Goal: Task Accomplishment & Management: Complete application form

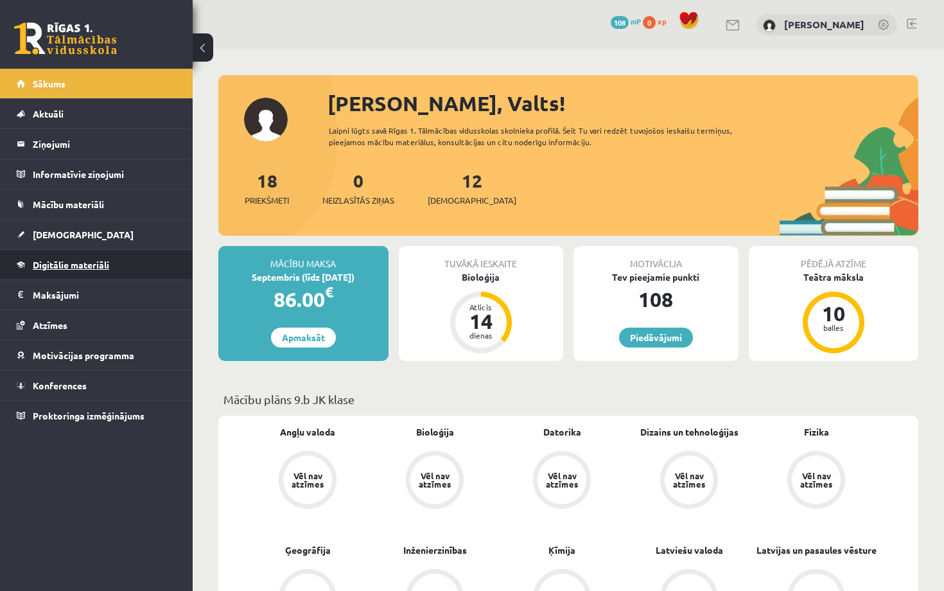
click at [59, 260] on span "Digitālie materiāli" at bounding box center [71, 265] width 76 height 12
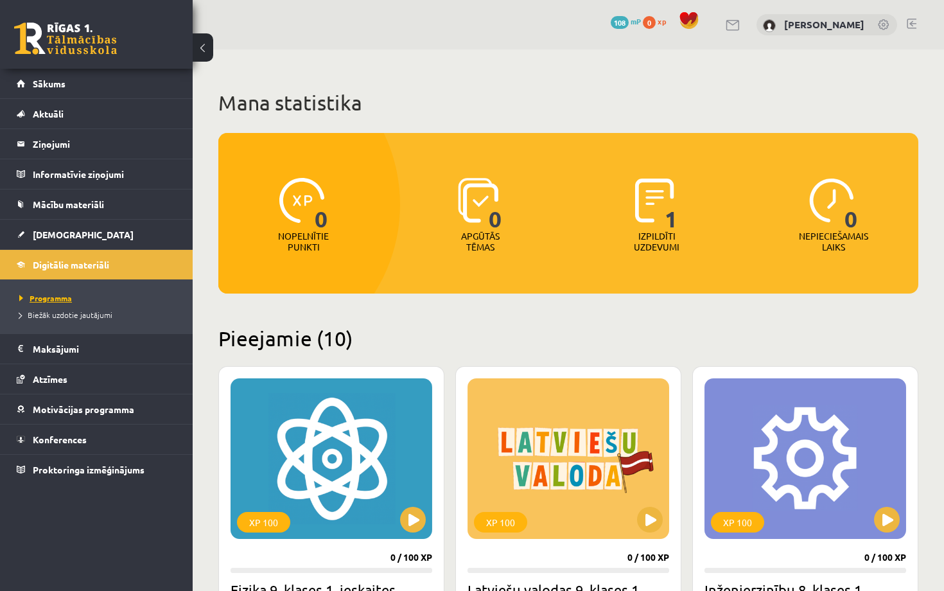
click at [49, 295] on span "Programma" at bounding box center [45, 298] width 53 height 10
click at [473, 343] on h2 "Pieejamie (10)" at bounding box center [568, 338] width 700 height 25
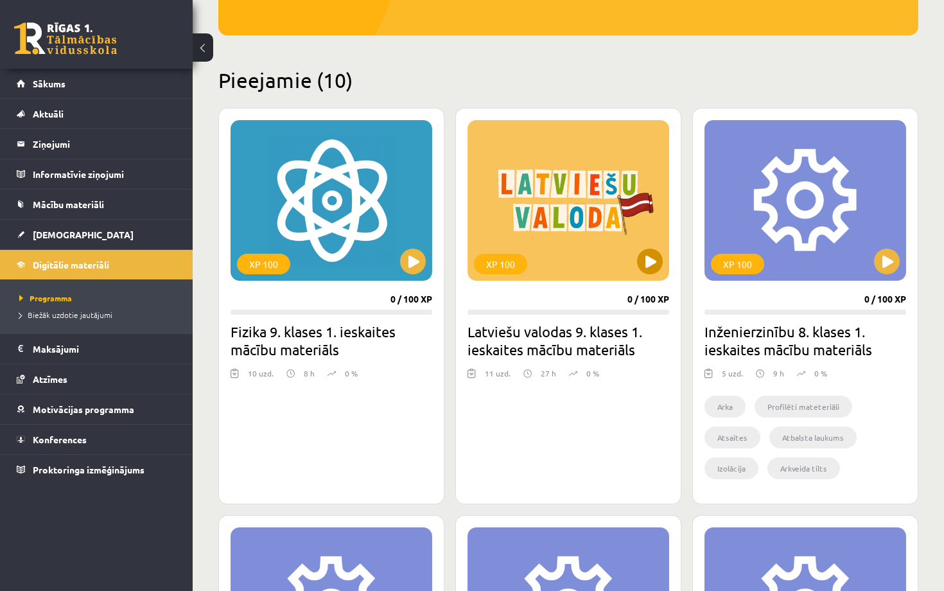
scroll to position [258, 0]
click at [655, 258] on button at bounding box center [650, 262] width 26 height 26
click at [610, 259] on div "XP 100" at bounding box center [569, 200] width 202 height 161
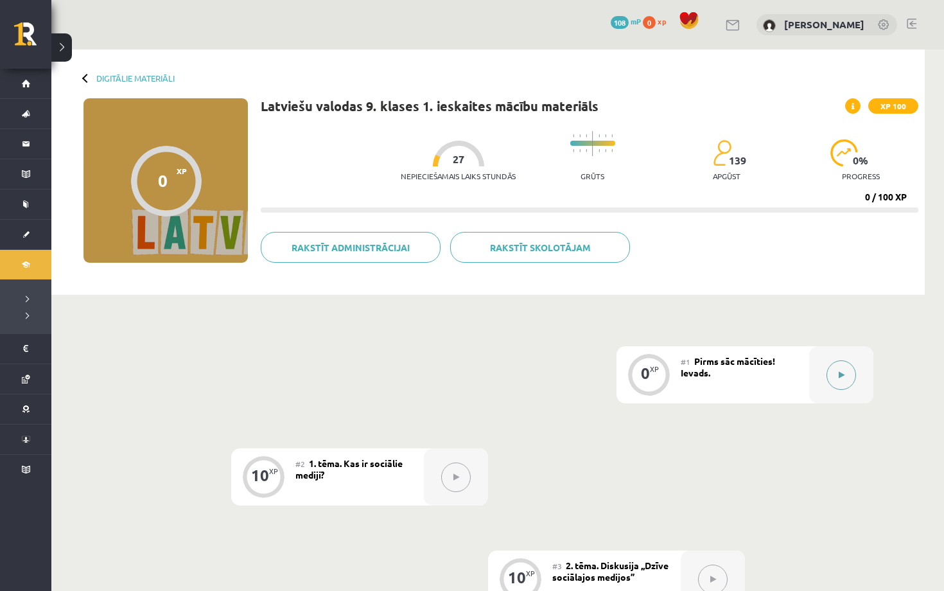
click at [843, 371] on icon at bounding box center [842, 375] width 6 height 8
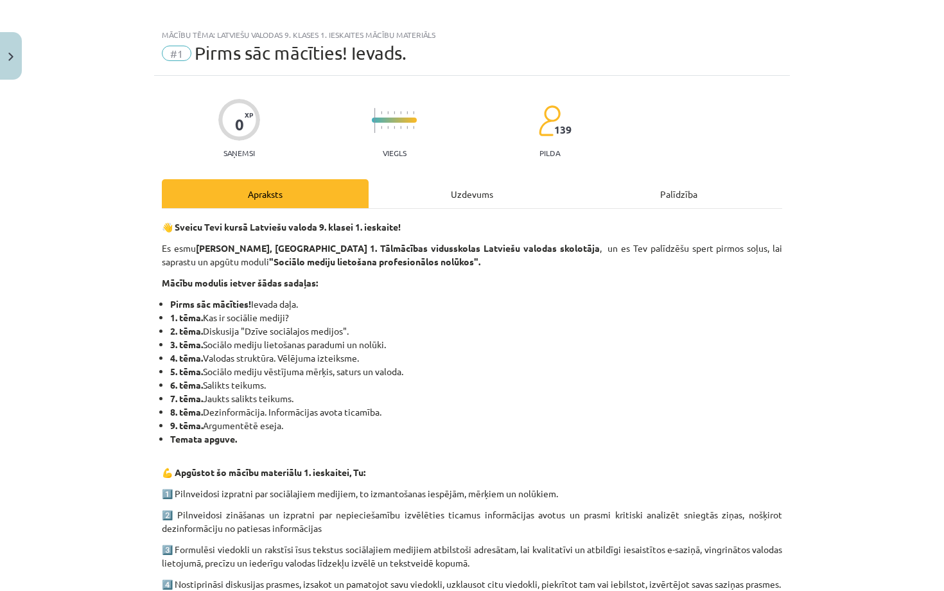
click at [461, 198] on div "Uzdevums" at bounding box center [472, 193] width 207 height 29
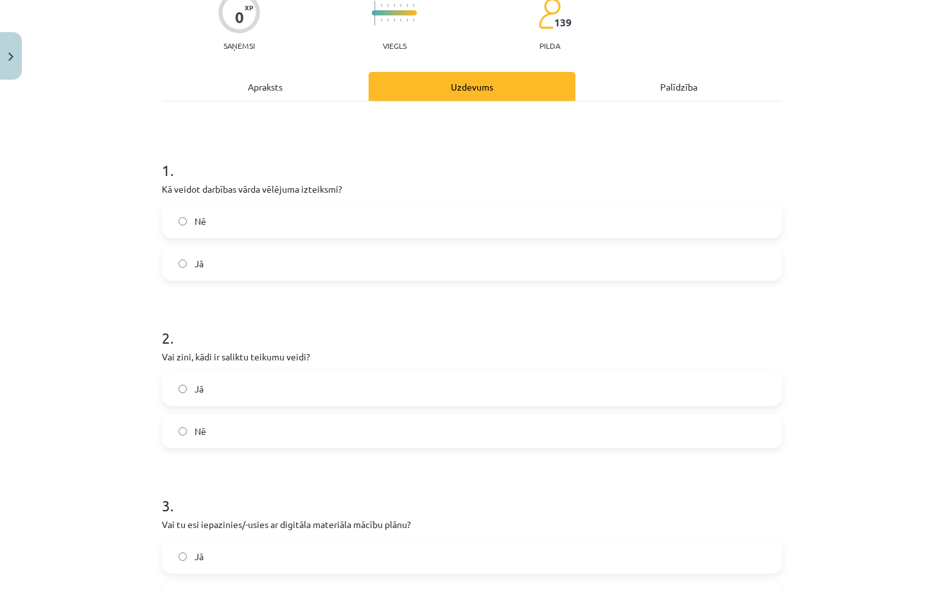
scroll to position [118, 0]
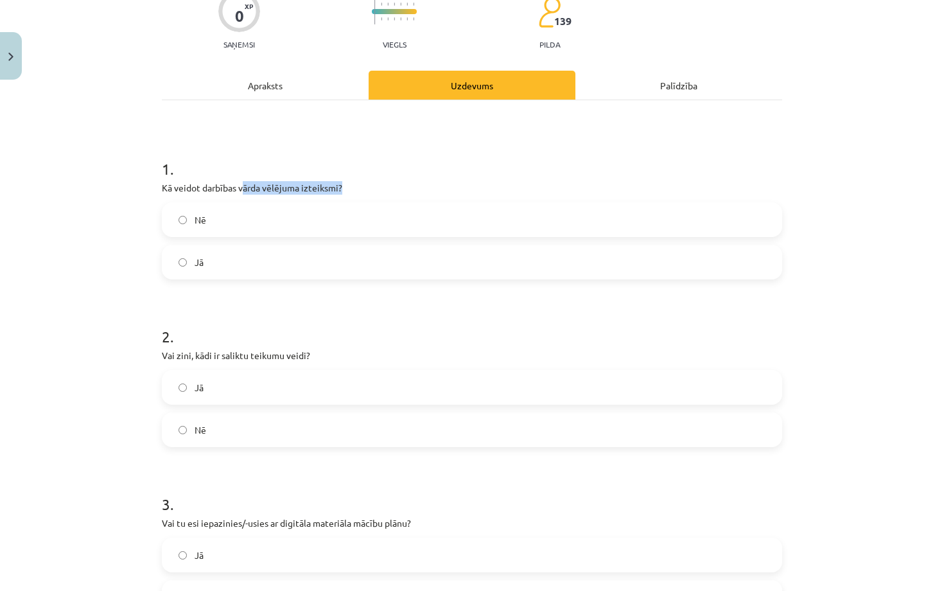
drag, startPoint x: 245, startPoint y: 188, endPoint x: 365, endPoint y: 181, distance: 120.3
click at [365, 181] on div "1 . Kā veidot darbības vārda vēlējuma izteiksmi? Nē Jā" at bounding box center [472, 208] width 621 height 142
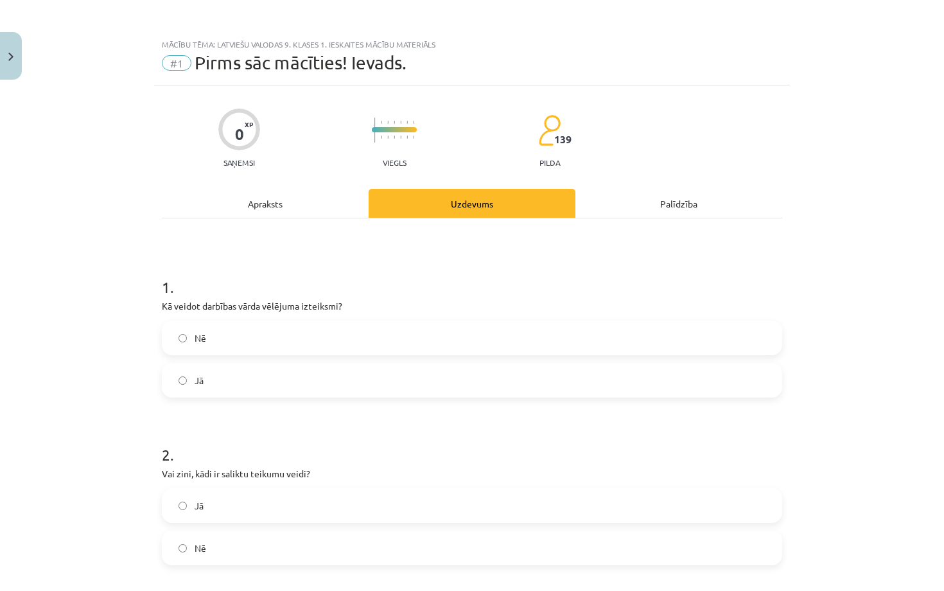
scroll to position [0, 0]
click at [216, 502] on label "Jā" at bounding box center [472, 506] width 618 height 32
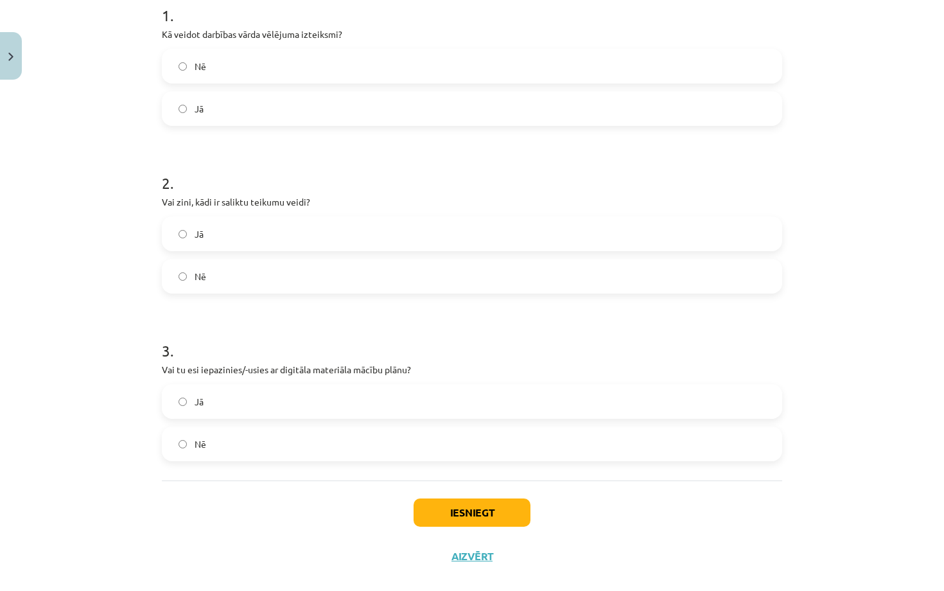
scroll to position [285, 0]
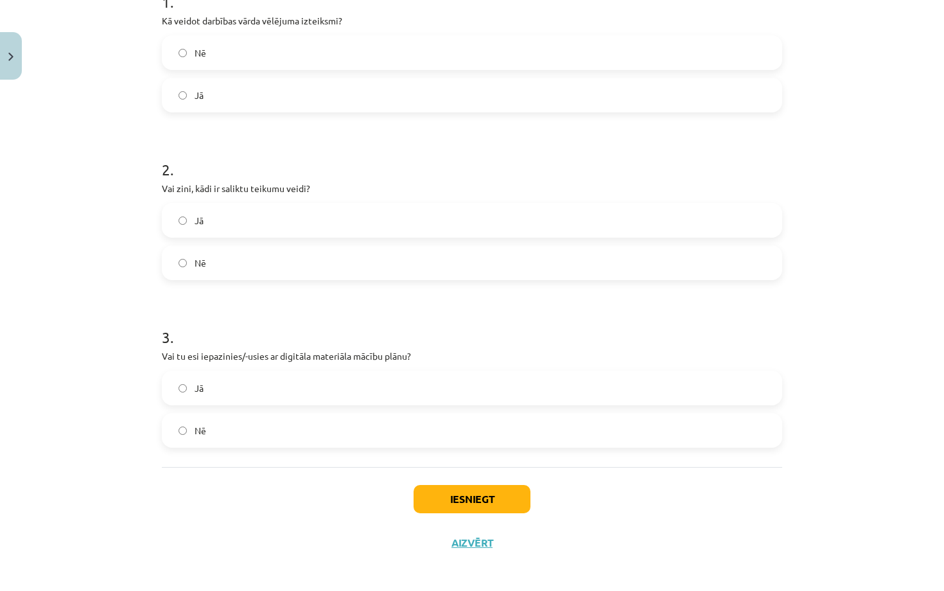
click at [244, 391] on label "Jā" at bounding box center [472, 388] width 618 height 32
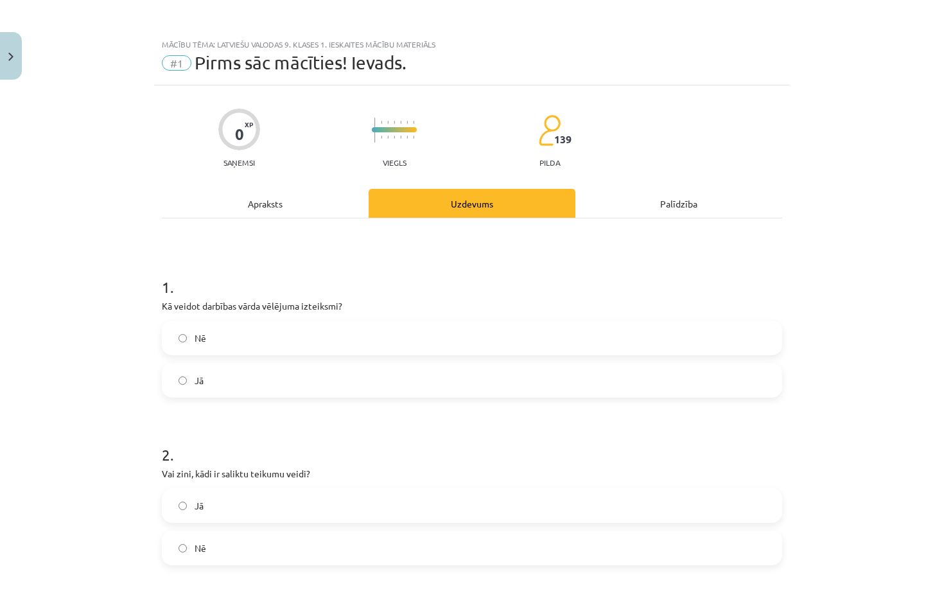
scroll to position [0, 0]
click at [208, 376] on label "Jā" at bounding box center [472, 380] width 618 height 32
click at [263, 202] on div "Apraksts" at bounding box center [265, 203] width 207 height 29
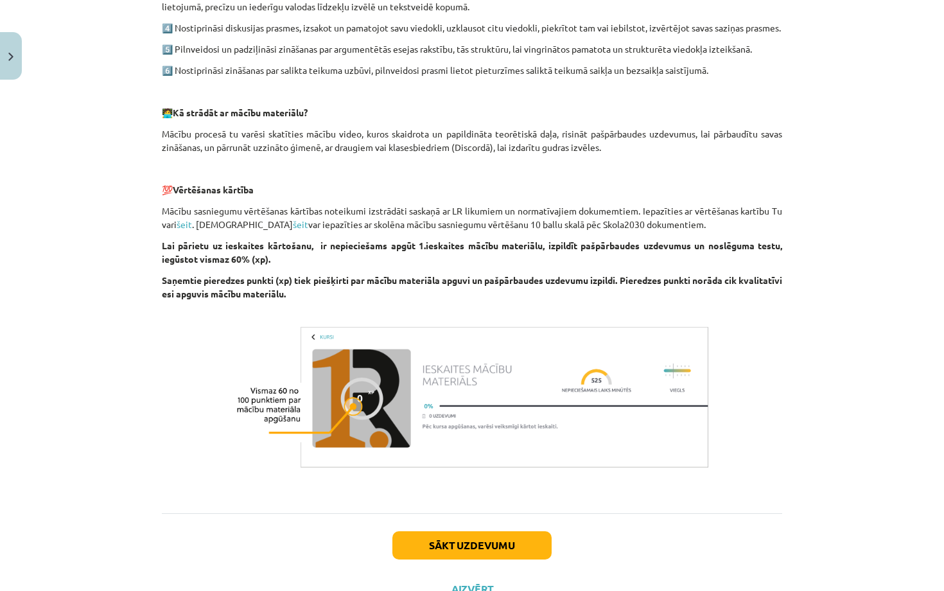
scroll to position [633, 0]
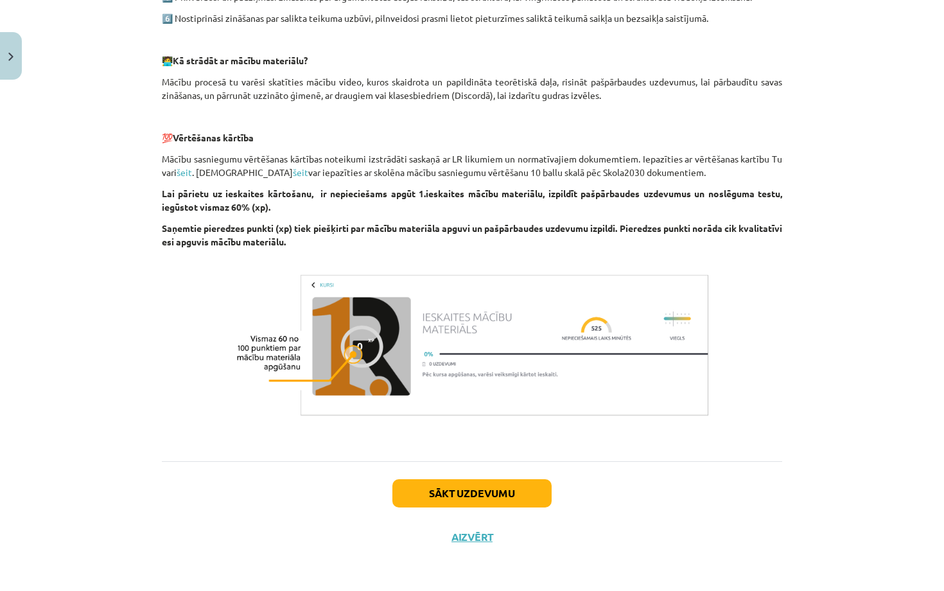
click at [506, 492] on button "Sākt uzdevumu" at bounding box center [471, 493] width 159 height 28
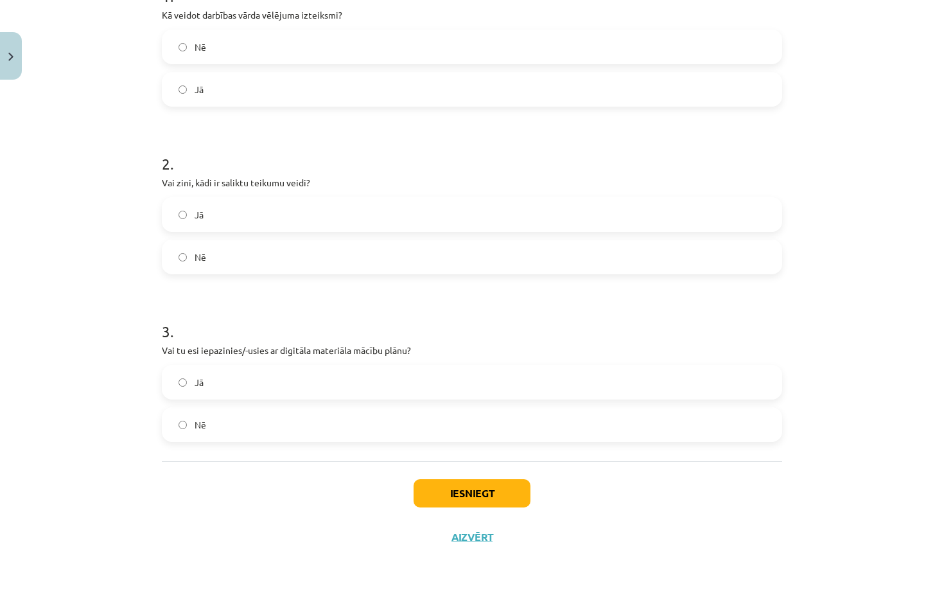
scroll to position [293, 0]
click at [483, 487] on button "Iesniegt" at bounding box center [472, 493] width 117 height 28
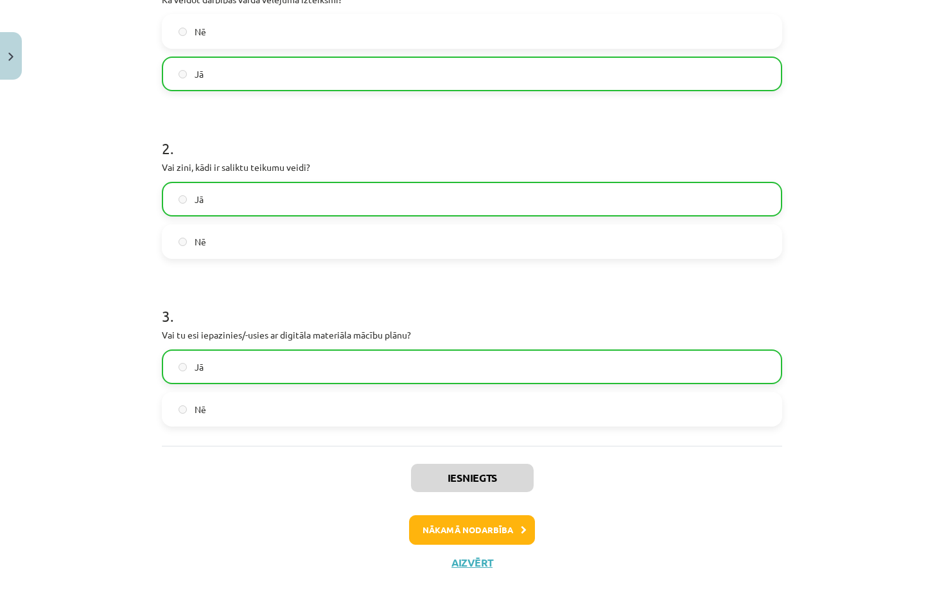
scroll to position [314, 0]
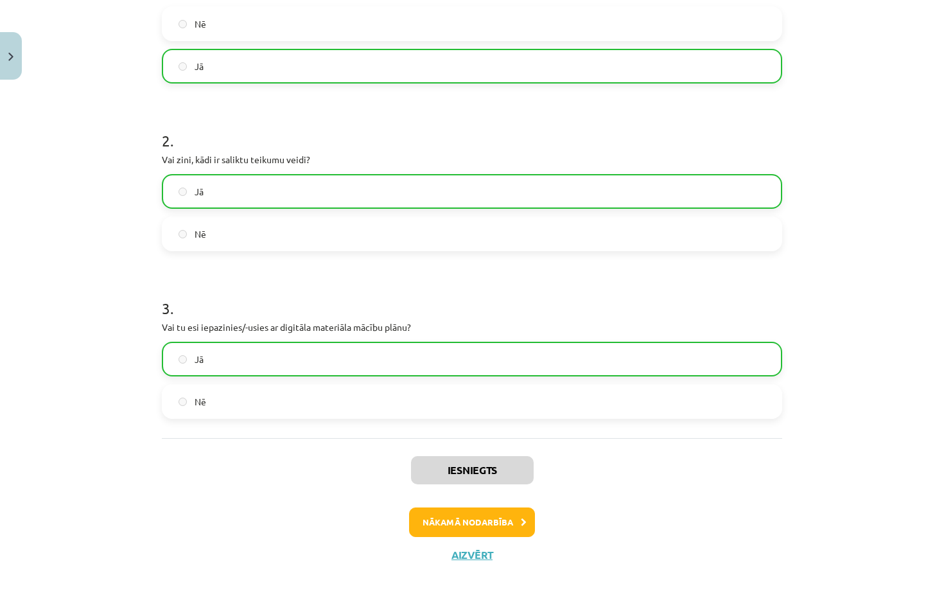
click at [494, 521] on button "Nākamā nodarbība" at bounding box center [472, 522] width 126 height 30
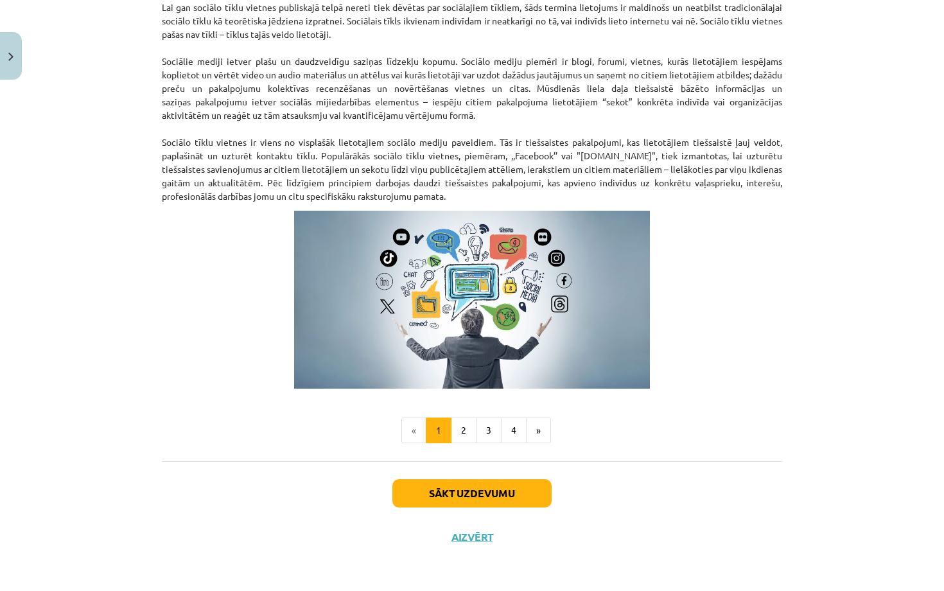
scroll to position [735, 0]
click at [446, 483] on button "Sākt uzdevumu" at bounding box center [471, 493] width 159 height 28
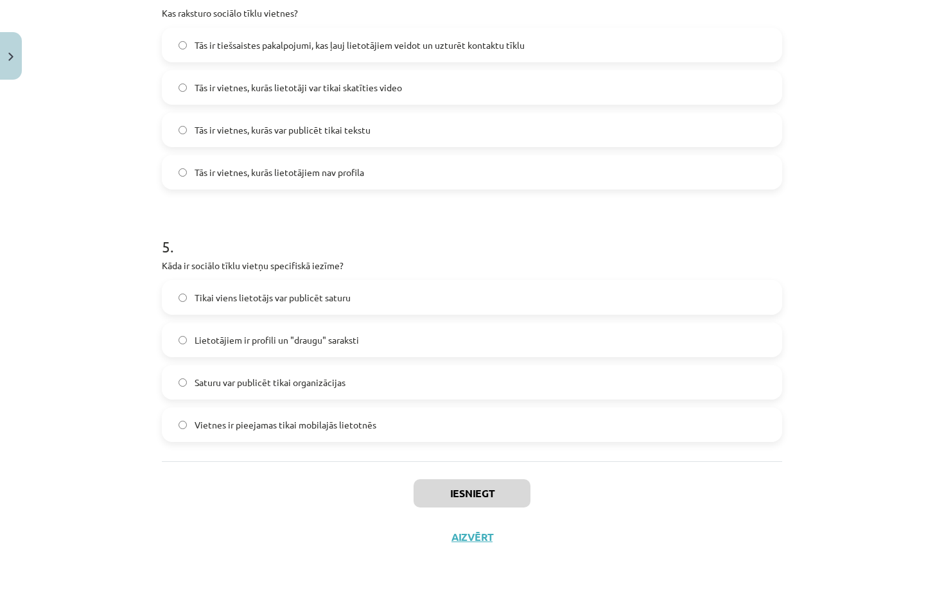
scroll to position [1052, 0]
click at [470, 538] on button "Aizvērt" at bounding box center [472, 537] width 49 height 13
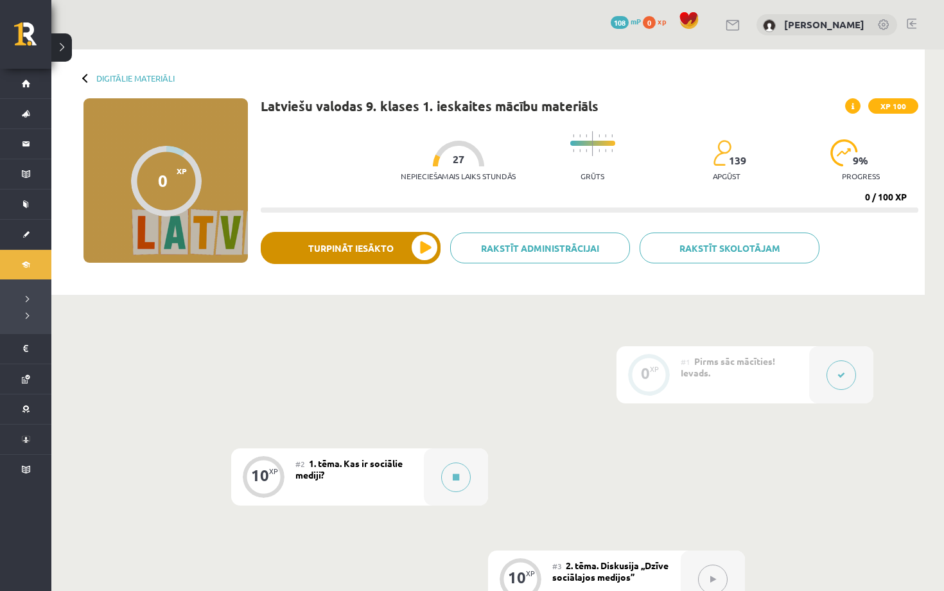
click at [416, 252] on button "Turpināt iesākto" at bounding box center [351, 248] width 180 height 32
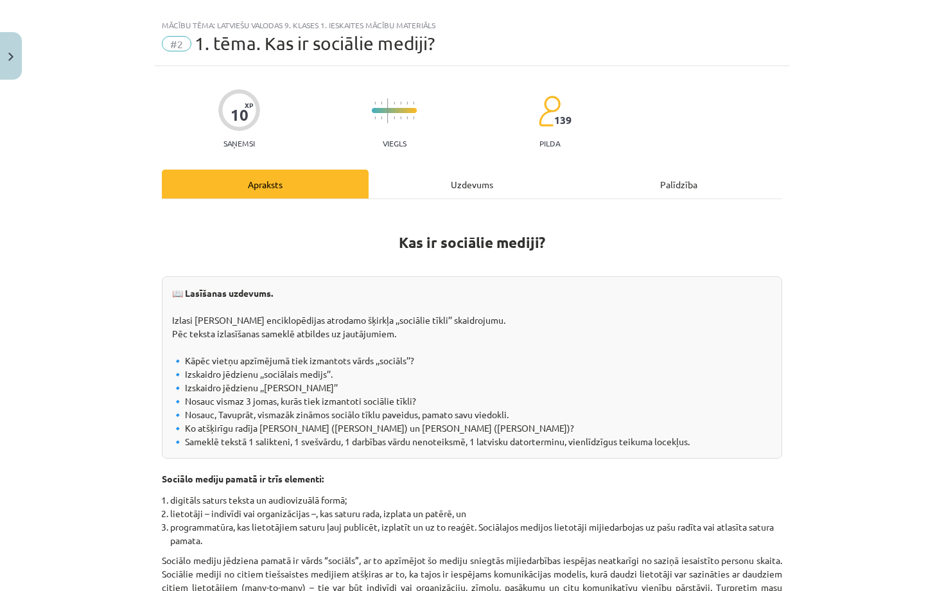
scroll to position [22, 0]
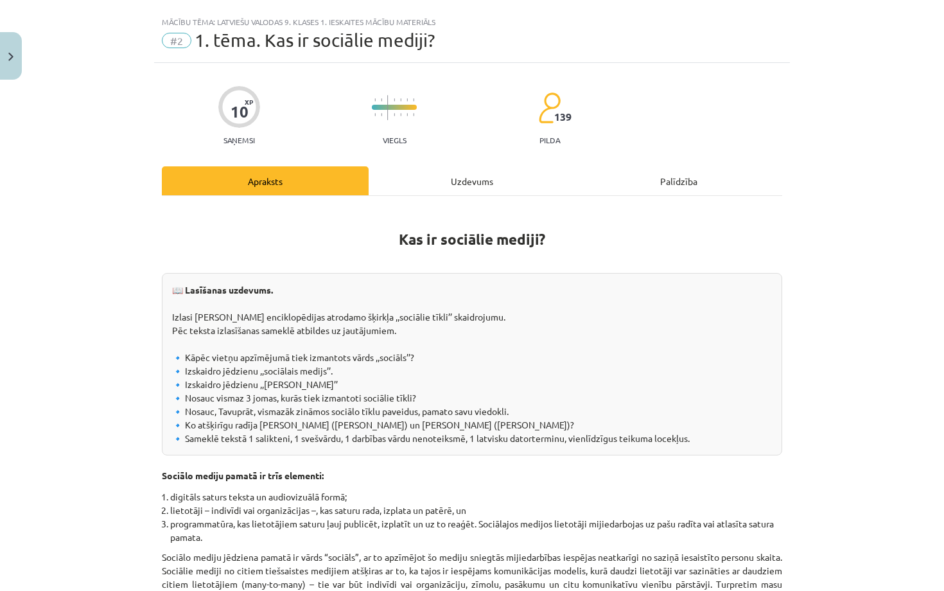
click at [455, 174] on div "Uzdevums" at bounding box center [472, 180] width 207 height 29
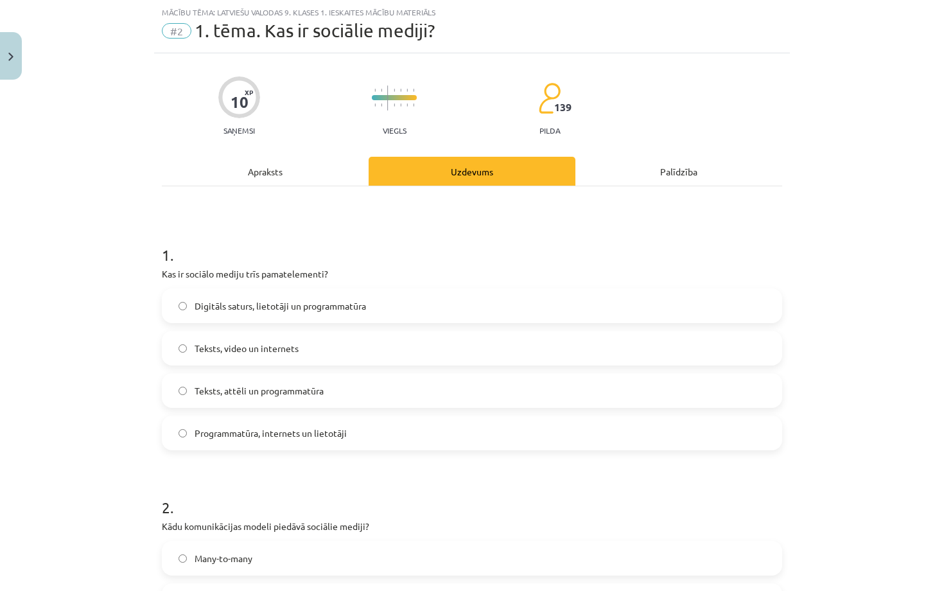
click at [297, 169] on div "Apraksts" at bounding box center [265, 171] width 207 height 29
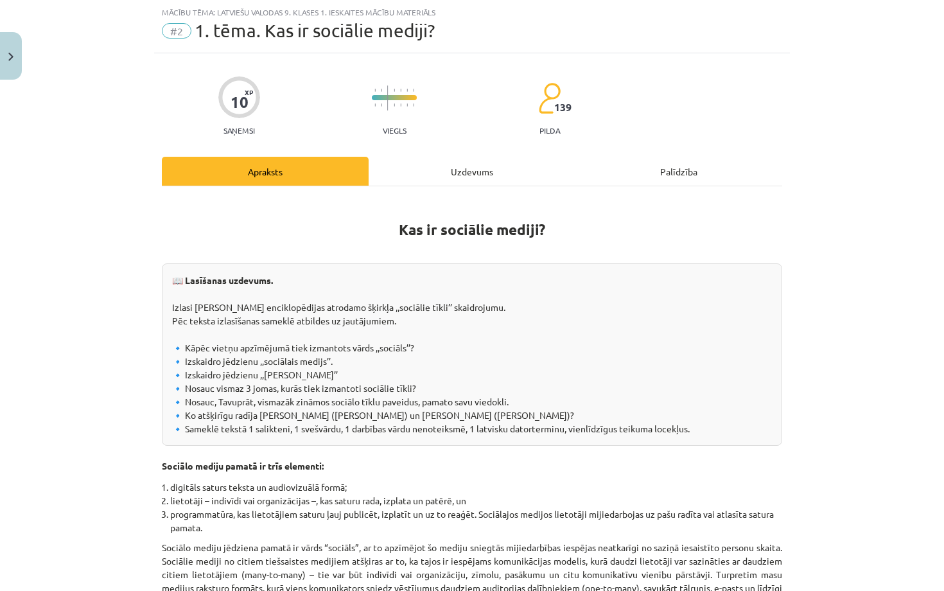
click at [639, 172] on div "Palīdzība" at bounding box center [679, 171] width 207 height 29
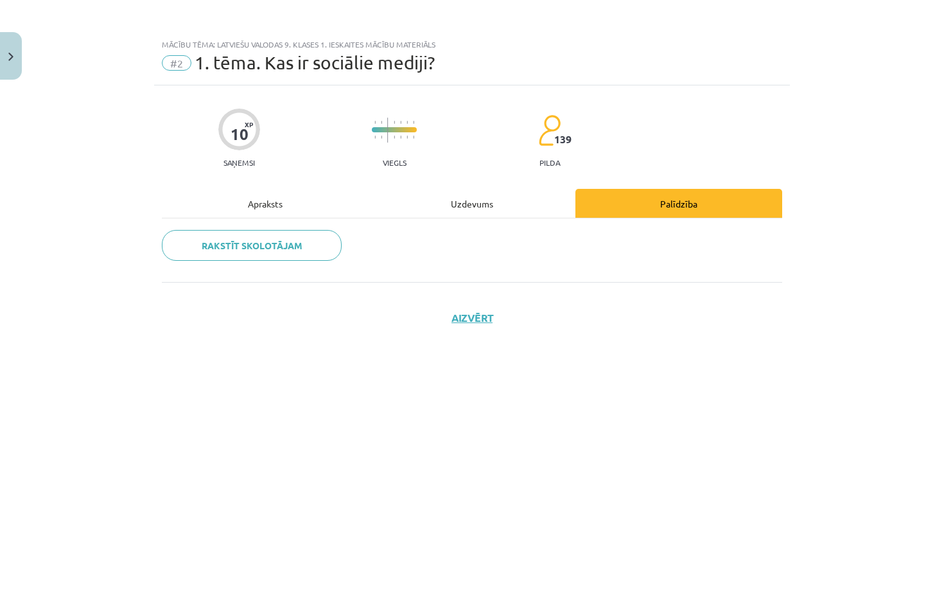
click at [274, 197] on div "Apraksts" at bounding box center [265, 203] width 207 height 29
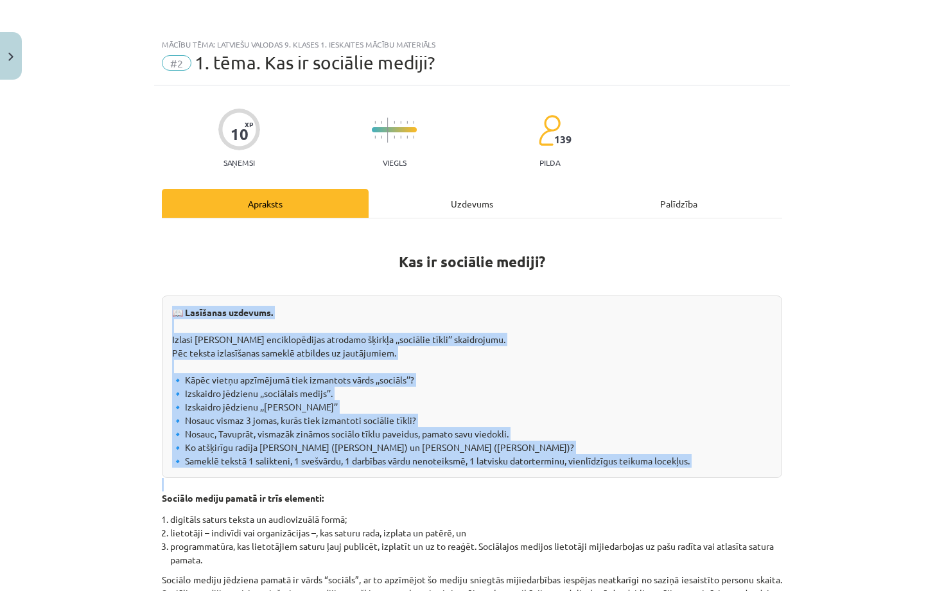
drag, startPoint x: 171, startPoint y: 308, endPoint x: 416, endPoint y: 485, distance: 301.8
click at [648, 297] on div "📖 Lasīšanas uzdevums. Izlasi Nacionālas enciklopēdijas atrodamo šķirkļa ,,sociā…" at bounding box center [472, 386] width 621 height 182
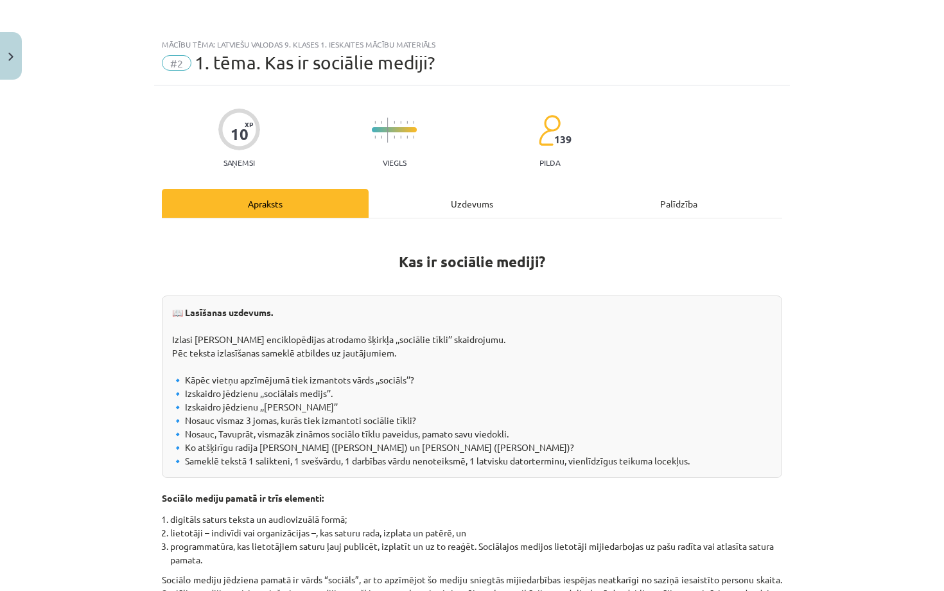
click at [468, 203] on div "Uzdevums" at bounding box center [472, 203] width 207 height 29
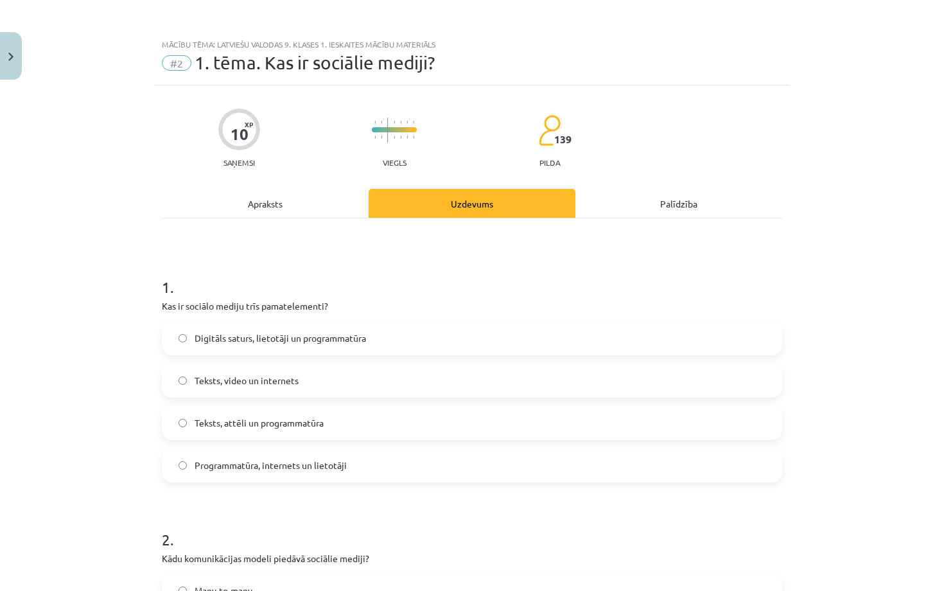
scroll to position [32, 0]
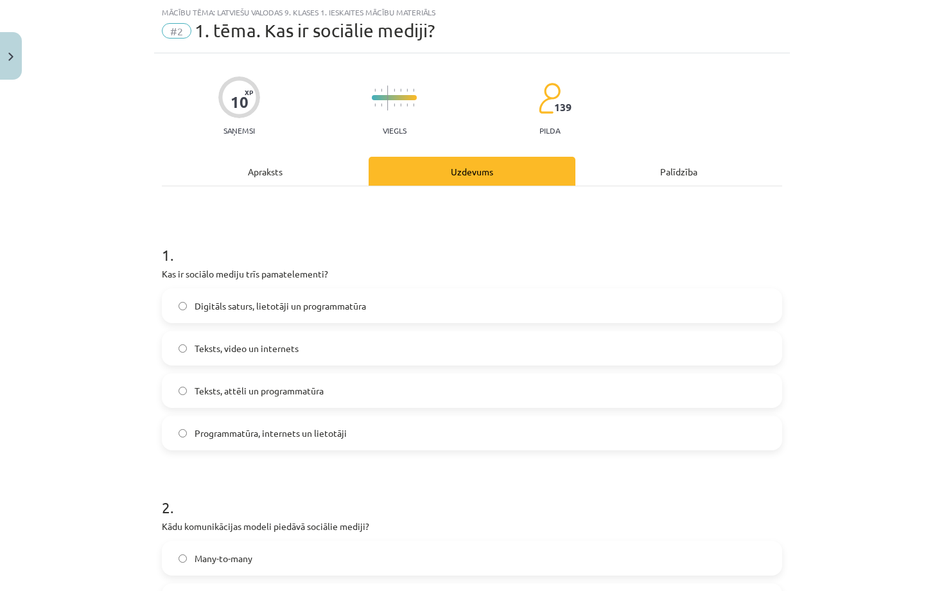
click at [287, 164] on div "Apraksts" at bounding box center [265, 171] width 207 height 29
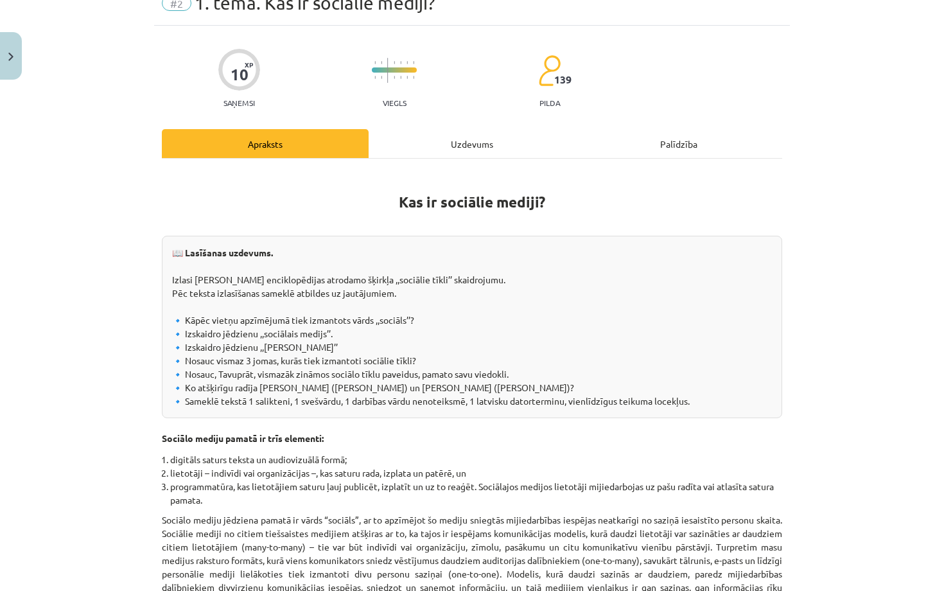
scroll to position [60, 0]
click at [449, 150] on div "Uzdevums" at bounding box center [472, 142] width 207 height 29
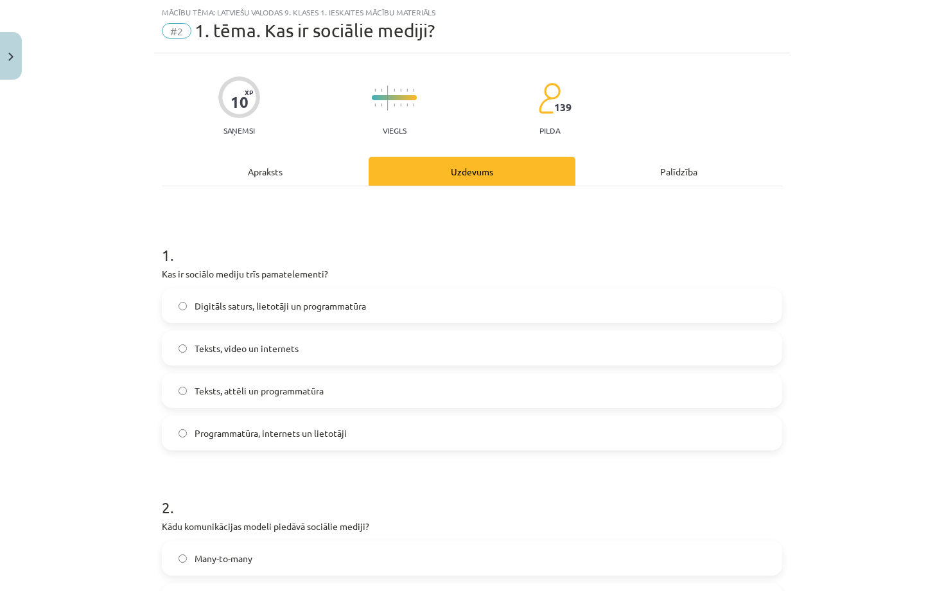
click at [274, 177] on div "Apraksts" at bounding box center [265, 171] width 207 height 29
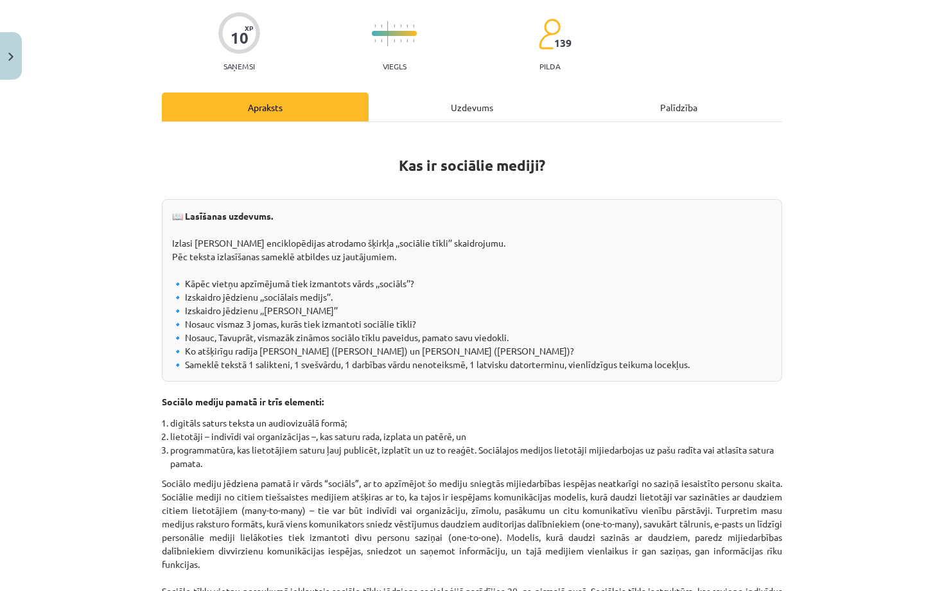
scroll to position [104, 0]
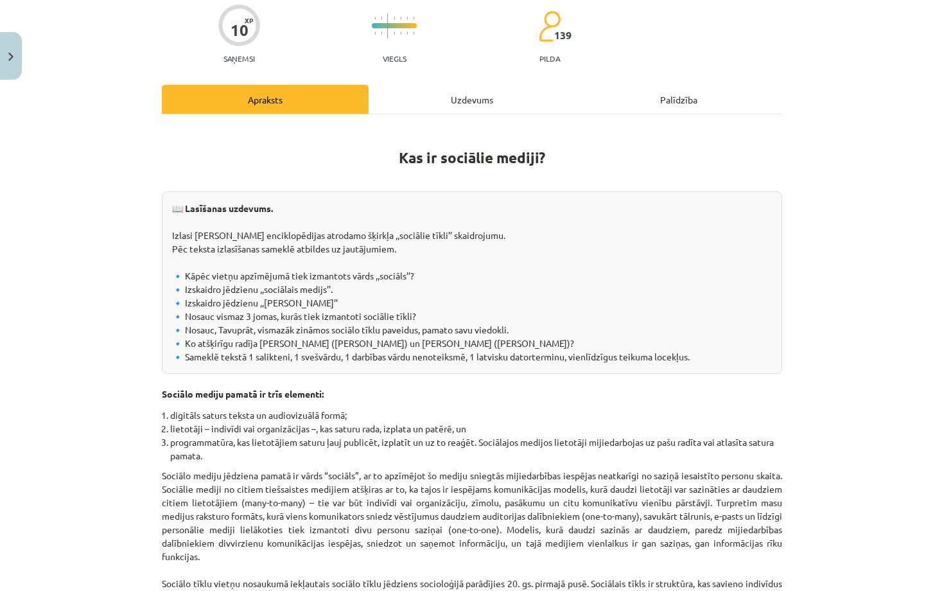
click at [451, 101] on div "Uzdevums" at bounding box center [472, 99] width 207 height 29
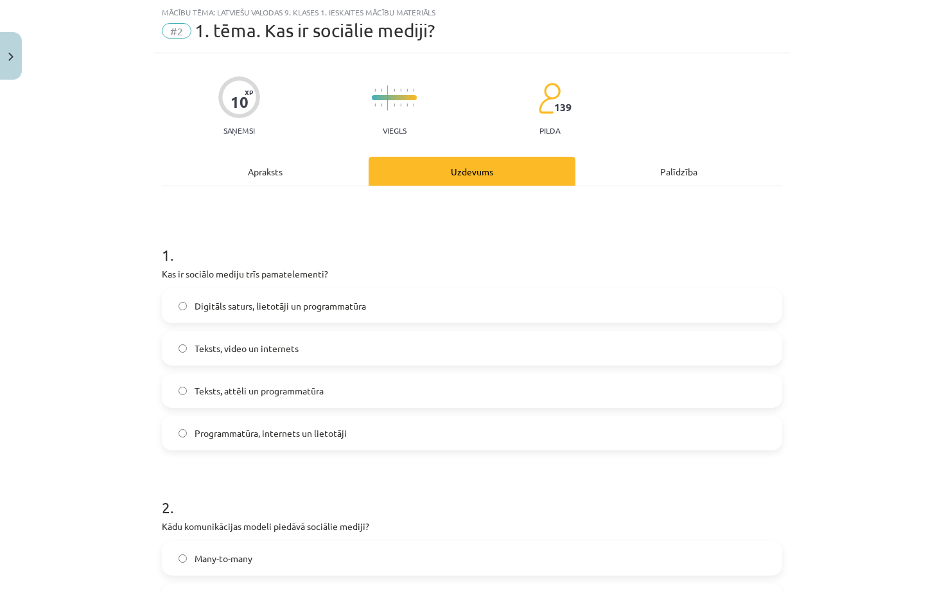
click at [327, 306] on span "Digitāls saturs, lietotāji un programmatūra" at bounding box center [281, 305] width 172 height 13
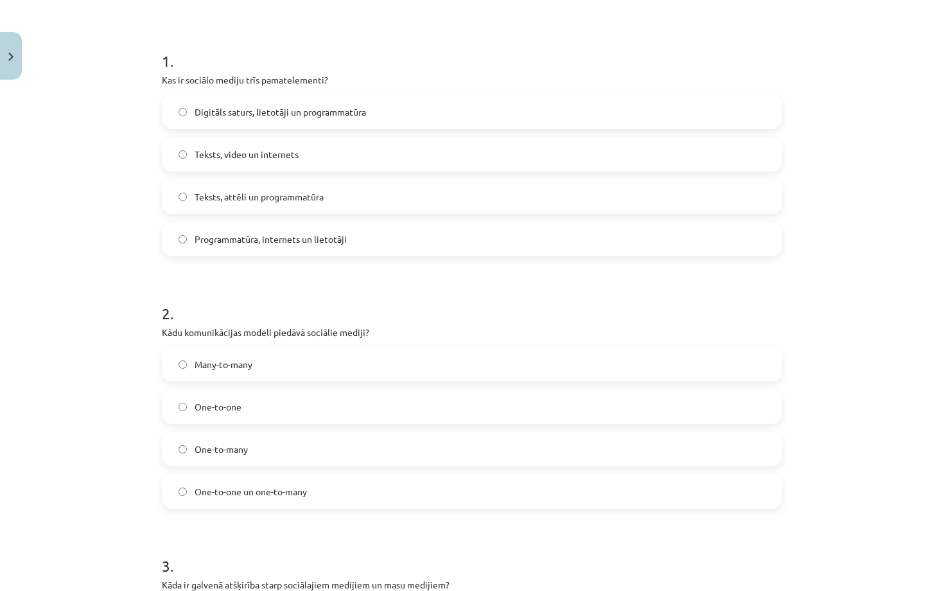
scroll to position [149, 0]
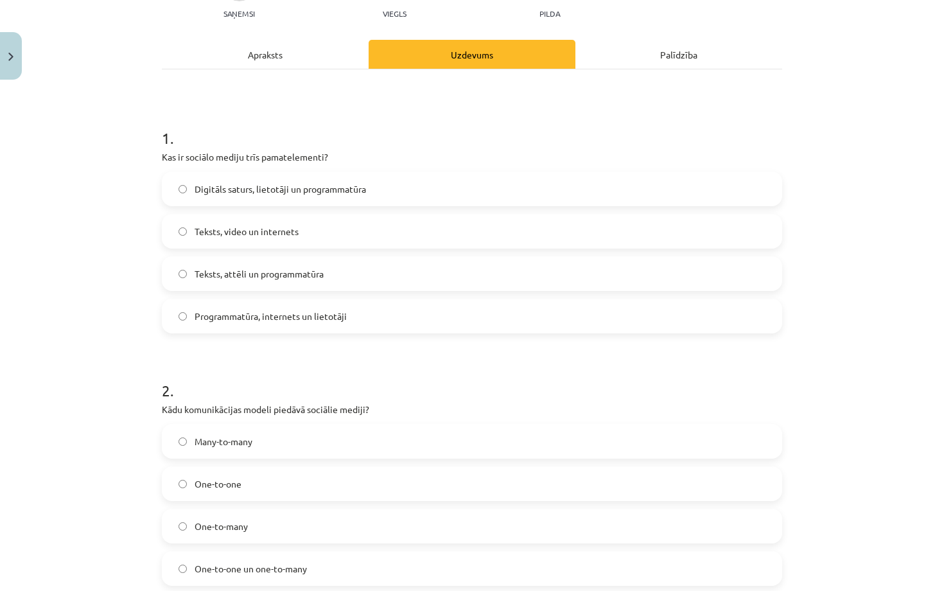
click at [275, 46] on div "Apraksts" at bounding box center [265, 54] width 207 height 29
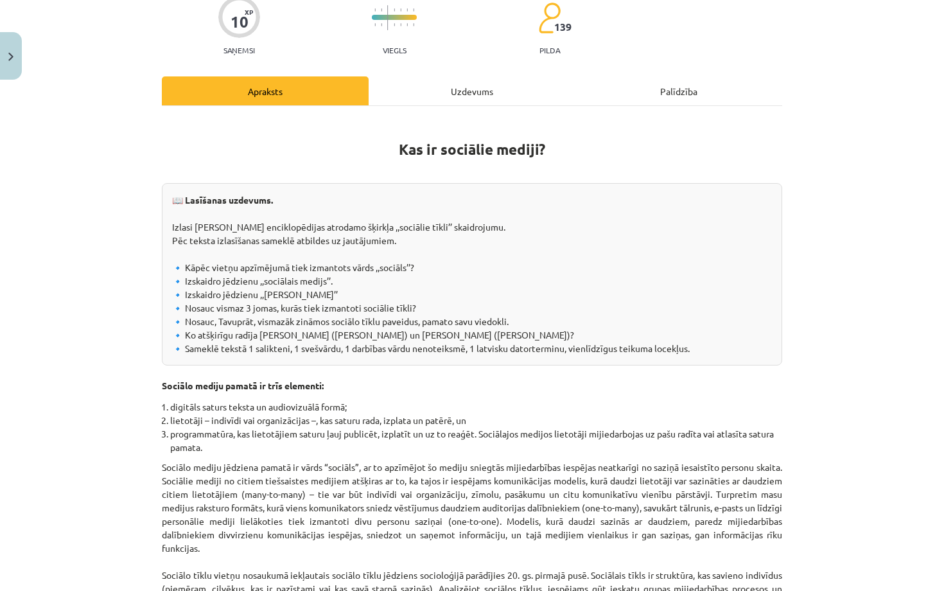
scroll to position [115, 0]
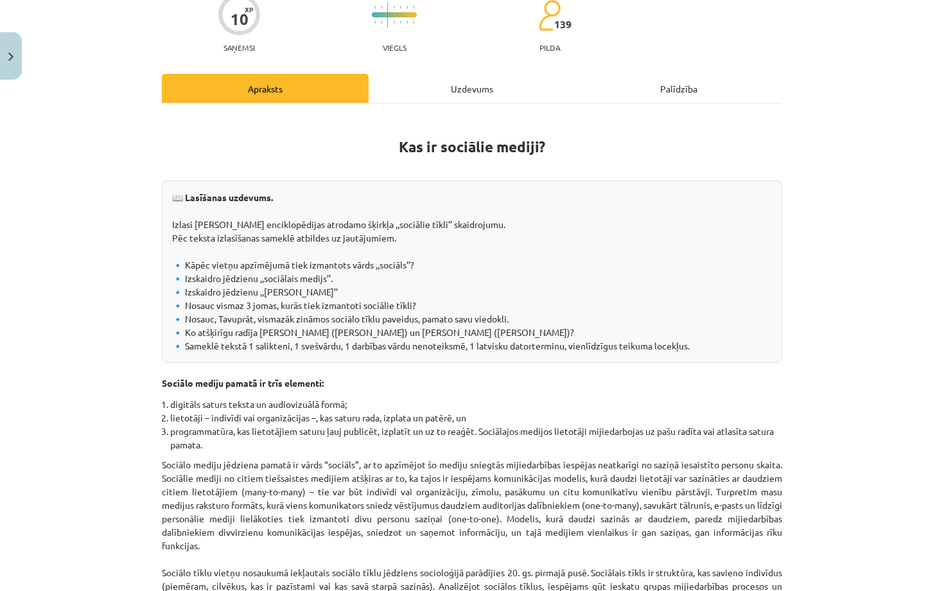
click at [475, 83] on div "Uzdevums" at bounding box center [472, 88] width 207 height 29
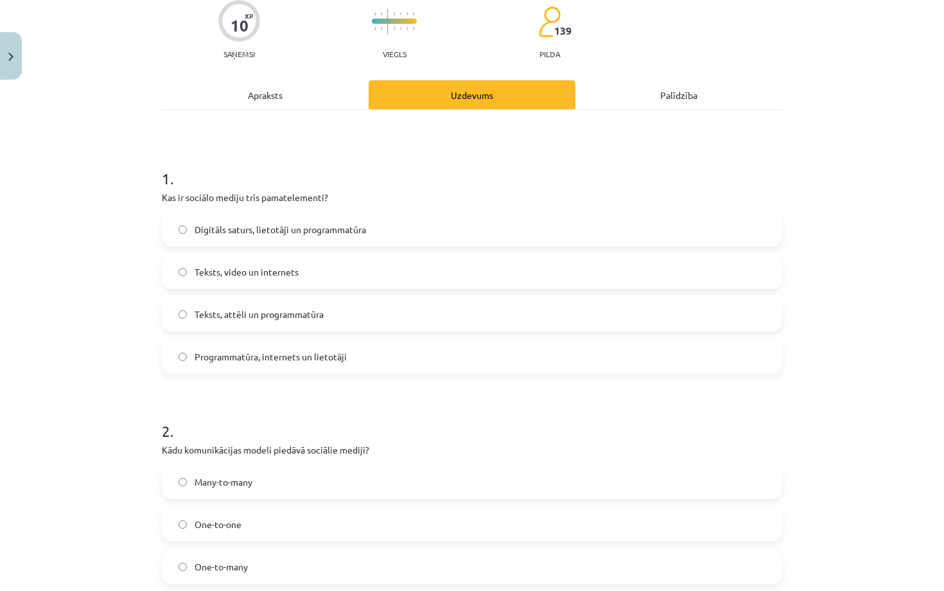
scroll to position [113, 0]
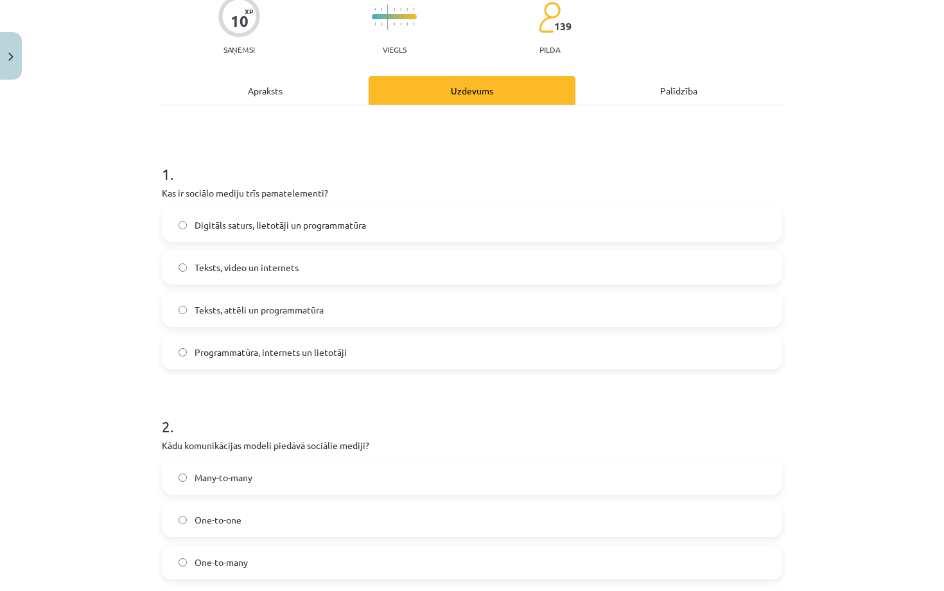
click at [309, 469] on label "Many-to-many" at bounding box center [472, 477] width 618 height 32
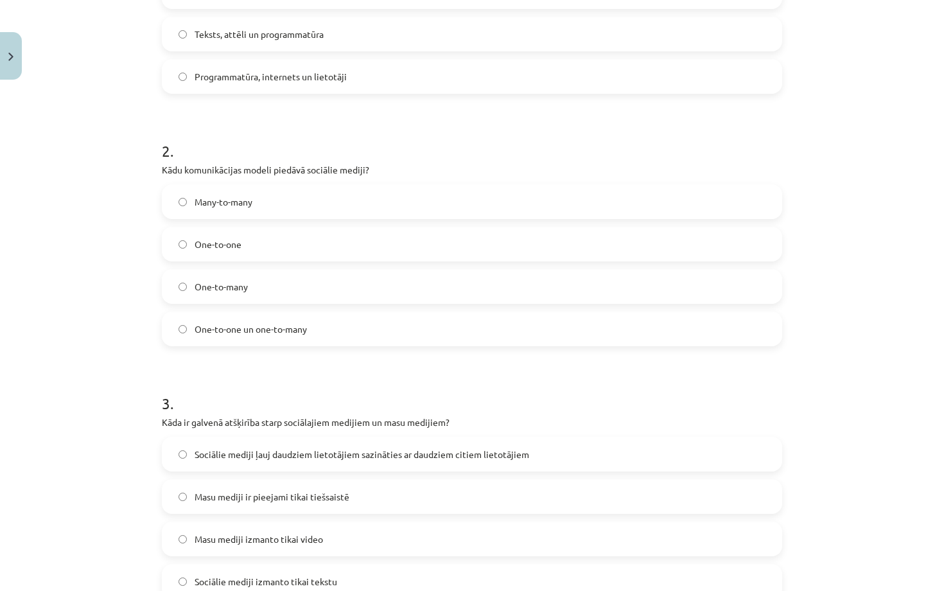
scroll to position [395, 0]
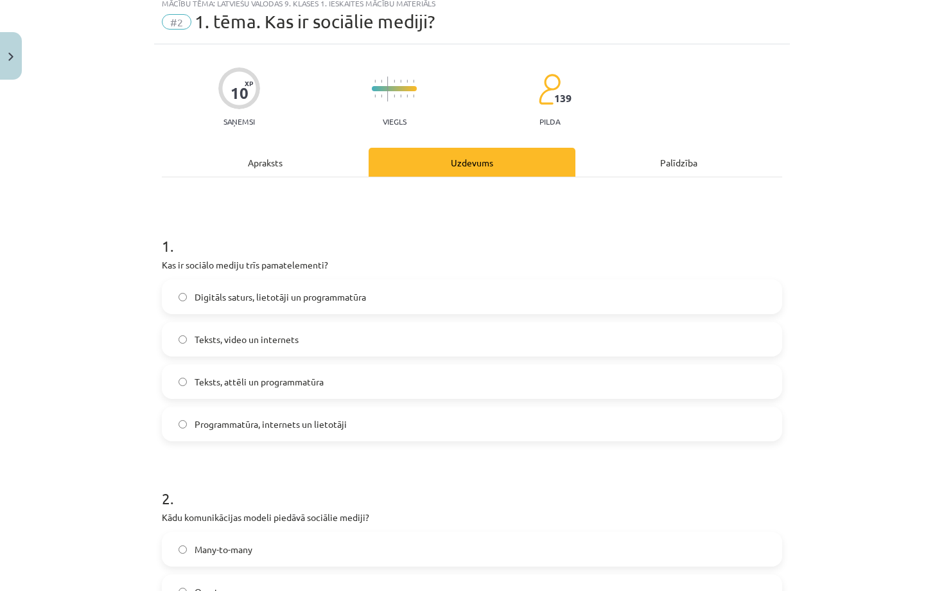
click at [295, 159] on div "Apraksts" at bounding box center [265, 162] width 207 height 29
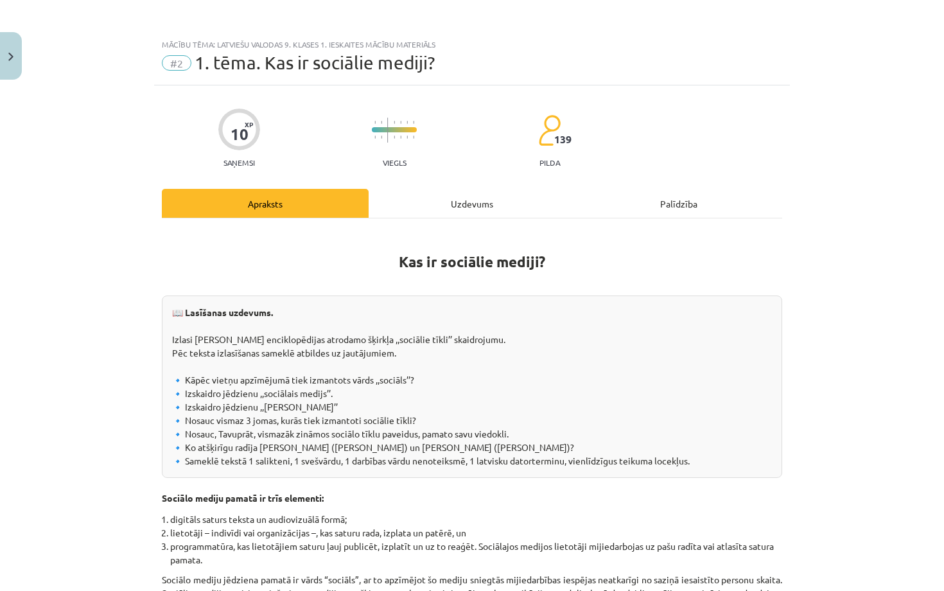
scroll to position [0, 0]
click at [475, 204] on div "Uzdevums" at bounding box center [472, 203] width 207 height 29
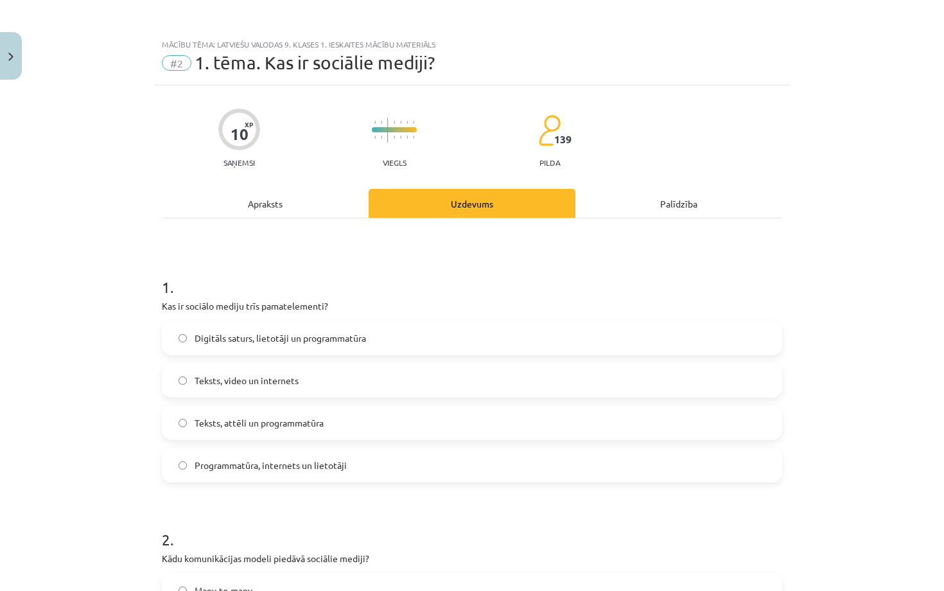
scroll to position [32, 0]
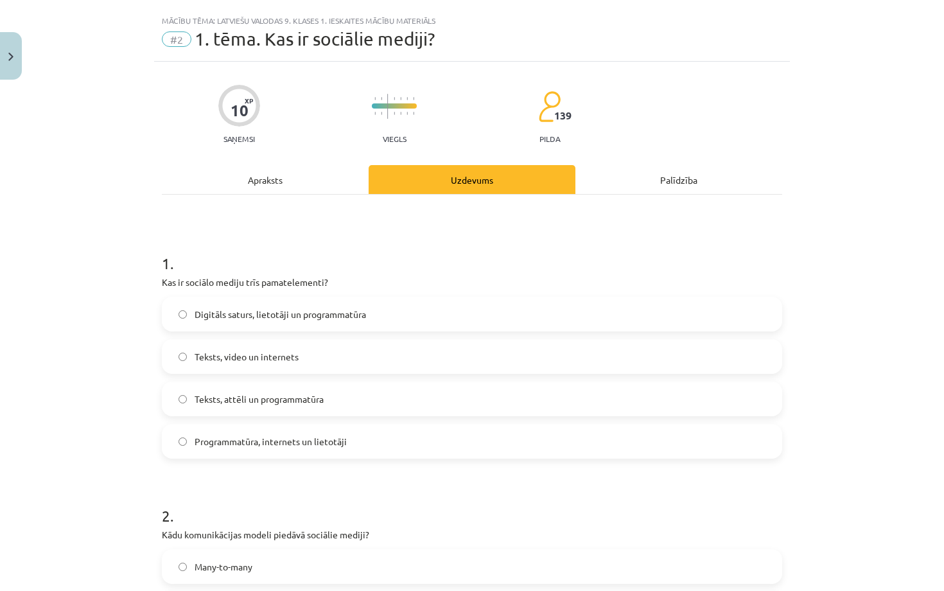
click at [272, 177] on div "Apraksts" at bounding box center [265, 179] width 207 height 29
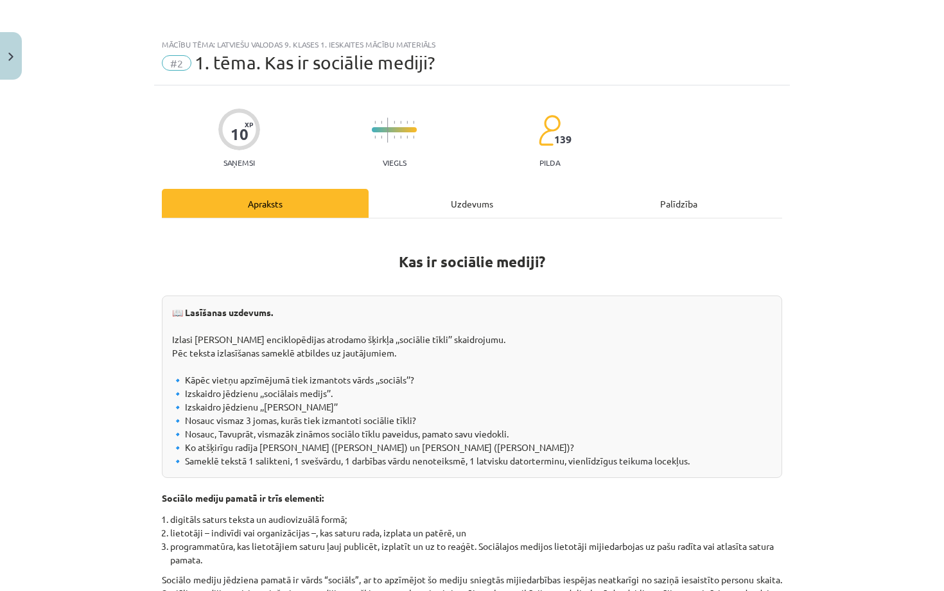
scroll to position [0, 0]
click at [458, 207] on div "Uzdevums" at bounding box center [472, 203] width 207 height 29
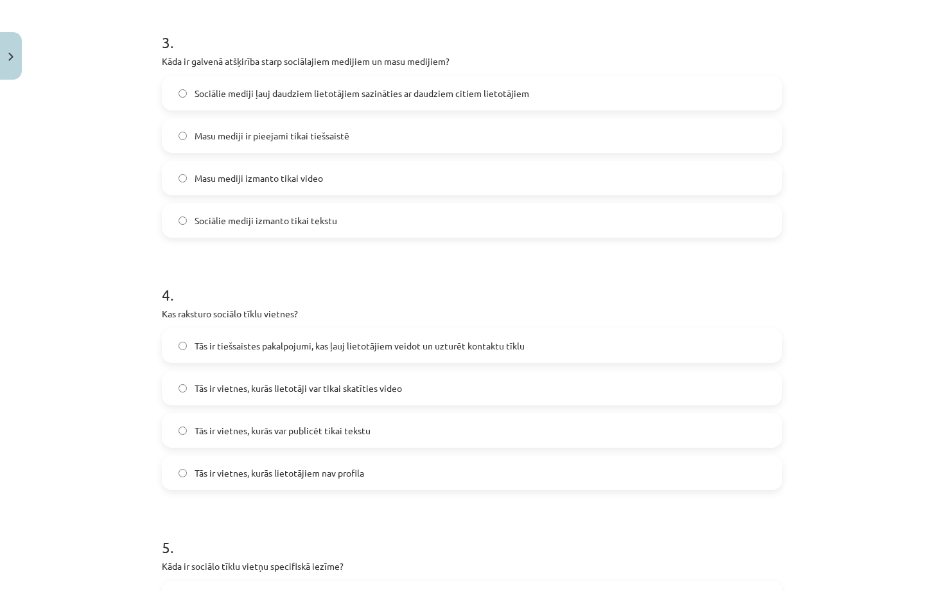
scroll to position [752, 0]
click at [287, 339] on span "Tās ir tiešsaistes pakalpojumi, kas ļauj lietotājiem veidot un uzturēt kontaktu…" at bounding box center [360, 343] width 330 height 13
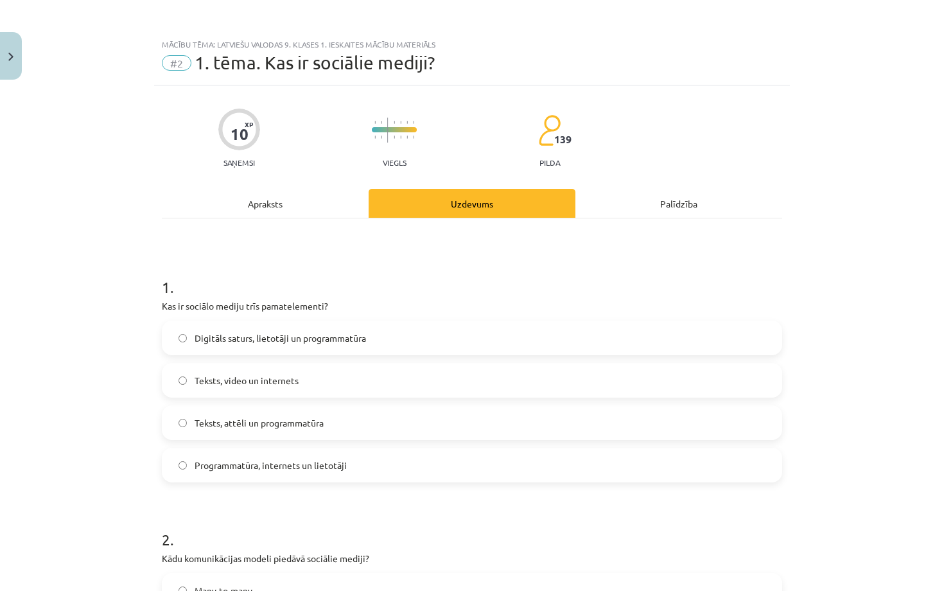
scroll to position [0, 0]
click at [260, 199] on div "Apraksts" at bounding box center [265, 203] width 207 height 29
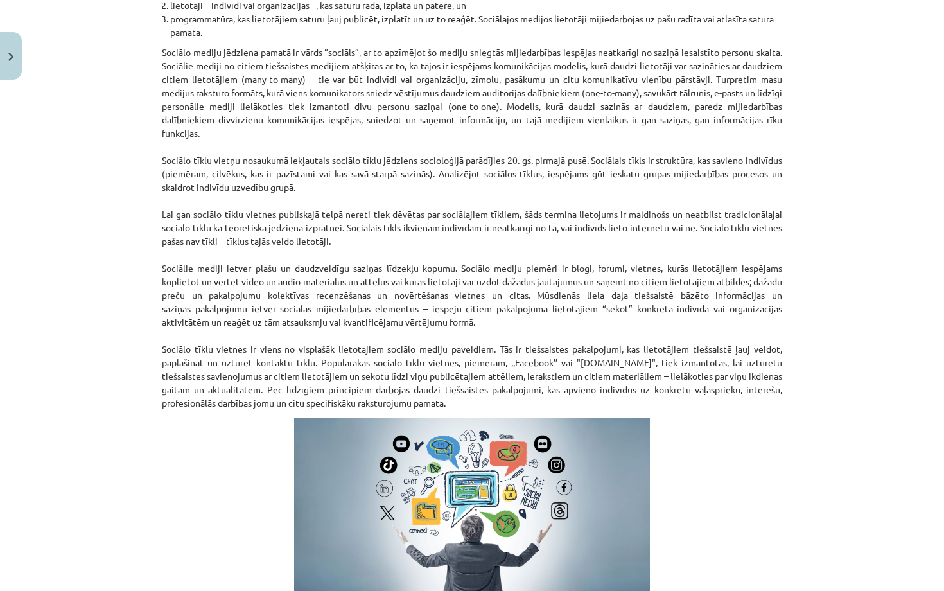
scroll to position [676, 0]
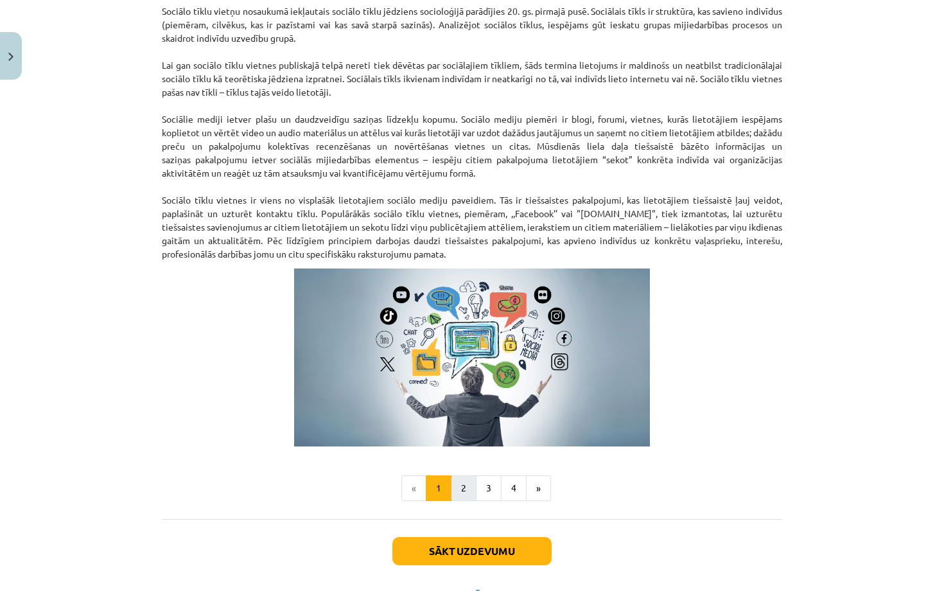
click at [455, 486] on button "2" at bounding box center [464, 488] width 26 height 26
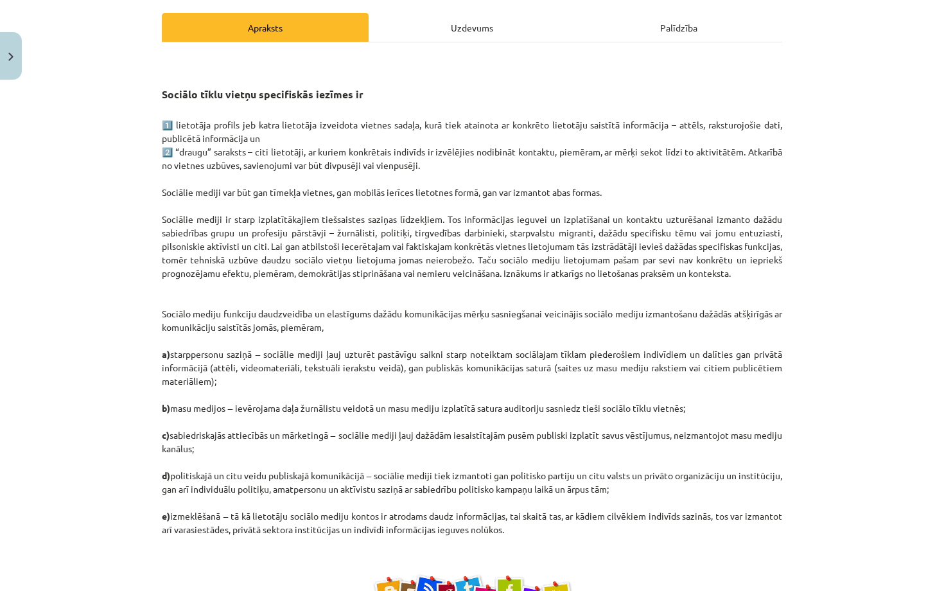
scroll to position [183, 0]
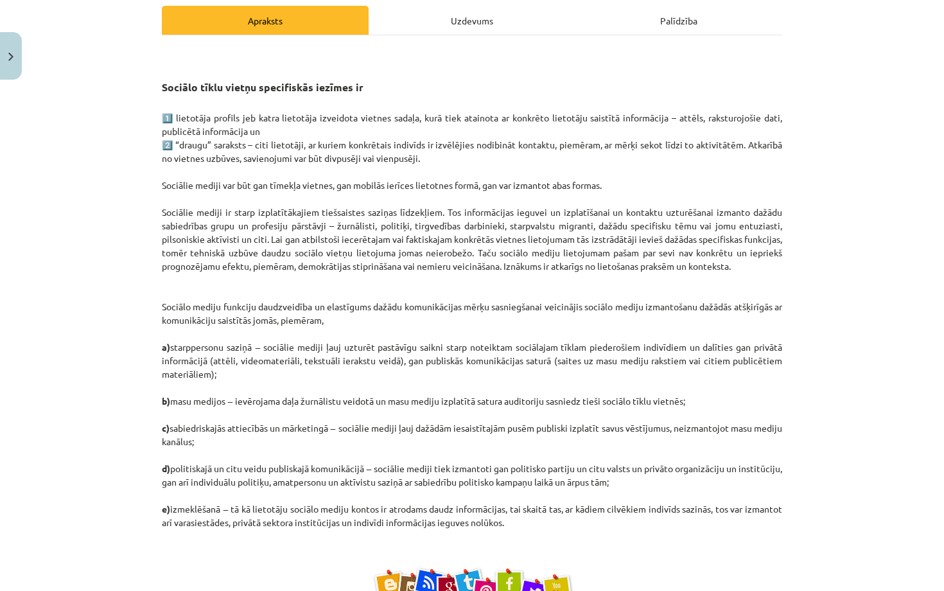
click at [472, 27] on div "Uzdevums" at bounding box center [472, 20] width 207 height 29
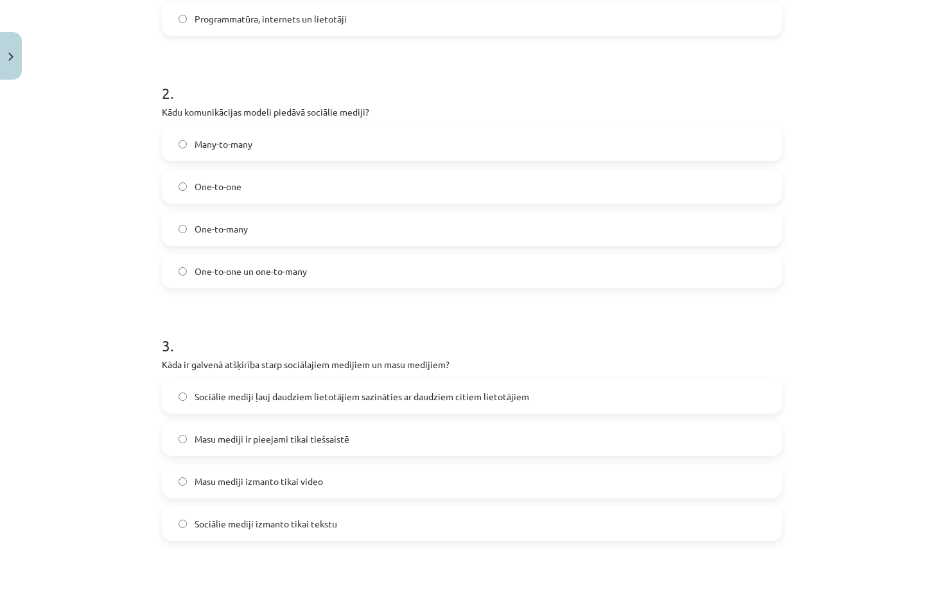
scroll to position [445, 0]
click at [439, 389] on label "Sociālie mediji ļauj daudziem lietotājiem sazināties ar daudziem citiem lietotā…" at bounding box center [472, 398] width 618 height 32
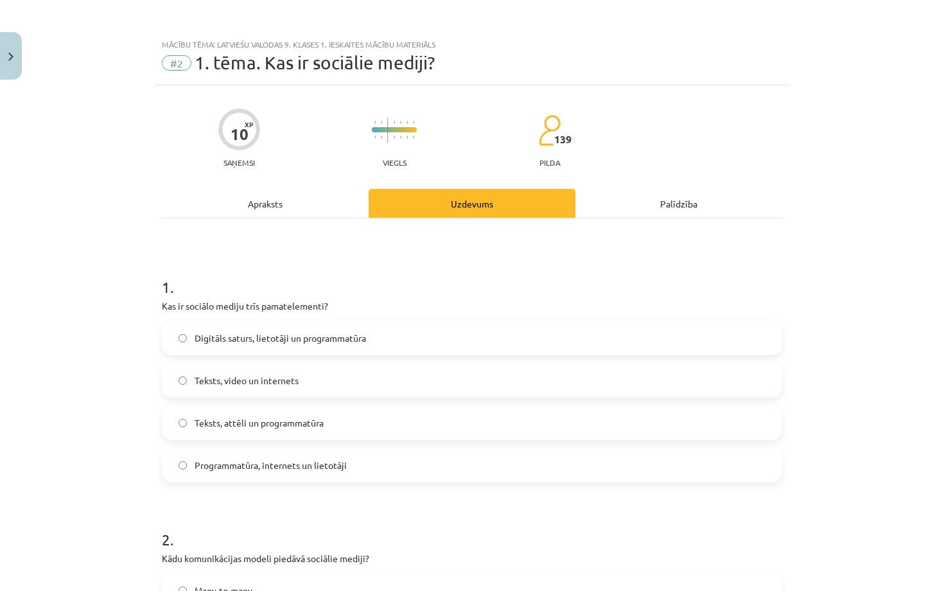
scroll to position [0, 0]
click at [272, 203] on div "Apraksts" at bounding box center [265, 203] width 207 height 29
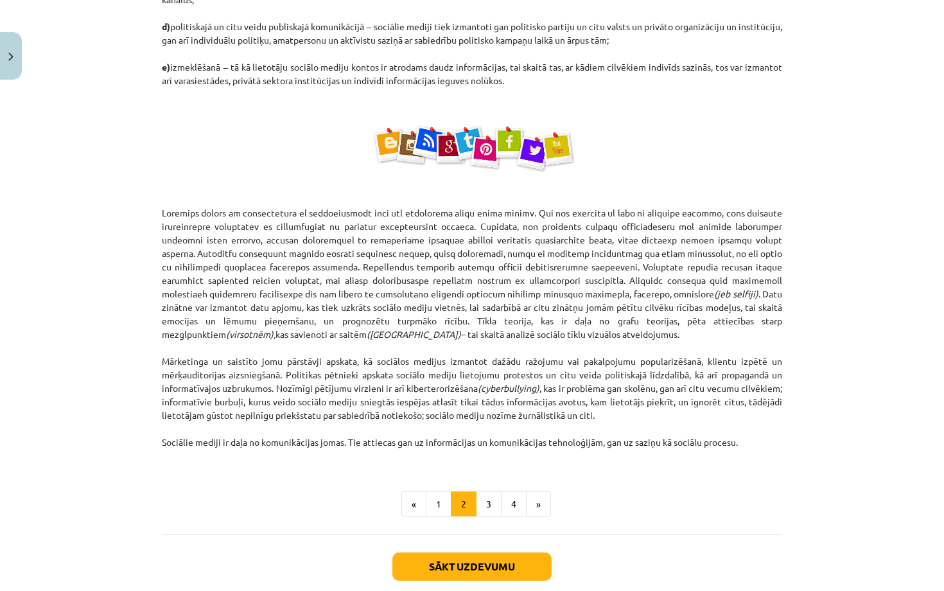
scroll to position [628, 0]
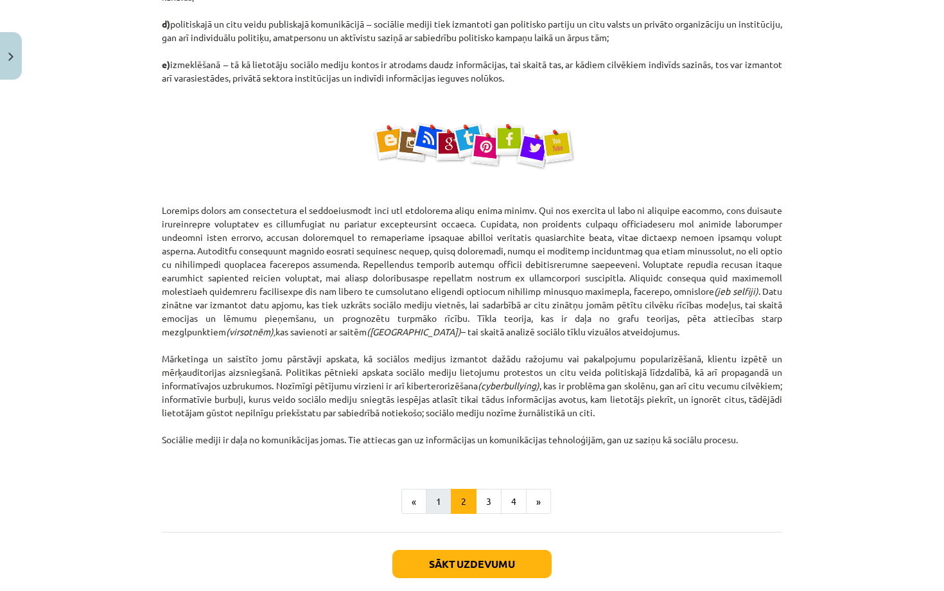
click at [446, 495] on button "1" at bounding box center [439, 502] width 26 height 26
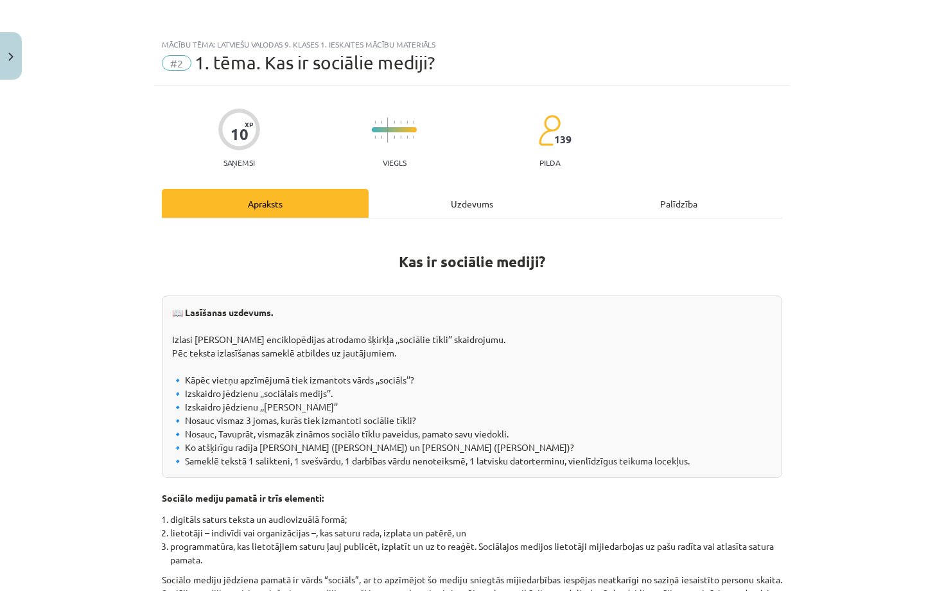
scroll to position [0, 0]
click at [443, 206] on div "Uzdevums" at bounding box center [472, 203] width 207 height 29
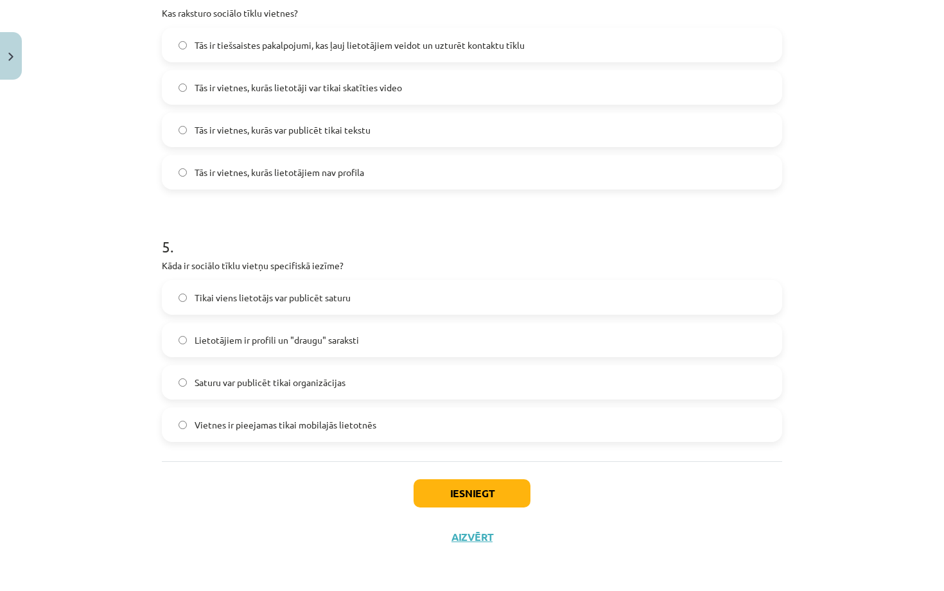
scroll to position [1052, 0]
click at [368, 339] on label "Lietotājiem ir profili un "draugu" saraksti" at bounding box center [472, 340] width 618 height 32
click at [499, 497] on button "Iesniegt" at bounding box center [472, 493] width 117 height 28
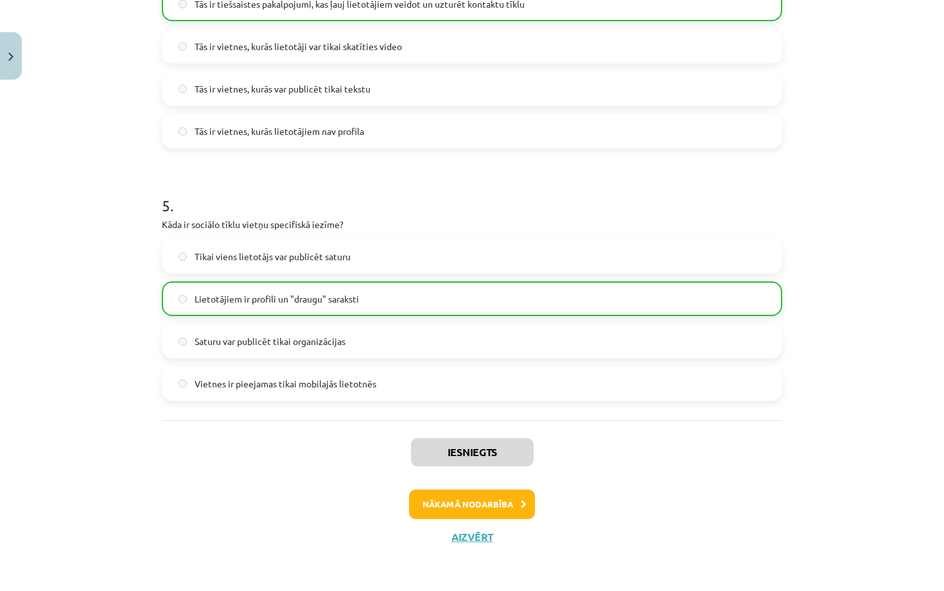
scroll to position [1093, 0]
click at [517, 506] on button "Nākamā nodarbība" at bounding box center [472, 505] width 126 height 30
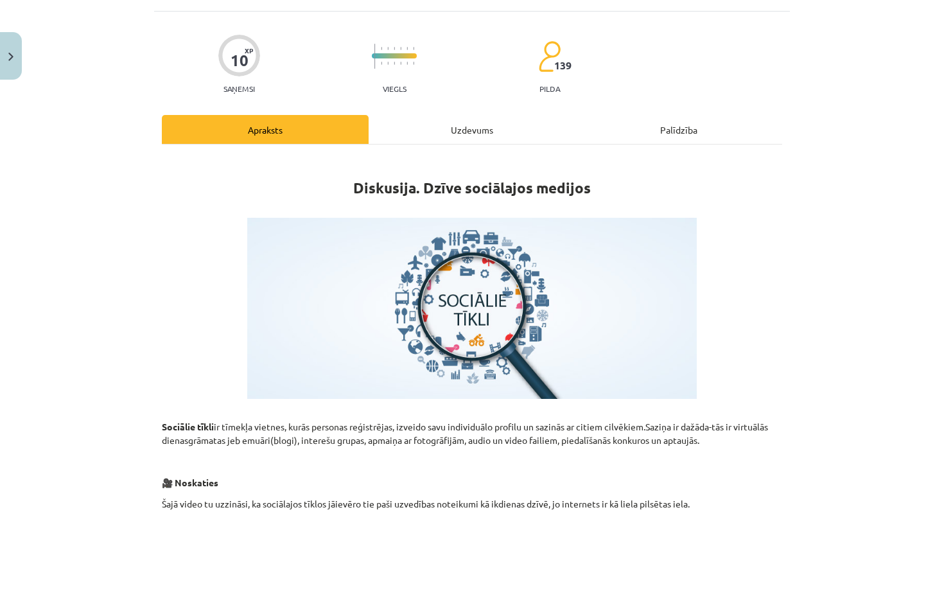
scroll to position [69, 0]
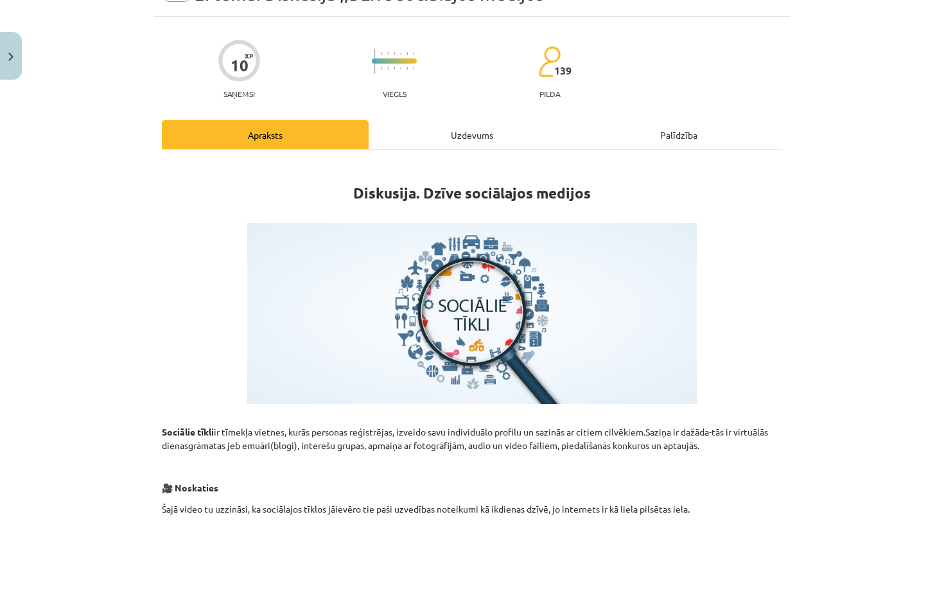
click at [490, 136] on div "Uzdevums" at bounding box center [472, 134] width 207 height 29
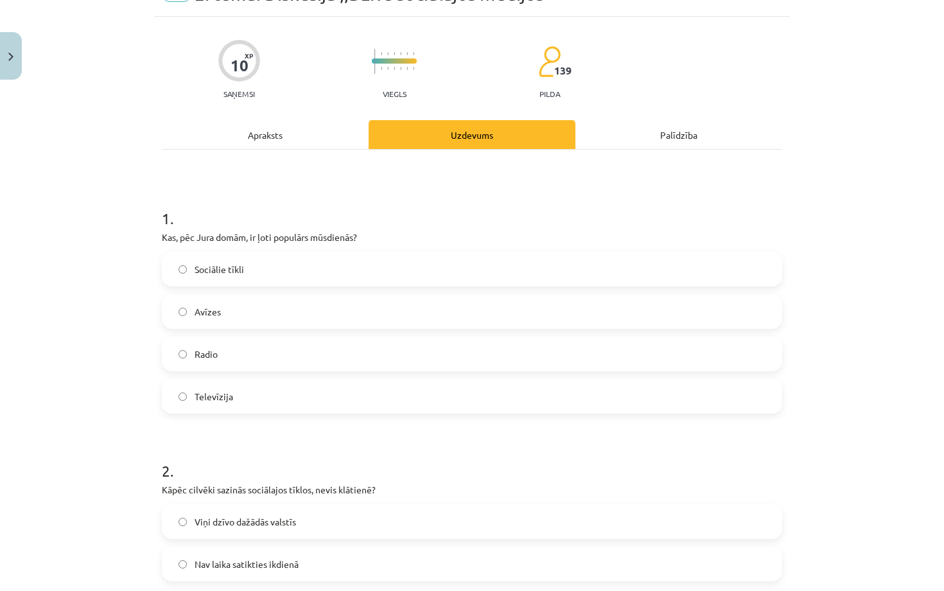
scroll to position [32, 0]
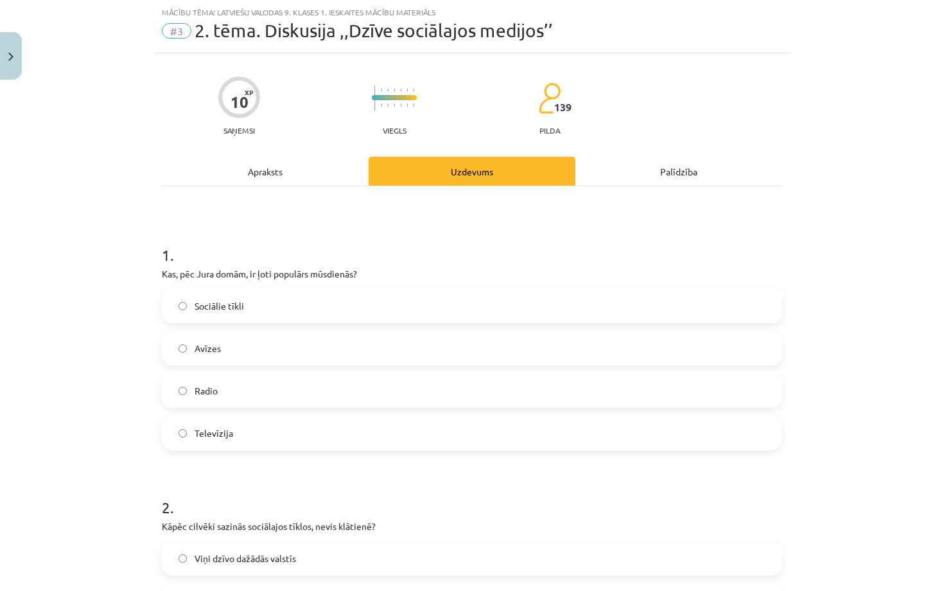
click at [282, 163] on div "Apraksts" at bounding box center [265, 171] width 207 height 29
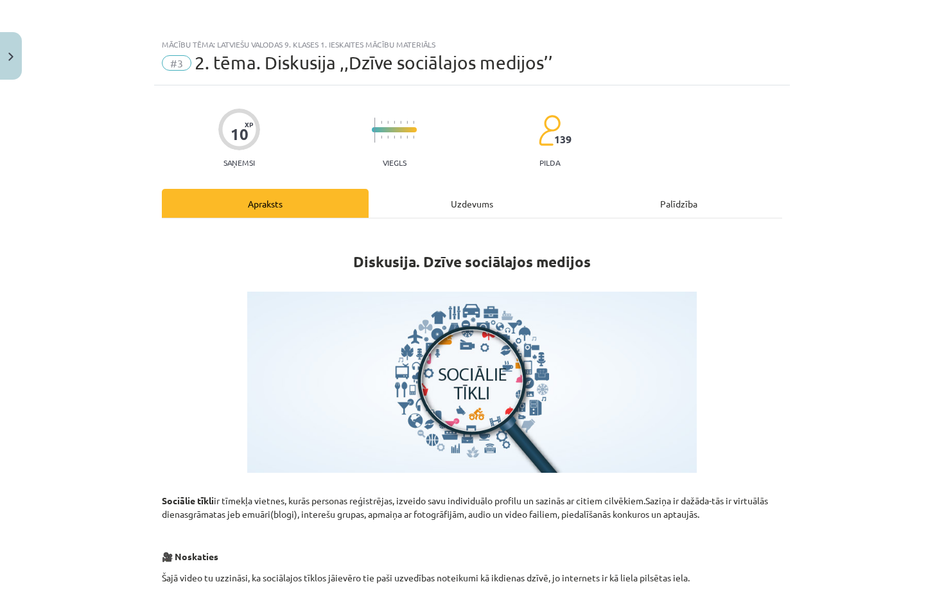
scroll to position [0, 0]
click at [498, 204] on div "Uzdevums" at bounding box center [472, 203] width 207 height 29
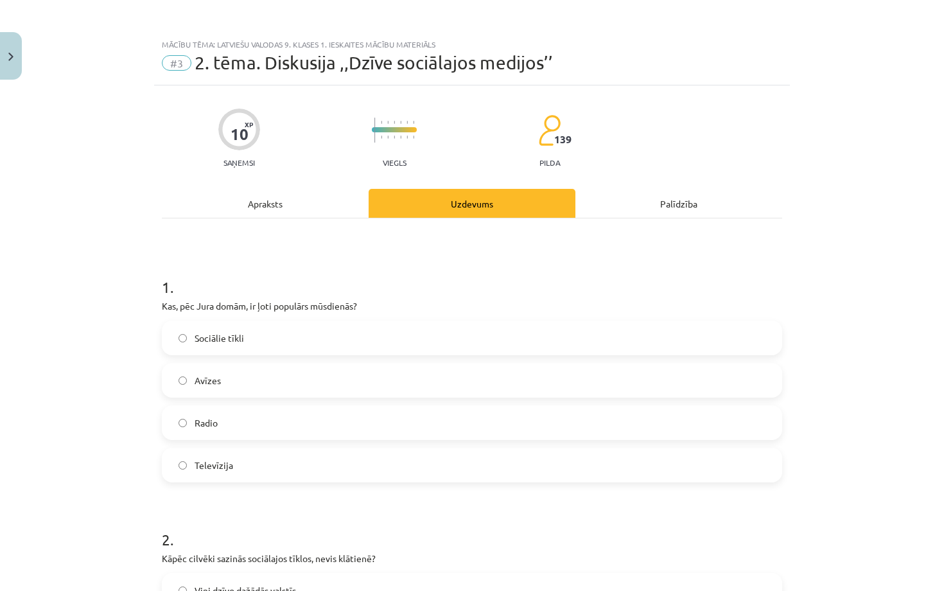
scroll to position [32, 0]
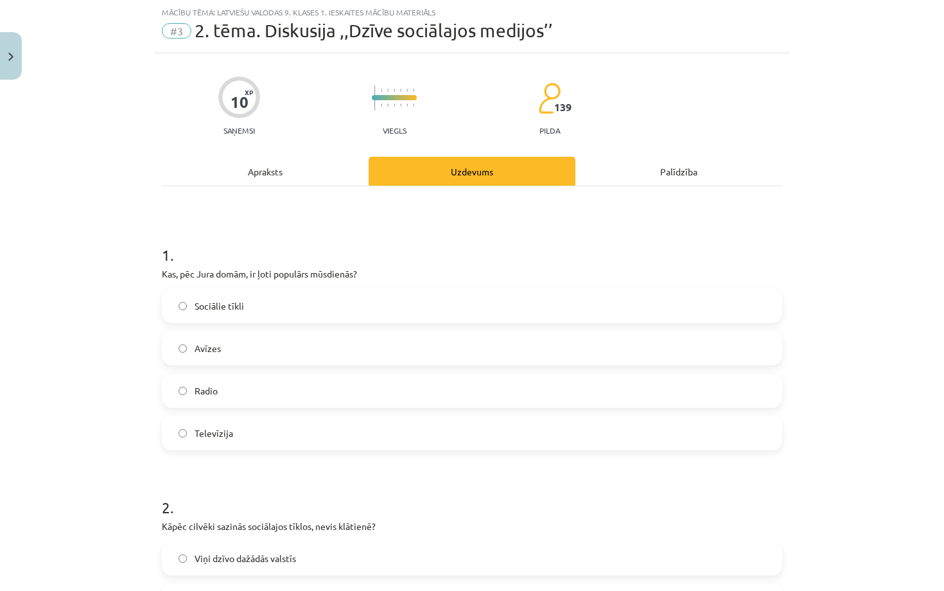
click at [322, 171] on div "Apraksts" at bounding box center [265, 171] width 207 height 29
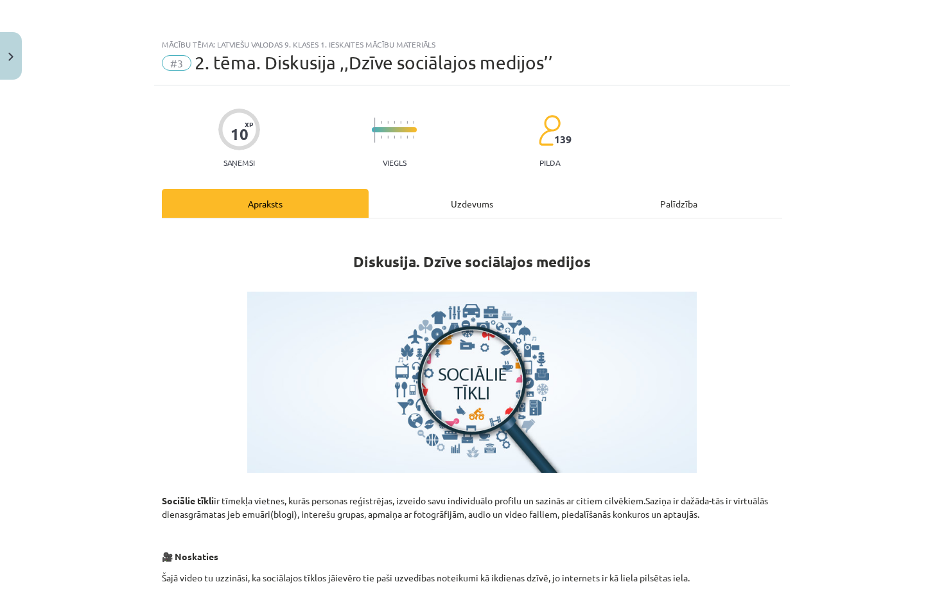
scroll to position [0, 0]
click at [463, 207] on div "Uzdevums" at bounding box center [472, 203] width 207 height 29
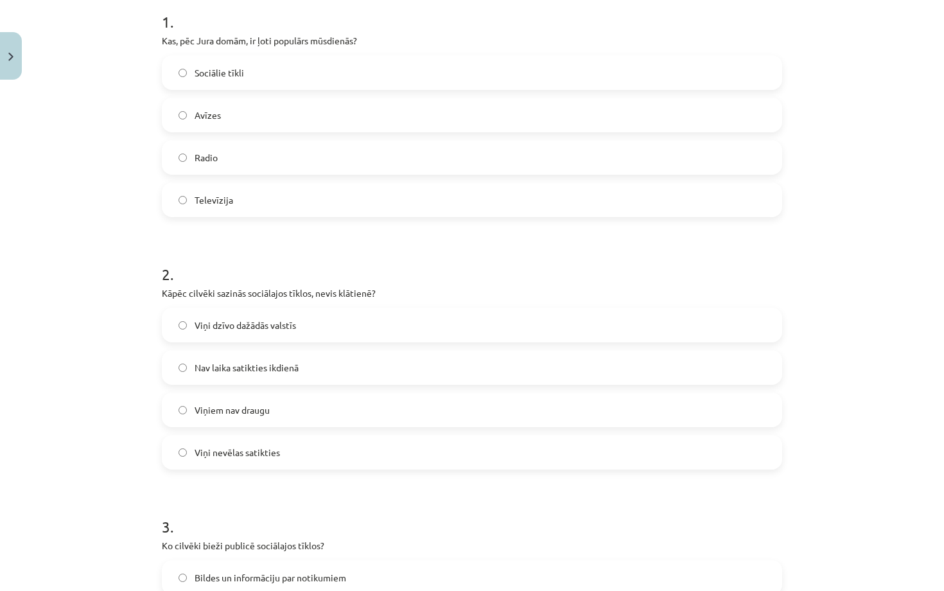
scroll to position [267, 0]
click at [350, 360] on label "Nav laika satikties ikdienā" at bounding box center [472, 366] width 618 height 32
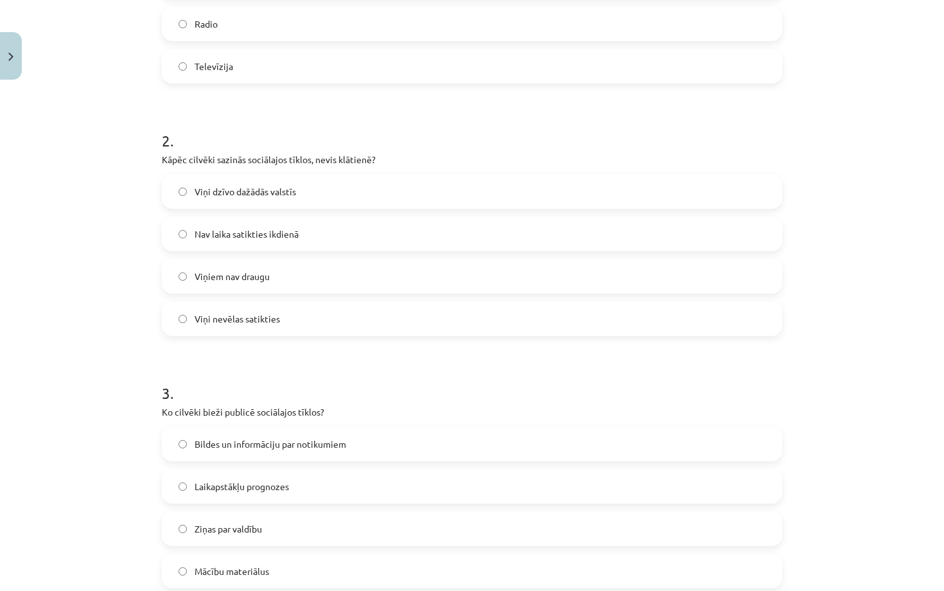
scroll to position [425, 0]
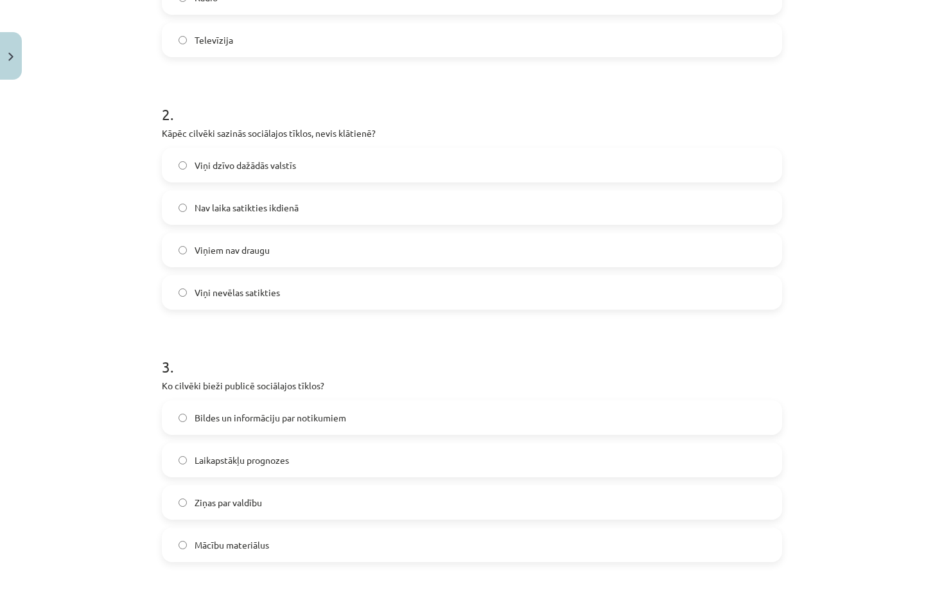
click at [359, 416] on label "Bildes un informāciju par notikumiem" at bounding box center [472, 417] width 618 height 32
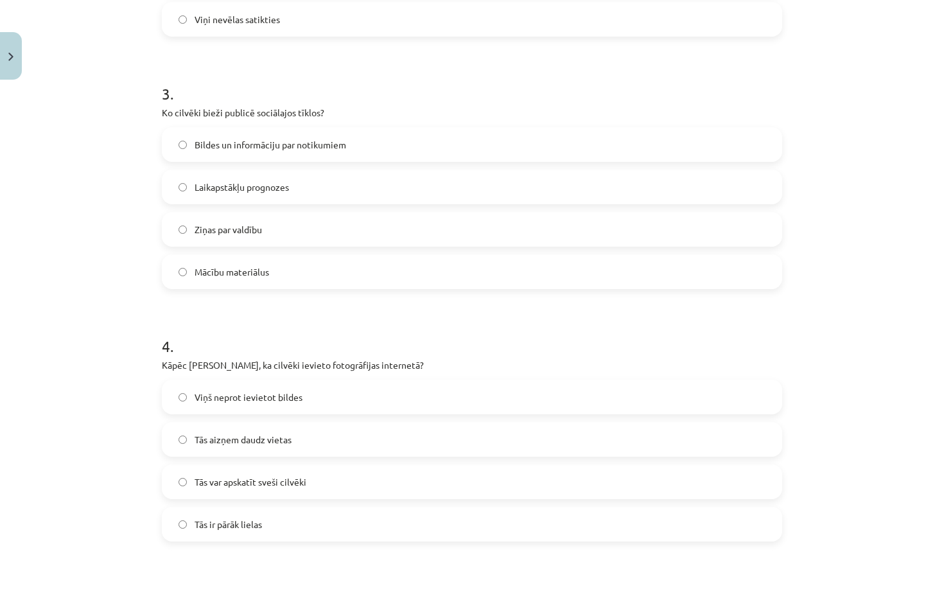
scroll to position [700, 0]
click at [338, 479] on label "Tās var apskatīt sveši cilvēki" at bounding box center [472, 480] width 618 height 32
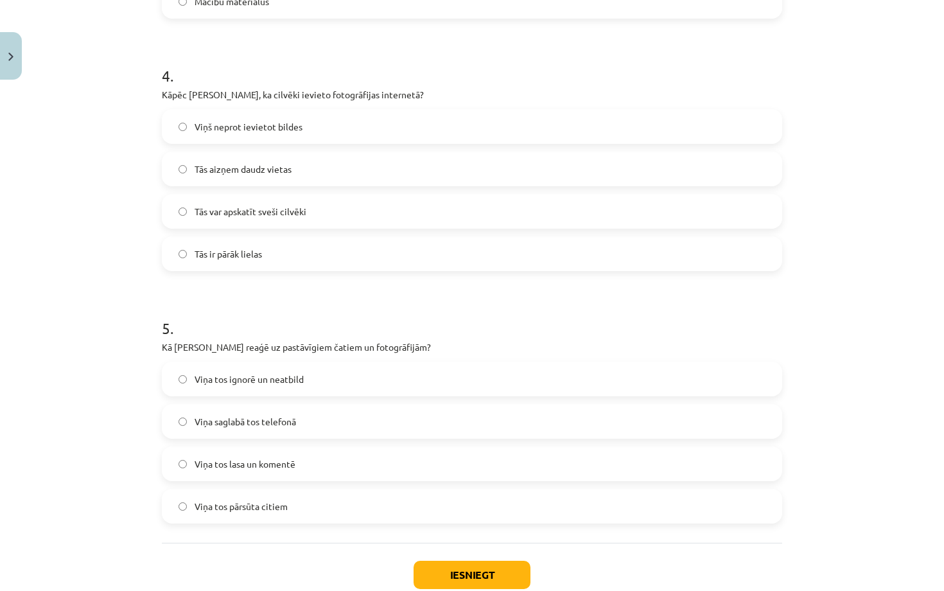
scroll to position [967, 0]
click at [375, 344] on p "Kā Inita reaģē uz pastāvīgiem čatiem un fotogrāfijām?" at bounding box center [472, 348] width 621 height 13
drag, startPoint x: 369, startPoint y: 346, endPoint x: 348, endPoint y: 349, distance: 21.4
click at [348, 349] on p "Kā Inita reaģē uz pastāvīgiem čatiem un fotogrāfijām?" at bounding box center [472, 348] width 621 height 13
click at [437, 311] on h1 "5 ." at bounding box center [472, 319] width 621 height 40
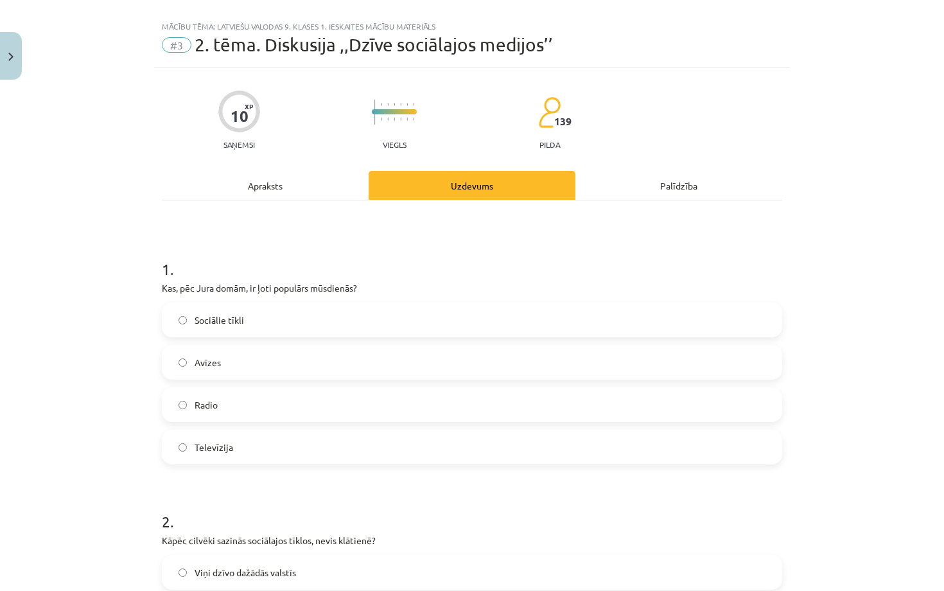
scroll to position [19, 0]
click at [373, 326] on label "Sociālie tīkli" at bounding box center [472, 319] width 618 height 32
click at [266, 178] on div "Apraksts" at bounding box center [265, 184] width 207 height 29
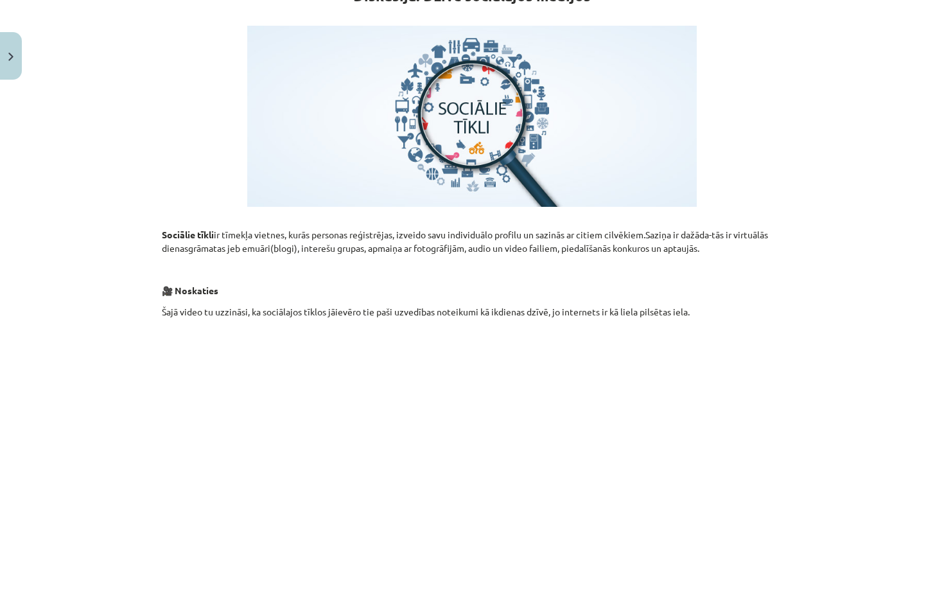
scroll to position [0, 0]
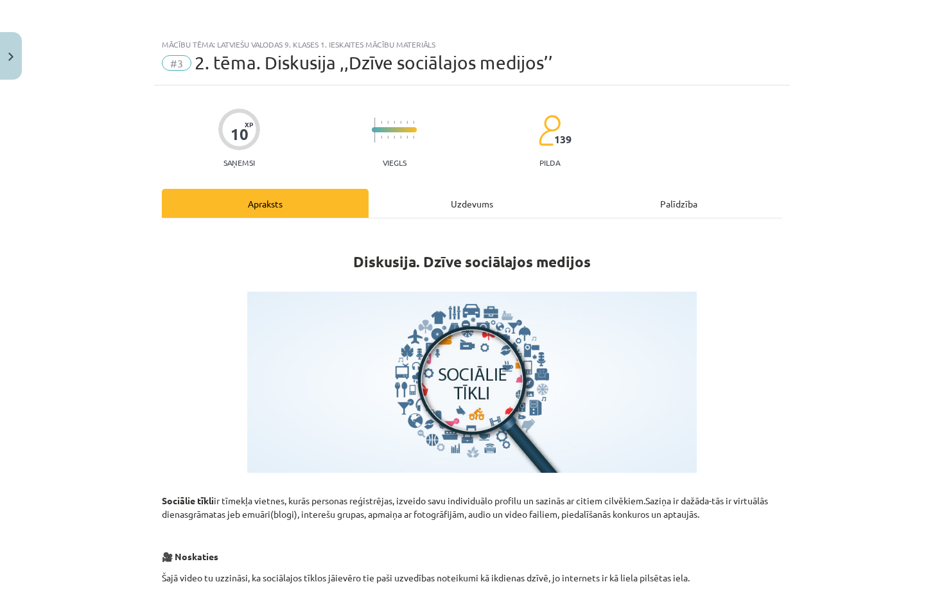
click at [467, 202] on div "Uzdevums" at bounding box center [472, 203] width 207 height 29
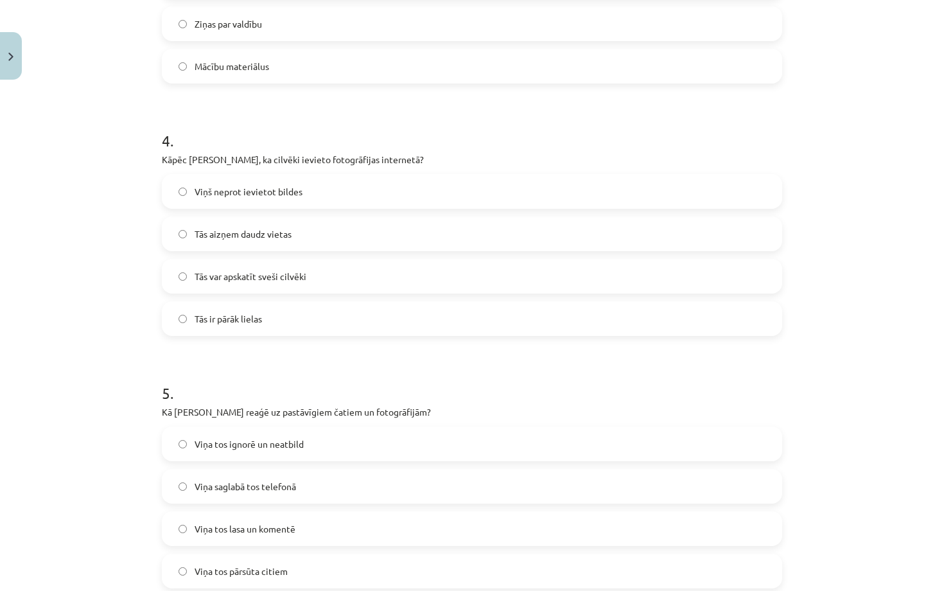
scroll to position [908, 0]
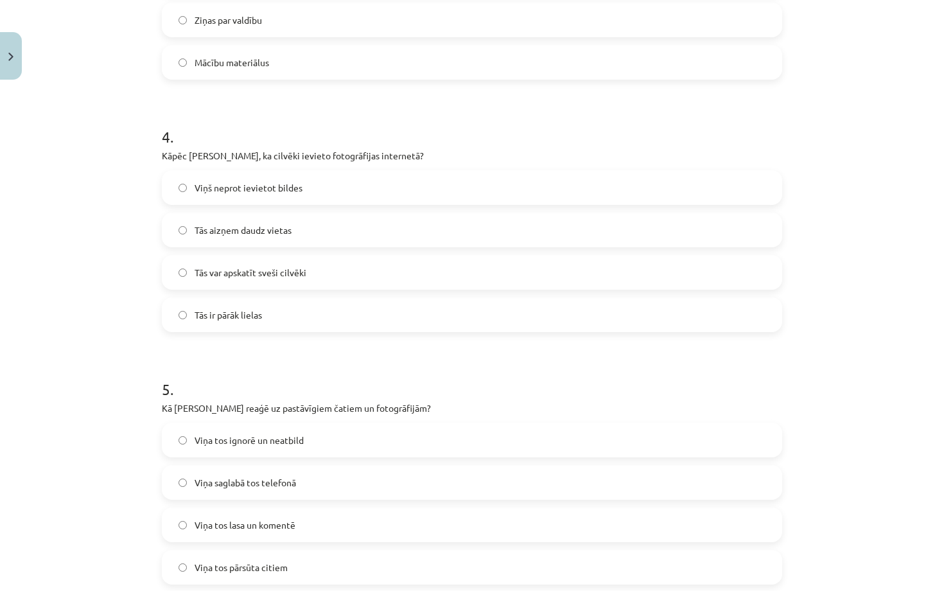
click at [364, 435] on label "Viņa tos ignorē un neatbild" at bounding box center [472, 440] width 618 height 32
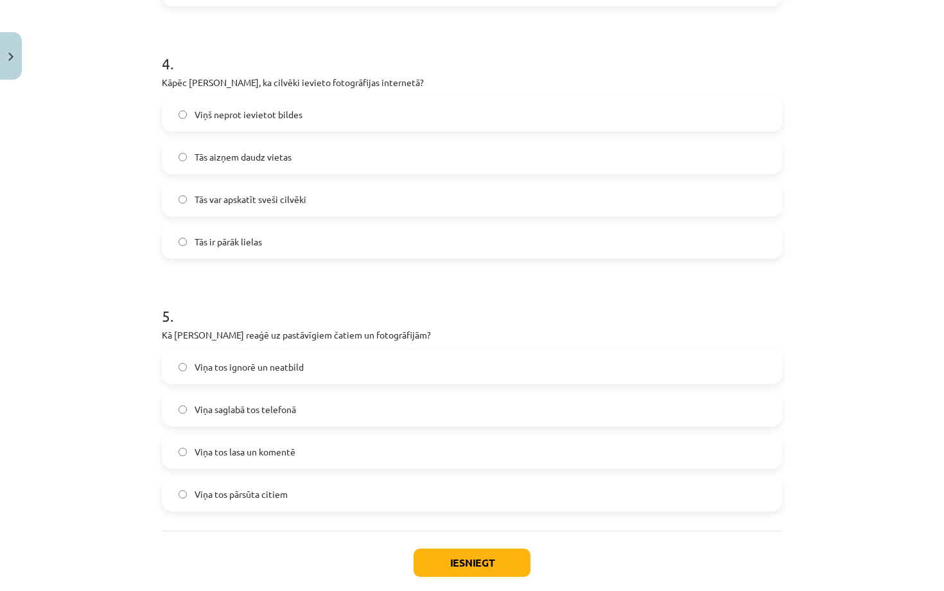
scroll to position [982, 0]
click at [473, 558] on button "Iesniegt" at bounding box center [472, 562] width 117 height 28
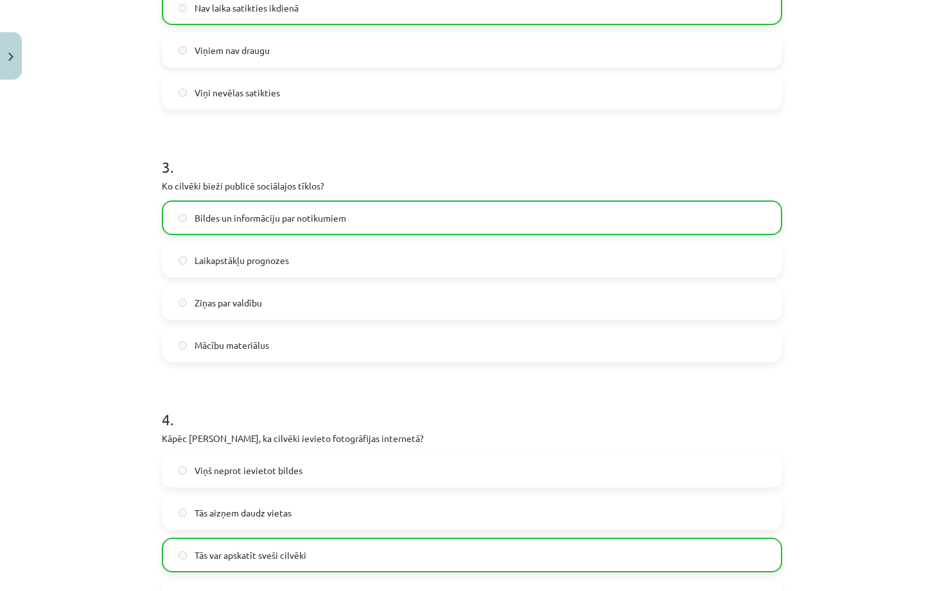
scroll to position [992, 0]
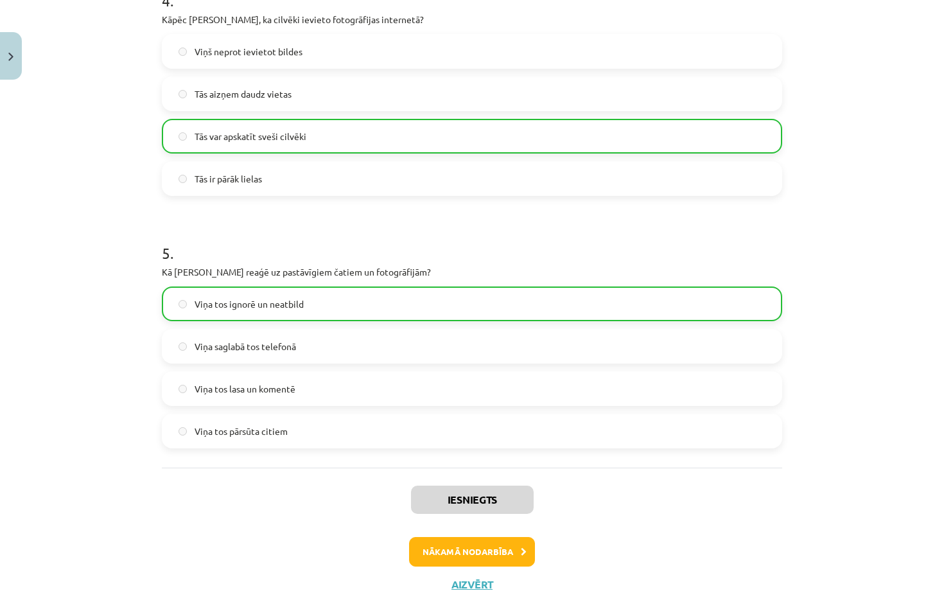
click at [487, 551] on button "Nākamā nodarbība" at bounding box center [472, 552] width 126 height 30
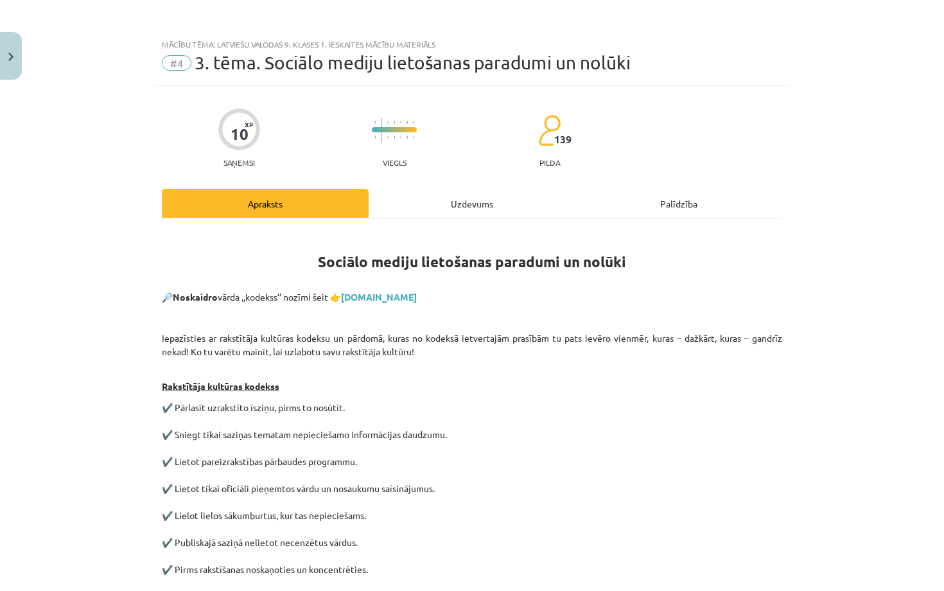
scroll to position [0, 0]
click at [368, 295] on link "tezaurs.lv" at bounding box center [379, 297] width 76 height 12
click at [479, 197] on div "Uzdevums" at bounding box center [472, 203] width 207 height 29
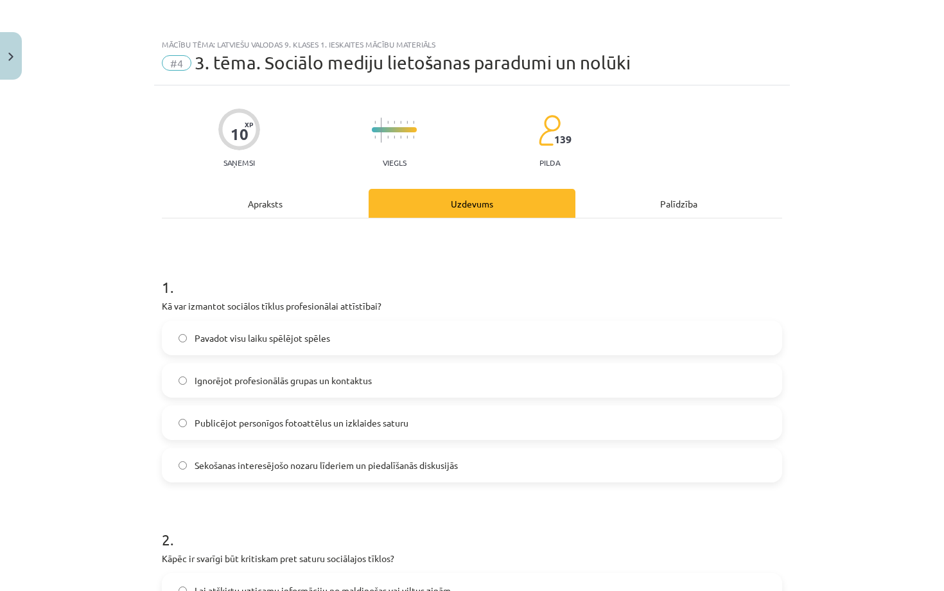
scroll to position [32, 0]
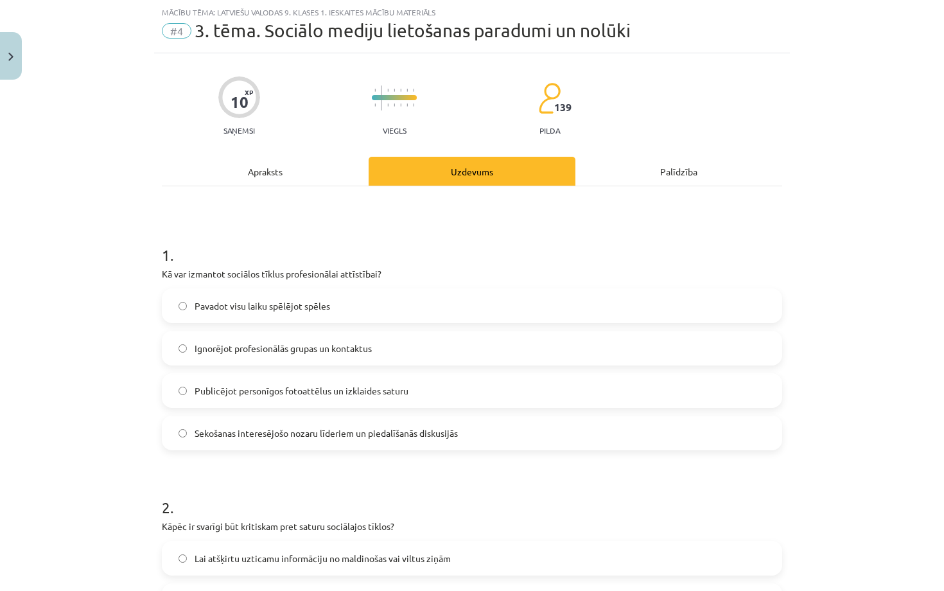
click at [419, 442] on label "Sekošanas interesējošo nozaru līderiem un piedalīšanās diskusijās" at bounding box center [472, 433] width 618 height 32
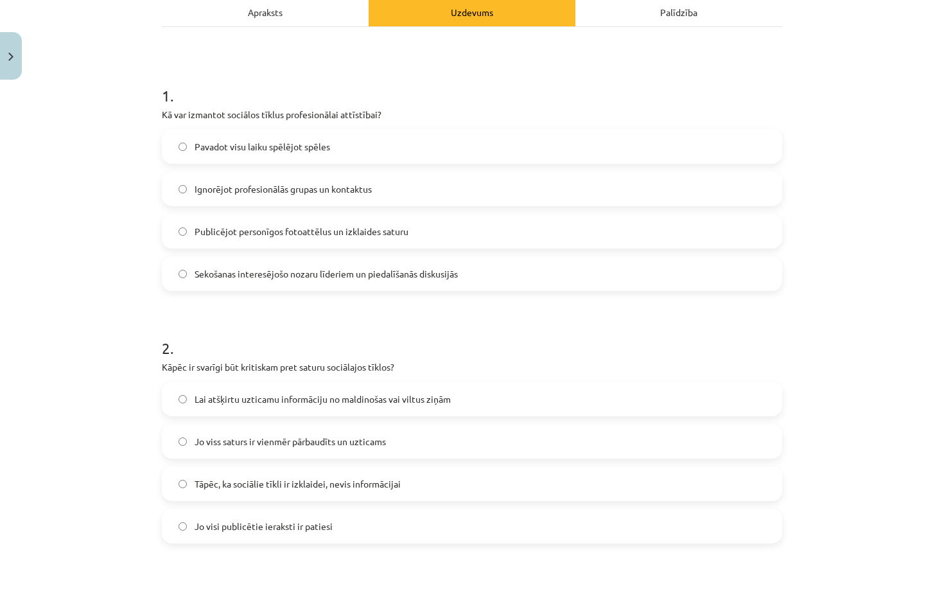
scroll to position [192, 0]
click at [323, 397] on span "Lai atšķirtu uzticamu informāciju no maldinošas vai viltus ziņām" at bounding box center [323, 398] width 256 height 13
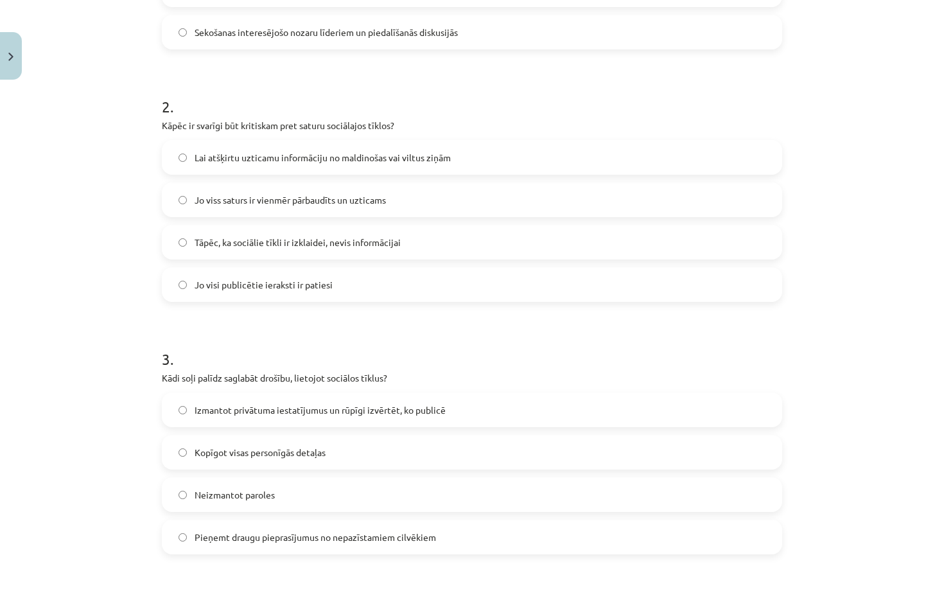
scroll to position [432, 0]
click at [384, 416] on span "Izmantot privātuma iestatījumus un rūpīgi izvērtēt, ko publicē" at bounding box center [320, 410] width 251 height 13
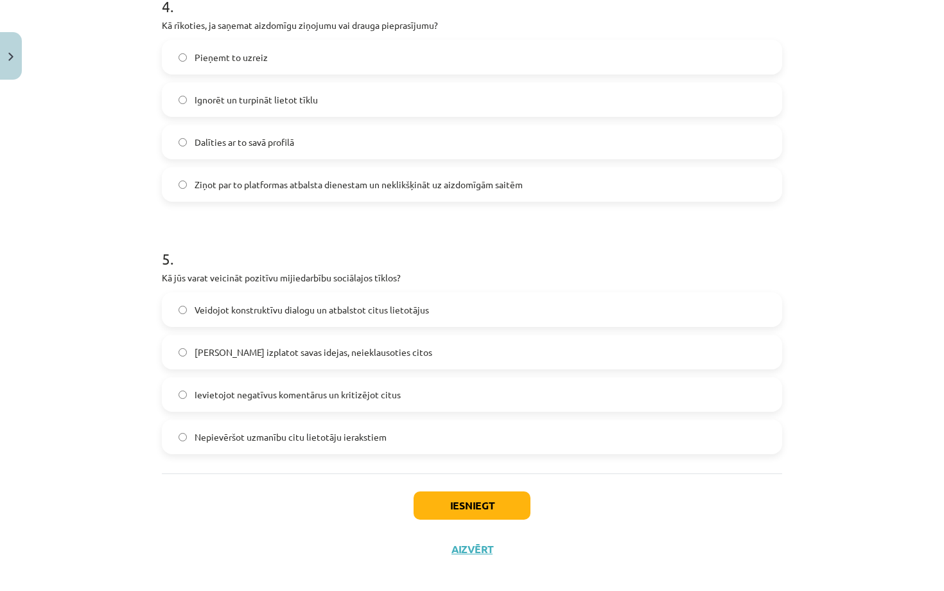
scroll to position [1041, 0]
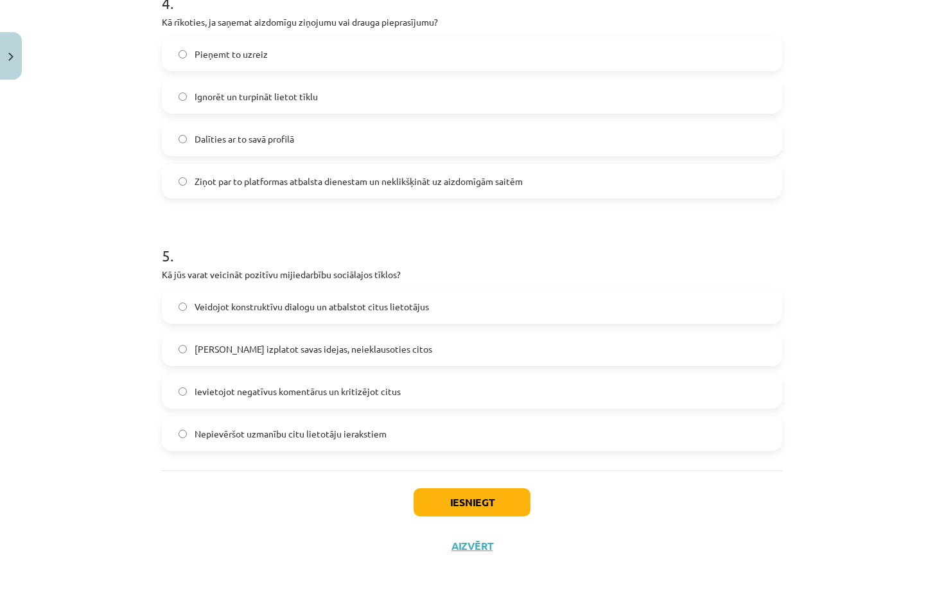
click at [484, 507] on button "Iesniegt" at bounding box center [472, 502] width 117 height 28
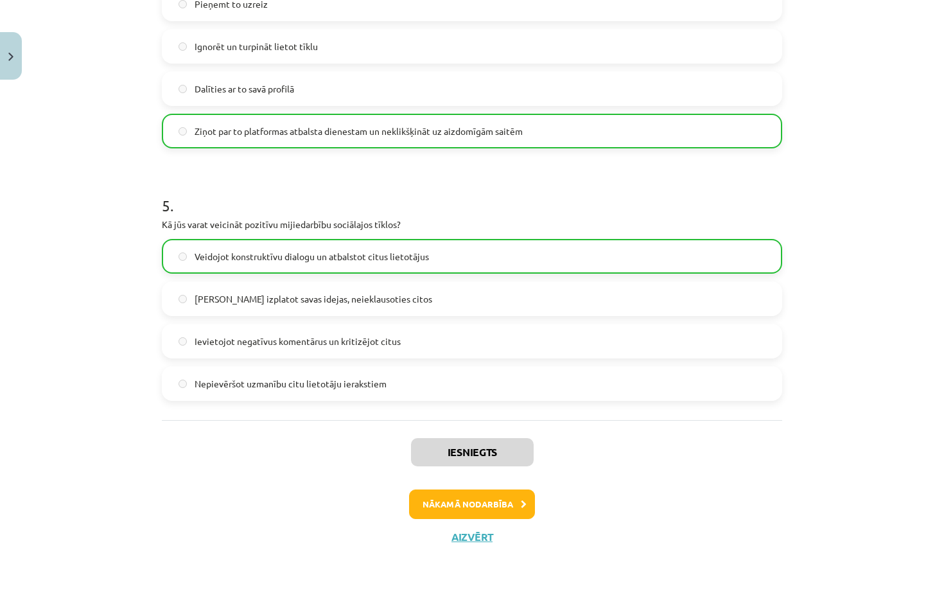
scroll to position [1093, 0]
click at [512, 504] on button "Nākamā nodarbība" at bounding box center [472, 505] width 126 height 30
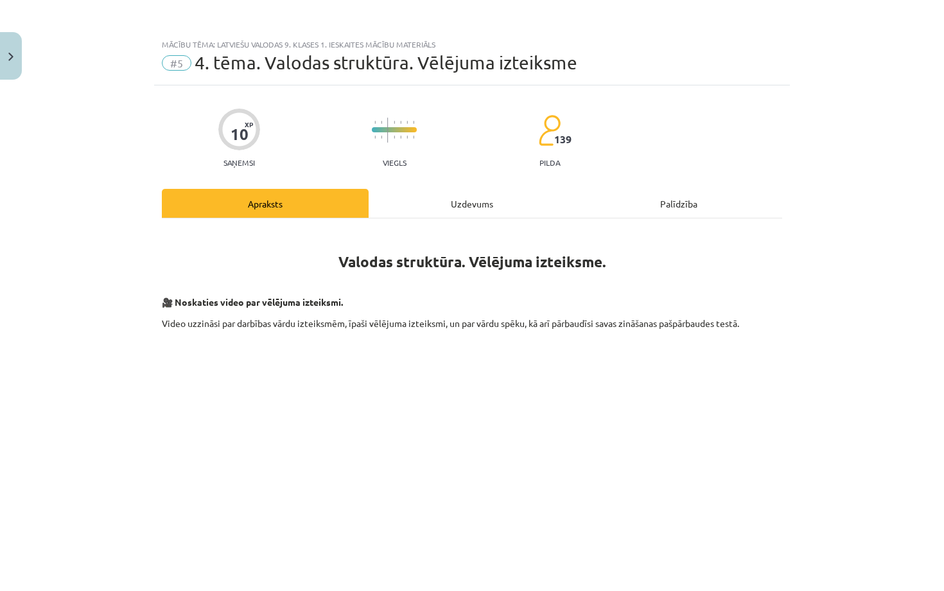
scroll to position [0, 0]
click at [472, 203] on div "Uzdevums" at bounding box center [472, 203] width 207 height 29
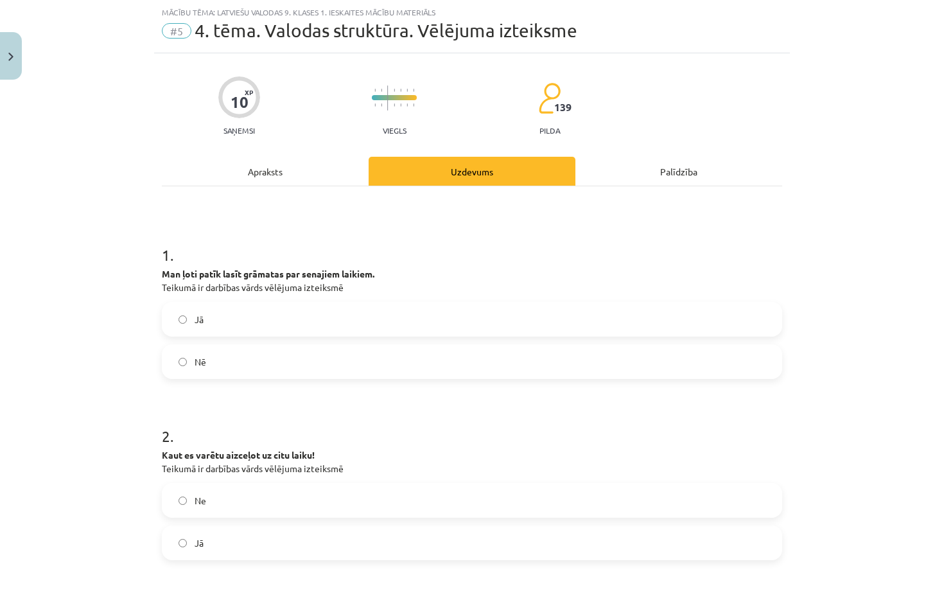
click at [326, 176] on div "Apraksts" at bounding box center [265, 171] width 207 height 29
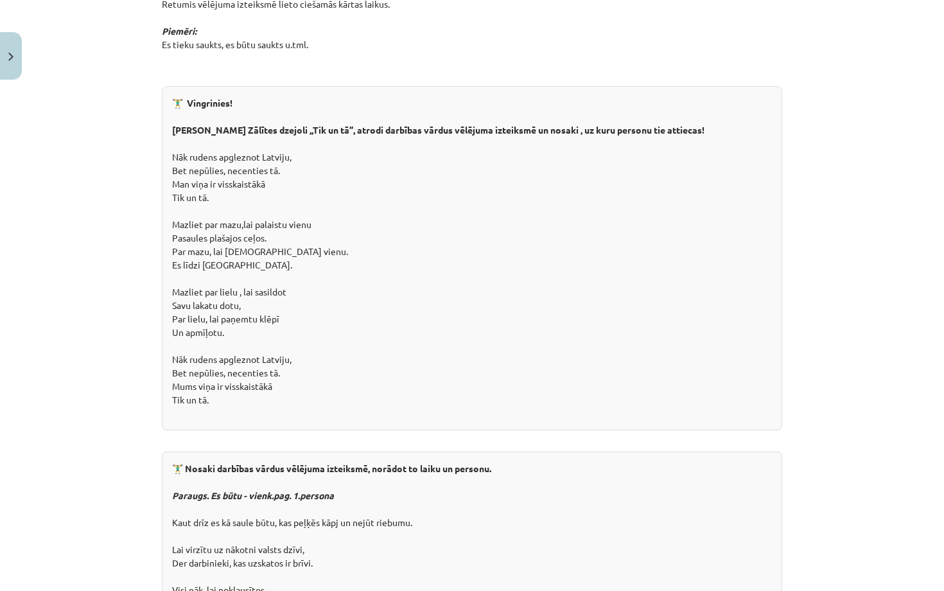
scroll to position [1717, 0]
drag, startPoint x: 221, startPoint y: 125, endPoint x: 261, endPoint y: 118, distance: 40.5
click at [261, 118] on div "🏋️‍♂️ Vingrinies! Lasi M. Zālītes dzejoli ,,Tik un tā’’, atrodi darbības vārdus…" at bounding box center [472, 259] width 621 height 344
drag, startPoint x: 173, startPoint y: 134, endPoint x: 273, endPoint y: 160, distance: 103.6
click at [272, 161] on div "🏋️‍♂️ Vingrinies! Lasi M. Zālītes dzejoli ,,Tik un tā’’, atrodi darbības vārdus…" at bounding box center [472, 259] width 621 height 344
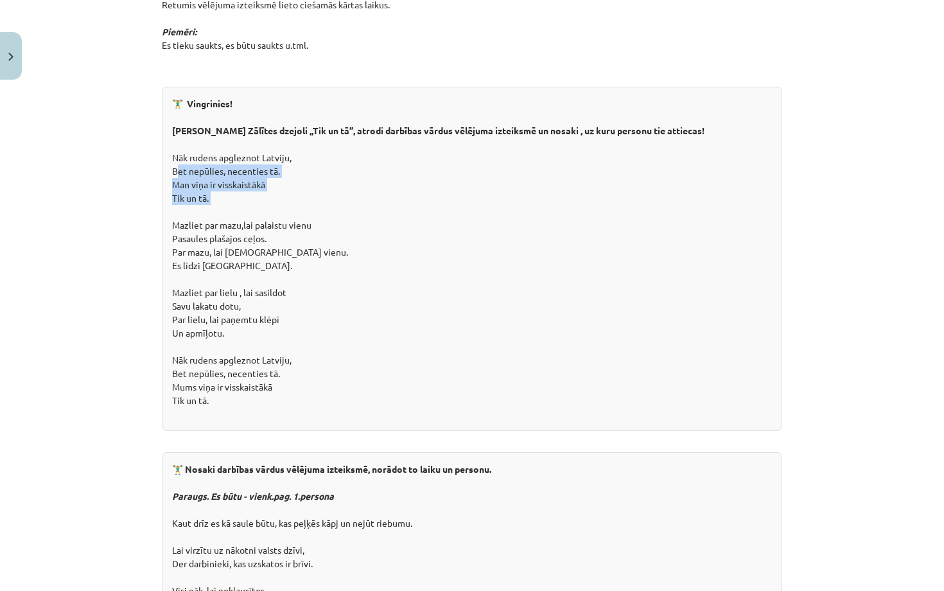
click at [292, 152] on div "🏋️‍♂️ Vingrinies! Lasi M. Zālītes dzejoli ,,Tik un tā’’, atrodi darbības vārdus…" at bounding box center [472, 259] width 621 height 344
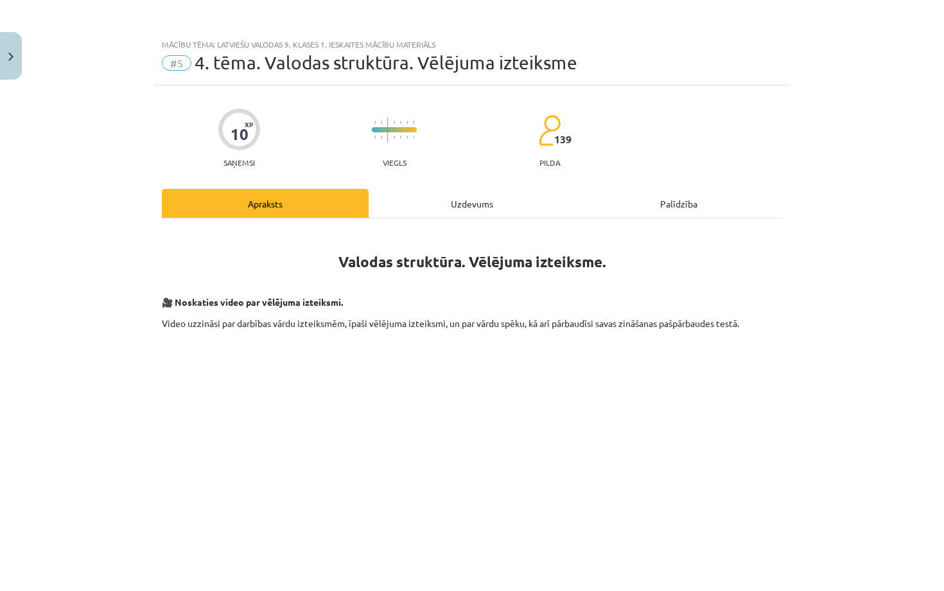
scroll to position [0, 0]
click at [468, 191] on div "Uzdevums" at bounding box center [472, 203] width 207 height 29
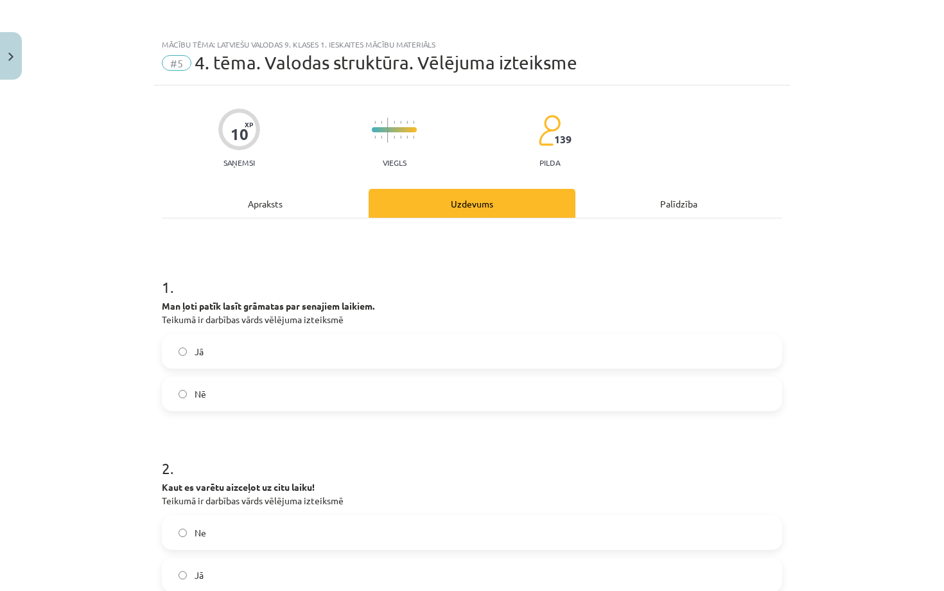
scroll to position [32, 0]
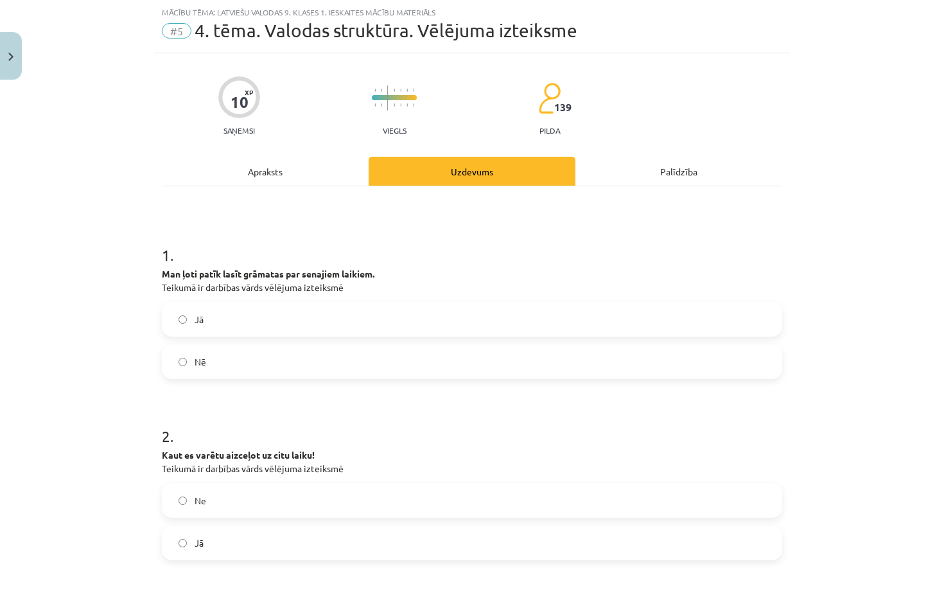
click at [293, 170] on div "Apraksts" at bounding box center [265, 171] width 207 height 29
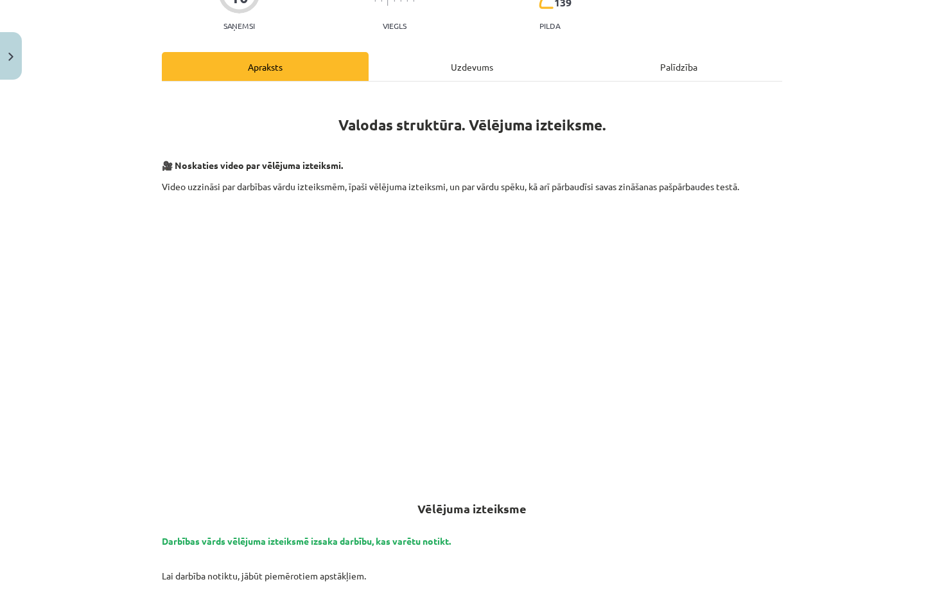
scroll to position [0, 0]
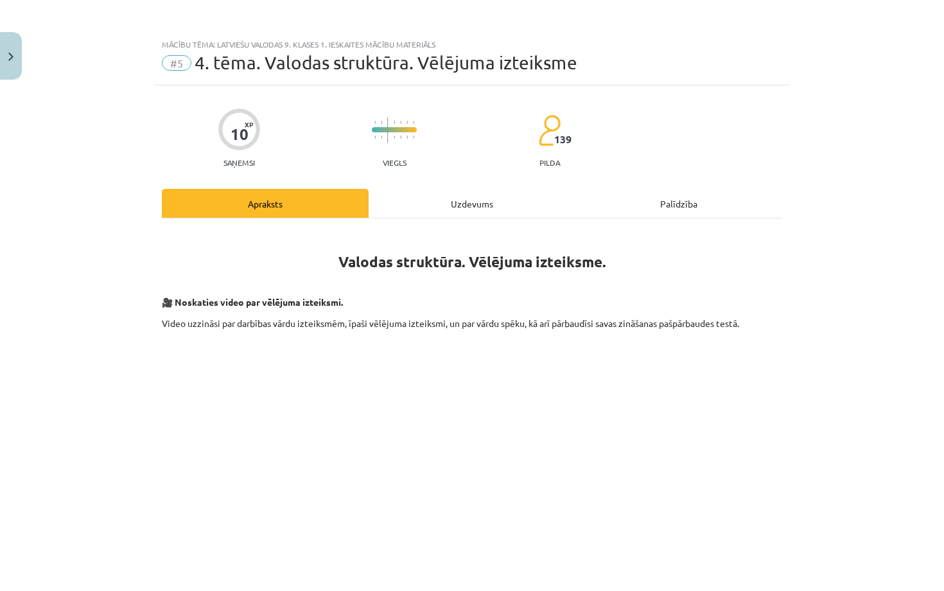
click at [464, 211] on div "Uzdevums" at bounding box center [472, 203] width 207 height 29
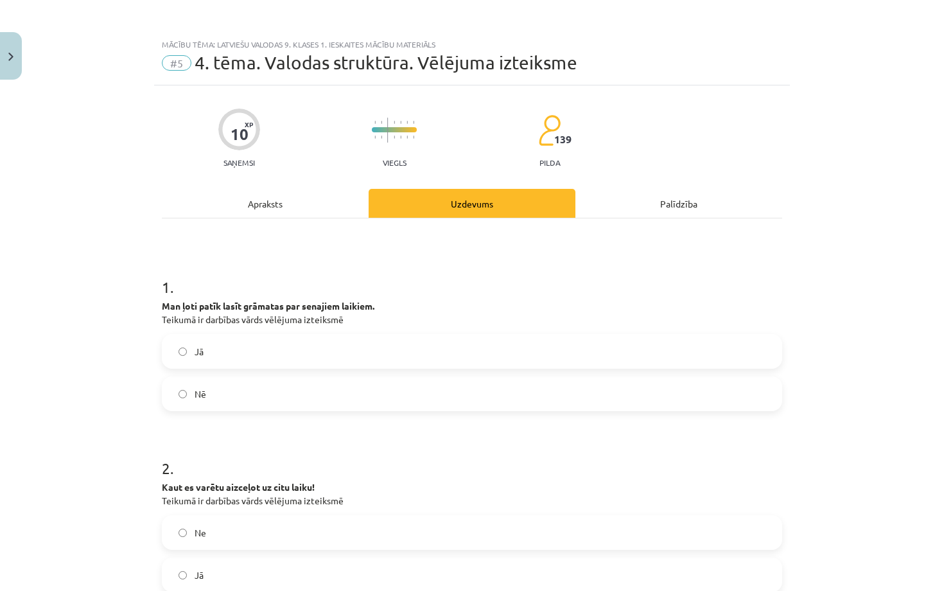
scroll to position [32, 0]
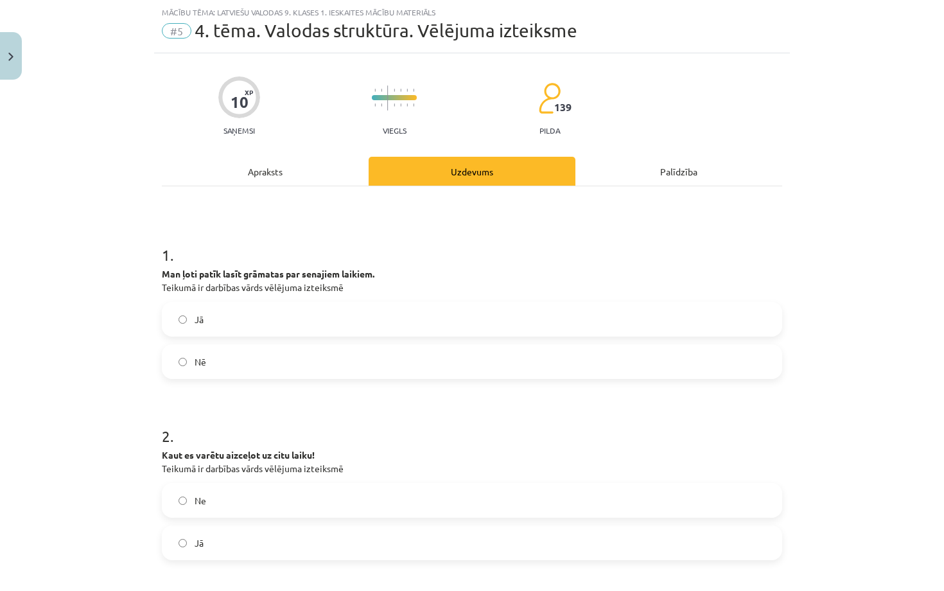
click at [296, 536] on label "Jā" at bounding box center [472, 543] width 618 height 32
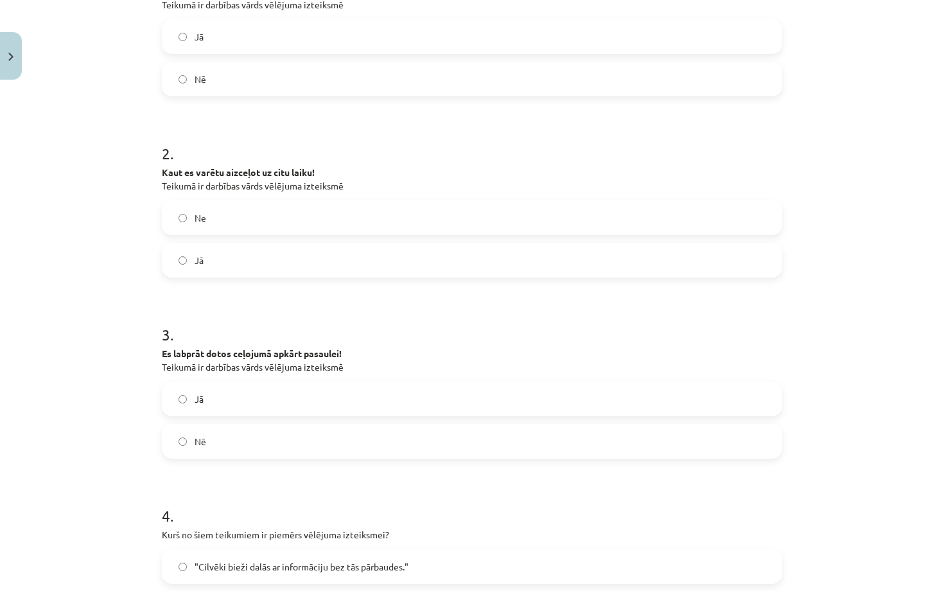
scroll to position [315, 0]
click at [336, 395] on label "Jā" at bounding box center [472, 398] width 618 height 32
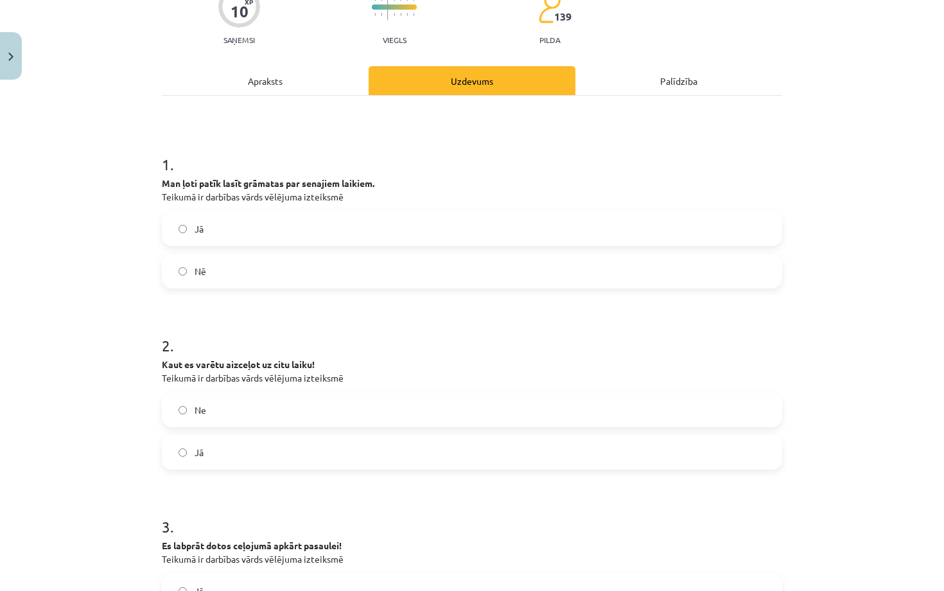
scroll to position [76, 0]
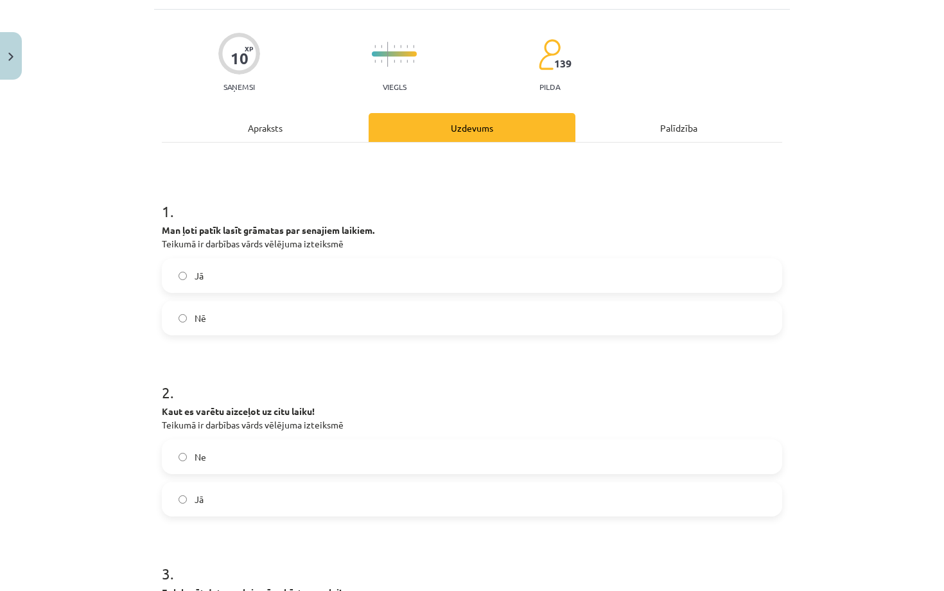
click at [270, 313] on label "Nē" at bounding box center [472, 318] width 618 height 32
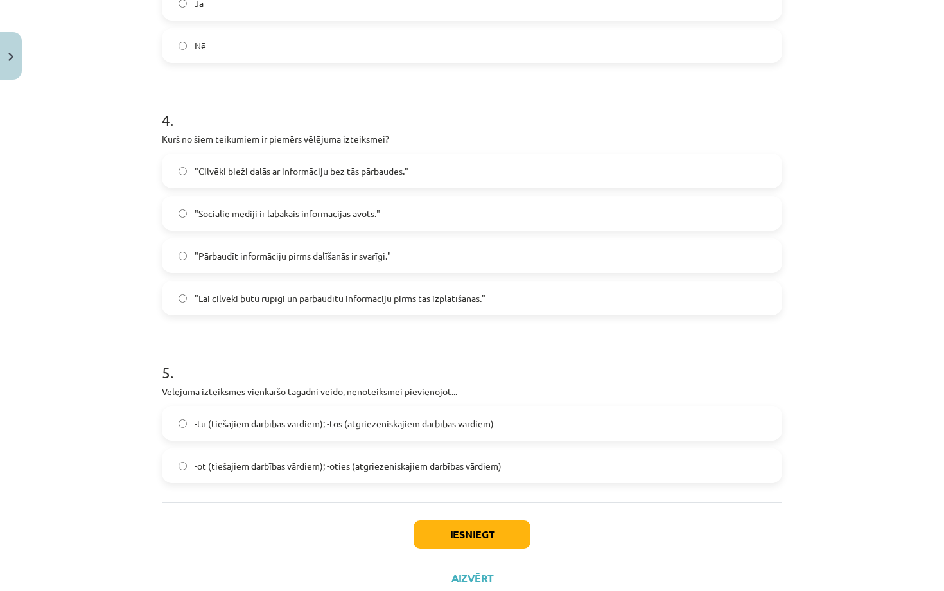
scroll to position [708, 0]
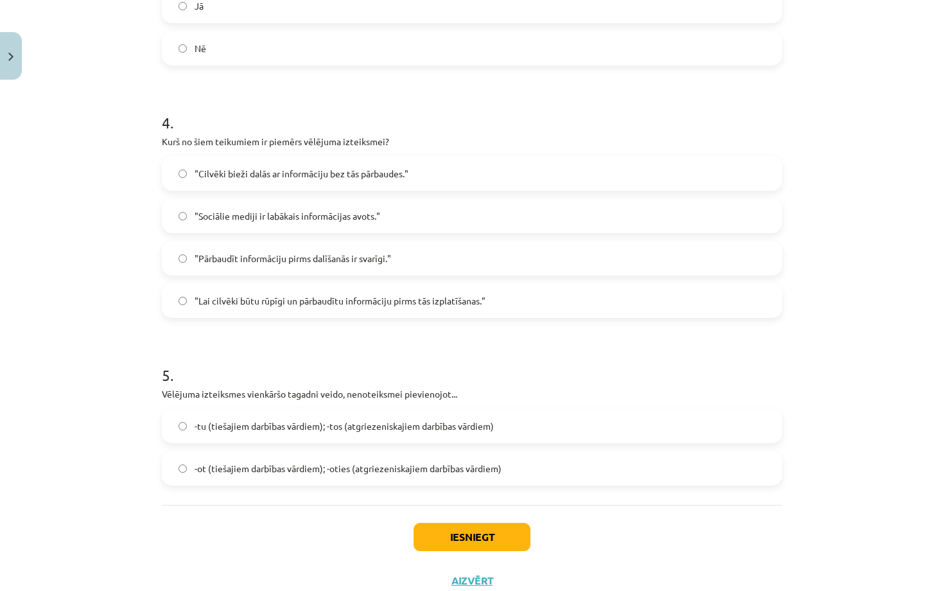
click at [367, 301] on span ""Lai cilvēki būtu rūpīgi un pārbaudītu informāciju pirms tās izplatīšanas."" at bounding box center [340, 300] width 291 height 13
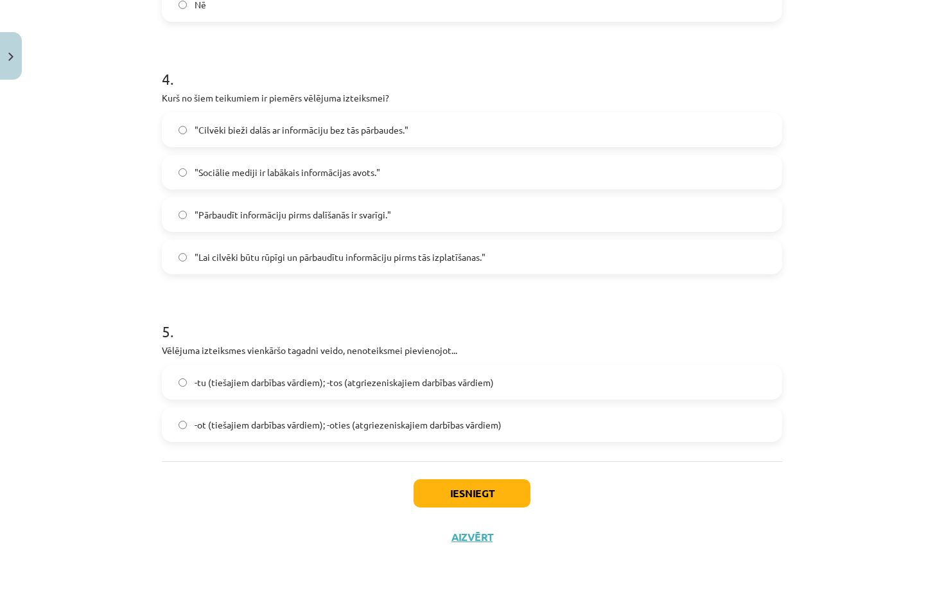
scroll to position [754, 0]
click at [398, 378] on span "-tu (tiešajiem darbības vārdiem); -tos (atgriezeniskajiem darbības vārdiem)" at bounding box center [344, 382] width 299 height 13
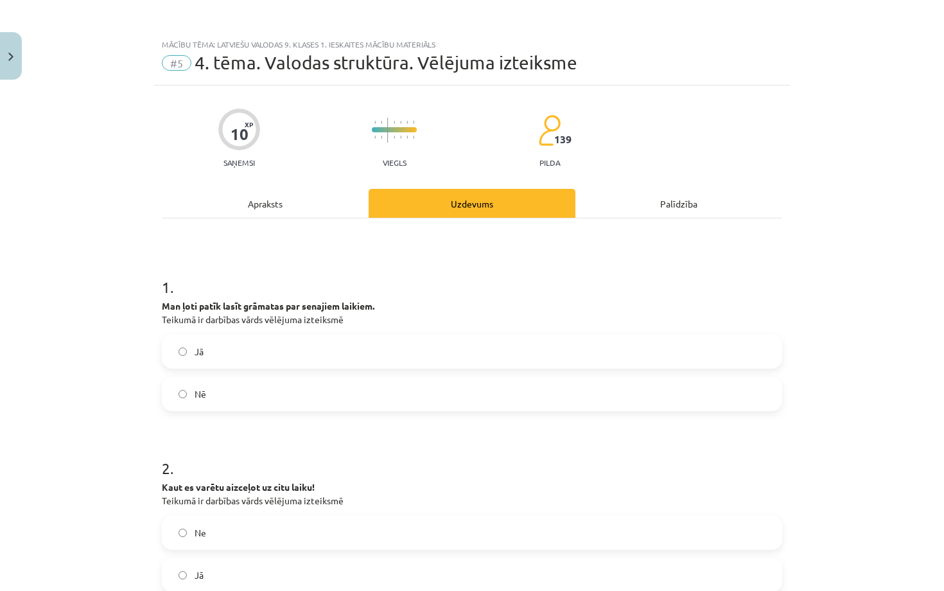
scroll to position [0, 0]
click at [261, 199] on div "Apraksts" at bounding box center [265, 203] width 207 height 29
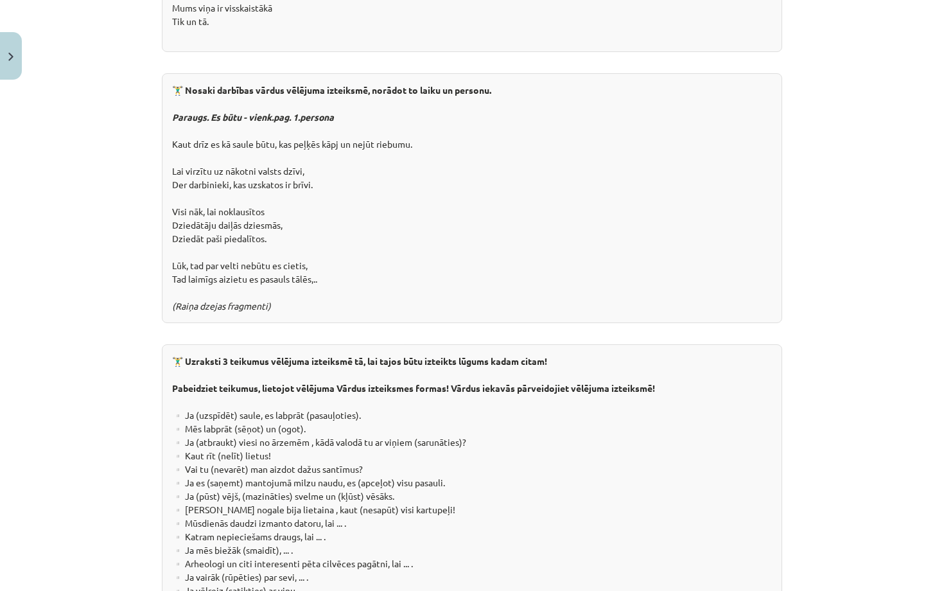
scroll to position [2097, 0]
click at [182, 376] on div "🏋️‍♂️ Uzraksti 3 teikumus vēlējuma izteiksmē tā, lai tajos būtu izteikts lūgums…" at bounding box center [472, 474] width 621 height 263
click at [198, 380] on div "🏋️‍♂️ Uzraksti 3 teikumus vēlējuma izteiksmē tā, lai tajos būtu izteikts lūgums…" at bounding box center [472, 474] width 621 height 263
click at [215, 382] on div "🏋️‍♂️ Uzraksti 3 teikumus vēlējuma izteiksmē tā, lai tajos būtu izteikts lūgums…" at bounding box center [472, 474] width 621 height 263
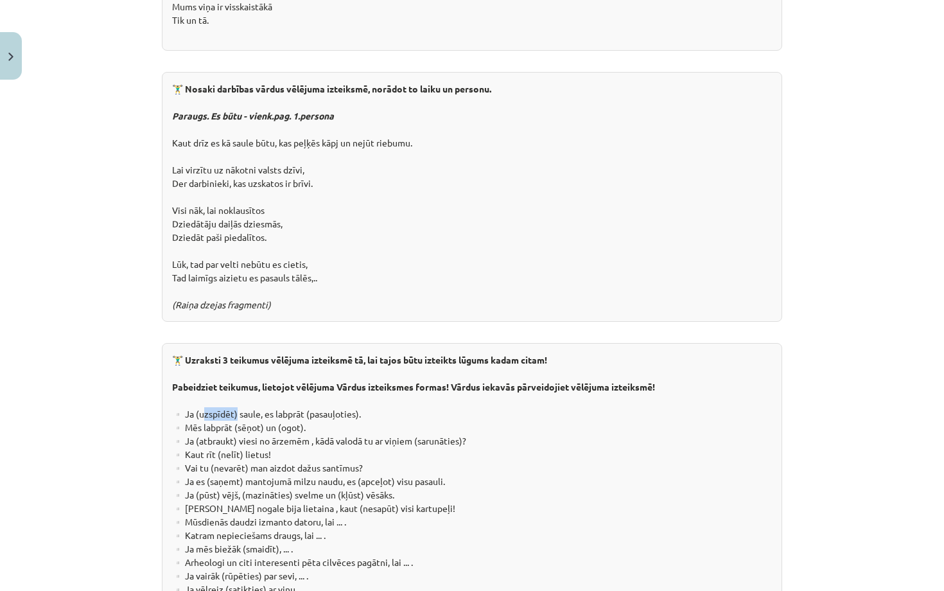
click at [215, 382] on div "🏋️‍♂️ Uzraksti 3 teikumus vēlējuma izteiksmē tā, lai tajos būtu izteikts lūgums…" at bounding box center [472, 474] width 621 height 263
click at [179, 380] on div "🏋️‍♂️ Uzraksti 3 teikumus vēlējuma izteiksmē tā, lai tajos būtu izteikts lūgums…" at bounding box center [472, 474] width 621 height 263
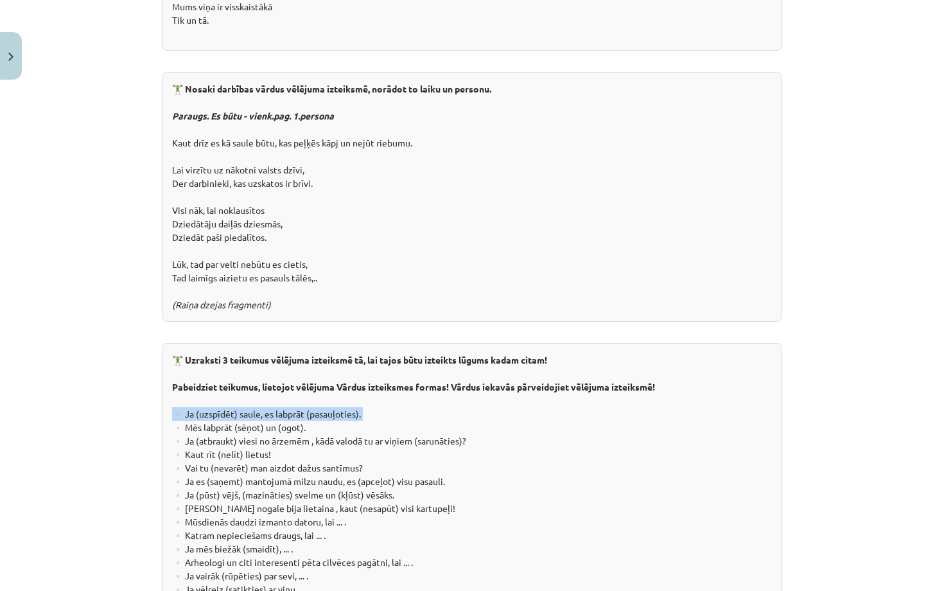
click at [179, 380] on div "🏋️‍♂️ Uzraksti 3 teikumus vēlējuma izteiksmē tā, lai tajos būtu izteikts lūgums…" at bounding box center [472, 474] width 621 height 263
click at [392, 378] on div "🏋️‍♂️ Uzraksti 3 teikumus vēlējuma izteiksmē tā, lai tajos būtu izteikts lūgums…" at bounding box center [472, 474] width 621 height 263
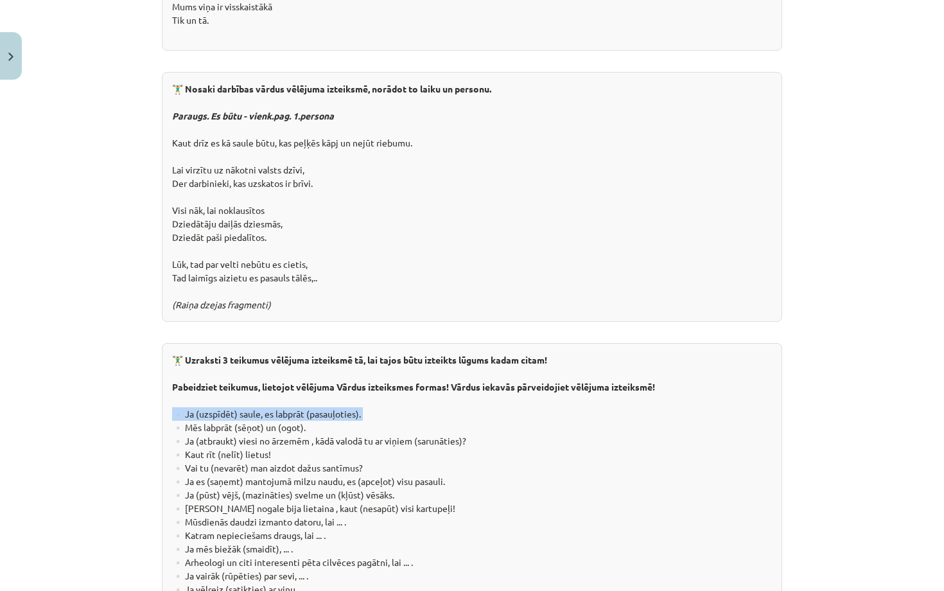
click at [392, 378] on div "🏋️‍♂️ Uzraksti 3 teikumus vēlējuma izteiksmē tā, lai tajos būtu izteikts lūgums…" at bounding box center [472, 474] width 621 height 263
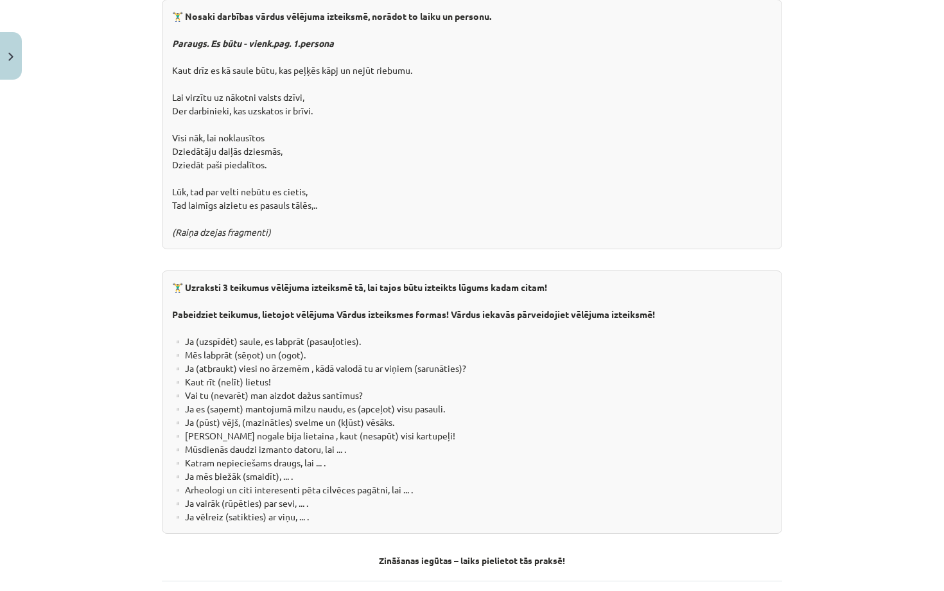
scroll to position [2173, 0]
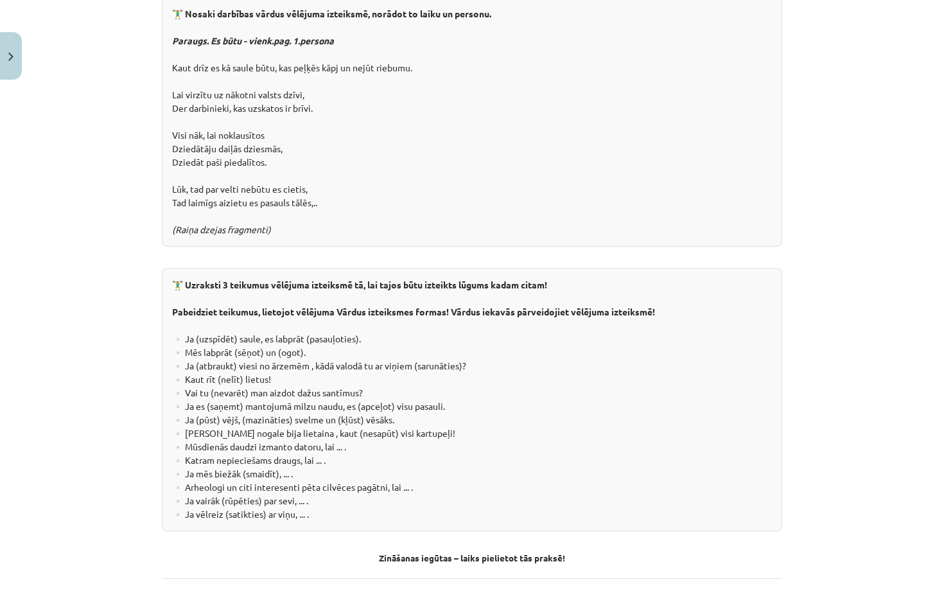
drag, startPoint x: 249, startPoint y: 317, endPoint x: 323, endPoint y: 315, distance: 74.5
click at [323, 315] on div "🏋️‍♂️ Uzraksti 3 teikumus vēlējuma izteiksmē tā, lai tajos būtu izteikts lūgums…" at bounding box center [472, 399] width 621 height 263
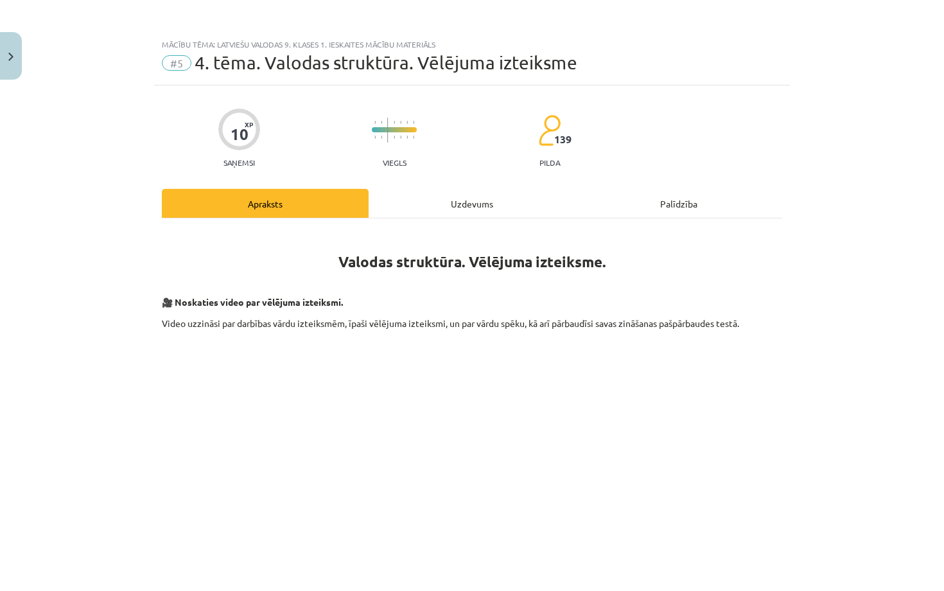
scroll to position [0, 0]
click at [451, 191] on div "Uzdevums" at bounding box center [472, 203] width 207 height 29
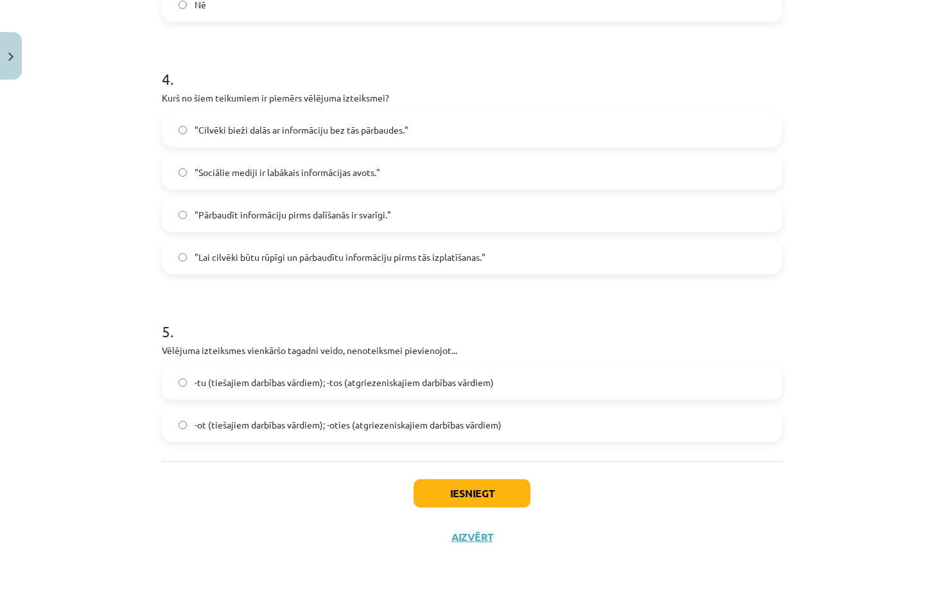
scroll to position [754, 0]
click at [450, 487] on button "Iesniegt" at bounding box center [472, 493] width 117 height 28
click at [464, 484] on button "Iesniegt" at bounding box center [472, 493] width 117 height 28
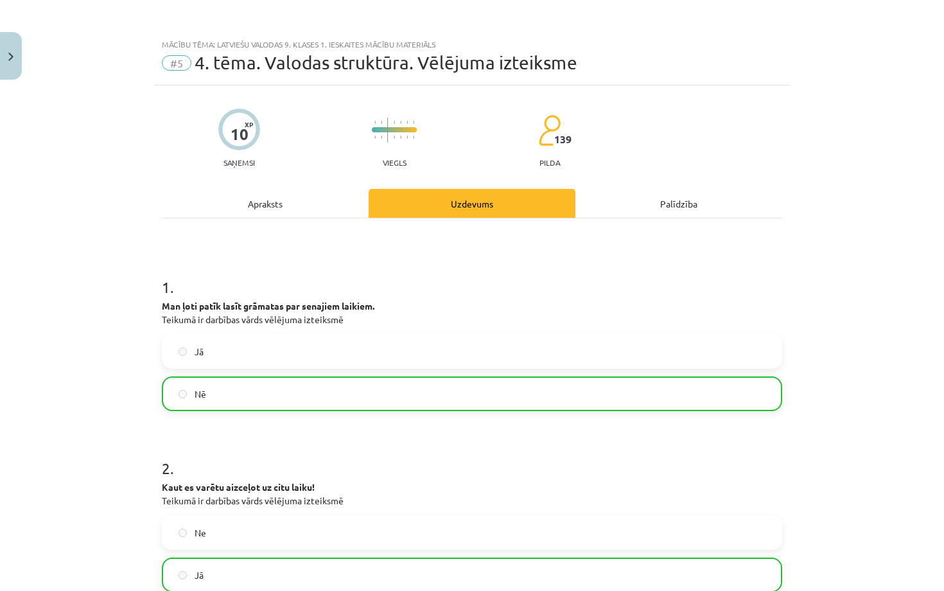
scroll to position [0, 0]
click at [17, 59] on button "Close" at bounding box center [11, 56] width 22 height 48
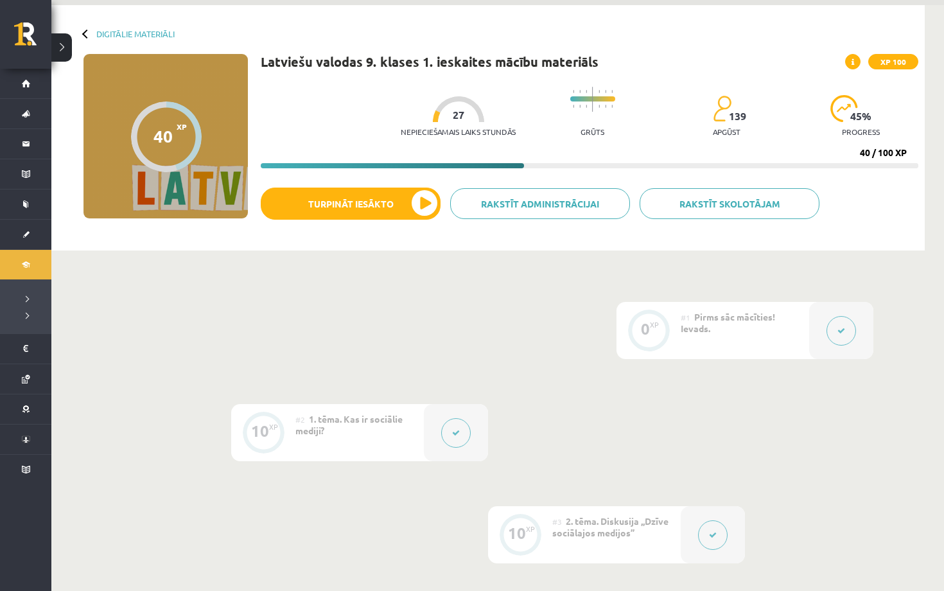
scroll to position [38, 0]
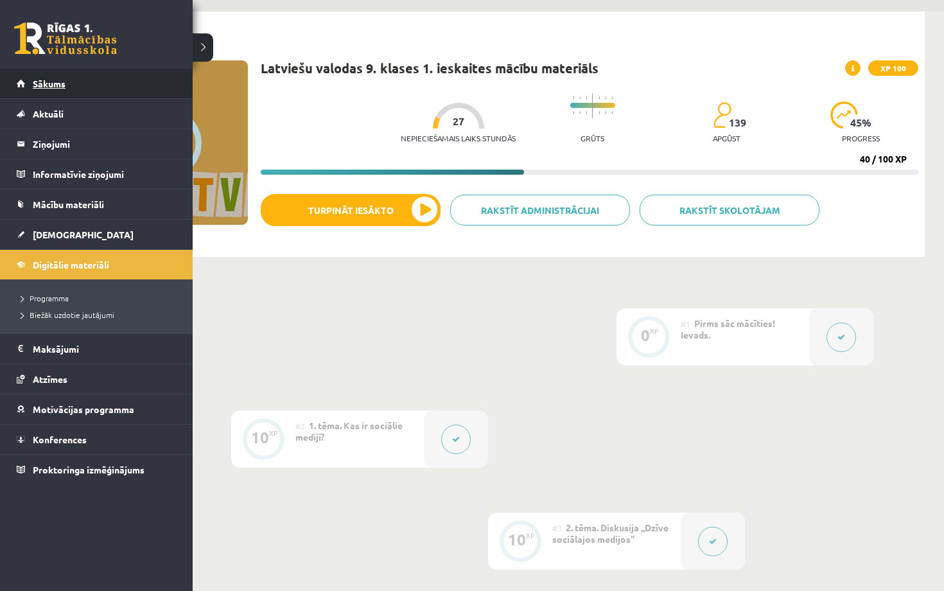
click at [87, 80] on link "Sākums" at bounding box center [97, 84] width 160 height 30
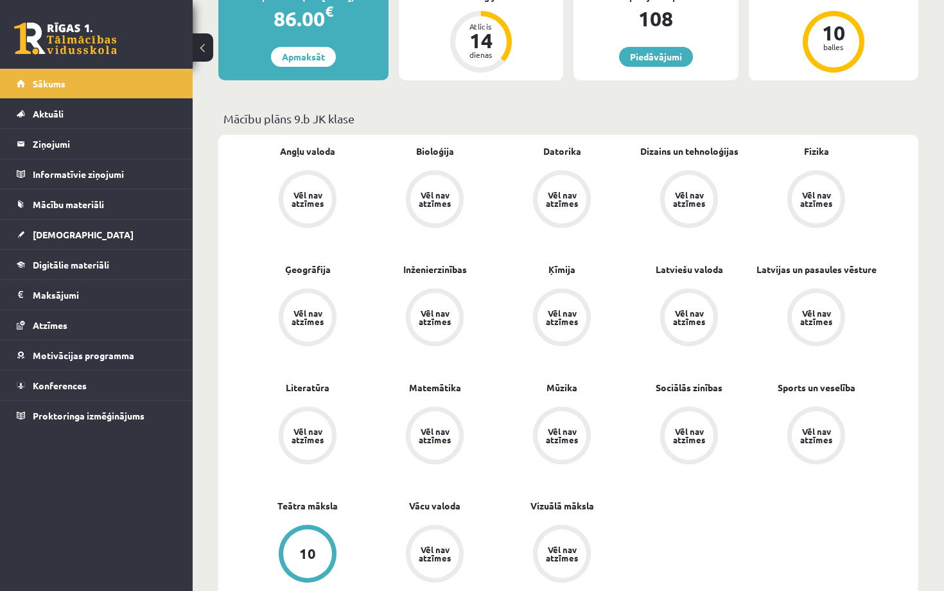
scroll to position [246, 0]
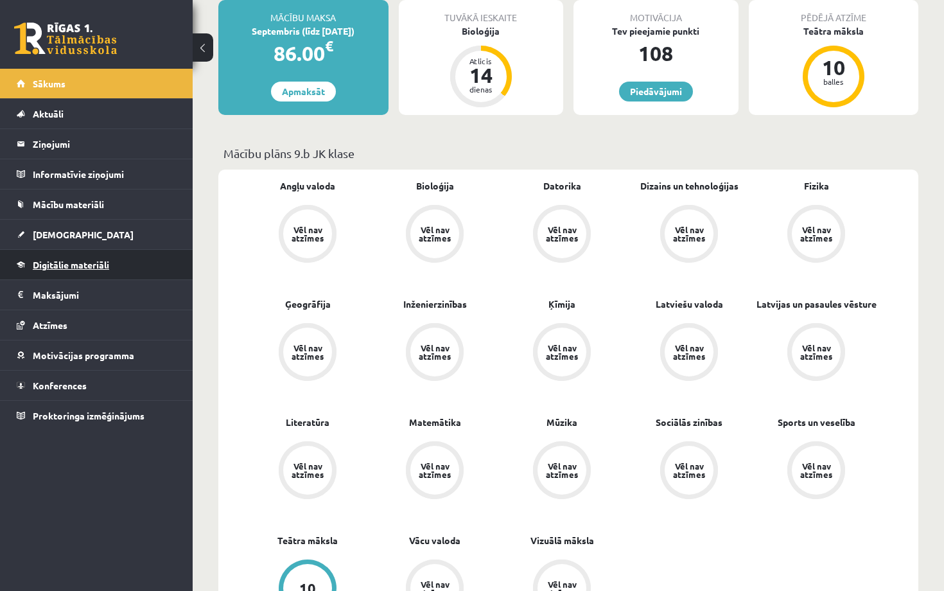
click at [91, 260] on span "Digitālie materiāli" at bounding box center [71, 265] width 76 height 12
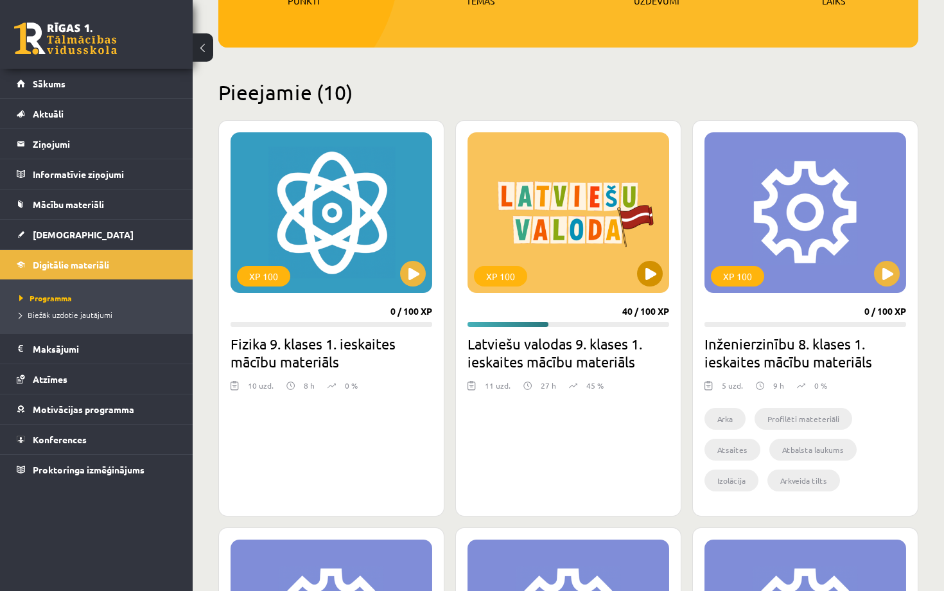
click at [596, 231] on div "XP 100" at bounding box center [569, 212] width 202 height 161
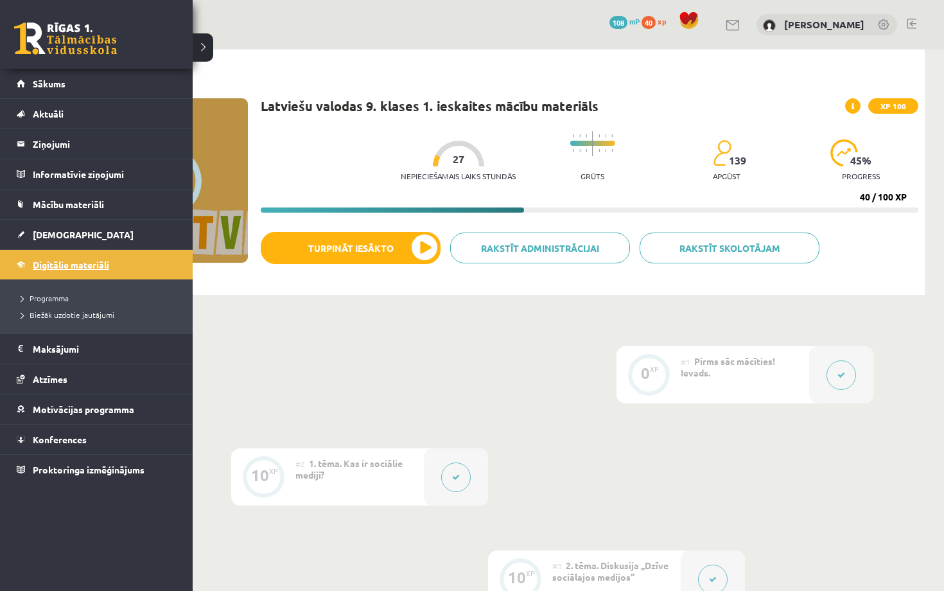
click at [60, 263] on span "Digitālie materiāli" at bounding box center [71, 265] width 76 height 12
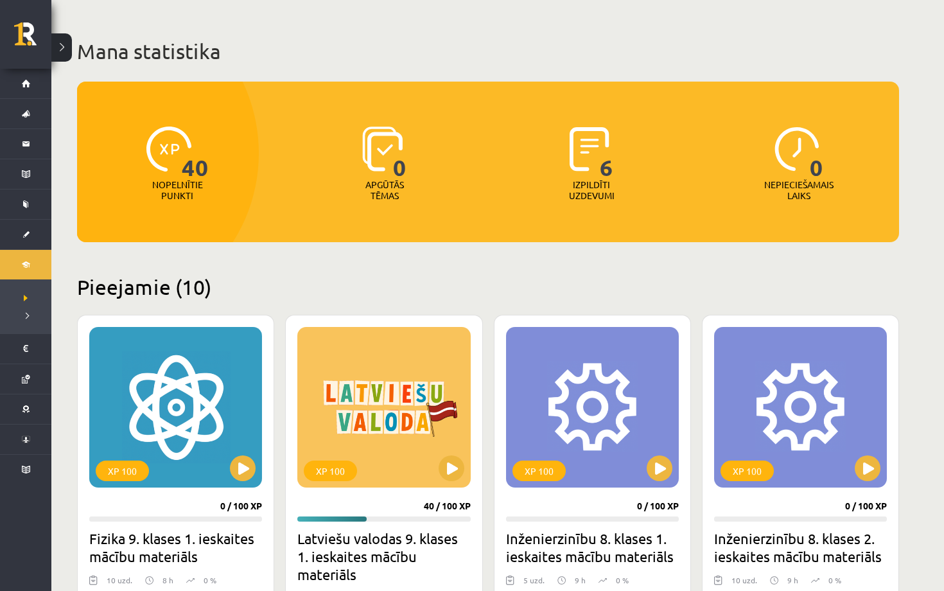
scroll to position [54, 0]
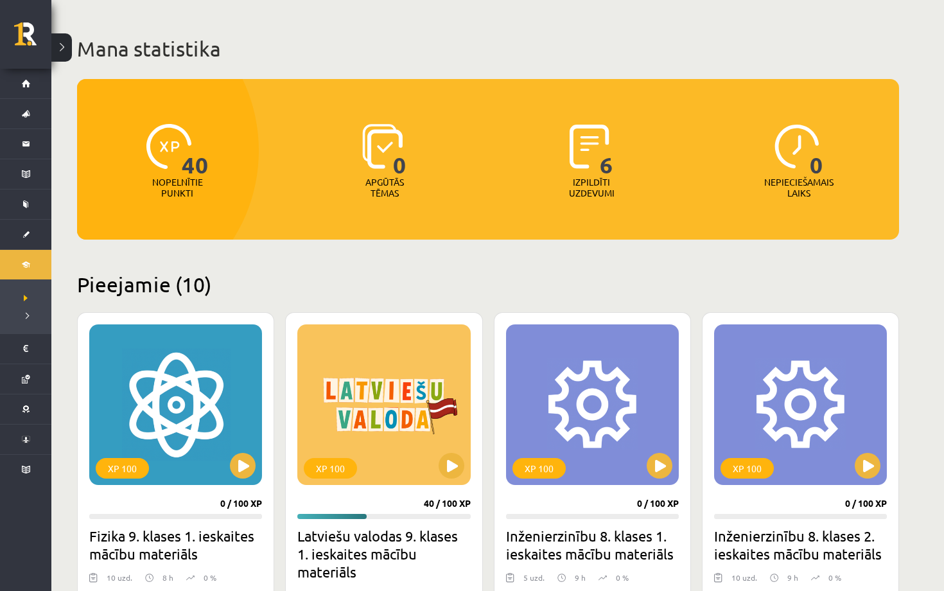
click at [810, 161] on span "0" at bounding box center [816, 150] width 13 height 53
drag, startPoint x: 809, startPoint y: 161, endPoint x: 835, endPoint y: 164, distance: 25.8
click at [835, 164] on div "0 Nepieciešamais laiks" at bounding box center [799, 162] width 201 height 89
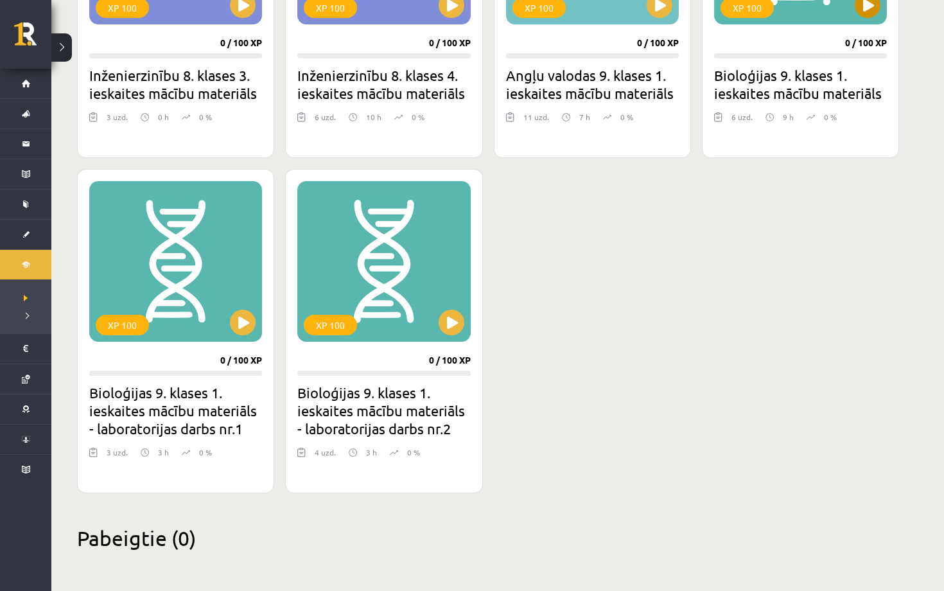
scroll to position [922, 0]
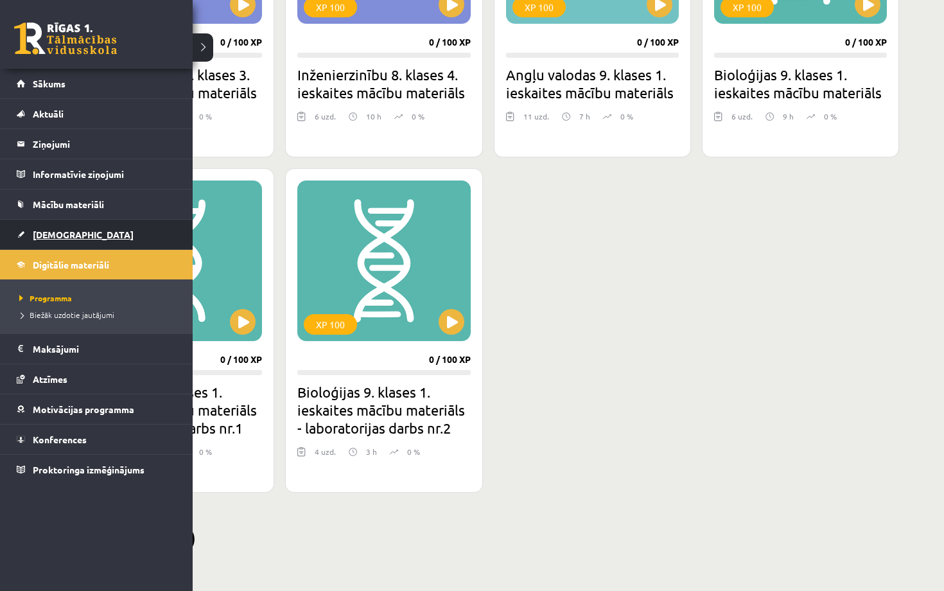
click at [55, 233] on span "[DEMOGRAPHIC_DATA]" at bounding box center [83, 235] width 101 height 12
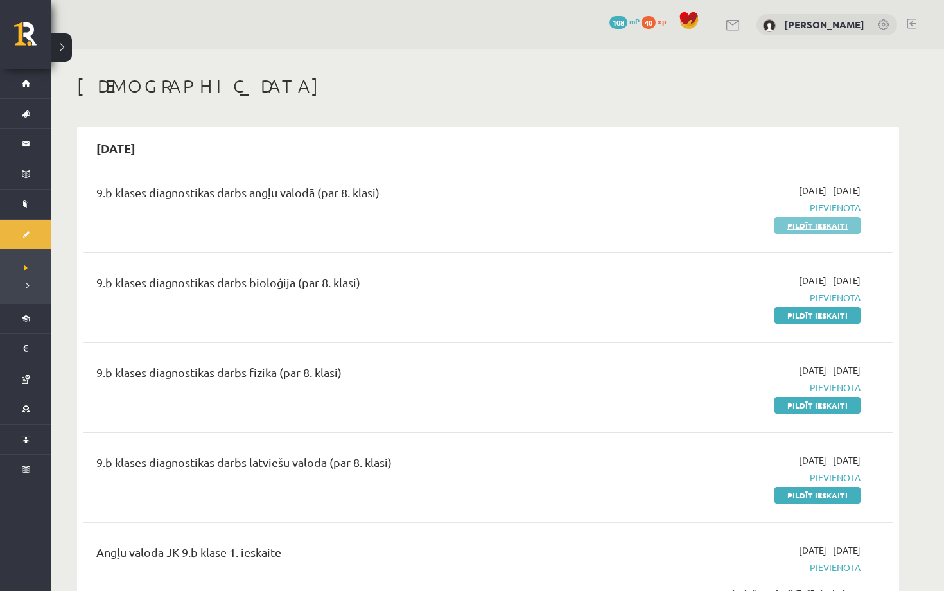
click at [842, 223] on link "Pildīt ieskaiti" at bounding box center [818, 225] width 86 height 17
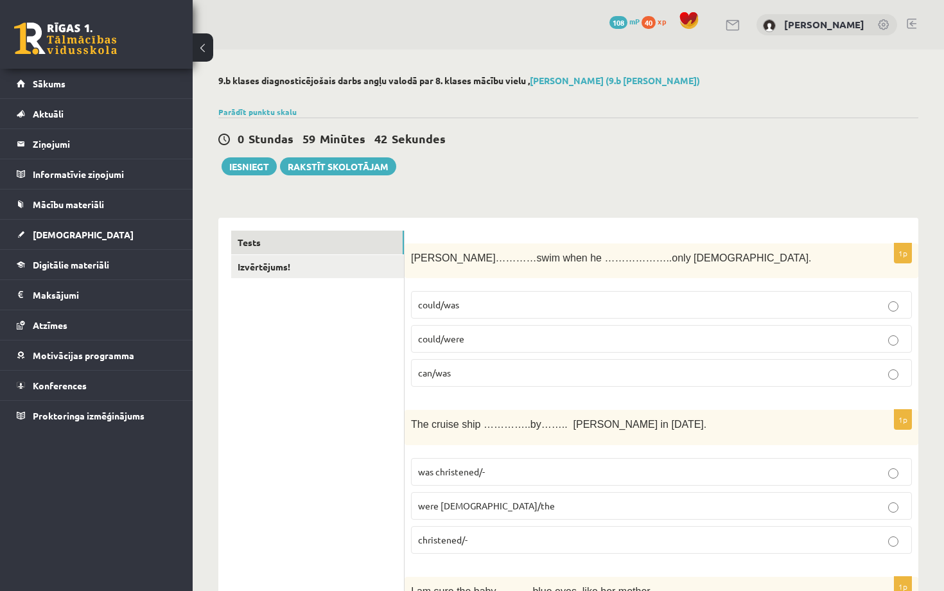
click at [572, 308] on p "could/was" at bounding box center [661, 304] width 487 height 13
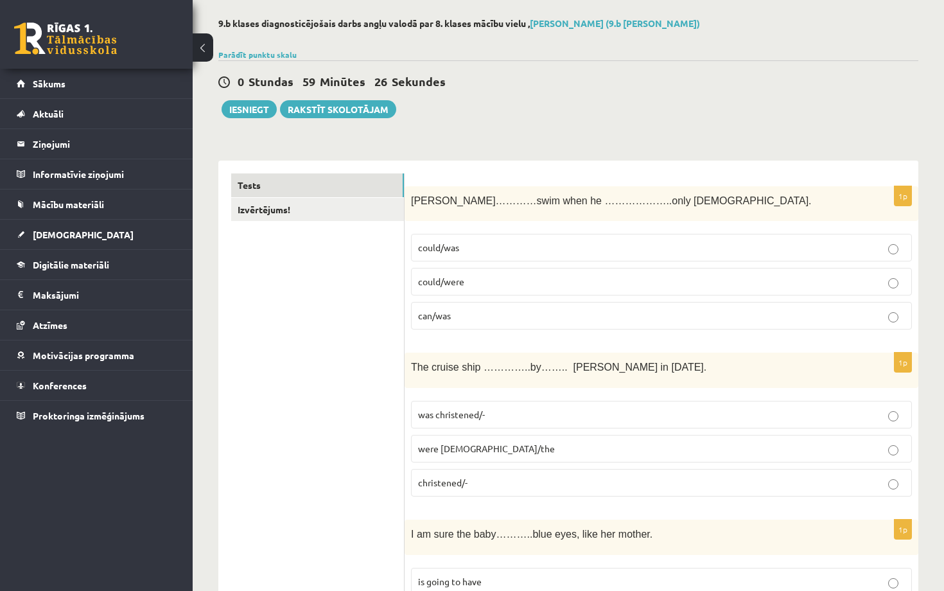
scroll to position [60, 0]
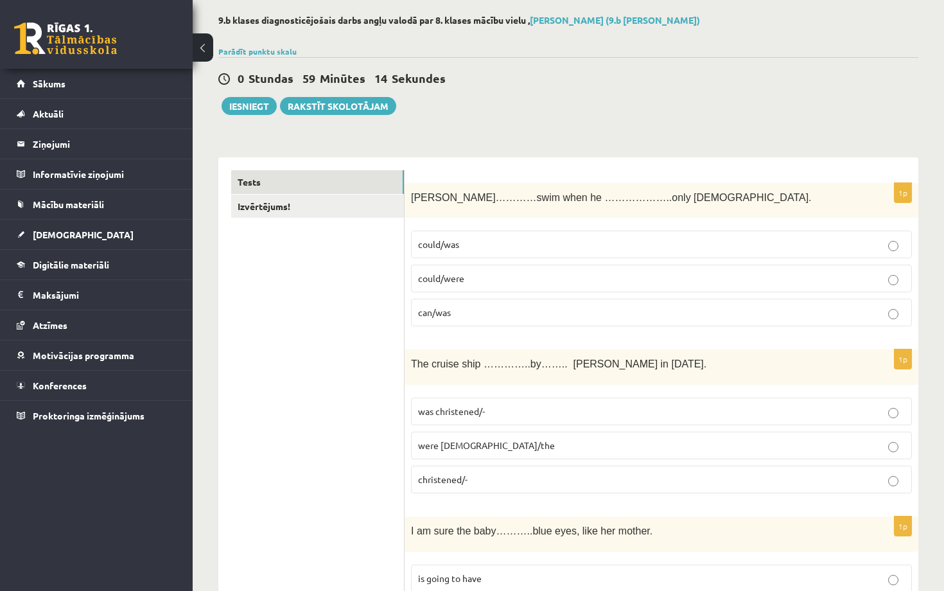
click at [531, 443] on p "were [DEMOGRAPHIC_DATA]/the" at bounding box center [661, 445] width 487 height 13
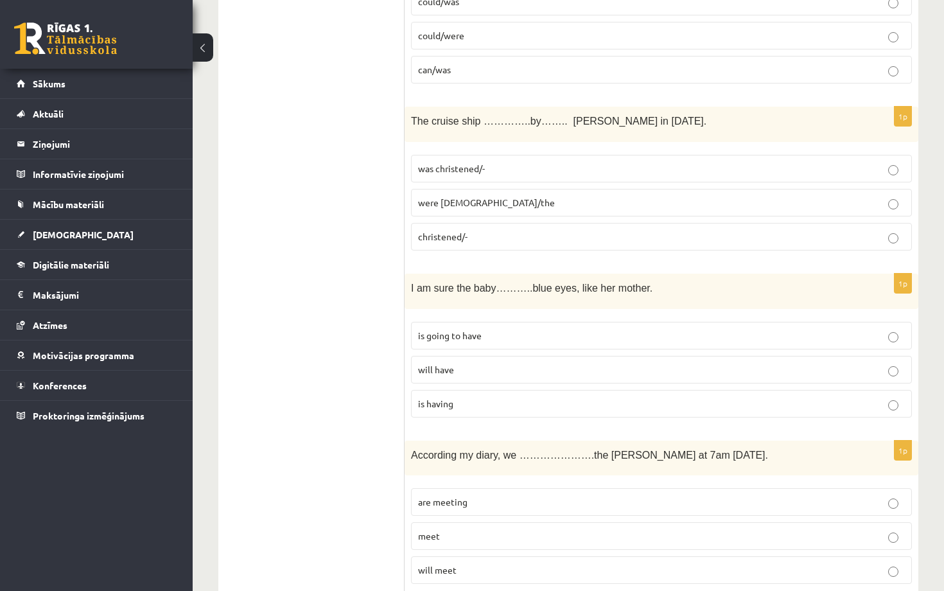
scroll to position [304, 0]
click at [526, 367] on p "will have" at bounding box center [661, 368] width 487 height 13
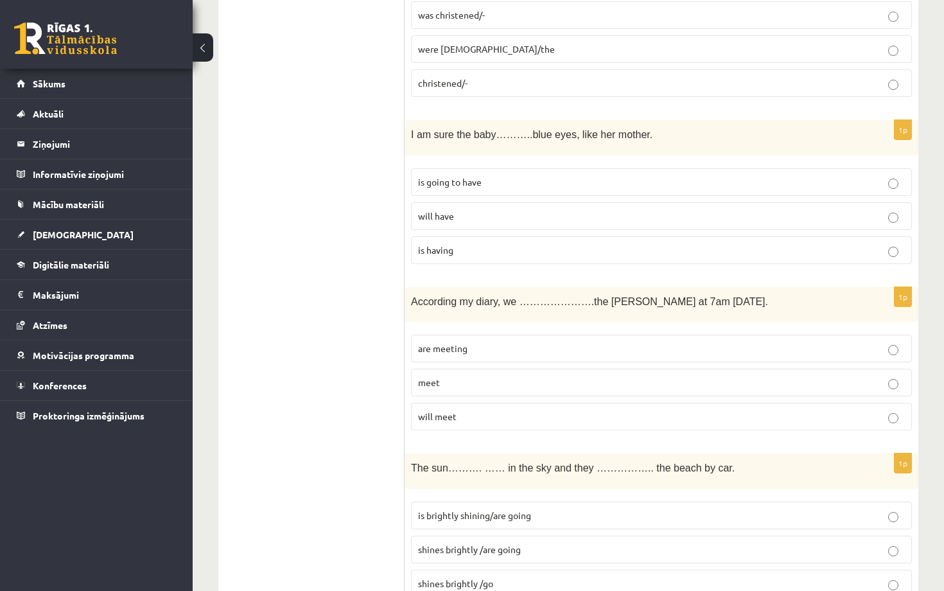
scroll to position [461, 0]
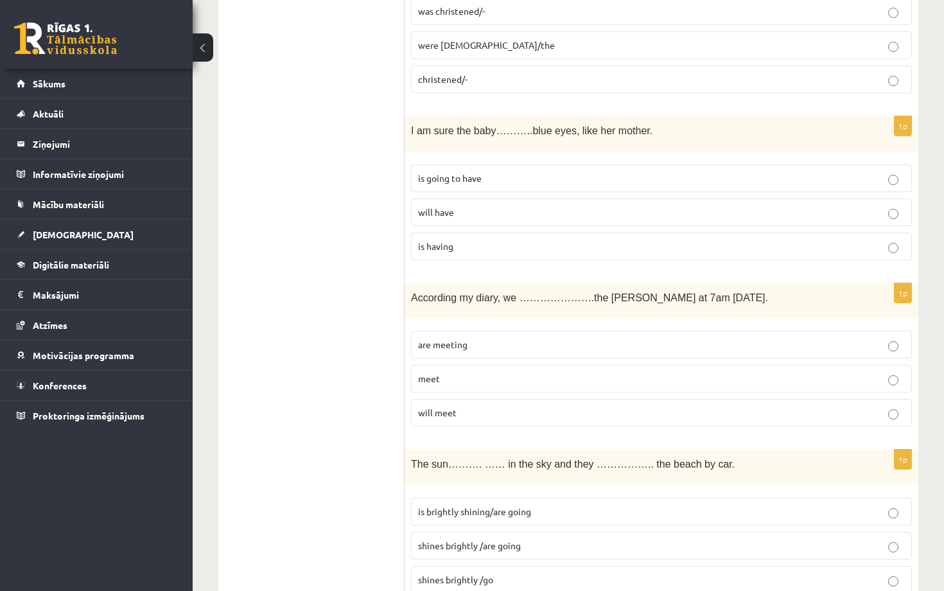
click at [565, 174] on p "is going to have" at bounding box center [661, 178] width 487 height 13
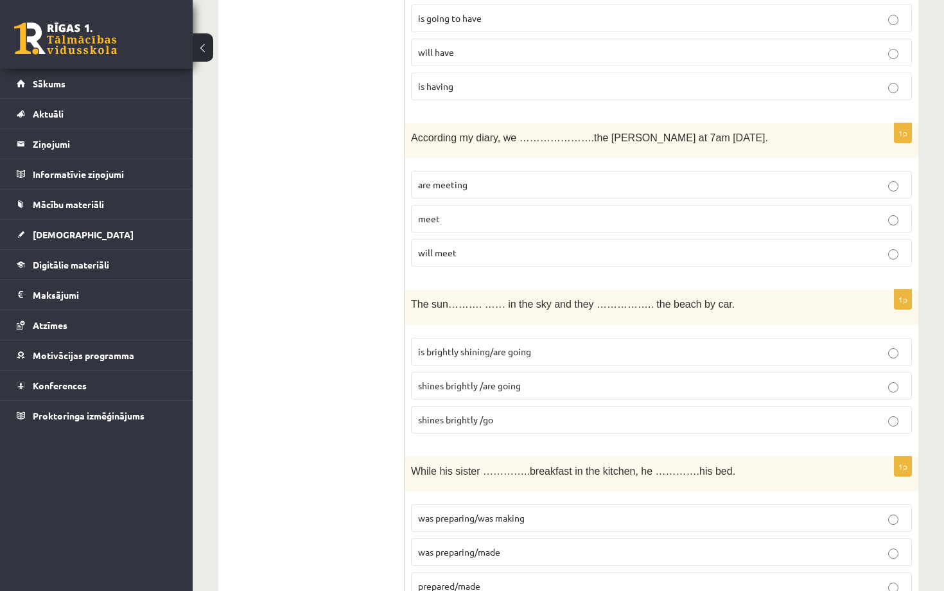
scroll to position [630, 0]
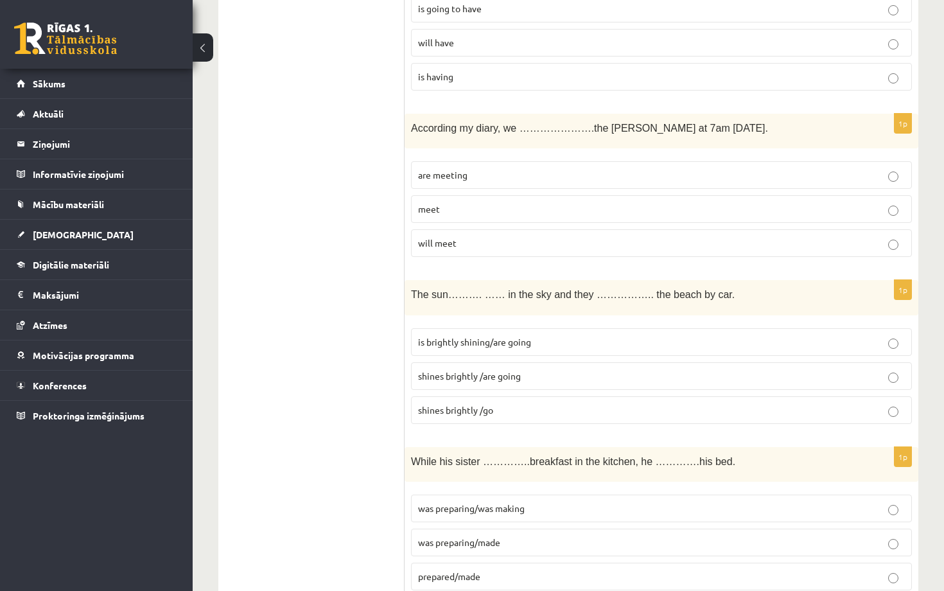
click at [505, 245] on p "will meet" at bounding box center [661, 242] width 487 height 13
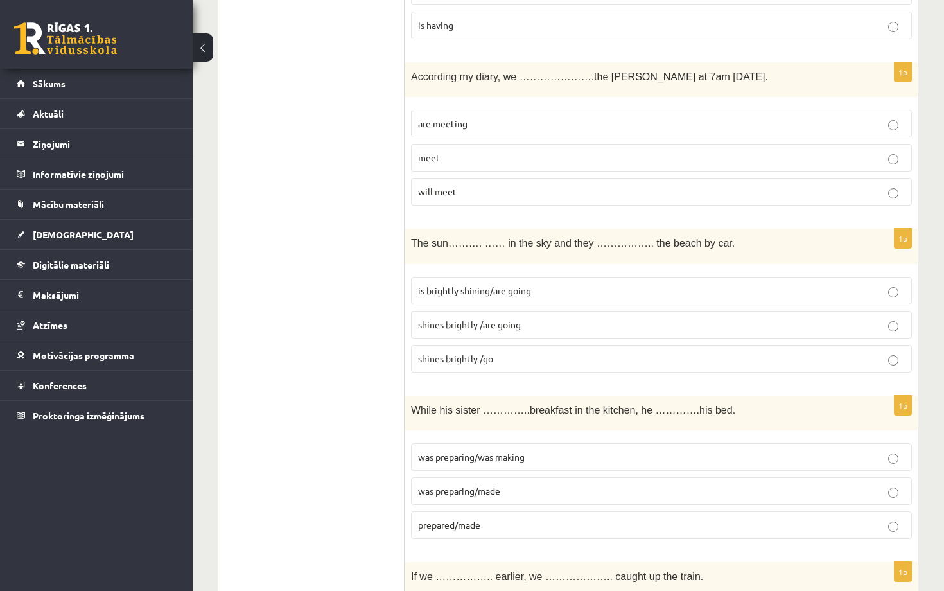
scroll to position [677, 0]
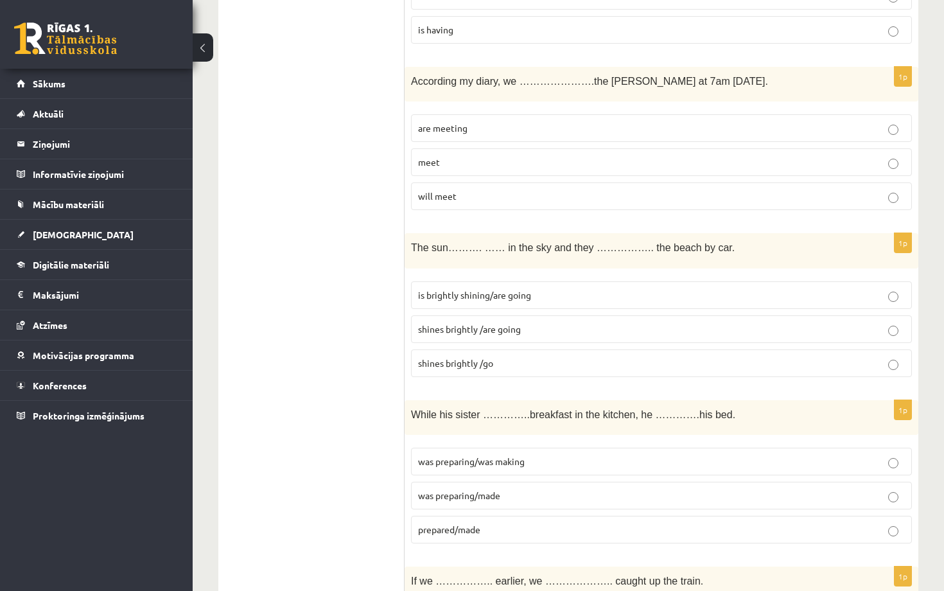
click at [487, 191] on p "will meet" at bounding box center [661, 196] width 487 height 13
click at [522, 296] on span "is brightly shining/are going" at bounding box center [474, 295] width 113 height 12
click at [521, 493] on p "was preparing/made" at bounding box center [661, 495] width 487 height 13
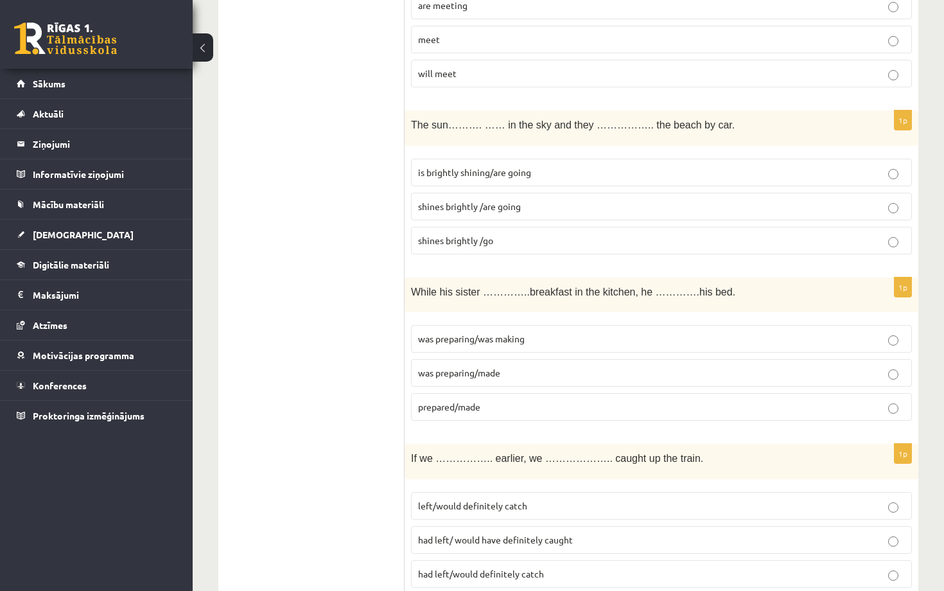
scroll to position [798, 0]
drag, startPoint x: 702, startPoint y: 125, endPoint x: 718, endPoint y: 122, distance: 15.6
click at [717, 122] on span "The sun………. …… in the sky and they …………….. the beach by car." at bounding box center [573, 126] width 324 height 11
click at [757, 118] on p "The sun………. …… in the sky and they …………….. the beach by car." at bounding box center [629, 125] width 437 height 15
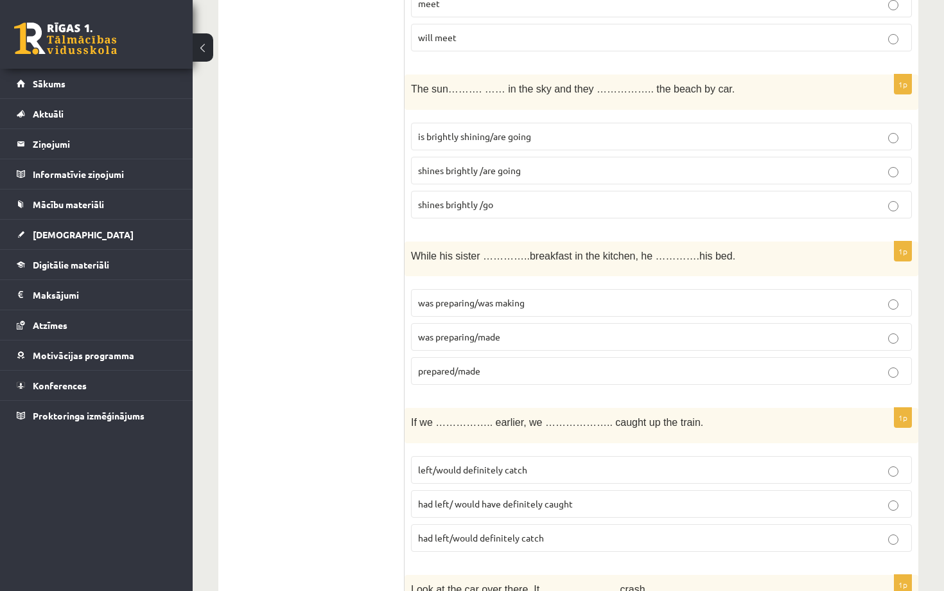
scroll to position [834, 0]
drag, startPoint x: 653, startPoint y: 91, endPoint x: 694, endPoint y: 105, distance: 43.5
click at [694, 105] on div "The sun………. …… in the sky and they …………….. the beach by car." at bounding box center [662, 93] width 514 height 35
click at [777, 84] on p "The sun………. …… in the sky and they …………….. the beach by car." at bounding box center [629, 89] width 437 height 15
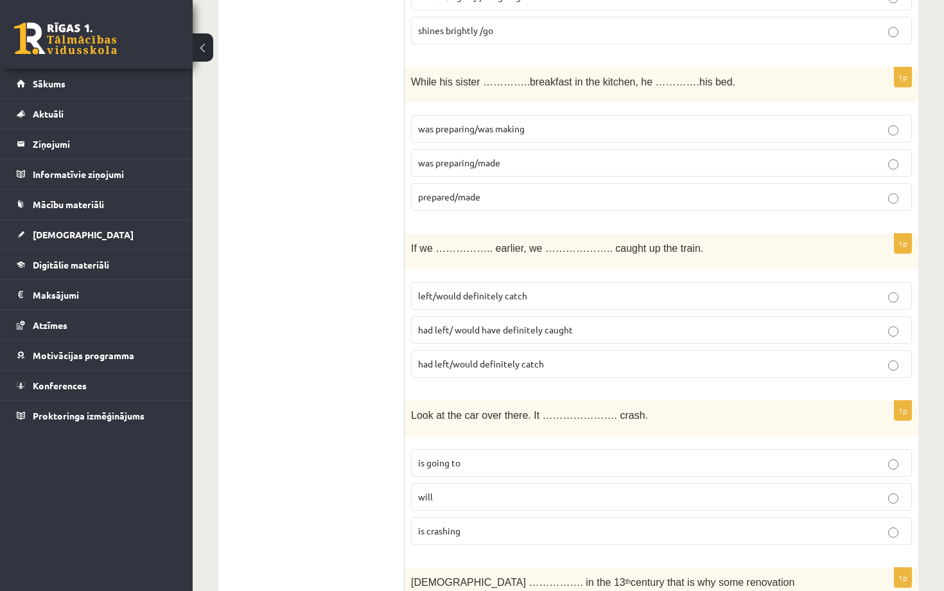
scroll to position [1017, 0]
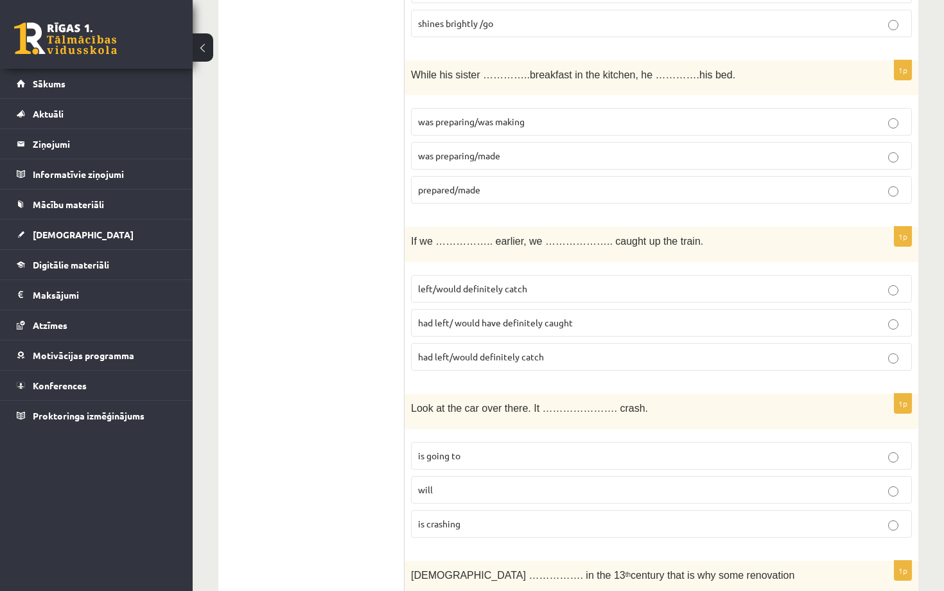
click at [490, 319] on span "had left/ would have definitely caught" at bounding box center [495, 323] width 155 height 12
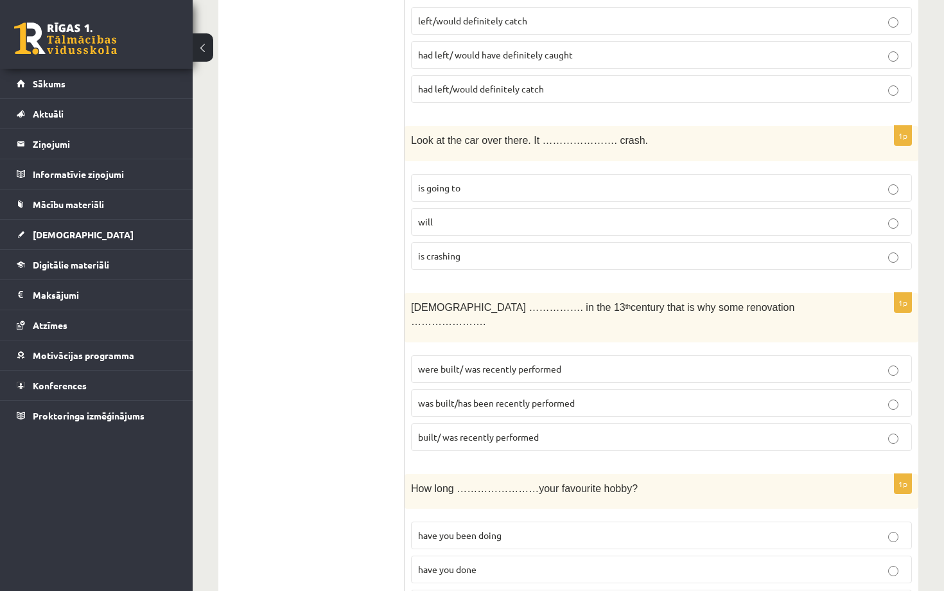
scroll to position [1285, 0]
click at [754, 190] on p "is going to" at bounding box center [661, 187] width 487 height 13
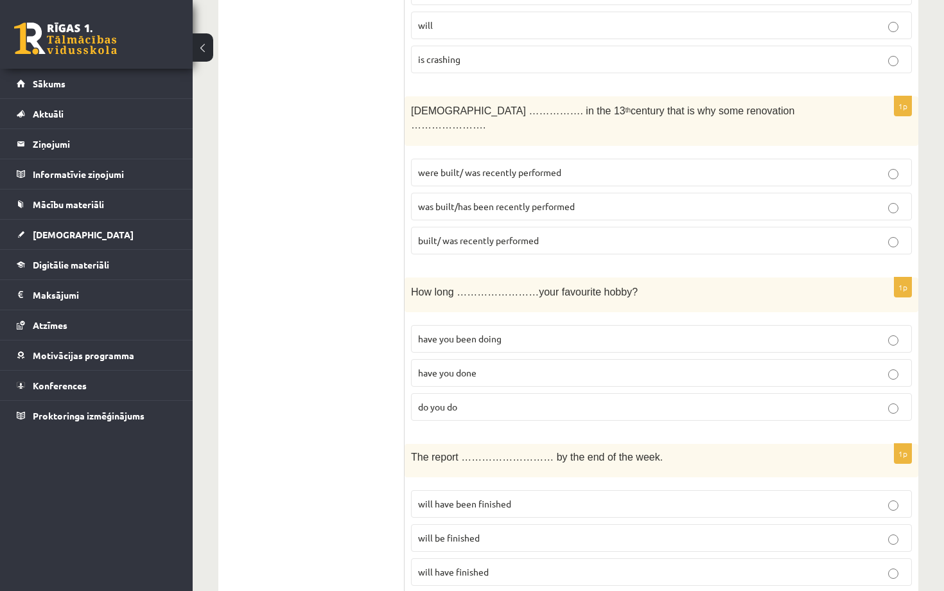
scroll to position [1483, 0]
click at [685, 164] on p "were built/ was recently performed" at bounding box center [661, 170] width 487 height 13
click at [683, 198] on p "was built/has been recently performed" at bounding box center [661, 204] width 487 height 13
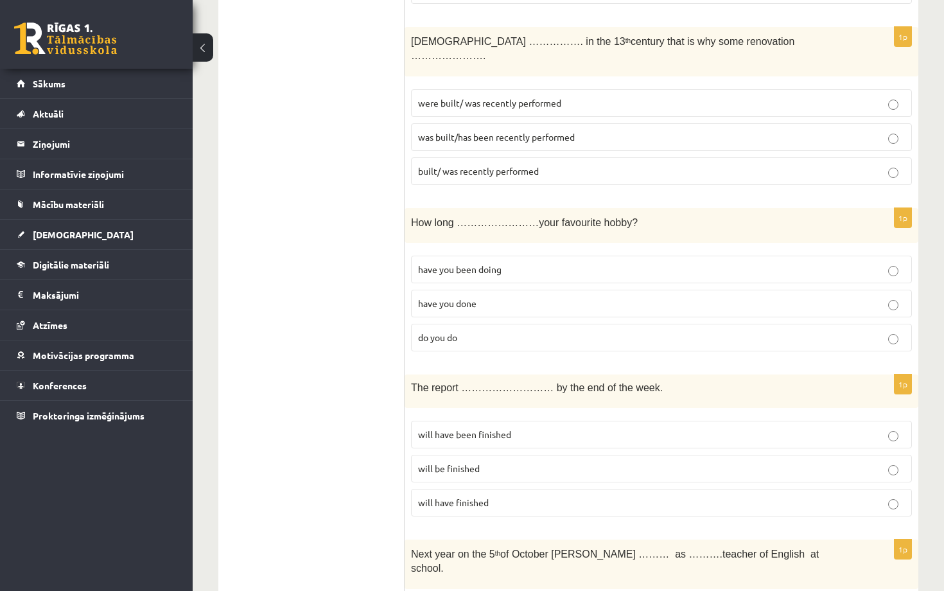
scroll to position [1555, 0]
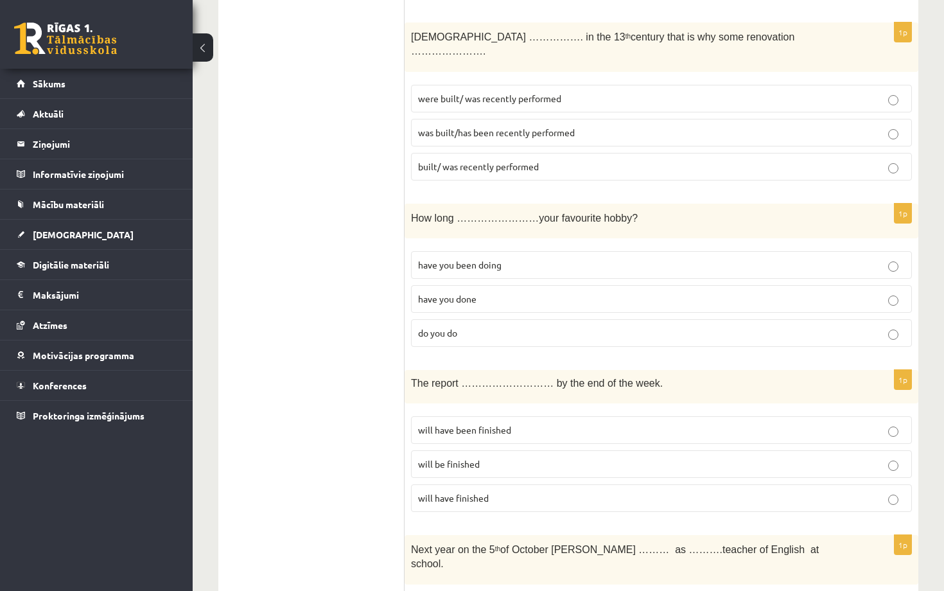
click at [511, 258] on p "have you been doing" at bounding box center [661, 264] width 487 height 13
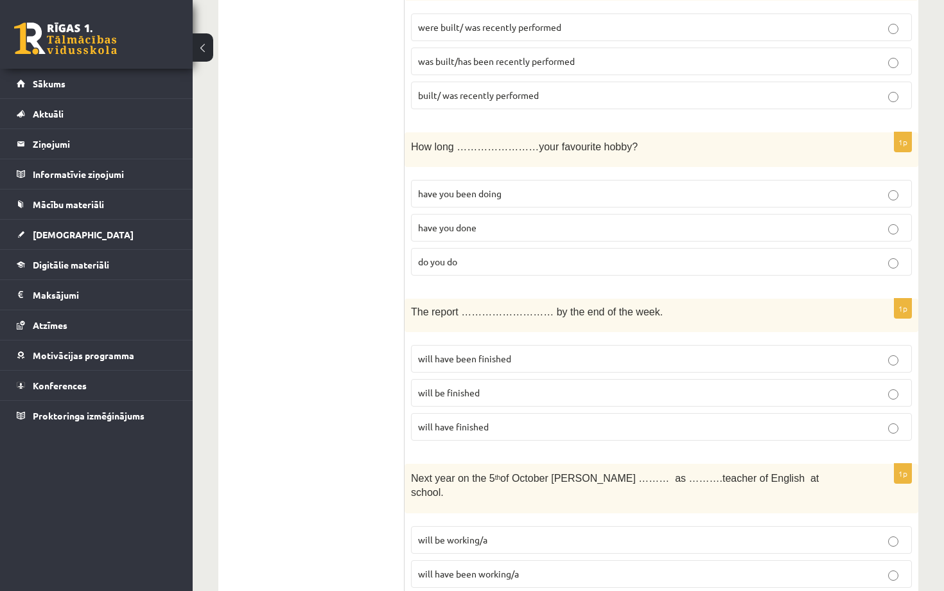
scroll to position [1627, 0]
click at [581, 386] on p "will be finished" at bounding box center [661, 392] width 487 height 13
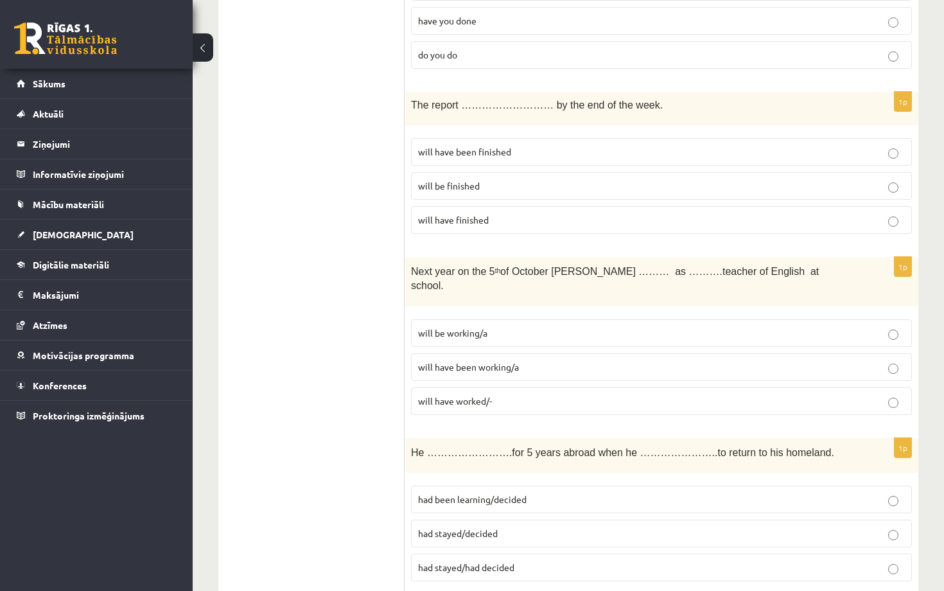
scroll to position [1862, 0]
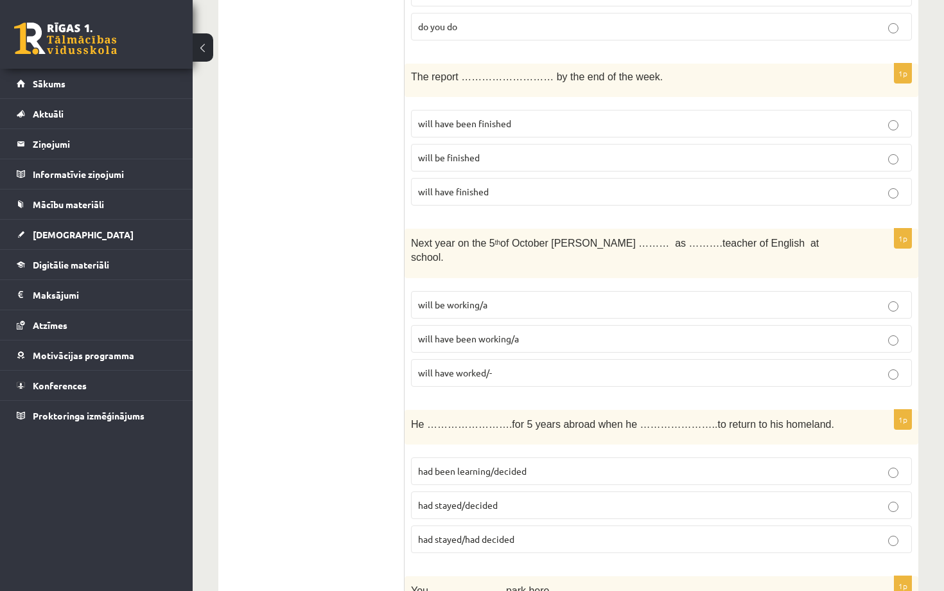
click at [565, 298] on p "will be working/a" at bounding box center [661, 304] width 487 height 13
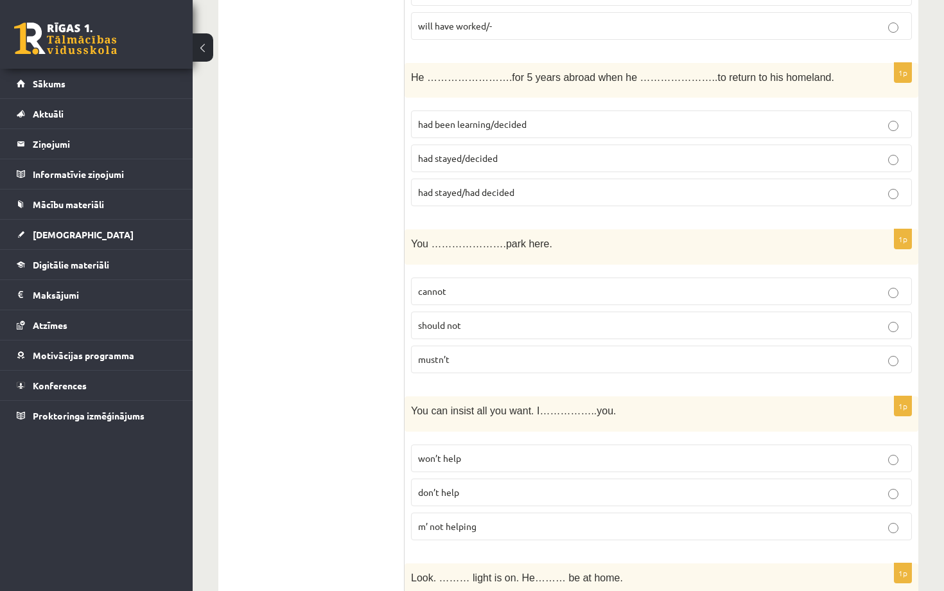
scroll to position [2212, 0]
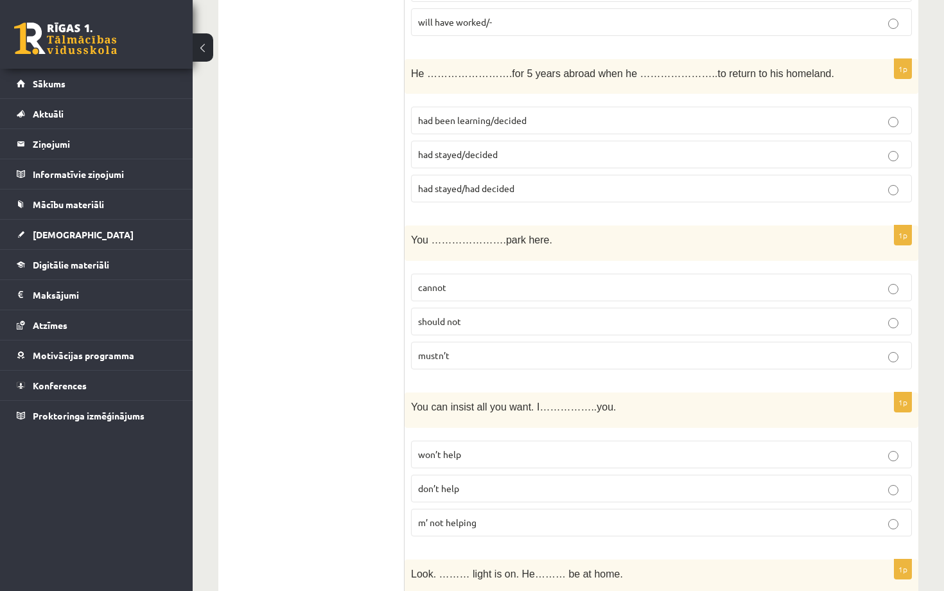
click at [610, 308] on label "should not" at bounding box center [661, 322] width 501 height 28
click at [641, 281] on p "cannot" at bounding box center [661, 287] width 487 height 13
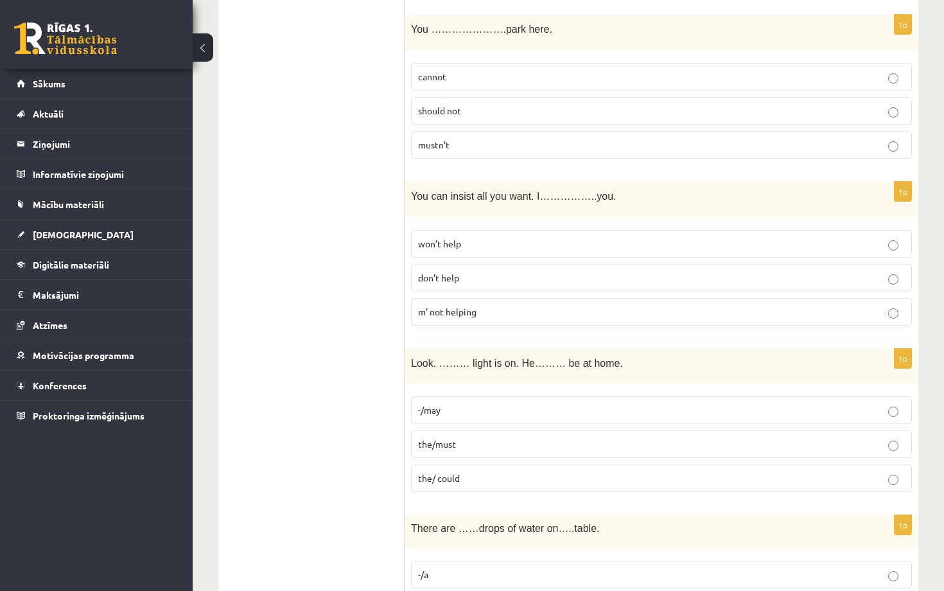
scroll to position [2424, 0]
click at [534, 437] on p "the/must" at bounding box center [661, 443] width 487 height 13
click at [539, 437] on p "the/must" at bounding box center [661, 443] width 487 height 13
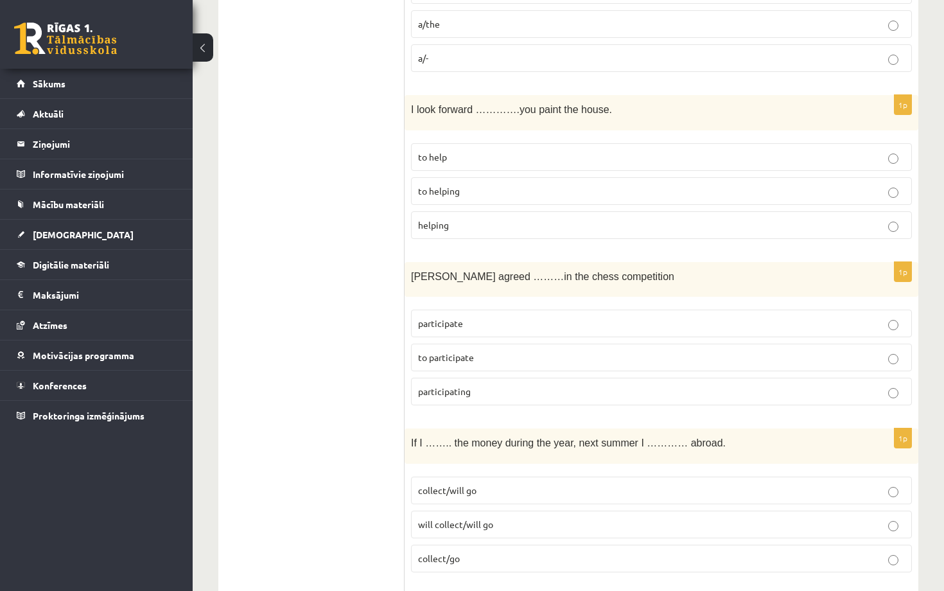
scroll to position [4525, 0]
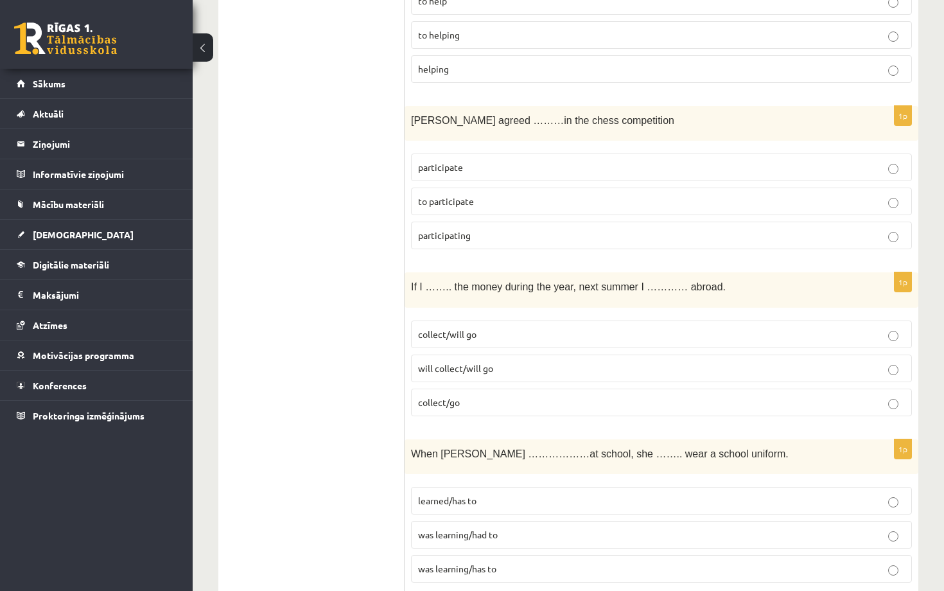
click at [531, 528] on p "was learning/had to" at bounding box center [661, 534] width 487 height 13
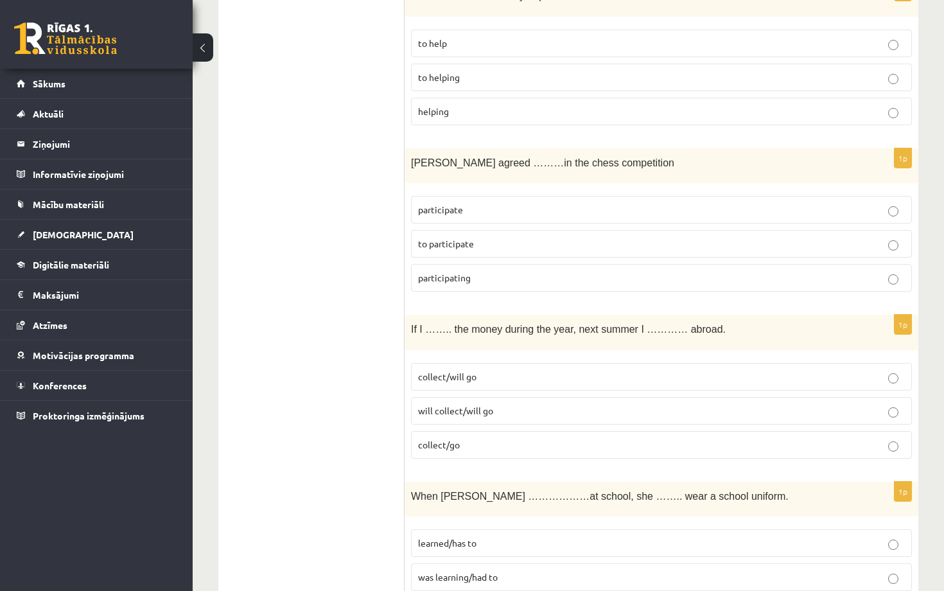
scroll to position [4472, 0]
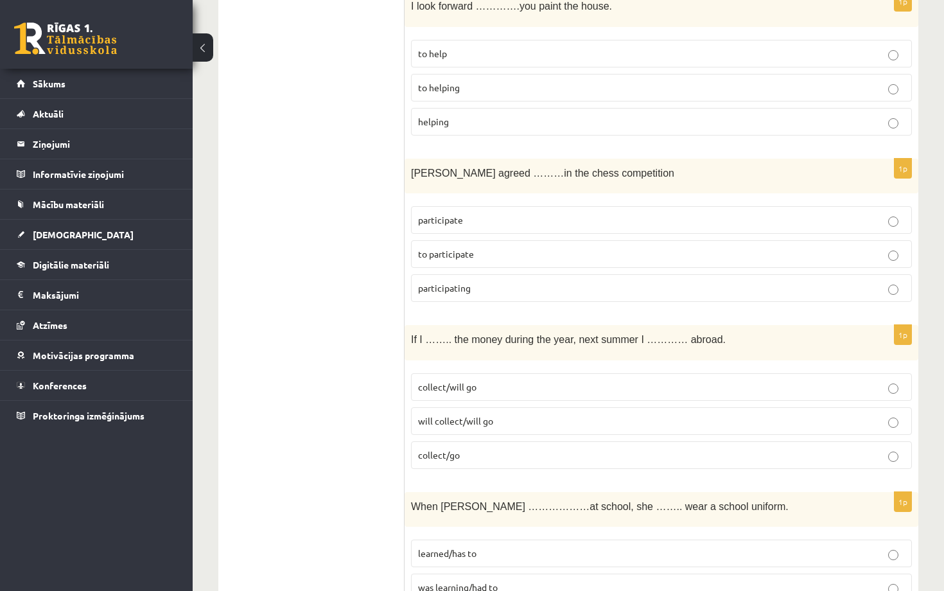
click at [579, 367] on fieldset "collect/will go will collect/will go collect/go" at bounding box center [661, 420] width 501 height 106
click at [588, 414] on p "will collect/will go" at bounding box center [661, 420] width 487 height 13
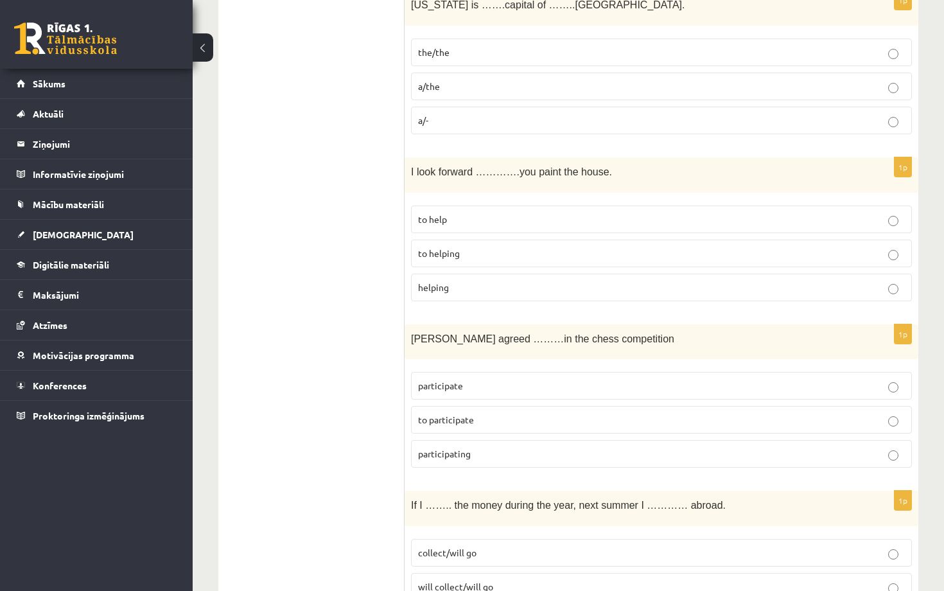
scroll to position [4302, 0]
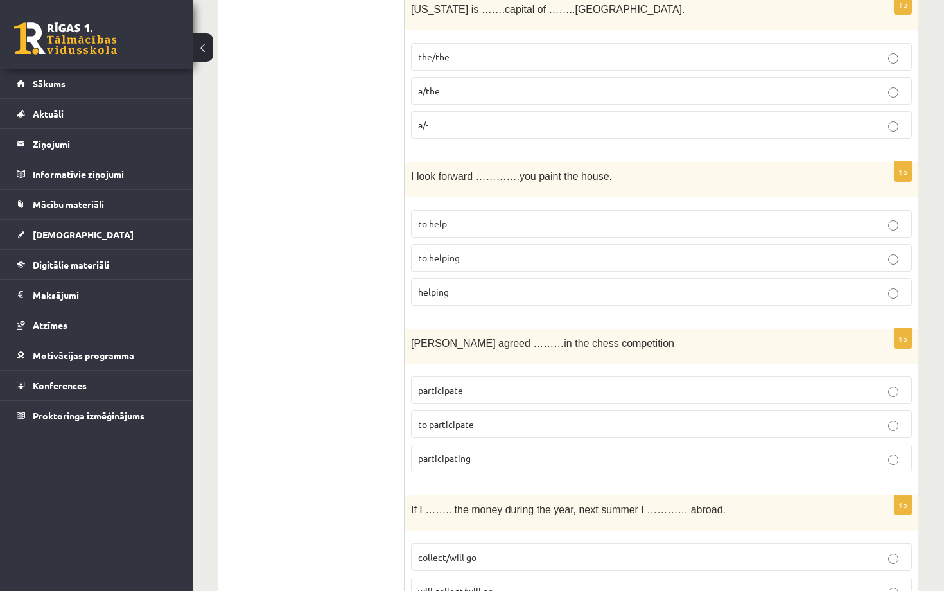
click at [575, 418] on p "to participate" at bounding box center [661, 424] width 487 height 13
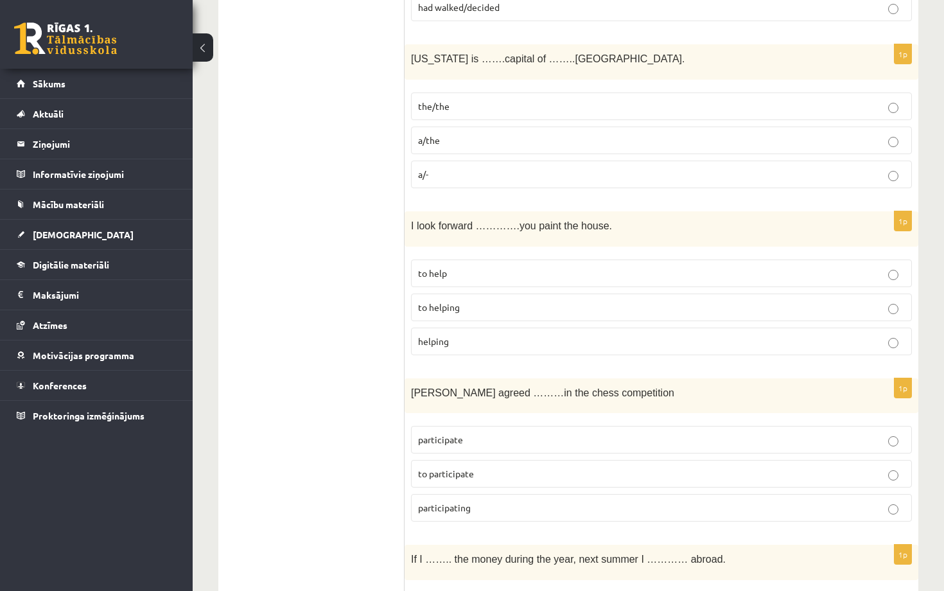
scroll to position [4250, 0]
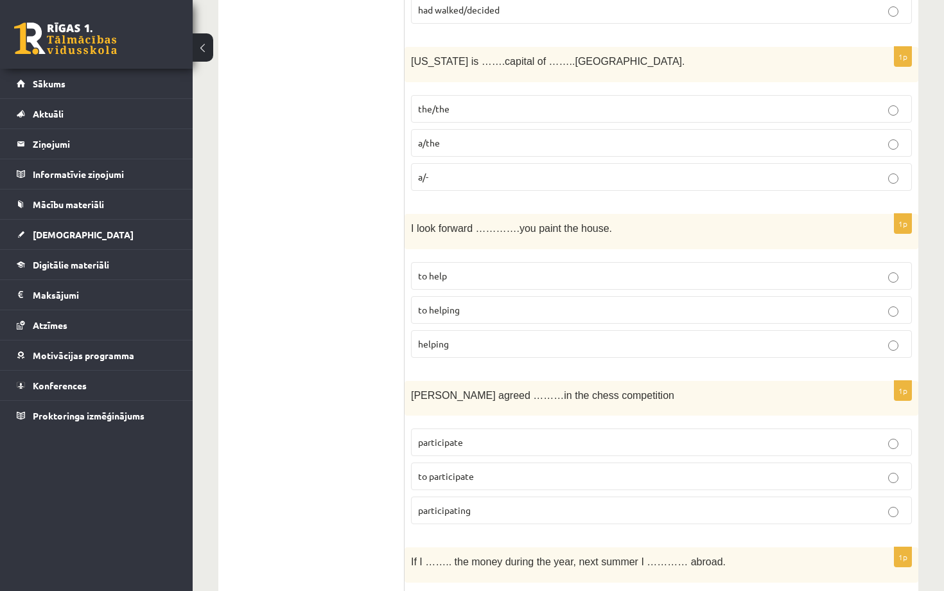
click at [572, 269] on p "to help" at bounding box center [661, 275] width 487 height 13
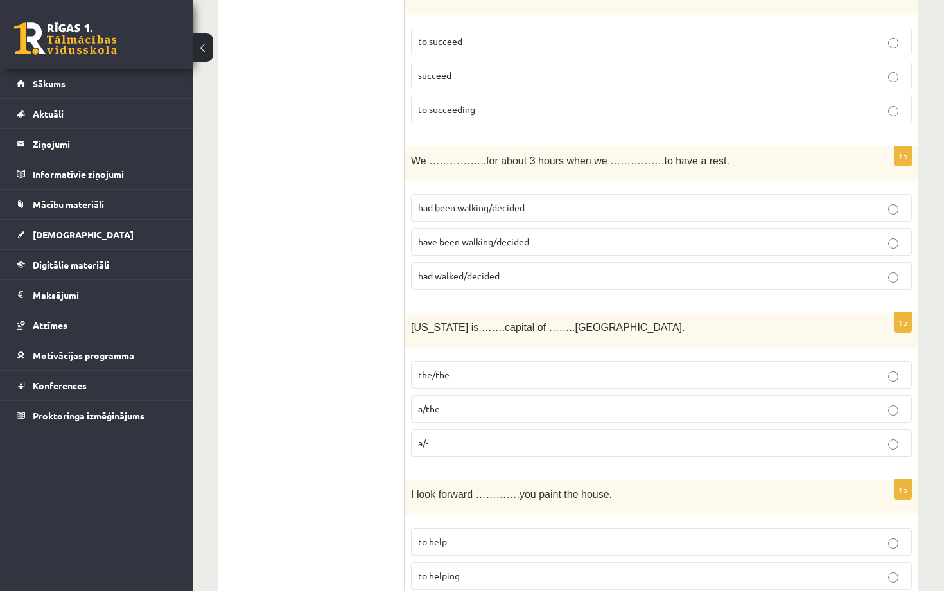
scroll to position [3983, 0]
click at [576, 403] on p "a/the" at bounding box center [661, 409] width 487 height 13
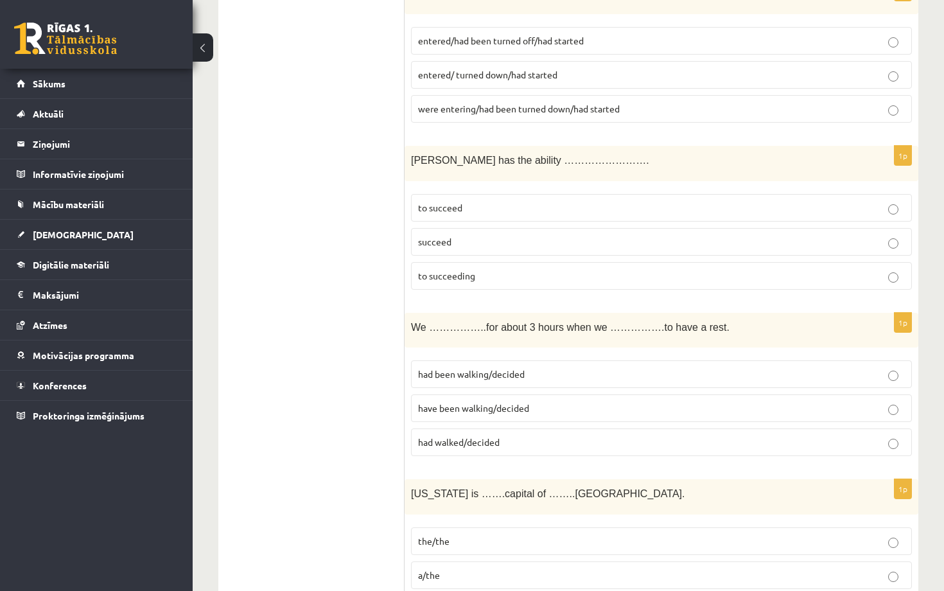
scroll to position [3817, 0]
click at [576, 402] on p "have been walking/decided" at bounding box center [661, 408] width 487 height 13
click at [569, 368] on p "had been walking/decided" at bounding box center [661, 374] width 487 height 13
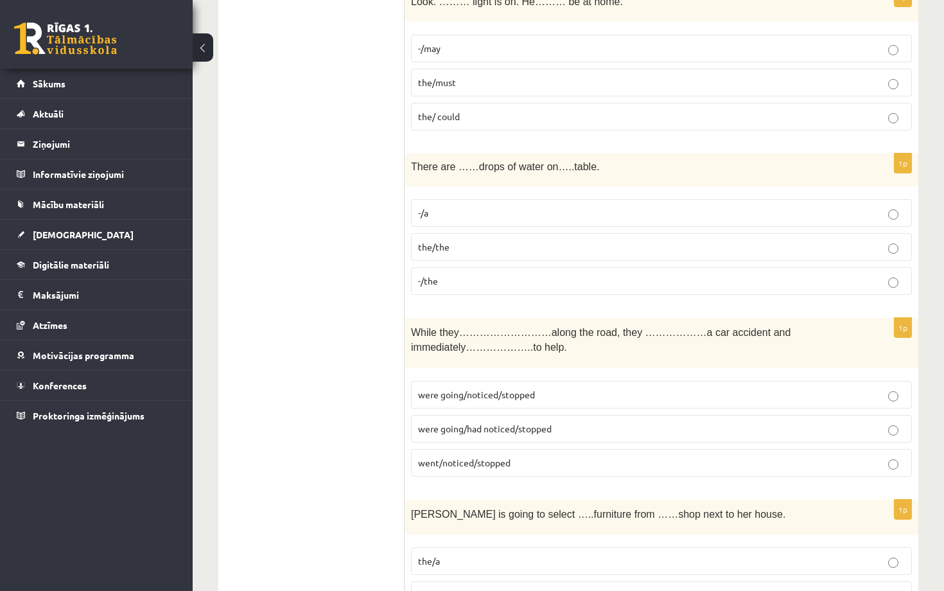
scroll to position [2805, 0]
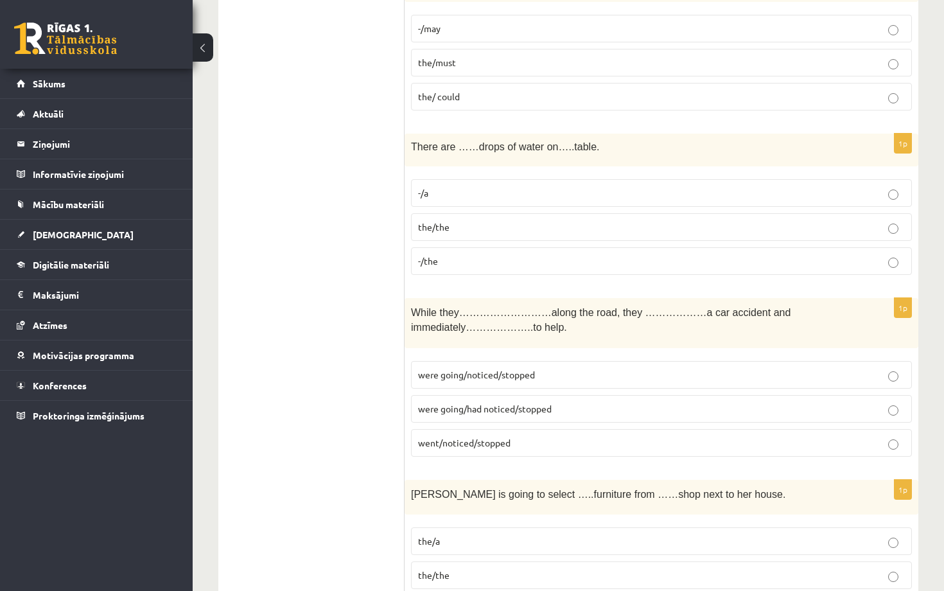
click at [628, 436] on p "went/noticed/stopped" at bounding box center [661, 442] width 487 height 13
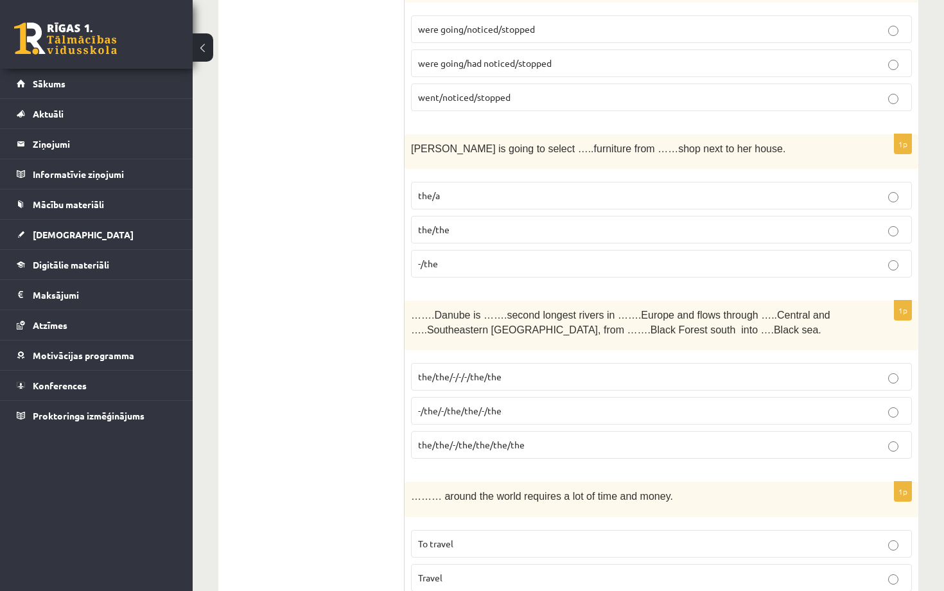
scroll to position [3121, 0]
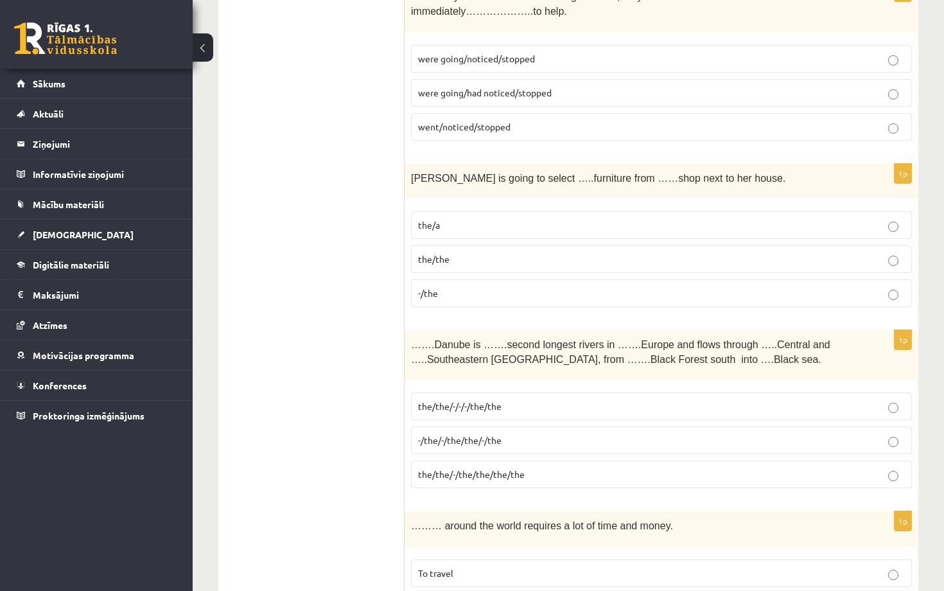
click at [520, 287] on p "-/the" at bounding box center [661, 293] width 487 height 13
click at [504, 252] on p "the/the" at bounding box center [661, 258] width 487 height 13
click at [538, 400] on p "the/the/-/-/-/the/the" at bounding box center [661, 406] width 487 height 13
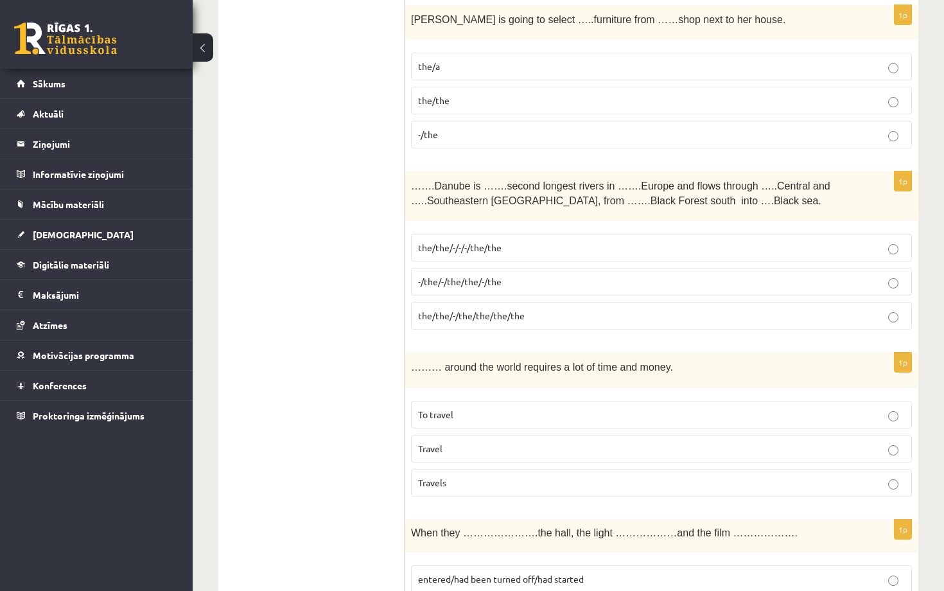
scroll to position [3281, 0]
click at [535, 407] on p "To travel" at bounding box center [661, 413] width 487 height 13
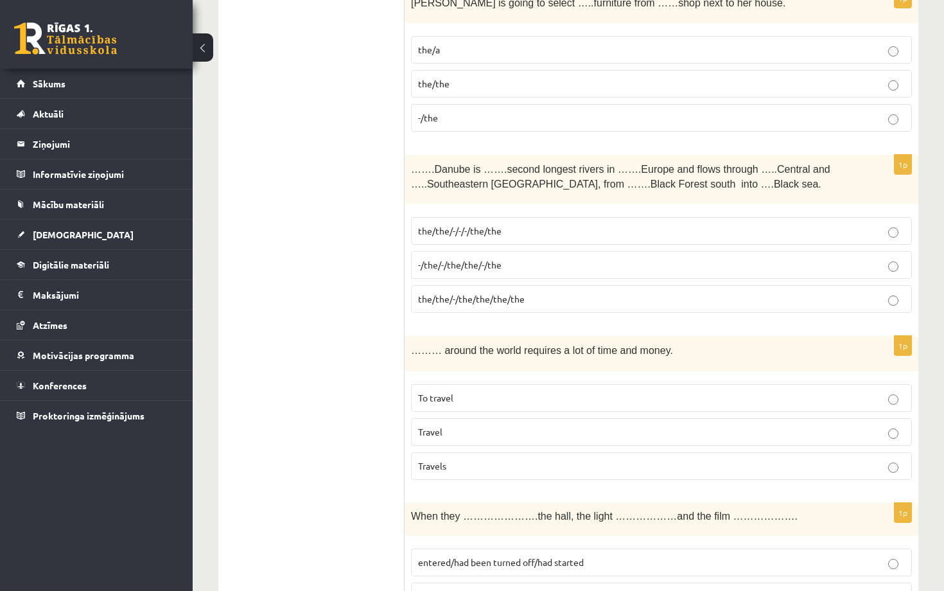
scroll to position [3298, 0]
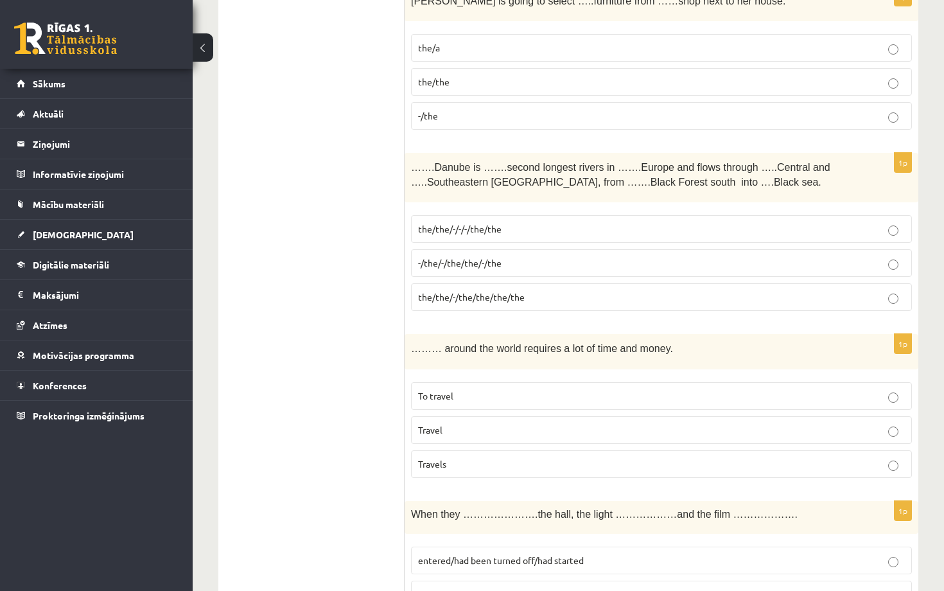
click at [535, 450] on label "Travels" at bounding box center [661, 464] width 501 height 28
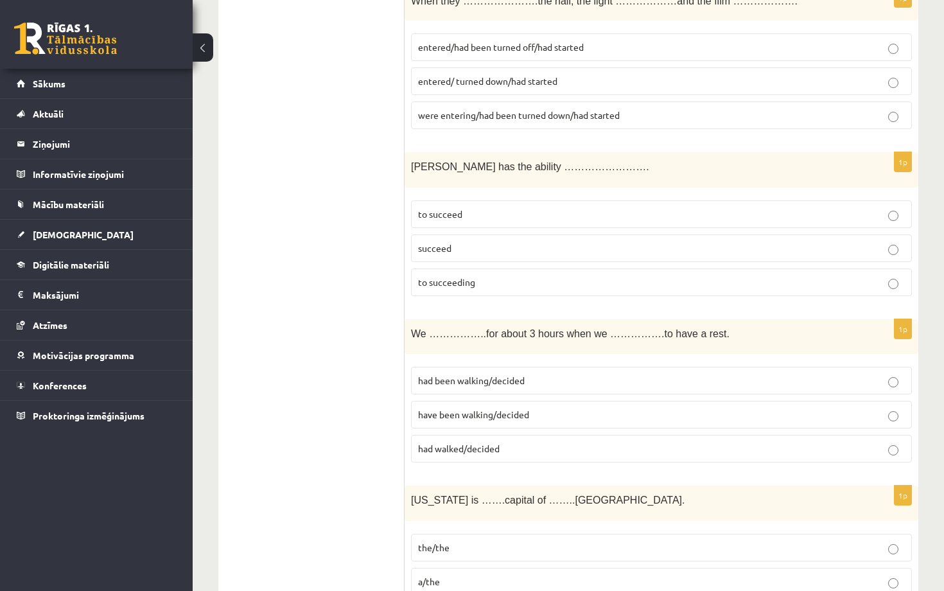
scroll to position [3809, 0]
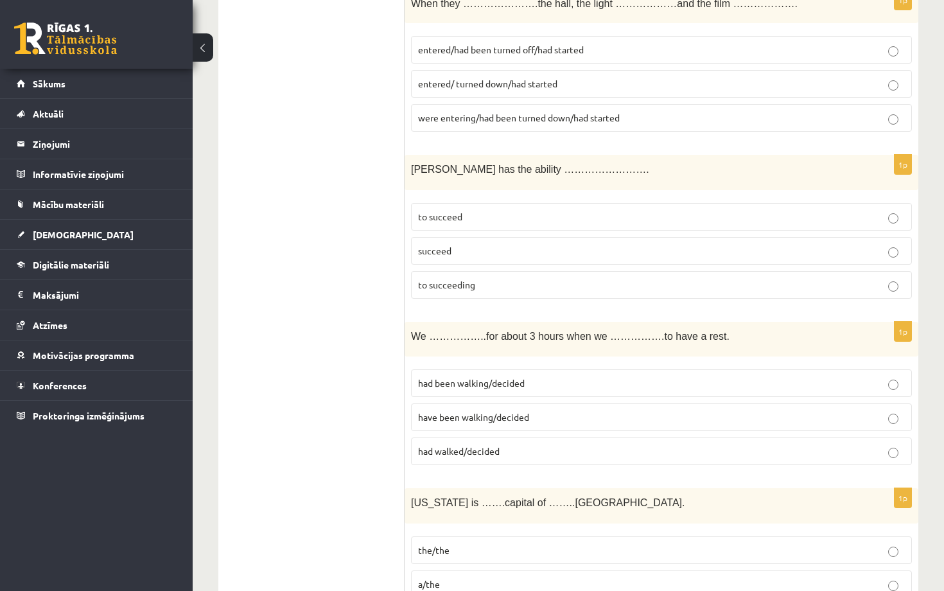
click at [655, 210] on p "to succeed" at bounding box center [661, 216] width 487 height 13
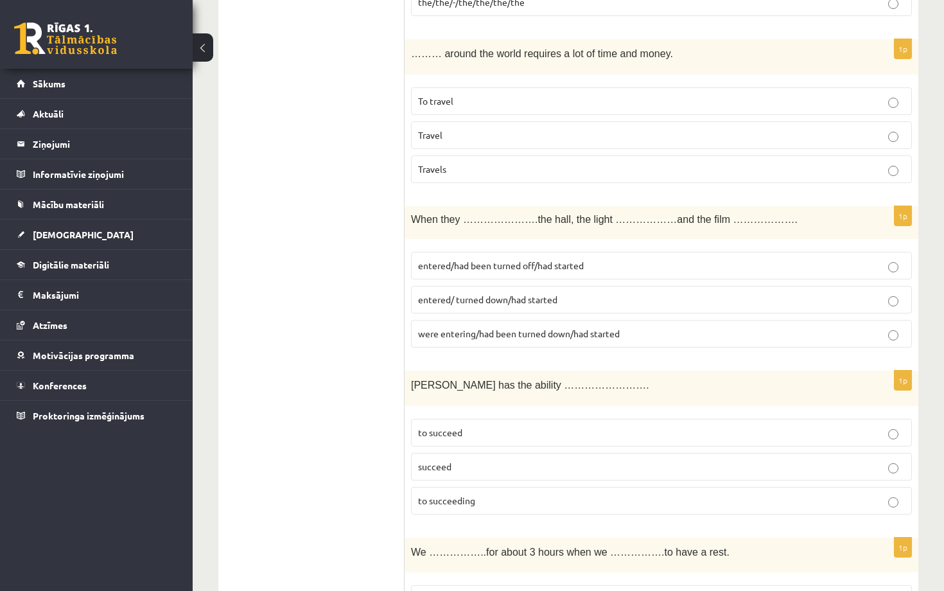
scroll to position [3591, 0]
click at [572, 295] on p "entered/ turned down/had started" at bounding box center [661, 301] width 487 height 13
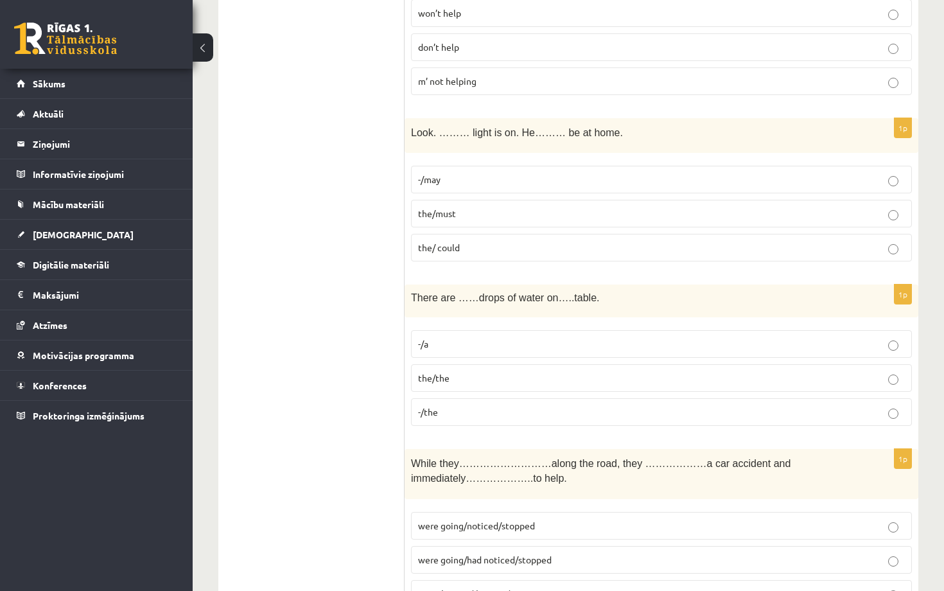
scroll to position [2652, 0]
click at [534, 407] on p "-/the" at bounding box center [661, 413] width 487 height 13
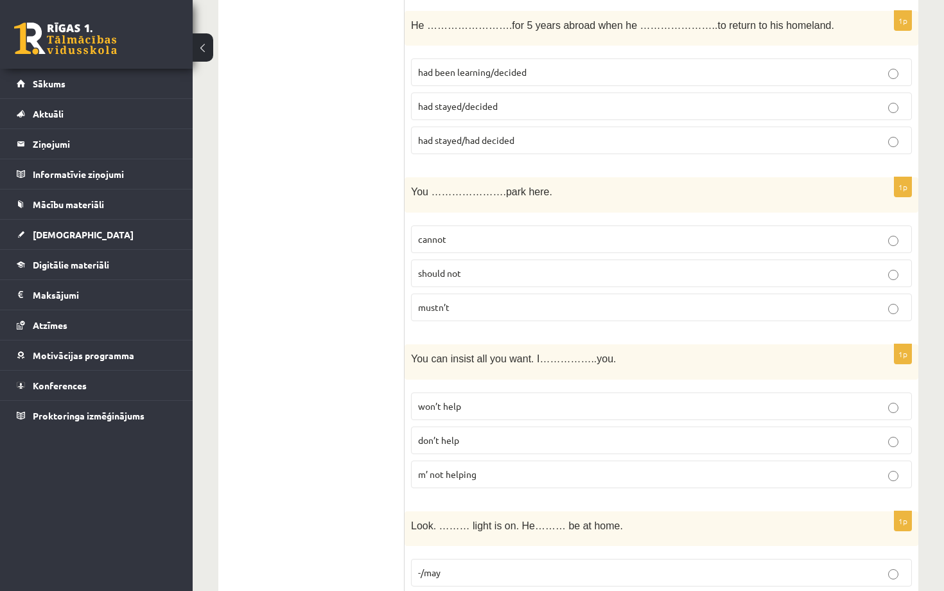
scroll to position [2265, 0]
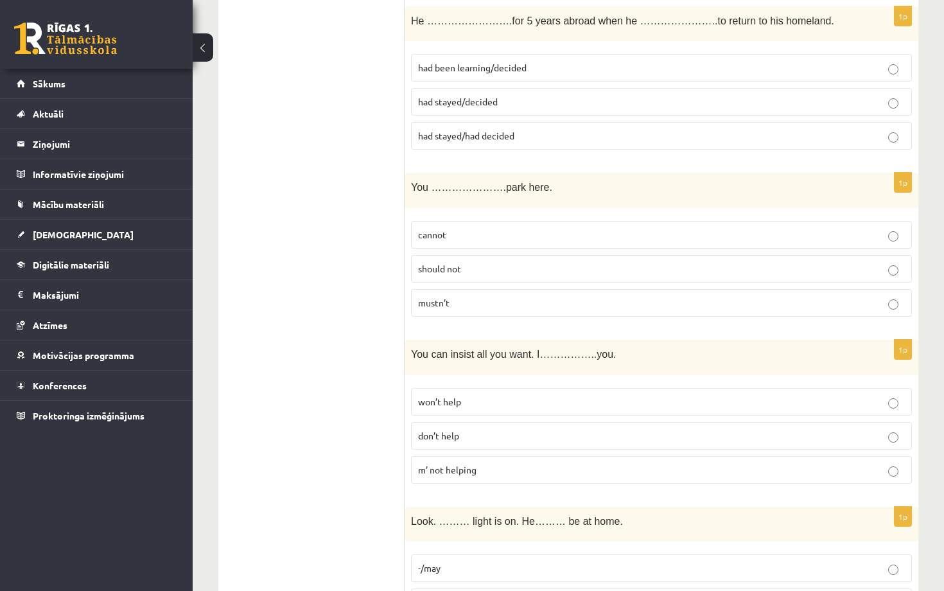
click at [541, 388] on label "won’t help" at bounding box center [661, 402] width 501 height 28
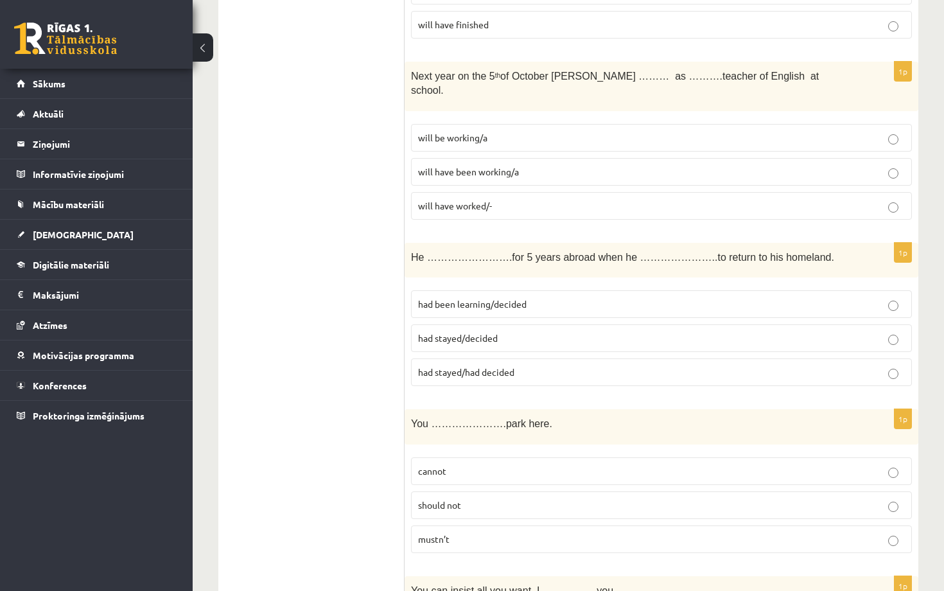
scroll to position [2026, 0]
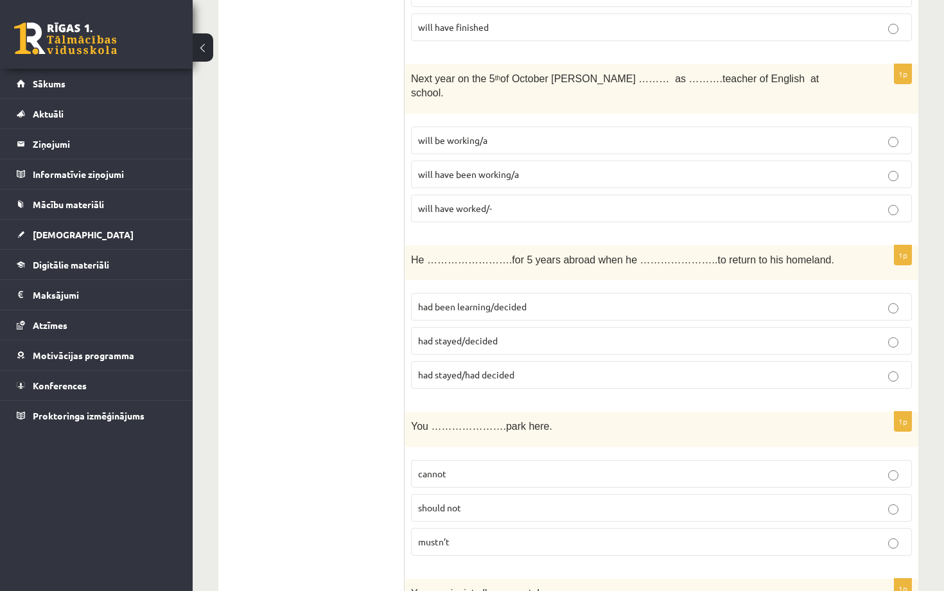
click at [566, 300] on p "had been learning/decided" at bounding box center [661, 306] width 487 height 13
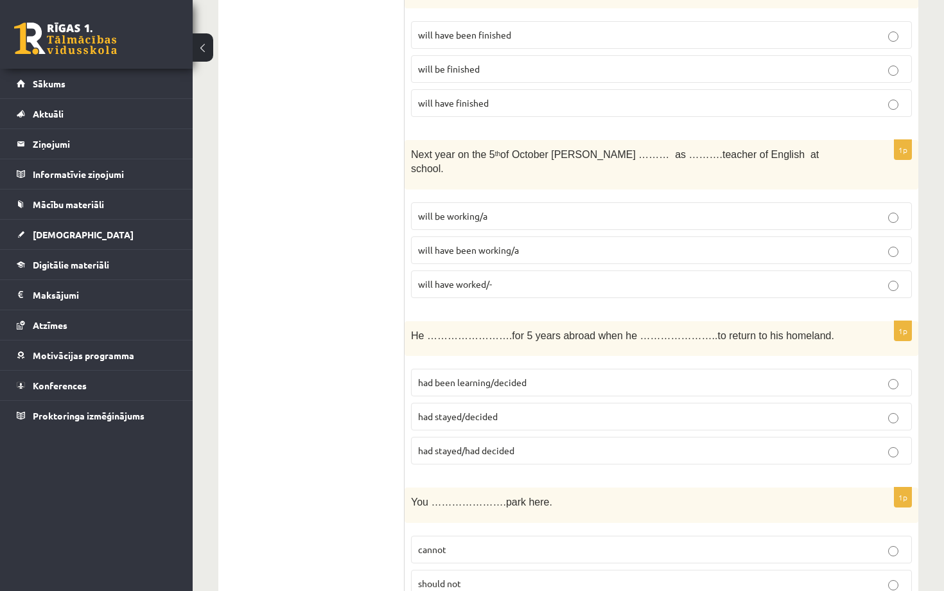
scroll to position [1949, 0]
click at [552, 445] on p "had stayed/had decided" at bounding box center [661, 451] width 487 height 13
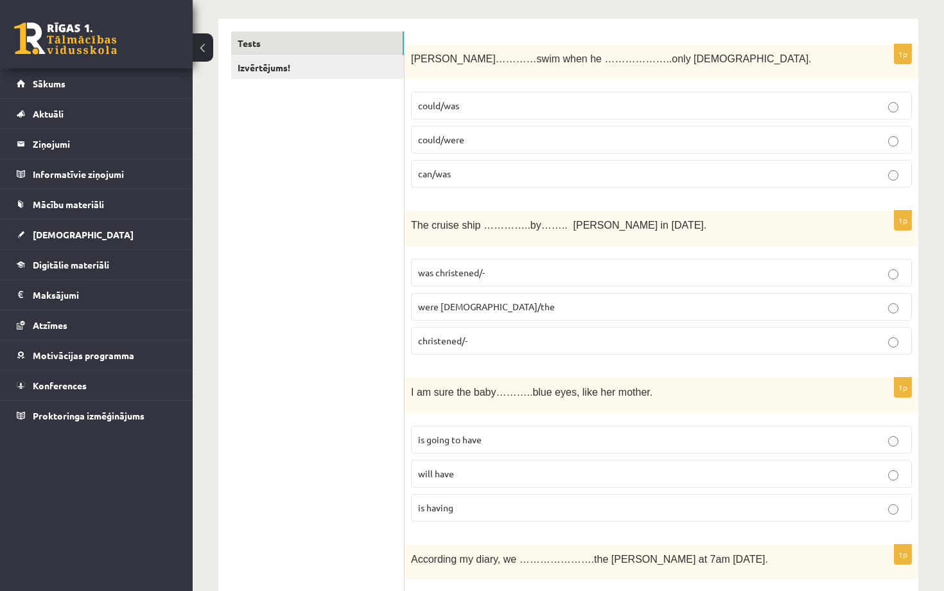
scroll to position [0, 0]
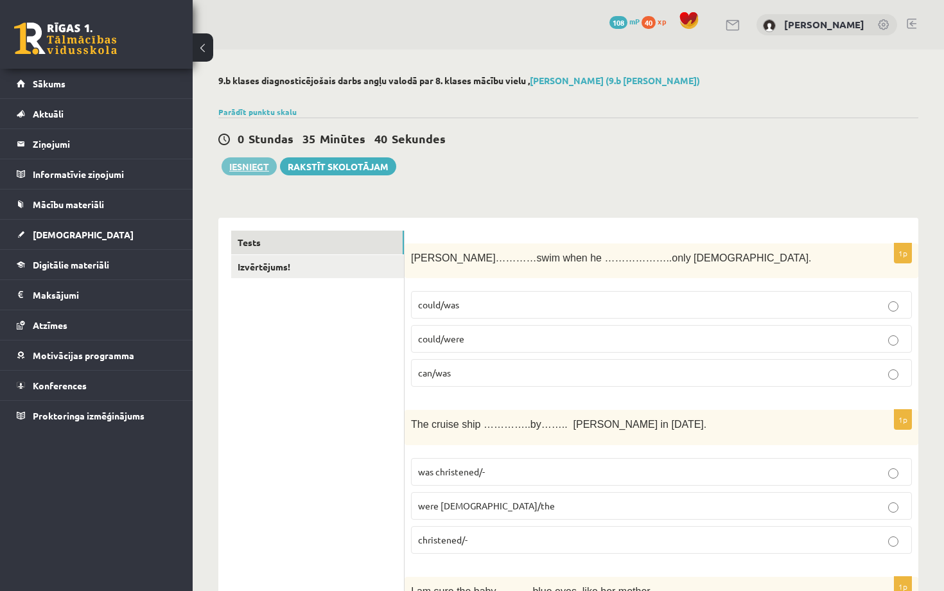
click at [258, 168] on button "Iesniegt" at bounding box center [249, 166] width 55 height 18
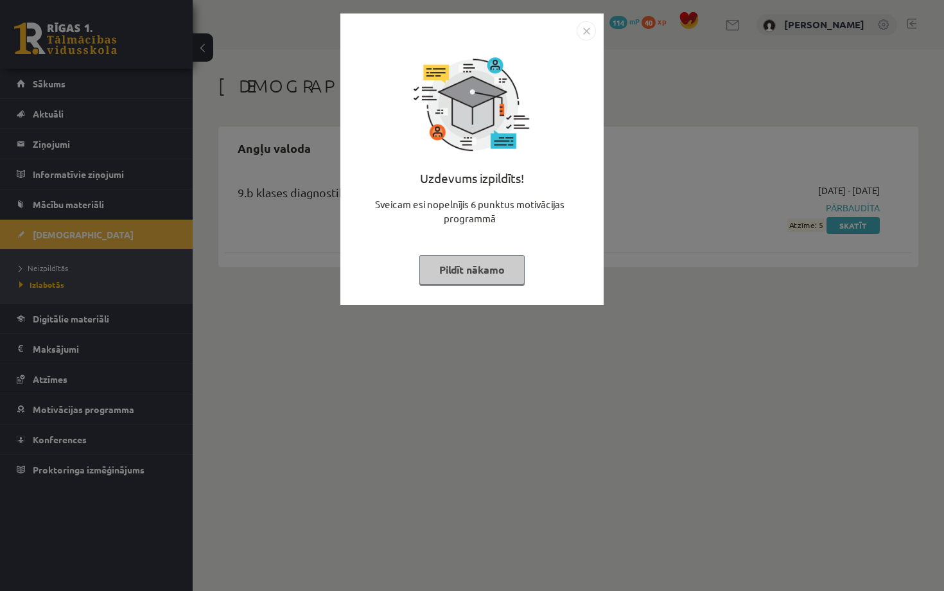
click at [583, 31] on img "Close" at bounding box center [586, 30] width 19 height 19
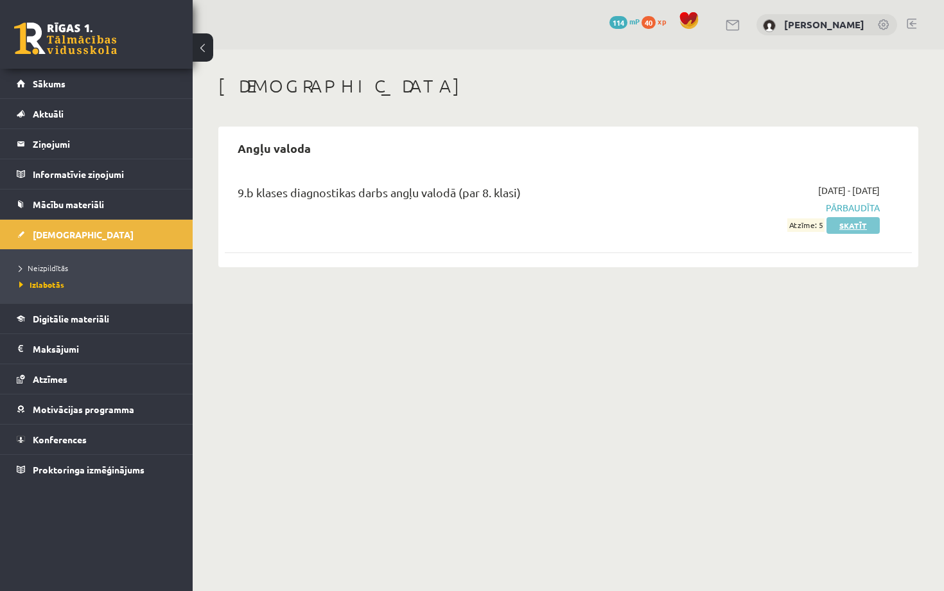
click at [842, 224] on link "Skatīt" at bounding box center [853, 225] width 53 height 17
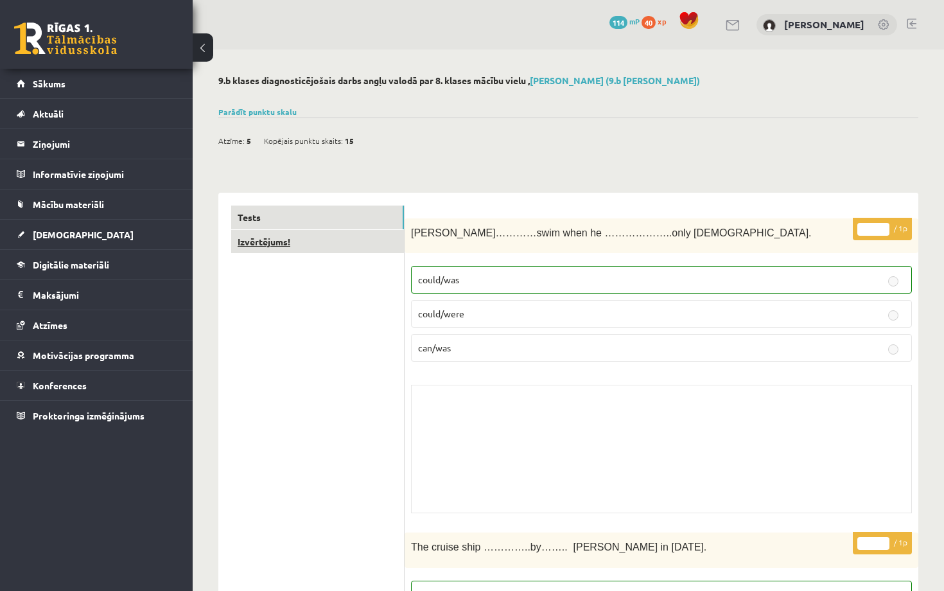
click at [265, 238] on link "Izvērtējums!" at bounding box center [317, 242] width 173 height 24
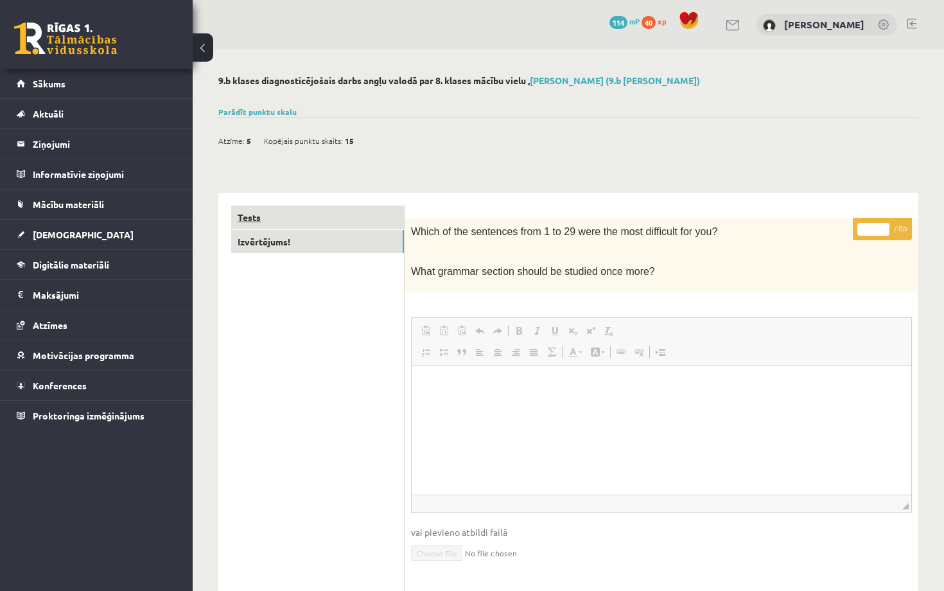
click at [280, 216] on link "Tests" at bounding box center [317, 218] width 173 height 24
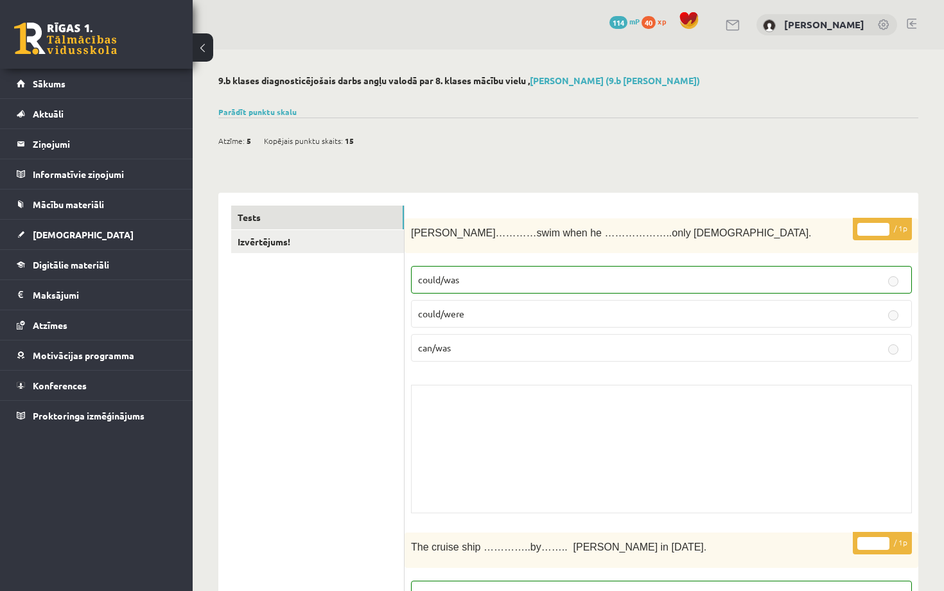
click at [200, 53] on button at bounding box center [203, 47] width 21 height 28
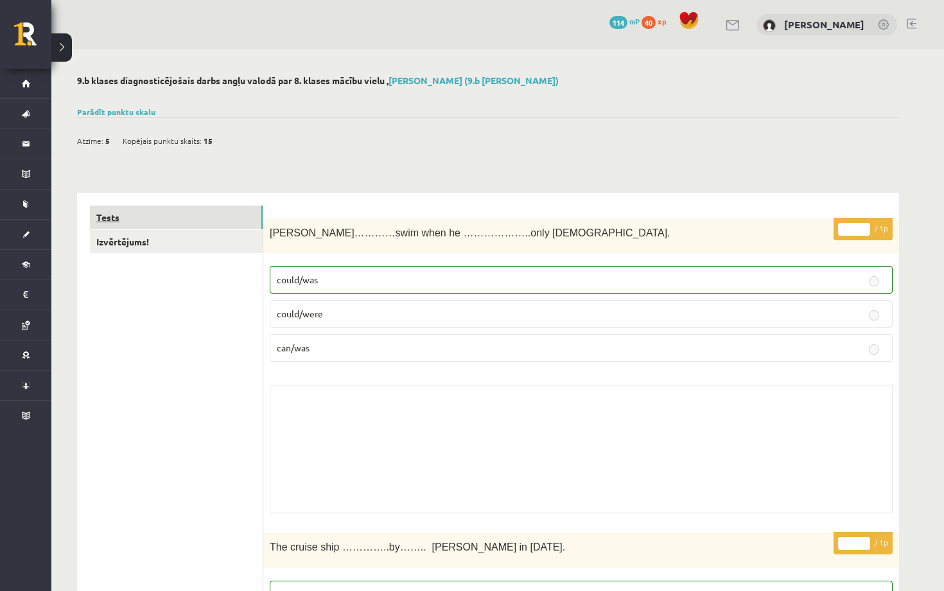
click at [135, 211] on link "Tests" at bounding box center [176, 218] width 173 height 24
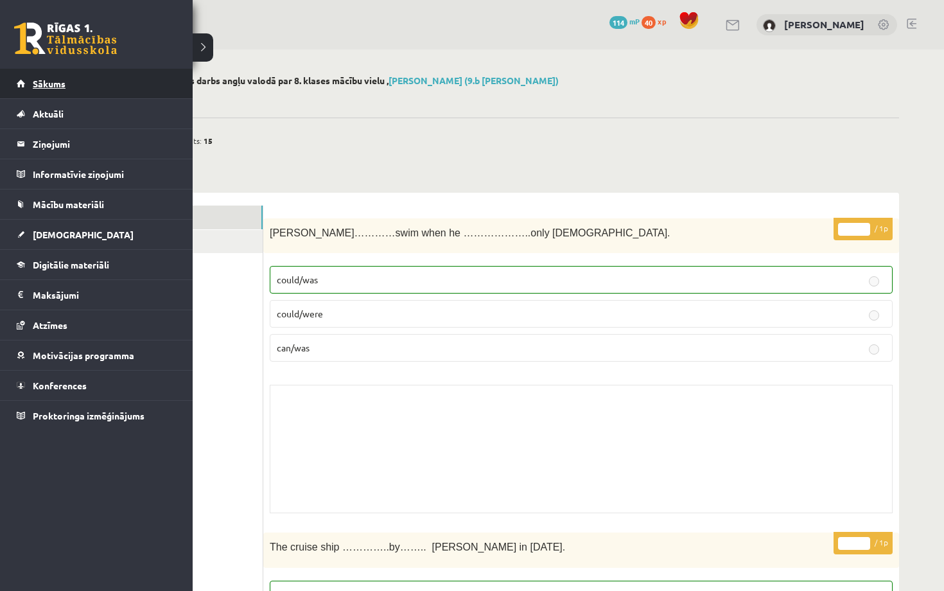
click at [36, 82] on span "Sākums" at bounding box center [49, 84] width 33 height 12
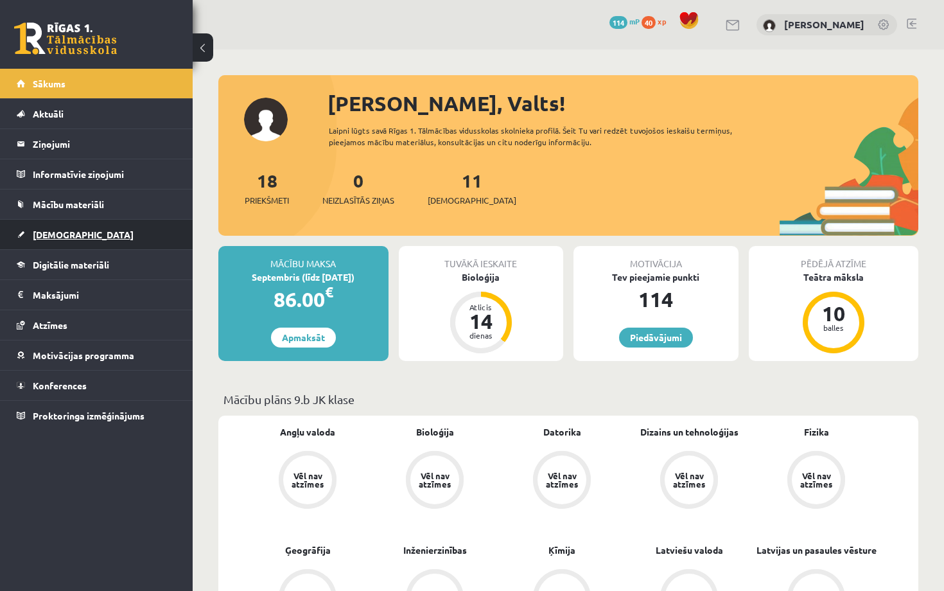
click at [61, 232] on span "[DEMOGRAPHIC_DATA]" at bounding box center [83, 235] width 101 height 12
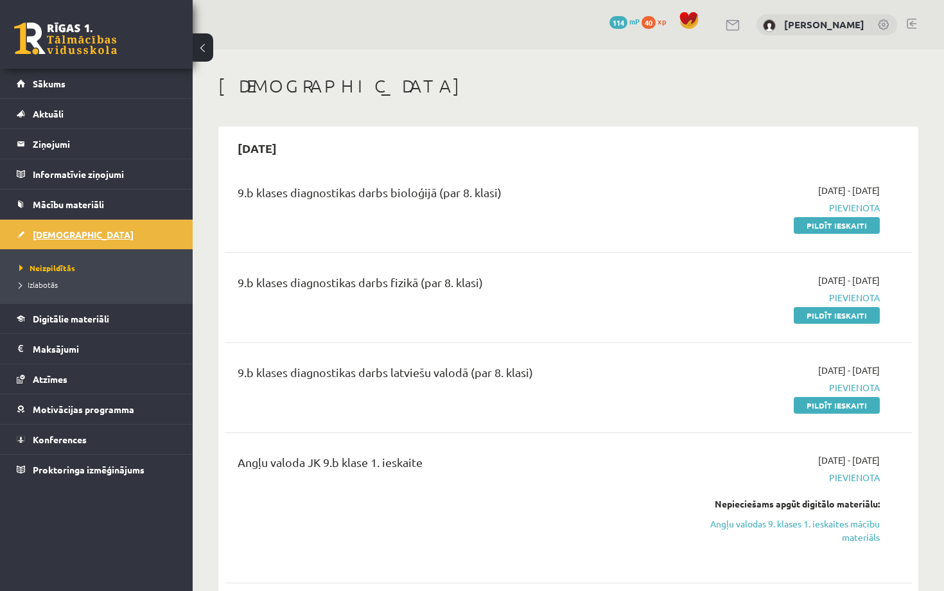
click at [90, 231] on link "[DEMOGRAPHIC_DATA]" at bounding box center [97, 235] width 160 height 30
click at [41, 234] on span "[DEMOGRAPHIC_DATA]" at bounding box center [83, 235] width 101 height 12
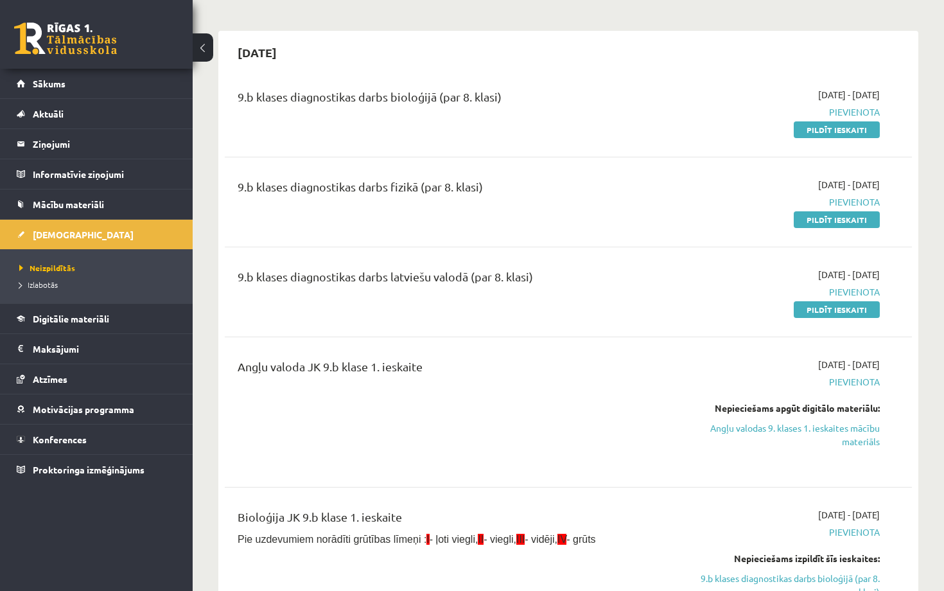
scroll to position [98, 0]
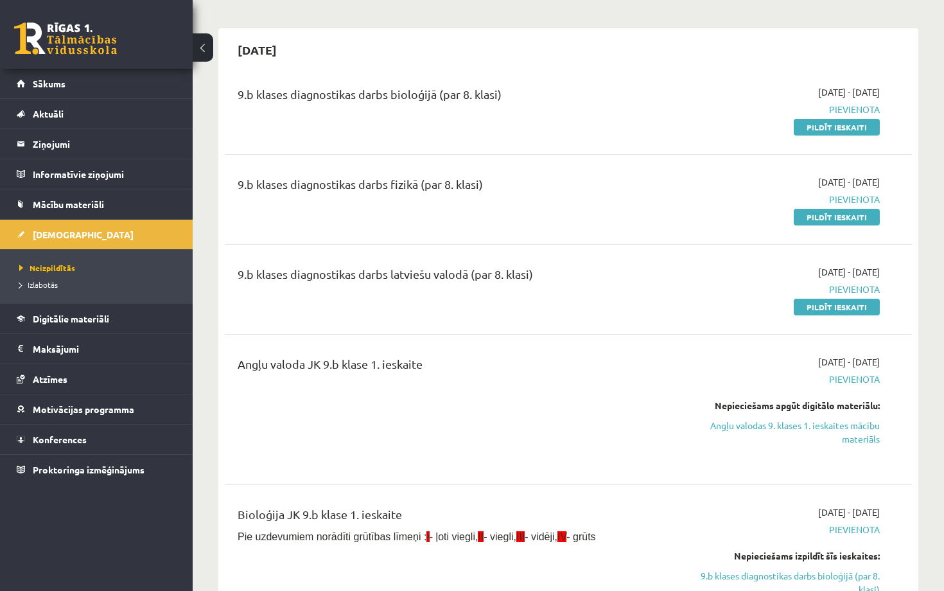
click at [410, 380] on div "Angļu valoda JK 9.b klase 1. ieskaite" at bounding box center [448, 409] width 441 height 109
click at [779, 425] on link "Angļu valodas 9. klases 1. ieskaites mācību materiāls" at bounding box center [779, 432] width 201 height 27
click at [57, 285] on span "Izlabotās" at bounding box center [38, 284] width 39 height 10
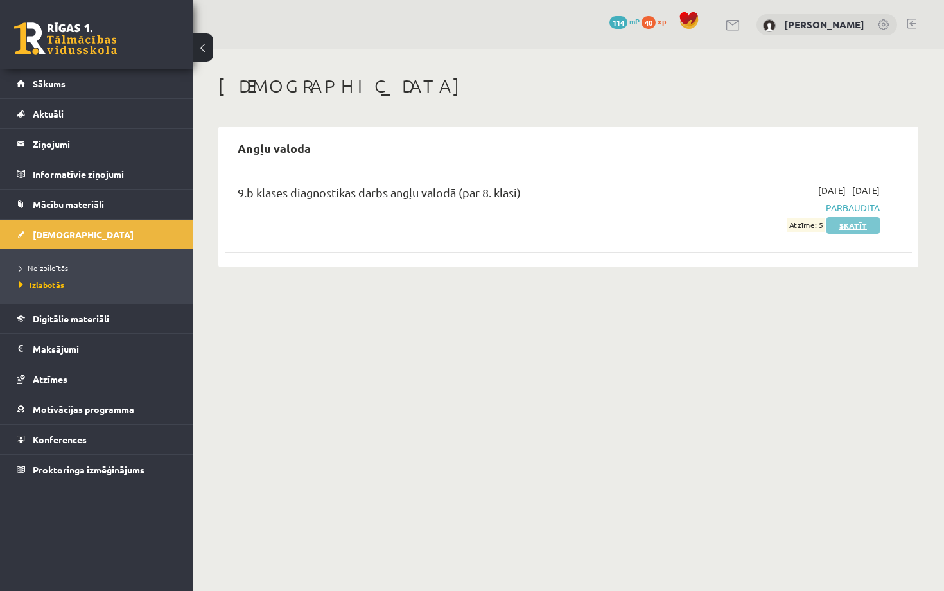
click at [869, 222] on link "Skatīt" at bounding box center [853, 225] width 53 height 17
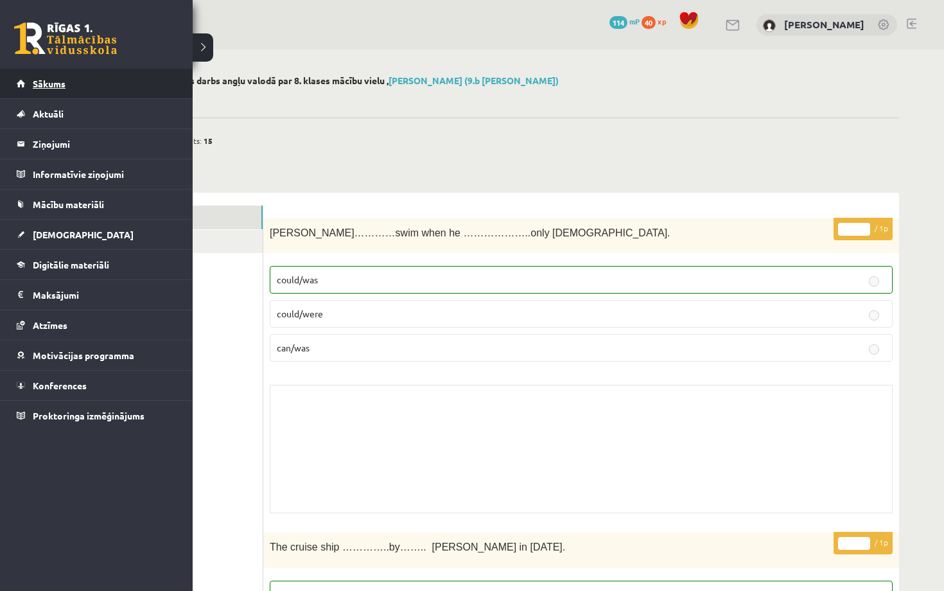
click at [43, 90] on link "Sākums" at bounding box center [97, 84] width 160 height 30
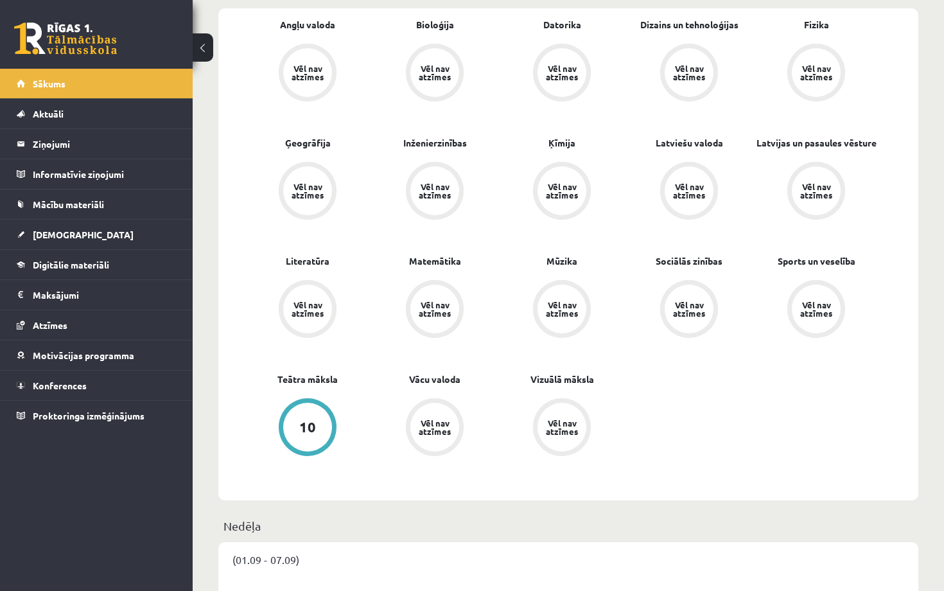
scroll to position [412, 0]
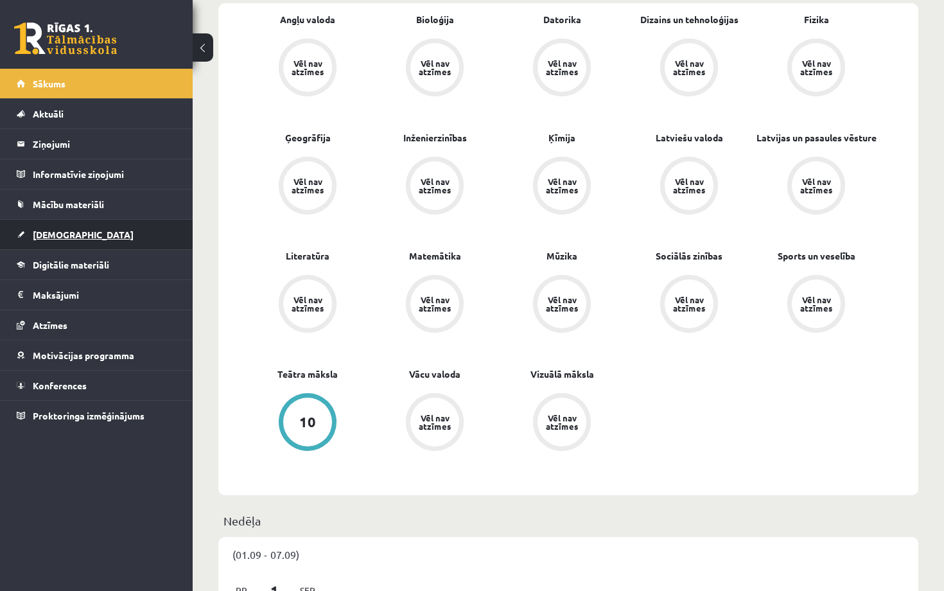
click at [71, 240] on link "[DEMOGRAPHIC_DATA]" at bounding box center [97, 235] width 160 height 30
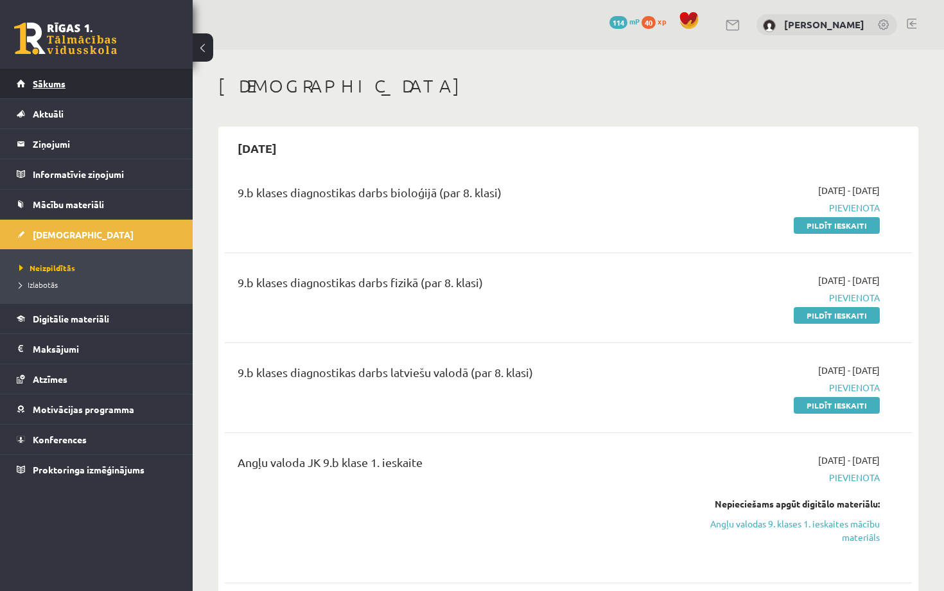
click at [44, 82] on span "Sākums" at bounding box center [49, 84] width 33 height 12
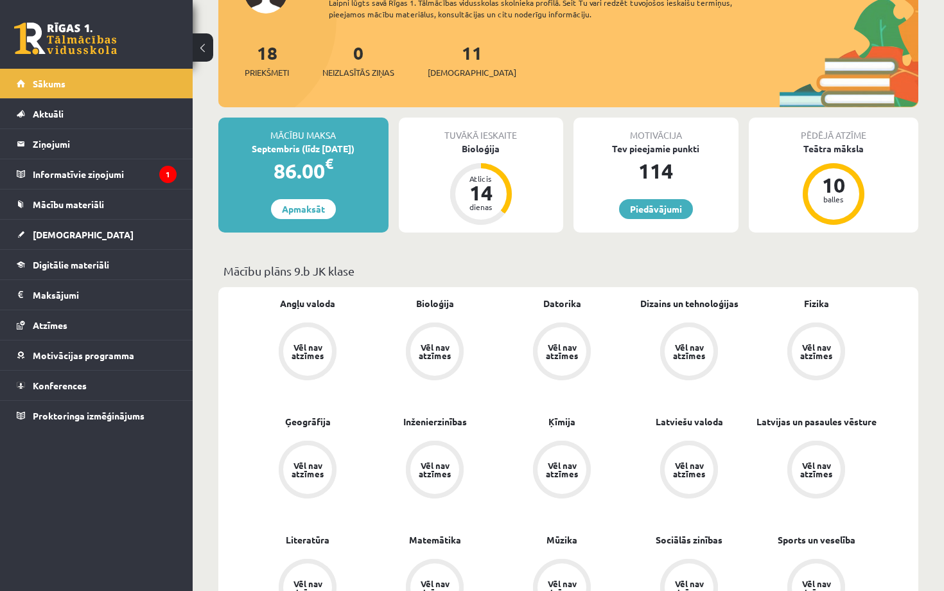
scroll to position [206, 0]
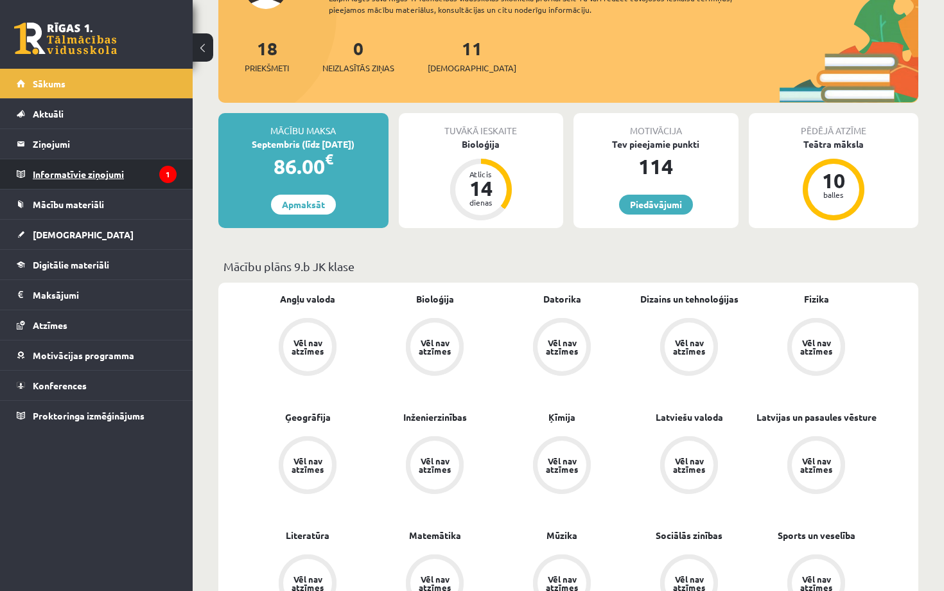
click at [168, 173] on icon "1" at bounding box center [167, 174] width 17 height 17
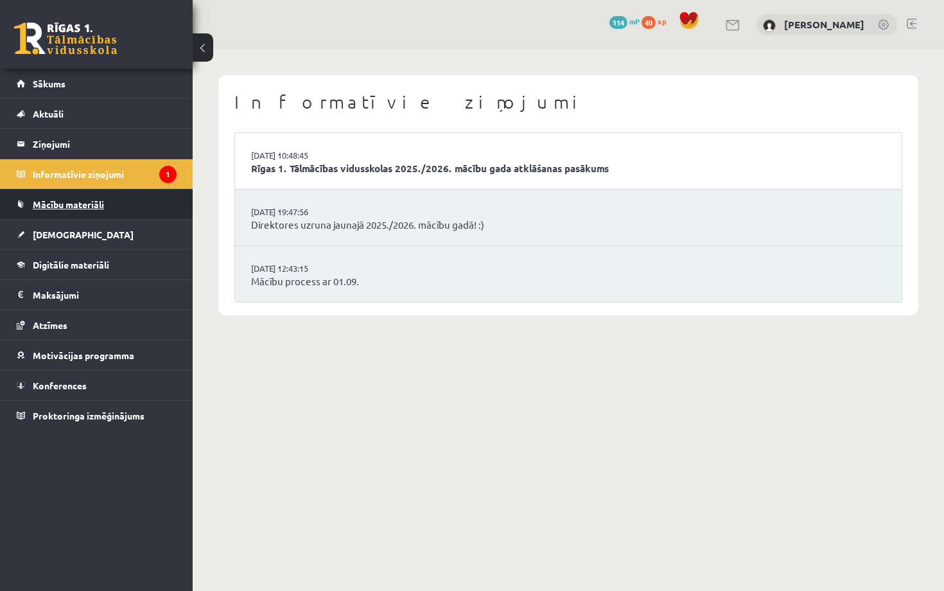
click at [81, 200] on span "Mācību materiāli" at bounding box center [68, 204] width 71 height 12
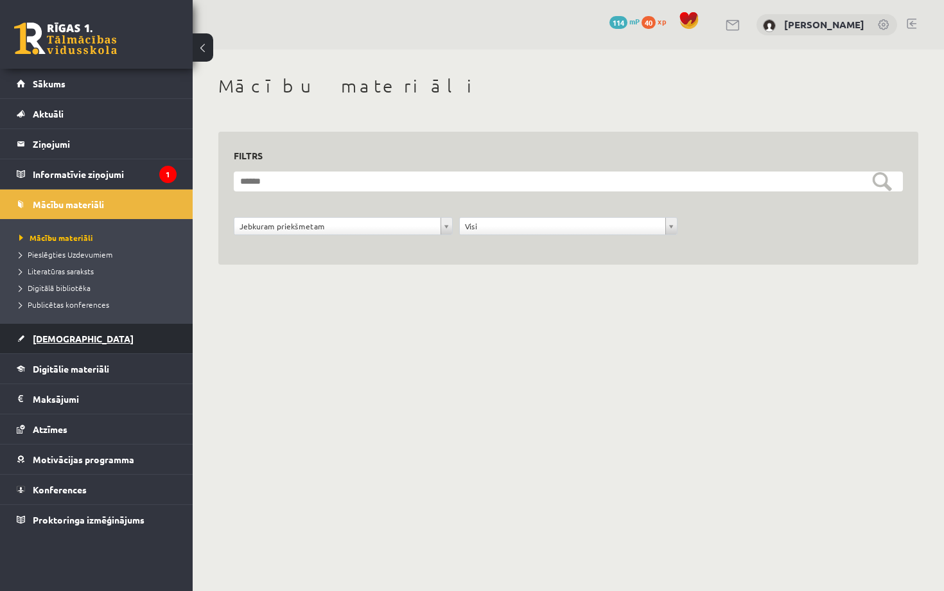
click at [61, 342] on span "[DEMOGRAPHIC_DATA]" at bounding box center [83, 339] width 101 height 12
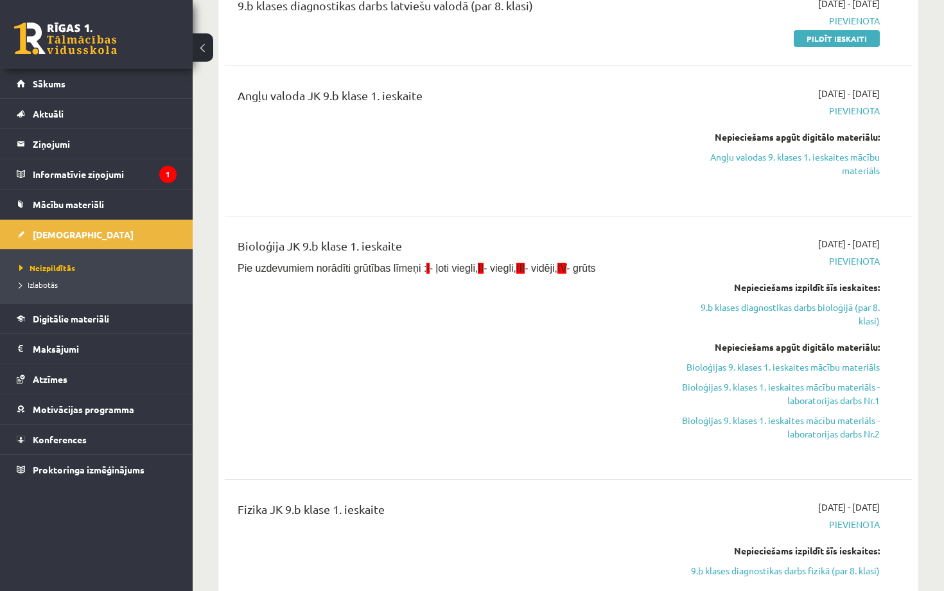
scroll to position [360, 0]
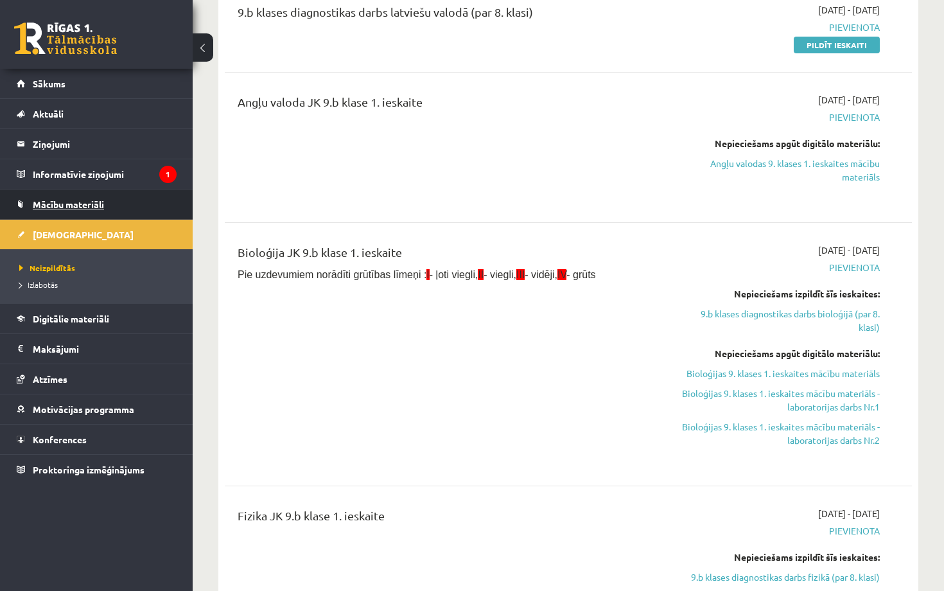
click at [89, 204] on span "Mācību materiāli" at bounding box center [68, 204] width 71 height 12
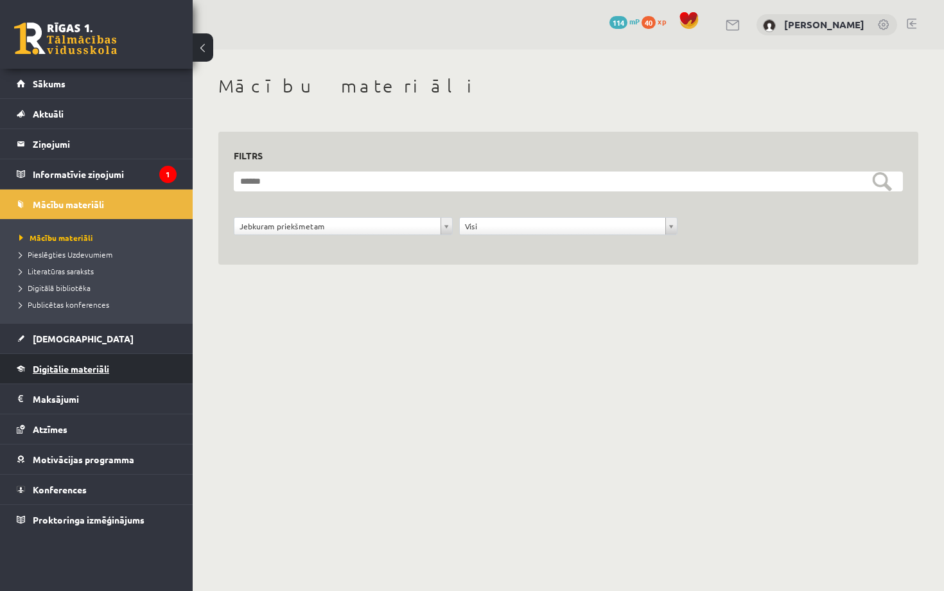
click at [87, 364] on span "Digitālie materiāli" at bounding box center [71, 369] width 76 height 12
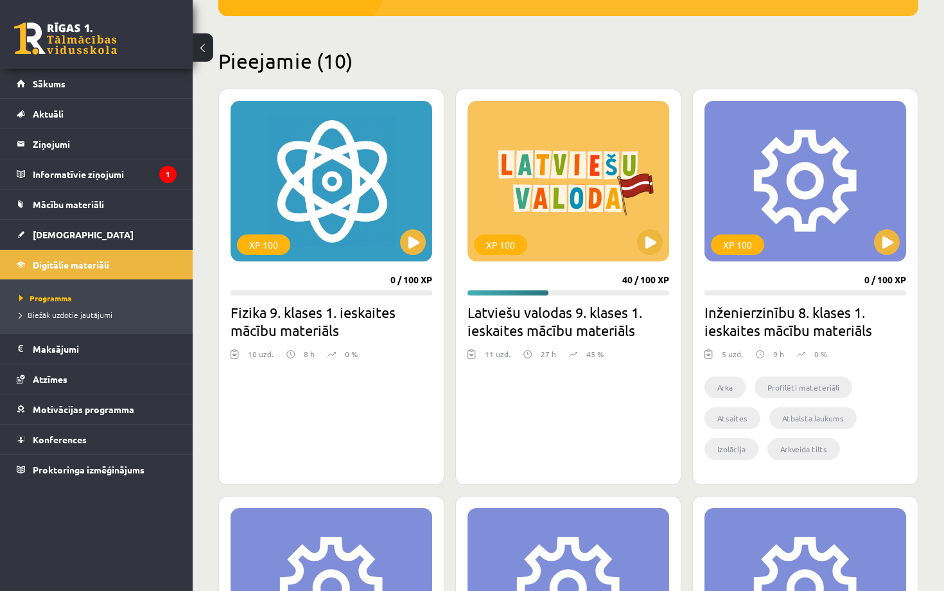
scroll to position [279, 0]
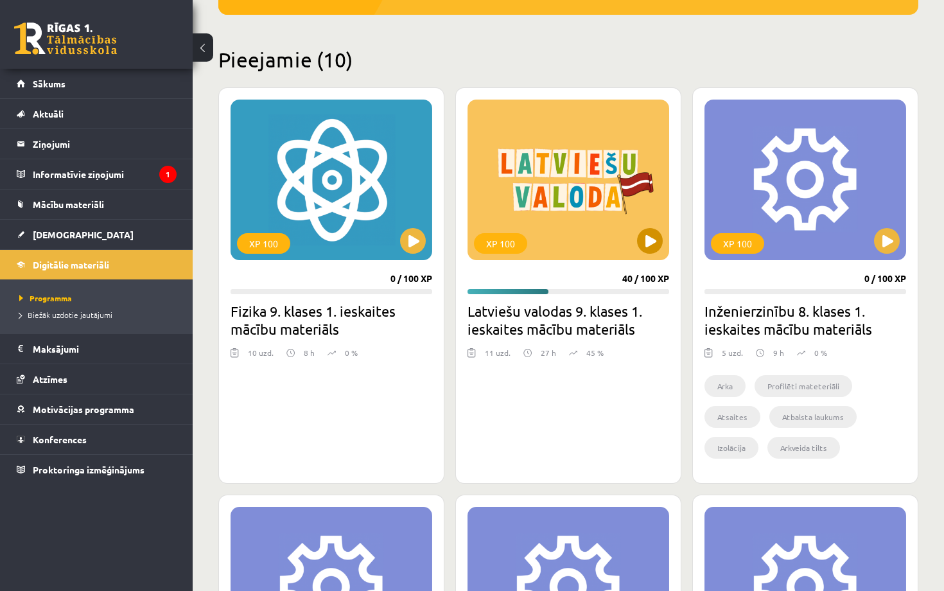
click at [657, 249] on button at bounding box center [650, 241] width 26 height 26
click at [540, 326] on h2 "Latviešu valodas 9. klases 1. ieskaites mācību materiāls" at bounding box center [569, 320] width 202 height 36
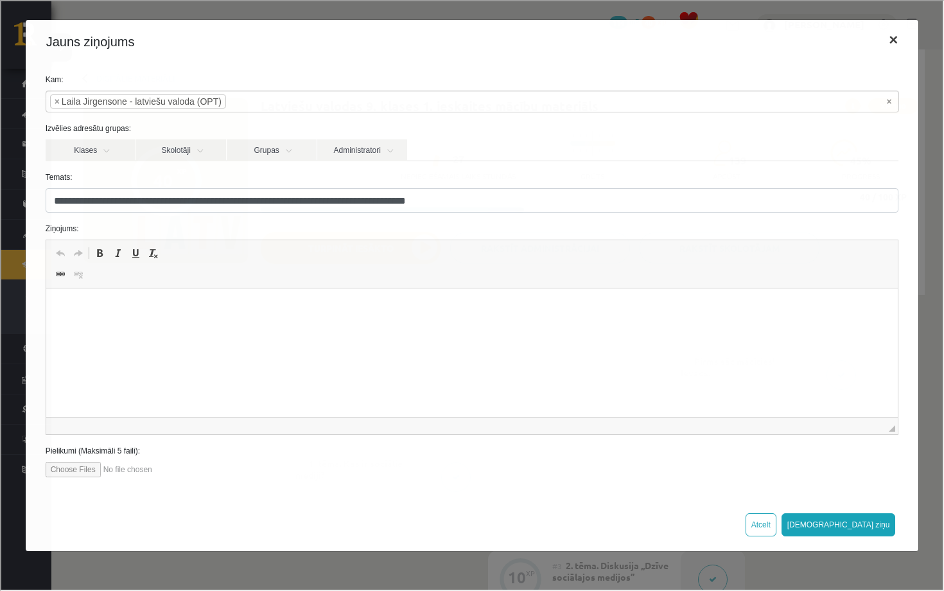
click at [897, 34] on button "×" at bounding box center [893, 39] width 30 height 36
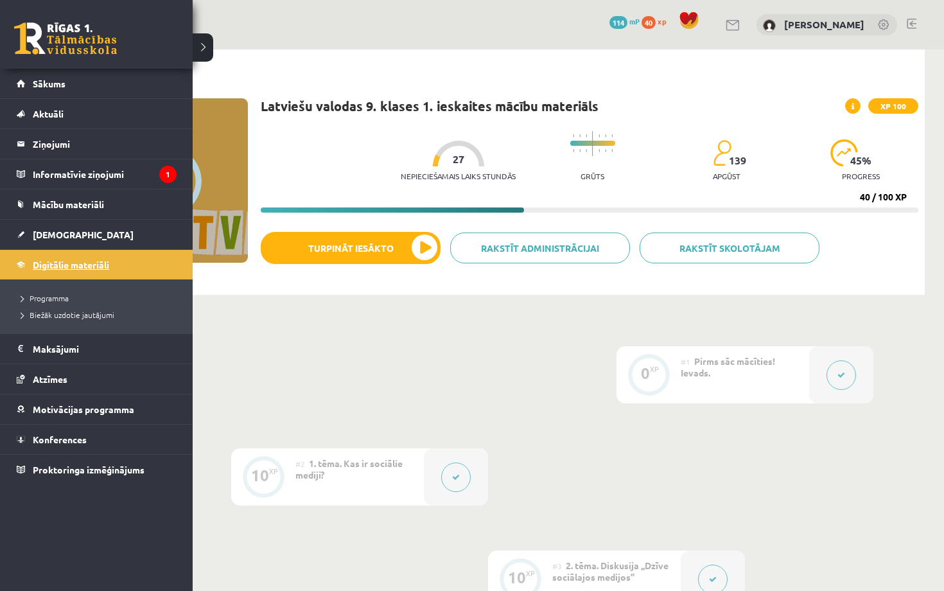
click at [82, 266] on span "Digitālie materiāli" at bounding box center [71, 265] width 76 height 12
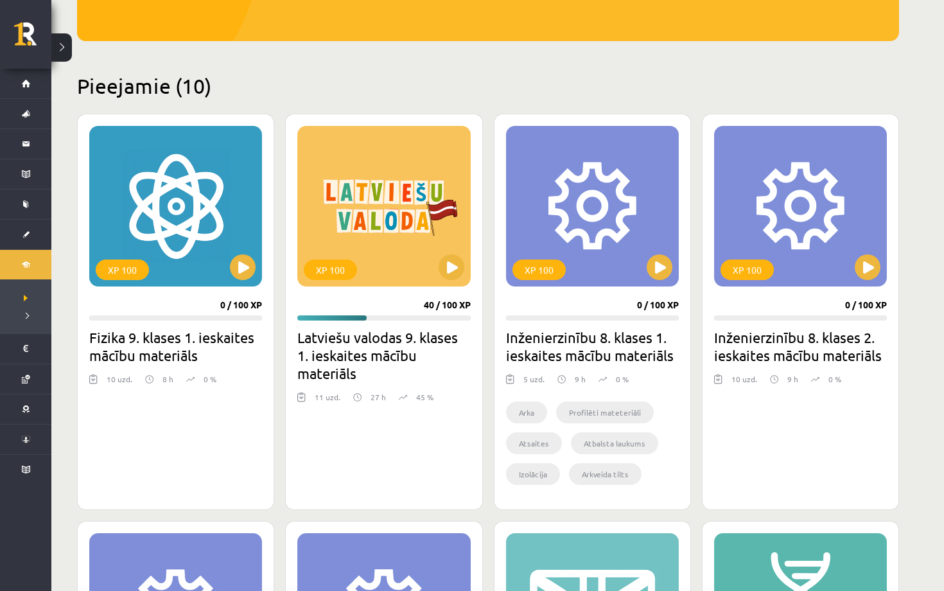
scroll to position [251, 0]
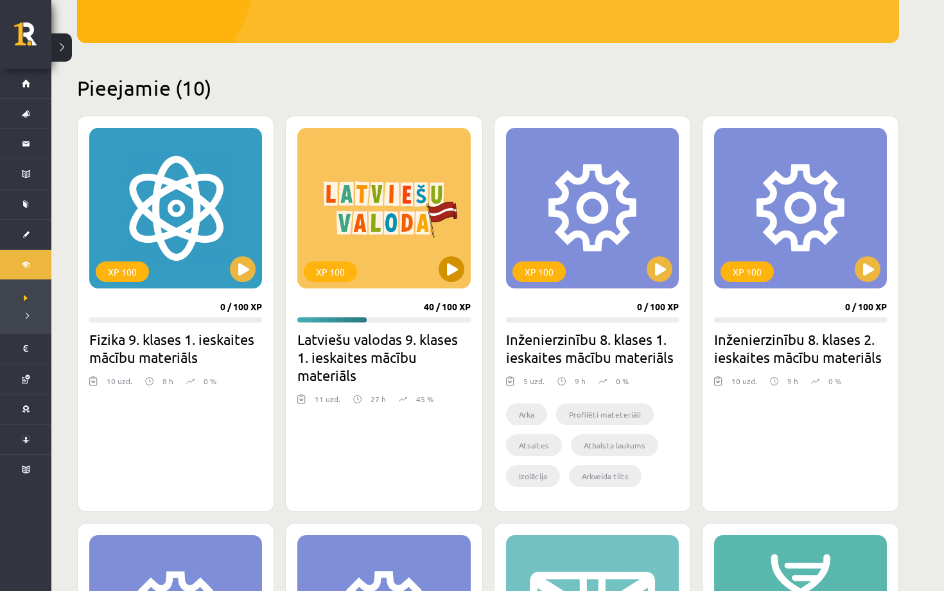
click at [455, 267] on button at bounding box center [452, 269] width 26 height 26
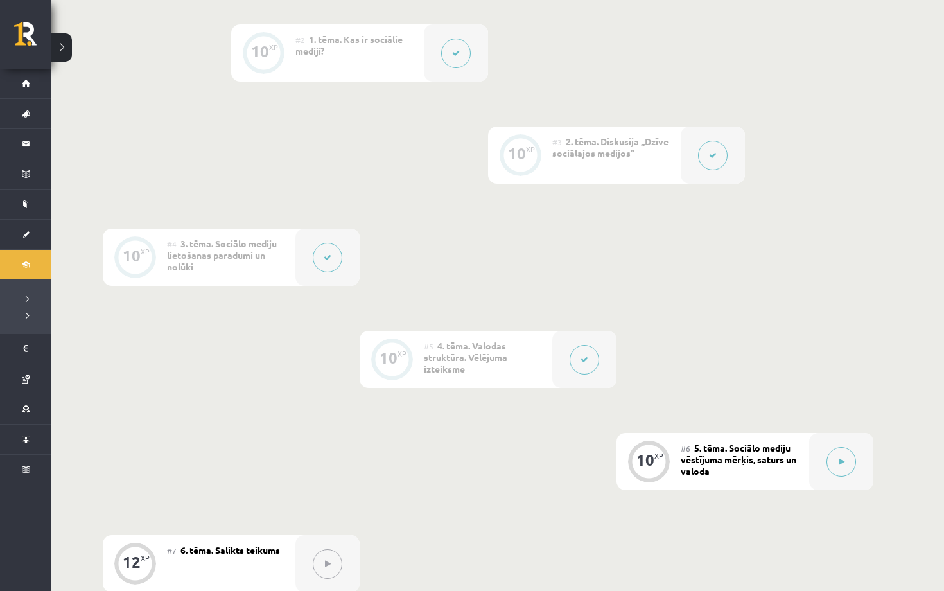
scroll to position [423, 0]
click at [836, 466] on button at bounding box center [842, 463] width 30 height 30
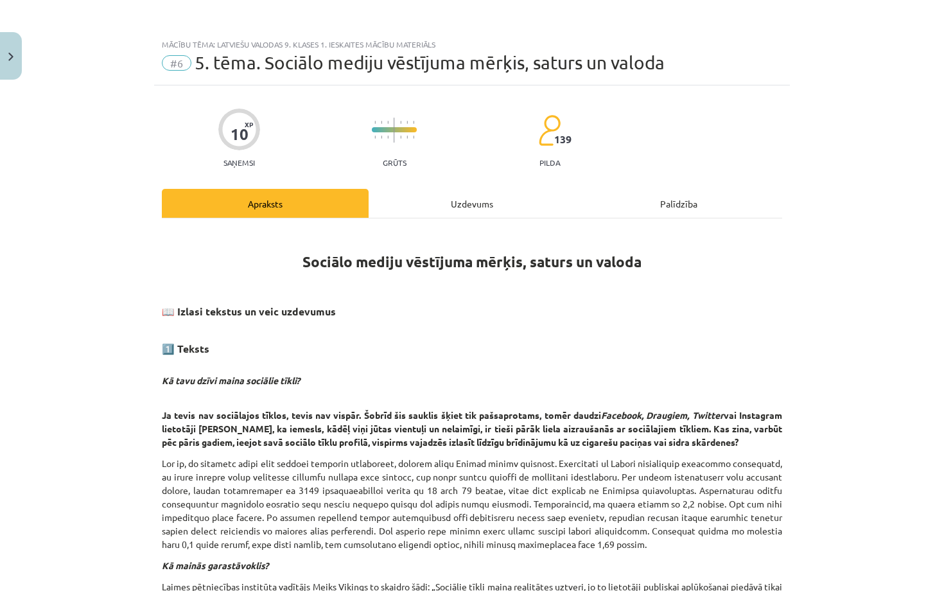
click at [490, 206] on div "Uzdevums" at bounding box center [472, 203] width 207 height 29
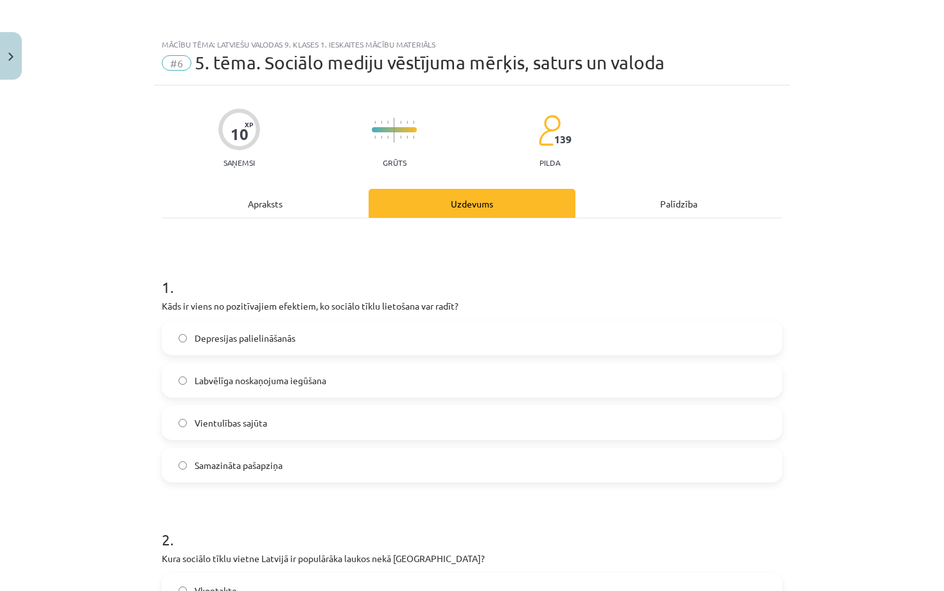
scroll to position [32, 0]
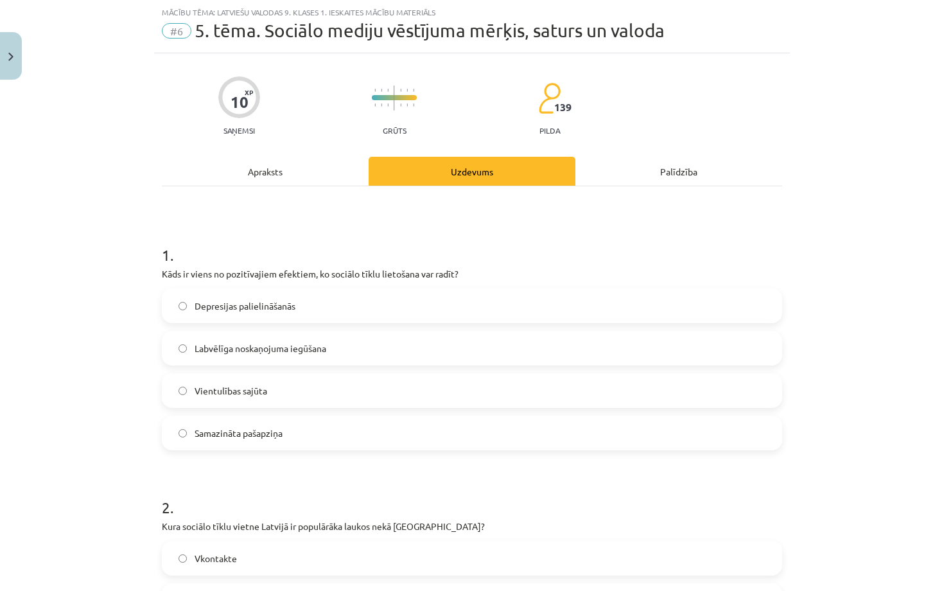
click at [319, 353] on span "Labvēlīga noskaņojuma iegūšana" at bounding box center [261, 348] width 132 height 13
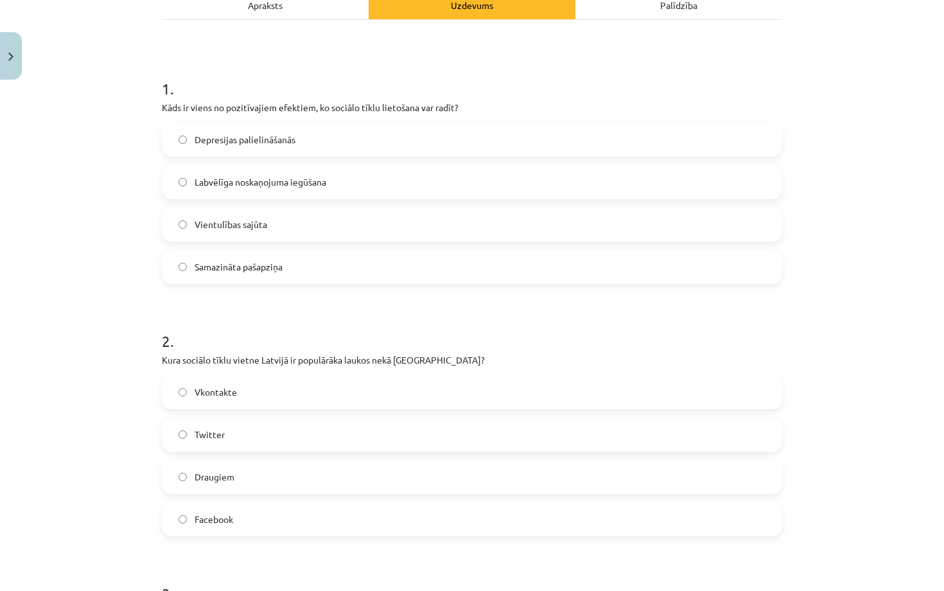
scroll to position [202, 0]
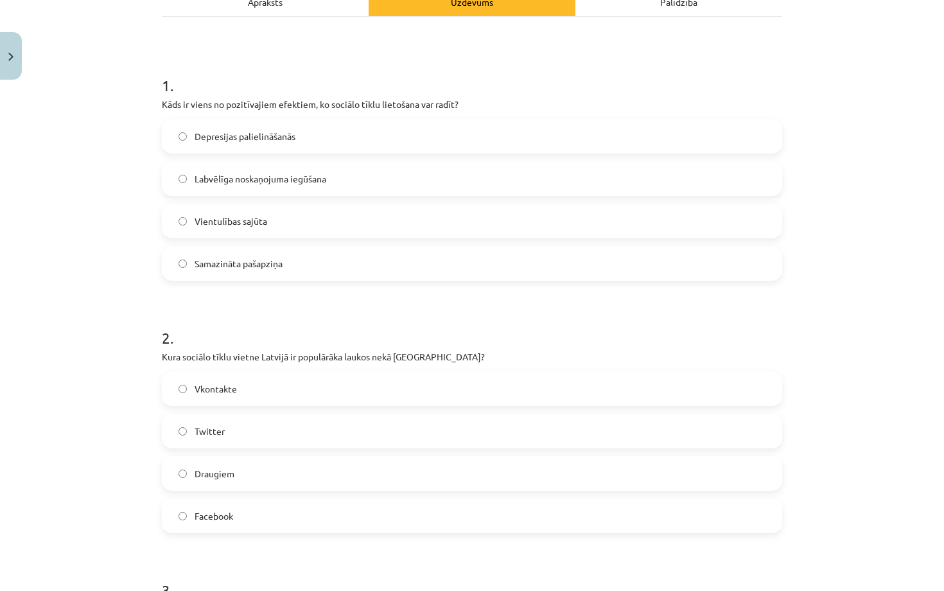
click at [251, 430] on label "Twitter" at bounding box center [472, 431] width 618 height 32
click at [252, 480] on label "Draugiem" at bounding box center [472, 473] width 618 height 32
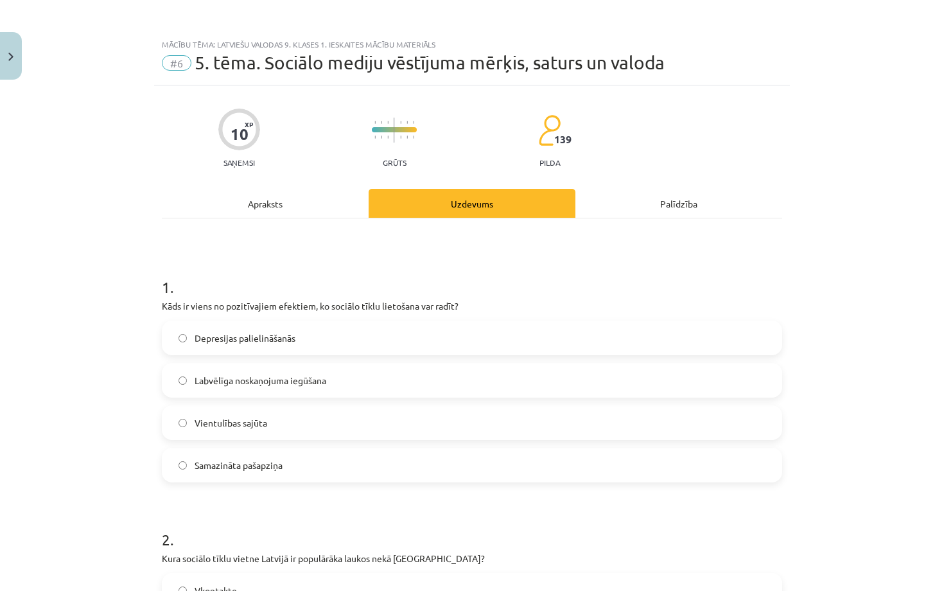
scroll to position [0, 0]
click at [263, 212] on div "Apraksts" at bounding box center [265, 203] width 207 height 29
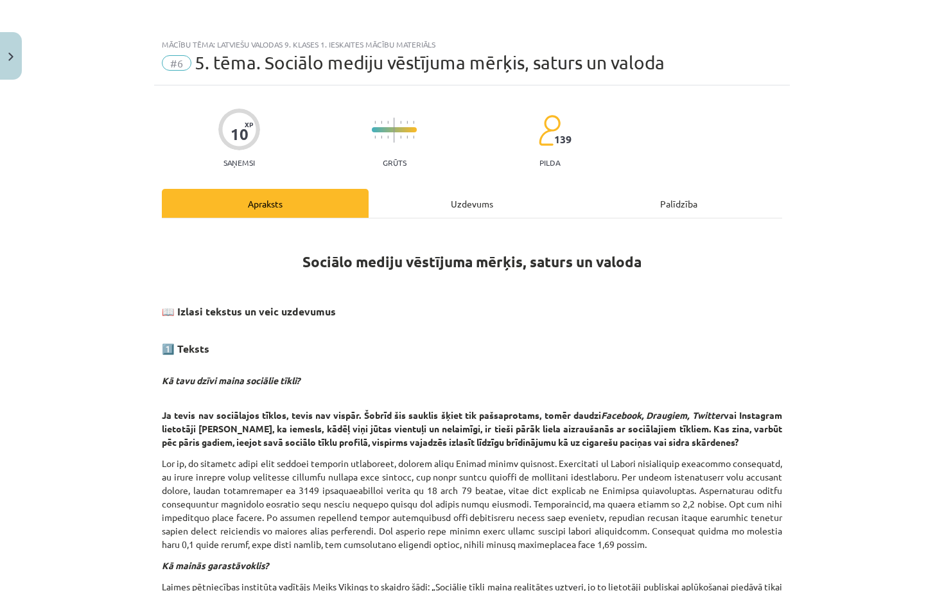
click at [446, 206] on div "Uzdevums" at bounding box center [472, 203] width 207 height 29
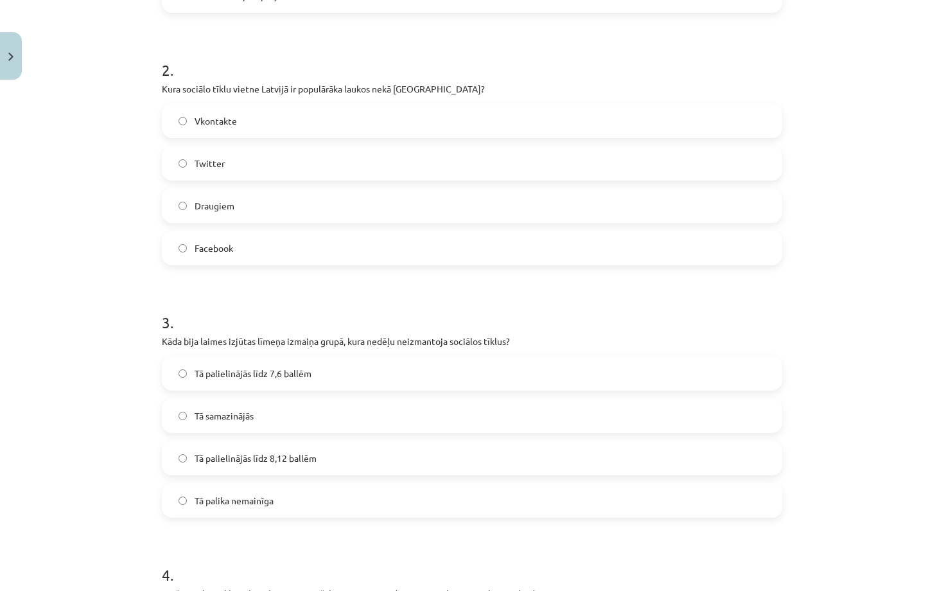
scroll to position [474, 0]
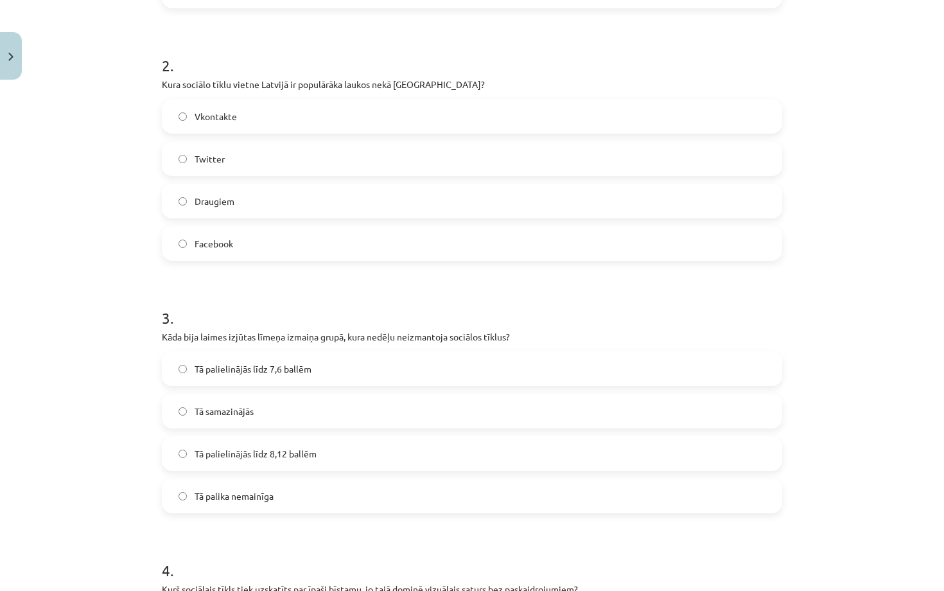
click at [332, 451] on label "Tā palielinājās līdz 8,12 ballēm" at bounding box center [472, 453] width 618 height 32
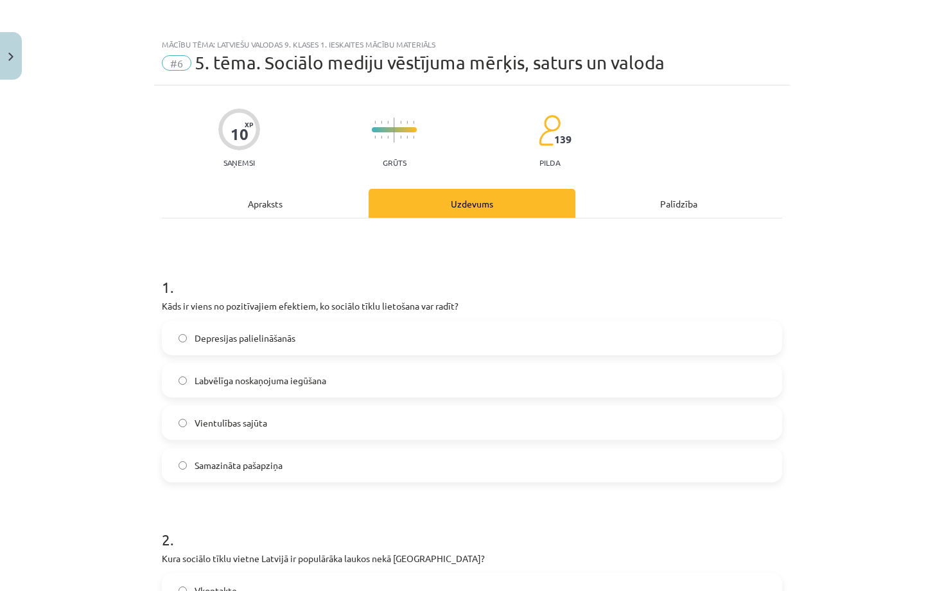
scroll to position [0, 0]
click at [316, 200] on div "Apraksts" at bounding box center [265, 203] width 207 height 29
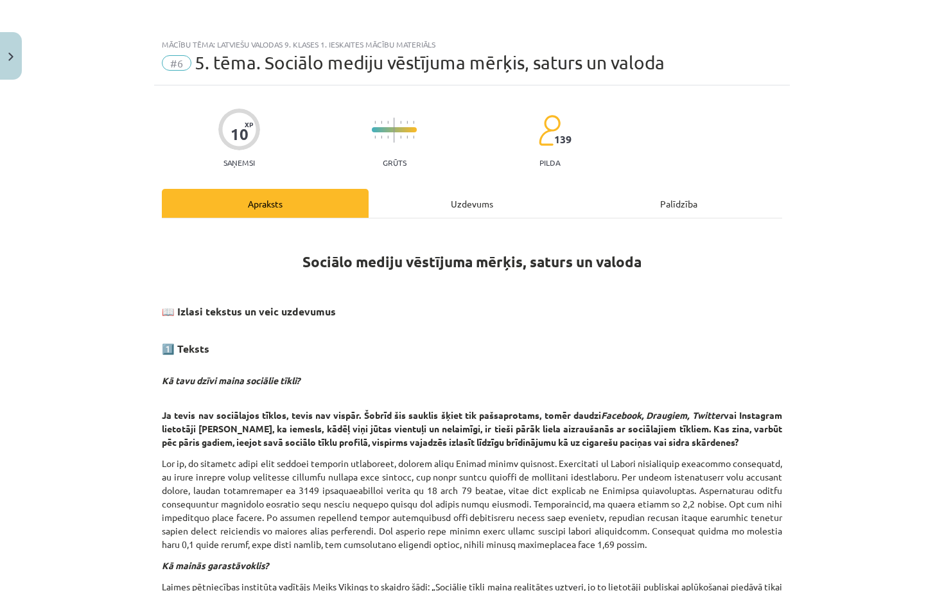
click at [504, 207] on div "Uzdevums" at bounding box center [472, 203] width 207 height 29
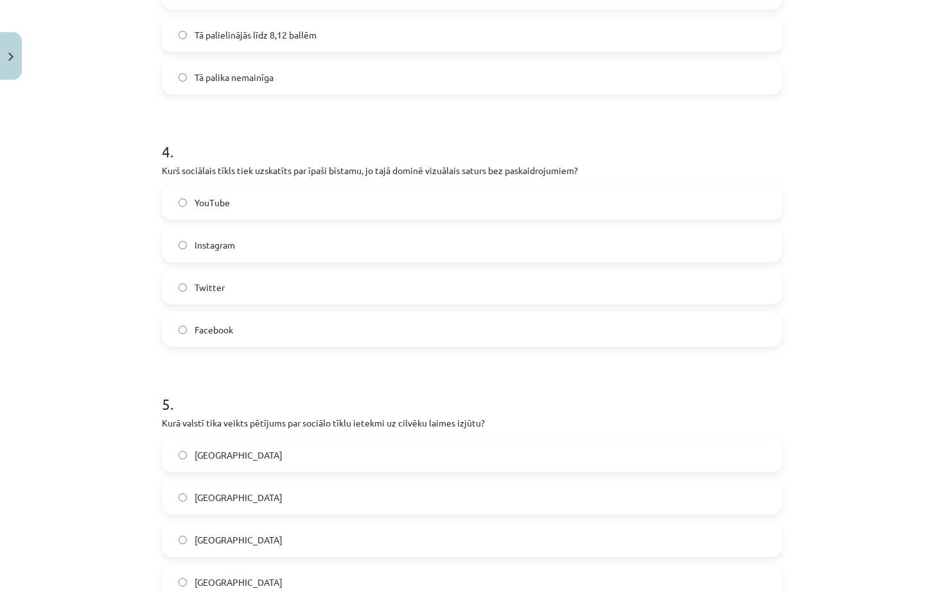
scroll to position [892, 0]
click at [387, 253] on label "Instagram" at bounding box center [472, 245] width 618 height 32
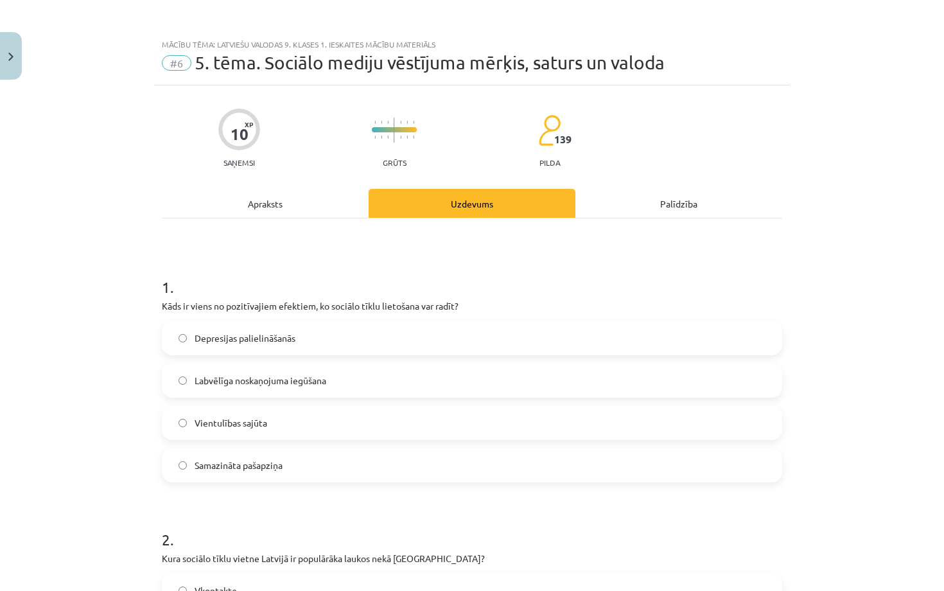
scroll to position [0, 0]
click at [276, 210] on div "Apraksts" at bounding box center [265, 203] width 207 height 29
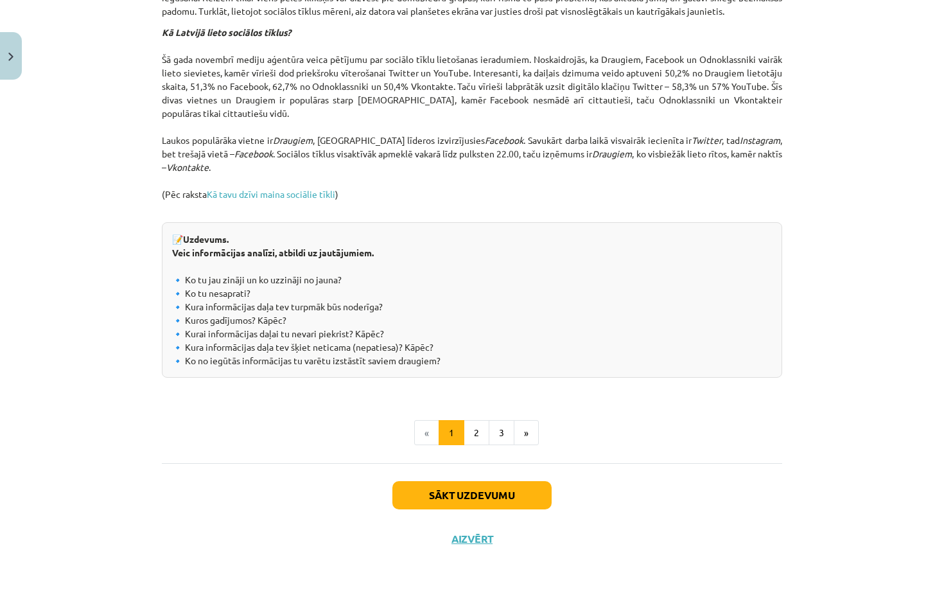
scroll to position [1296, 0]
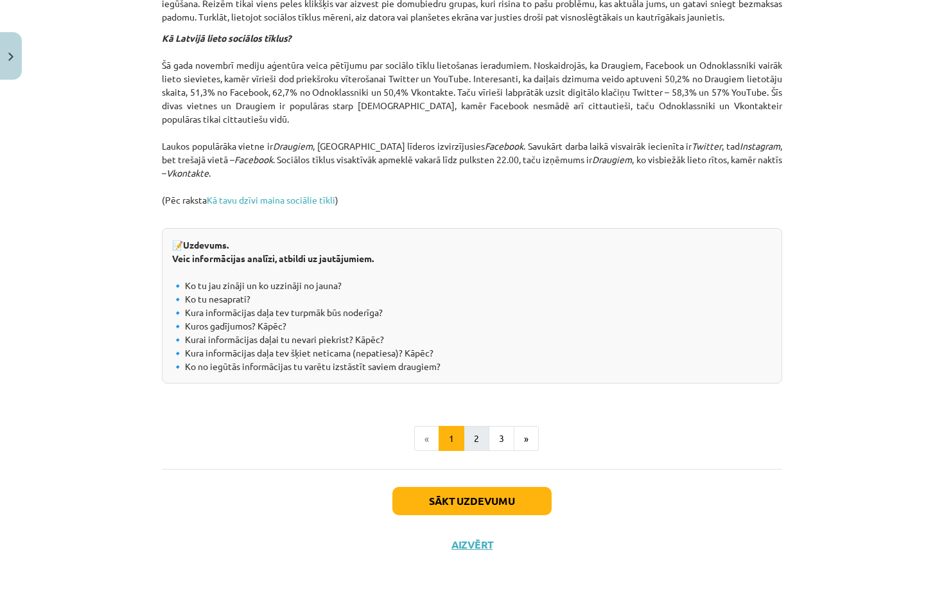
click at [474, 437] on button "2" at bounding box center [477, 439] width 26 height 26
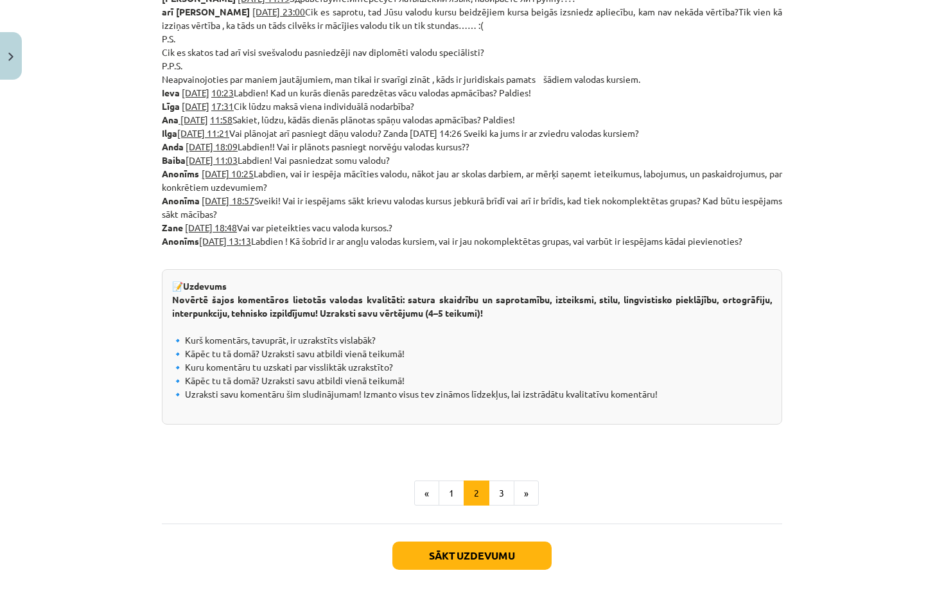
scroll to position [578, 0]
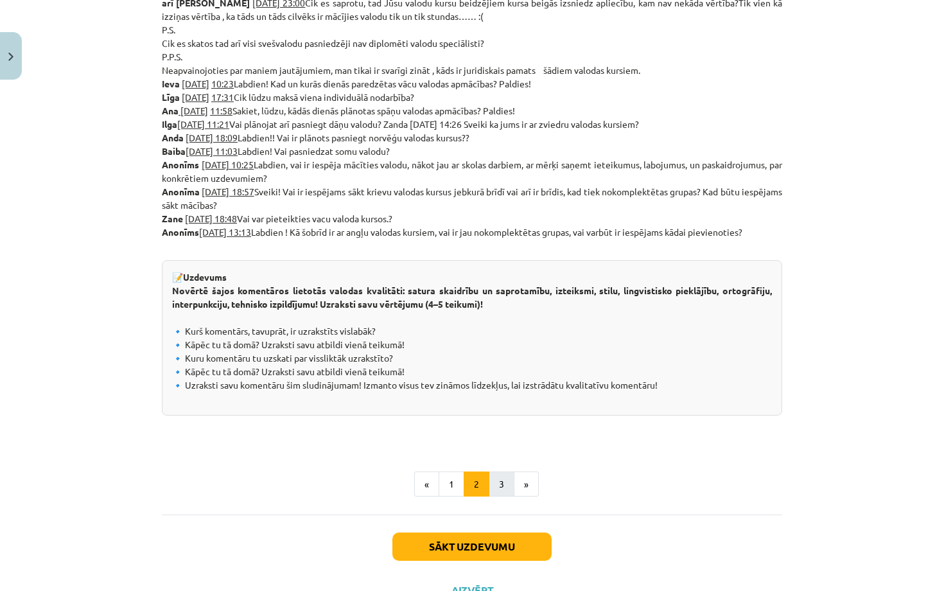
click at [507, 489] on button "3" at bounding box center [502, 485] width 26 height 26
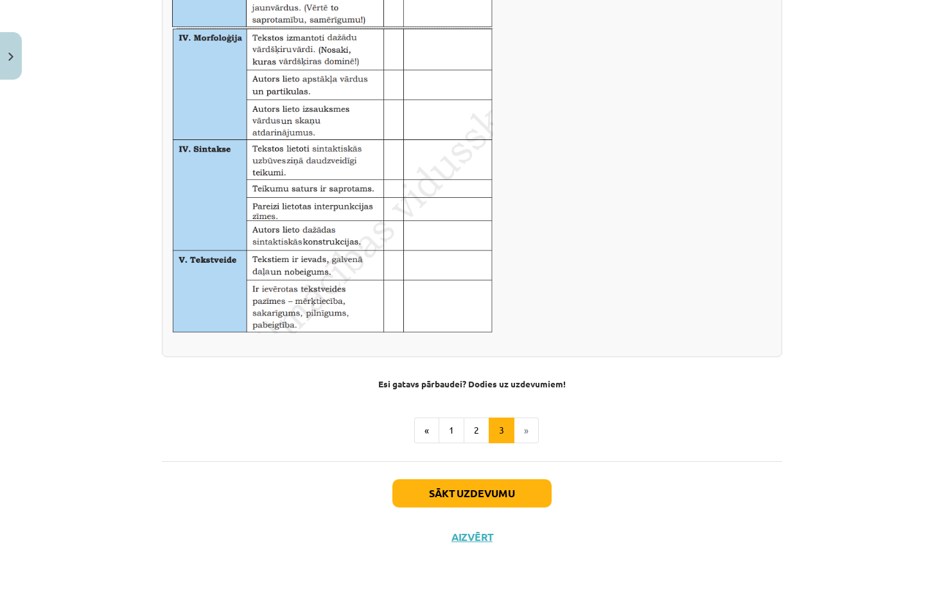
scroll to position [716, 0]
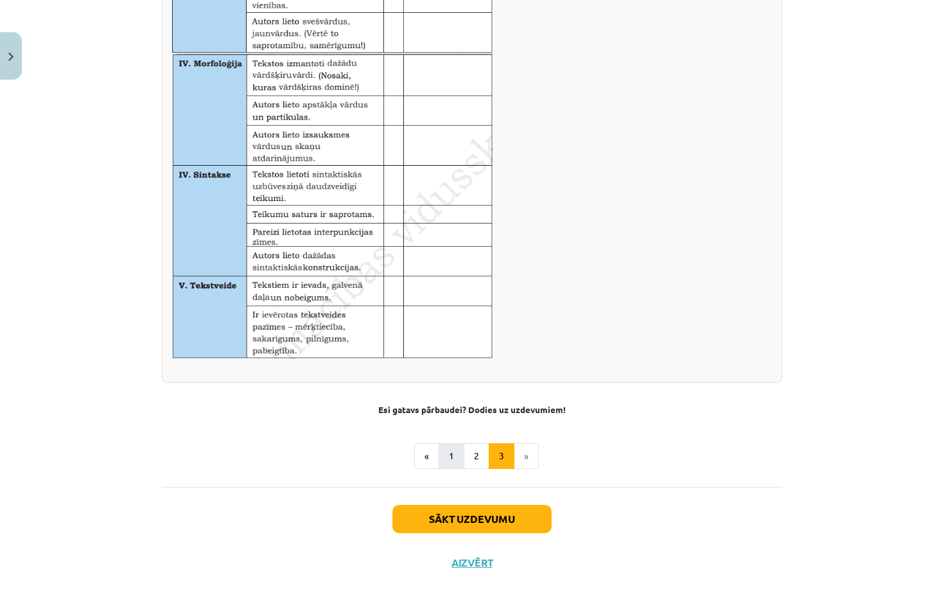
click at [454, 455] on button "1" at bounding box center [452, 456] width 26 height 26
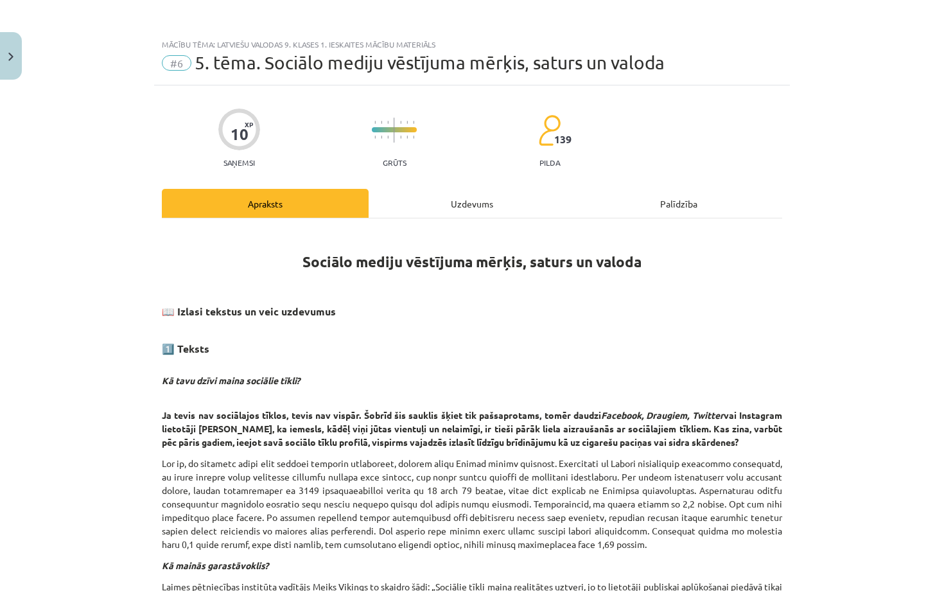
scroll to position [0, 0]
click at [447, 210] on div "Uzdevums" at bounding box center [472, 203] width 207 height 29
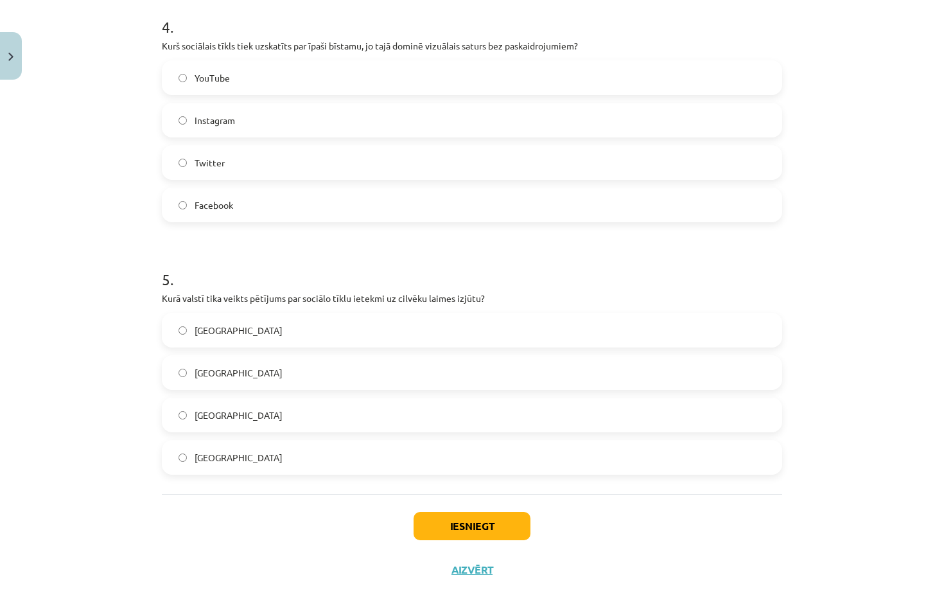
scroll to position [1021, 0]
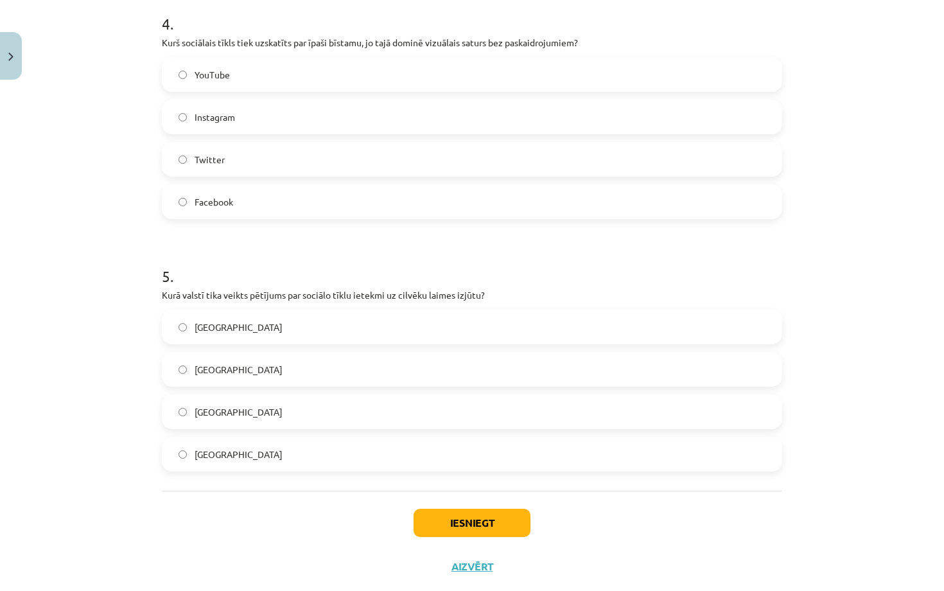
click at [249, 454] on label "Dānijā" at bounding box center [472, 454] width 618 height 32
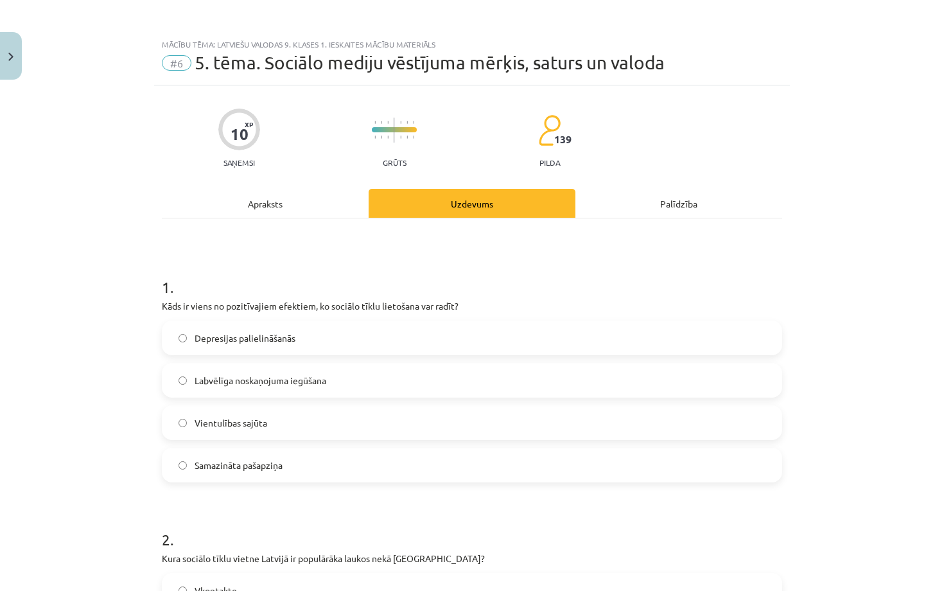
scroll to position [0, 0]
click at [281, 202] on div "Apraksts" at bounding box center [265, 203] width 207 height 29
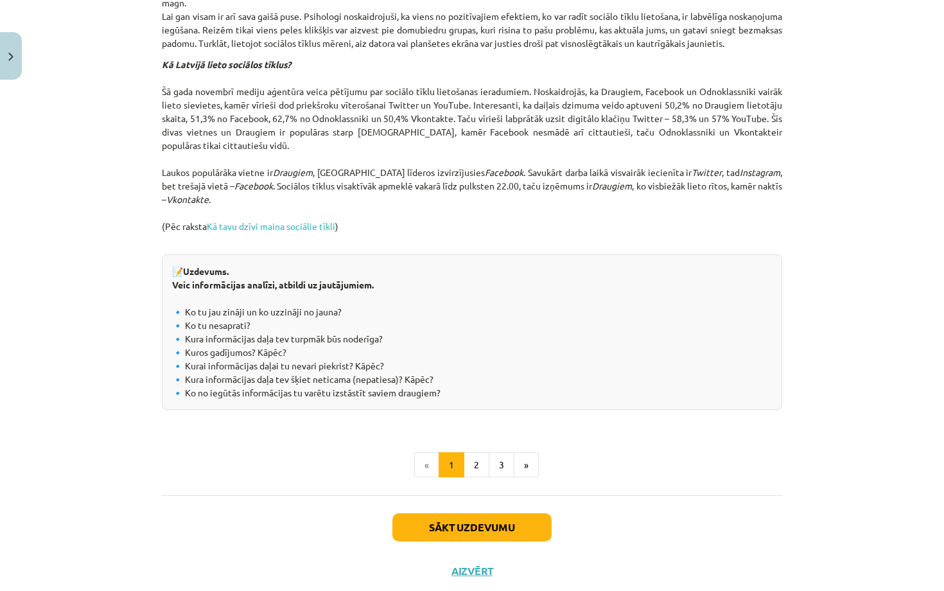
scroll to position [1278, 0]
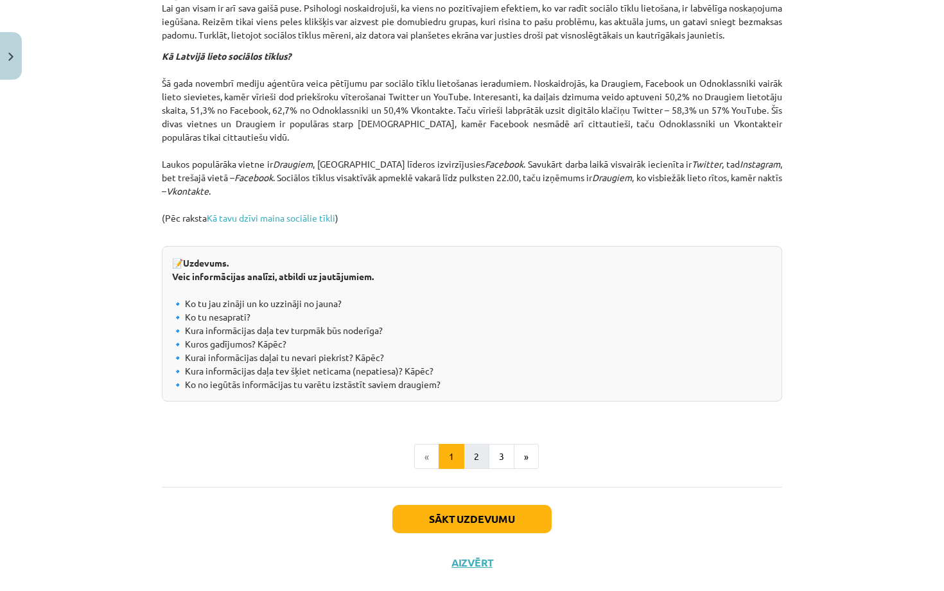
click at [472, 468] on button "2" at bounding box center [477, 457] width 26 height 26
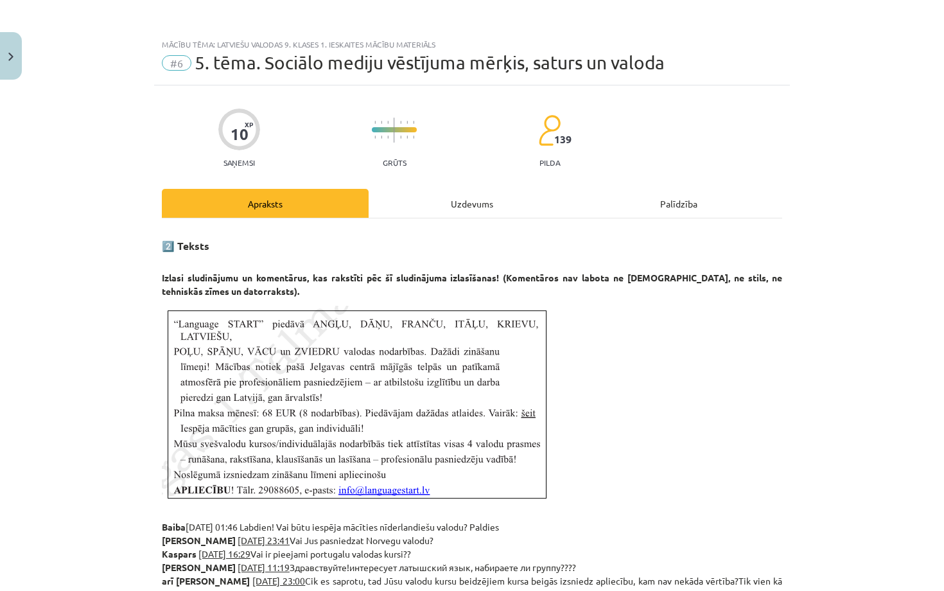
scroll to position [0, 0]
click at [464, 202] on div "Uzdevums" at bounding box center [472, 203] width 207 height 29
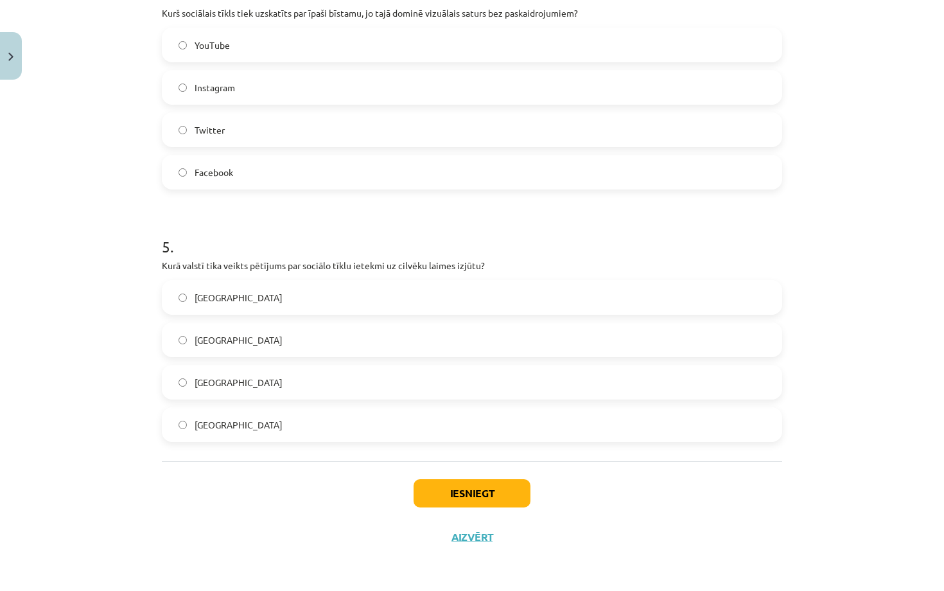
scroll to position [1052, 0]
click at [483, 495] on button "Iesniegt" at bounding box center [472, 493] width 117 height 28
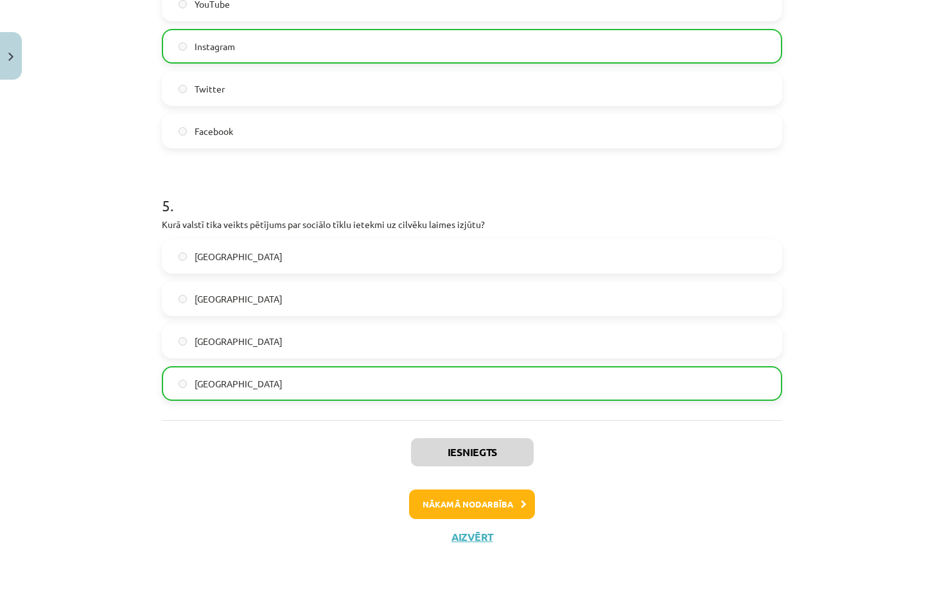
scroll to position [1093, 0]
click at [477, 533] on button "Aizvērt" at bounding box center [472, 537] width 49 height 13
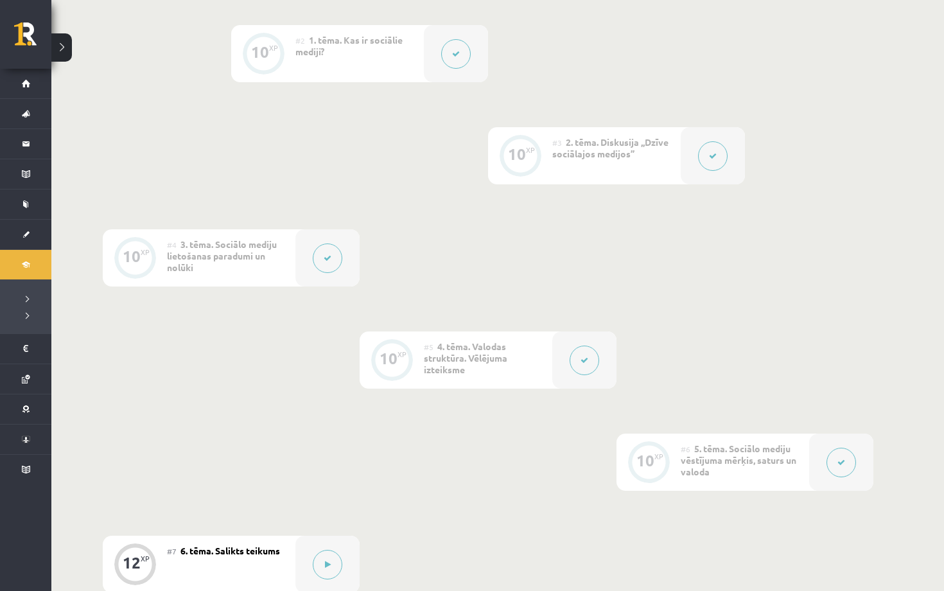
scroll to position [0, 0]
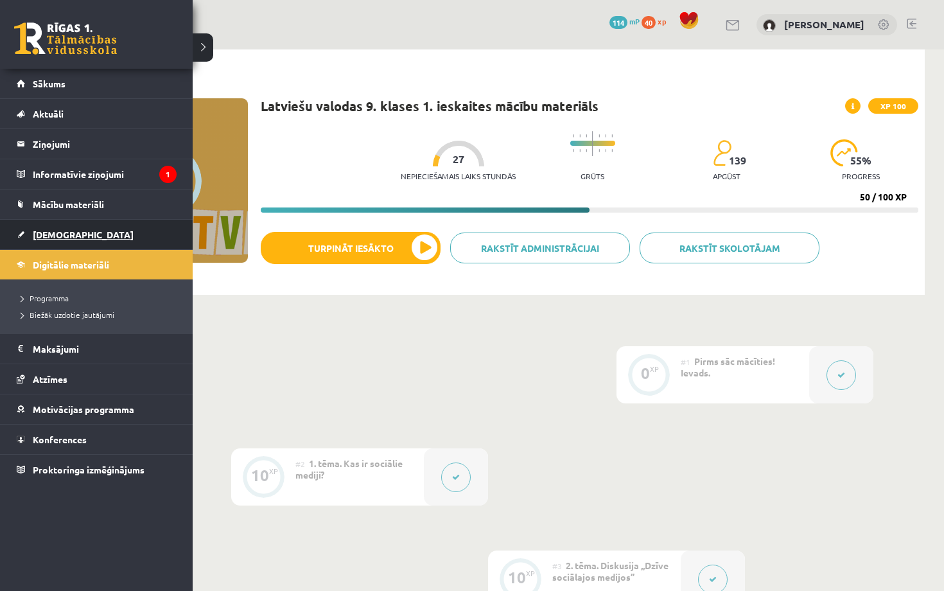
click at [64, 236] on span "[DEMOGRAPHIC_DATA]" at bounding box center [83, 235] width 101 height 12
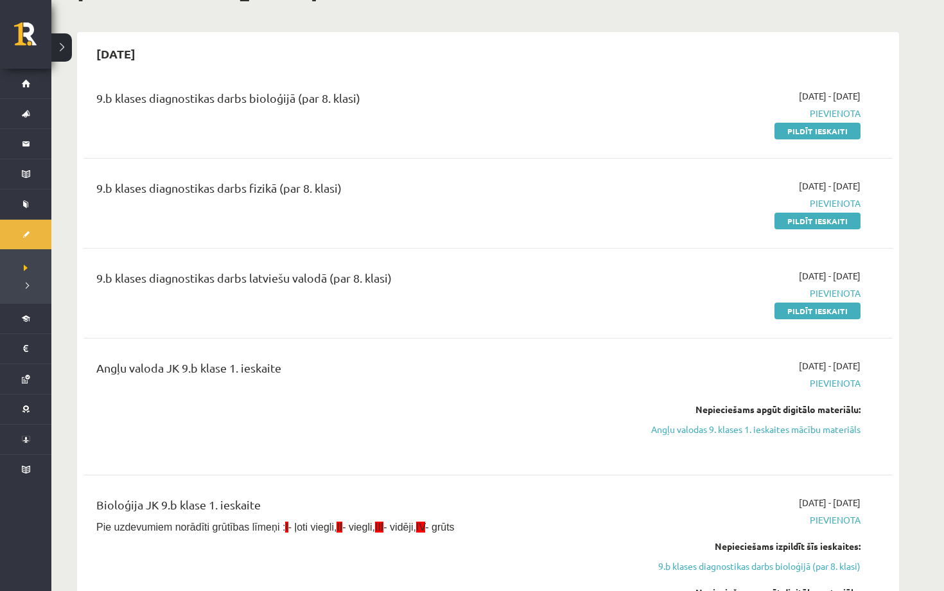
scroll to position [94, 0]
click at [791, 216] on link "Pildīt ieskaiti" at bounding box center [818, 221] width 86 height 17
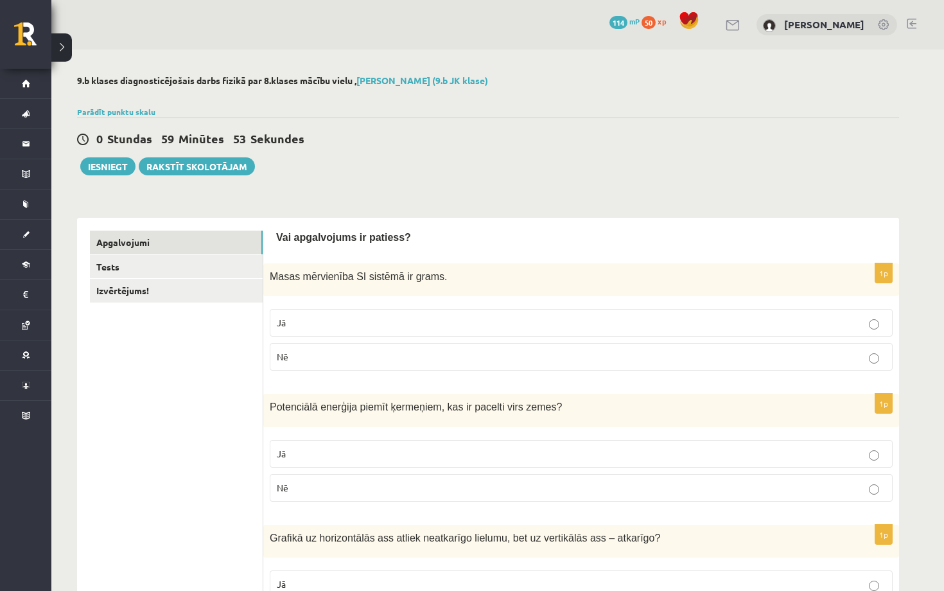
click at [592, 312] on label "Jā" at bounding box center [581, 323] width 623 height 28
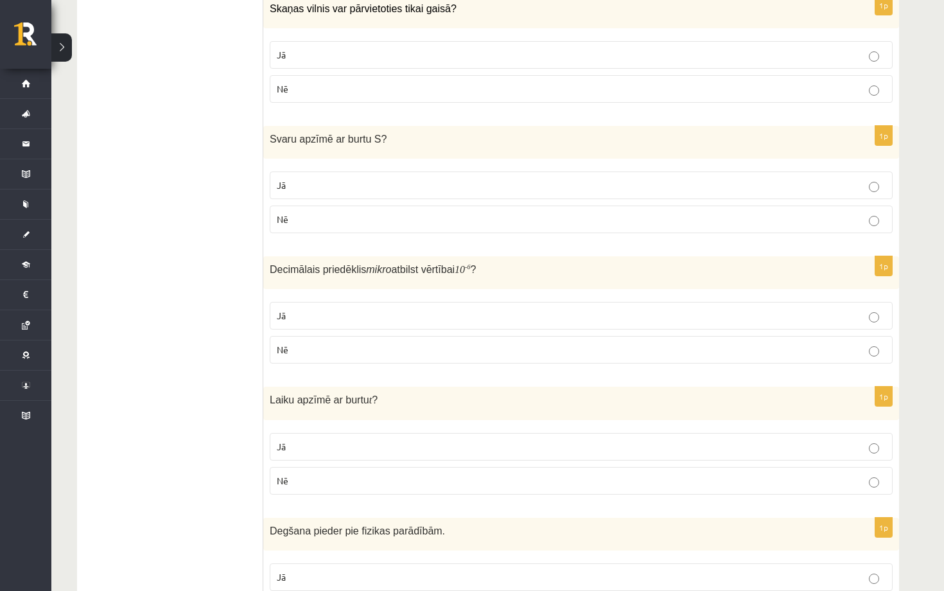
scroll to position [1576, 0]
click at [375, 440] on p "Jā" at bounding box center [581, 444] width 609 height 13
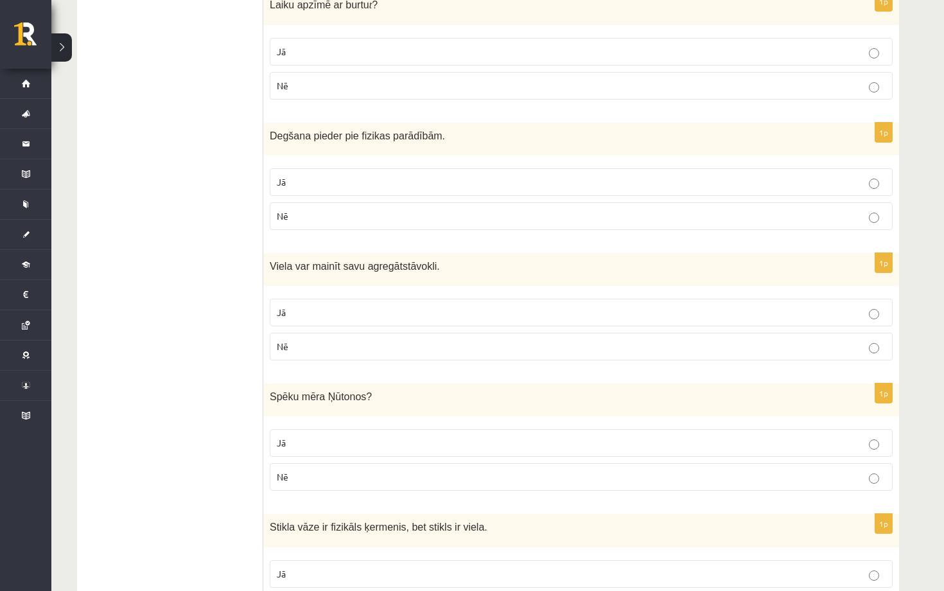
scroll to position [1968, 0]
click at [463, 439] on p "Jā" at bounding box center [581, 443] width 609 height 13
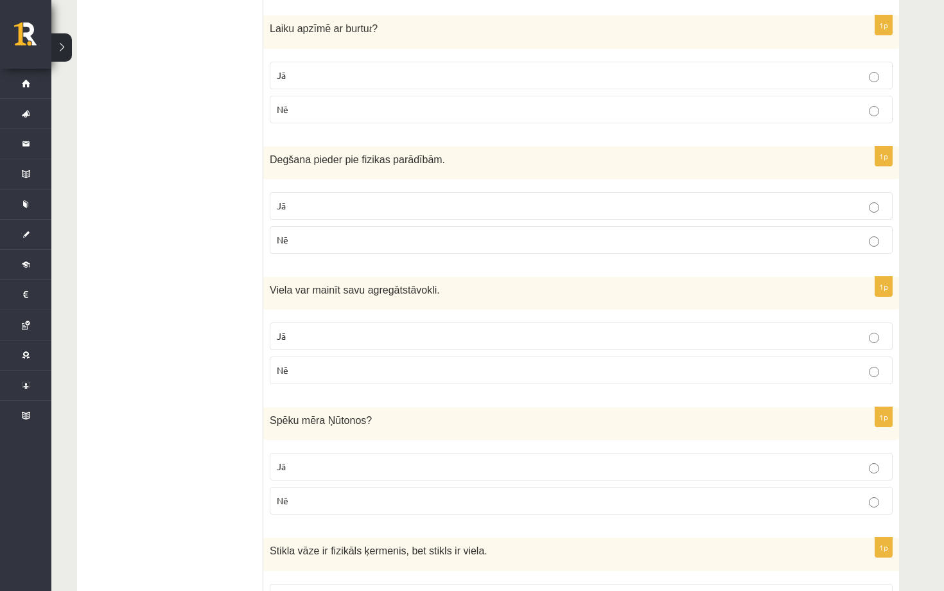
scroll to position [1942, 0]
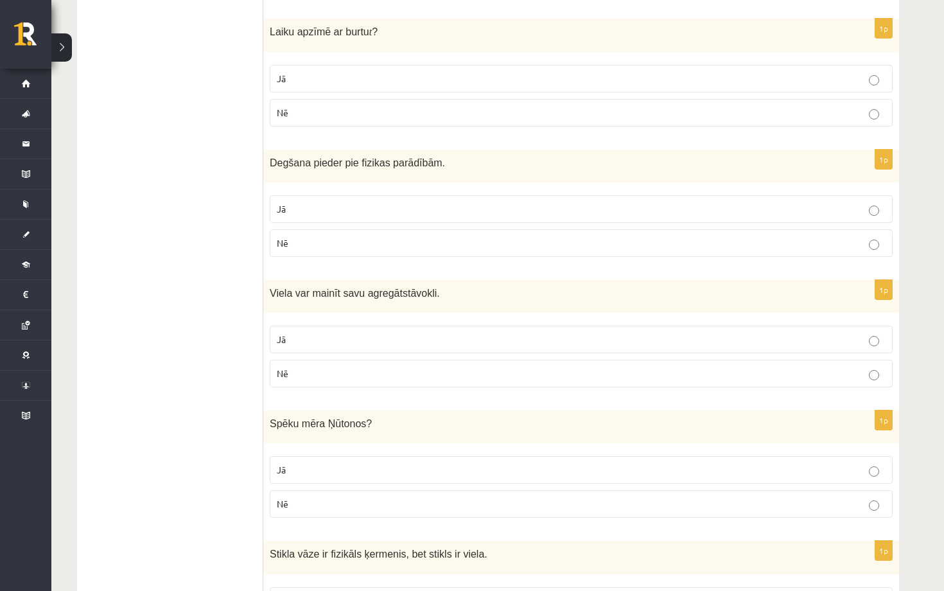
click at [795, 339] on p "Jā" at bounding box center [581, 339] width 609 height 13
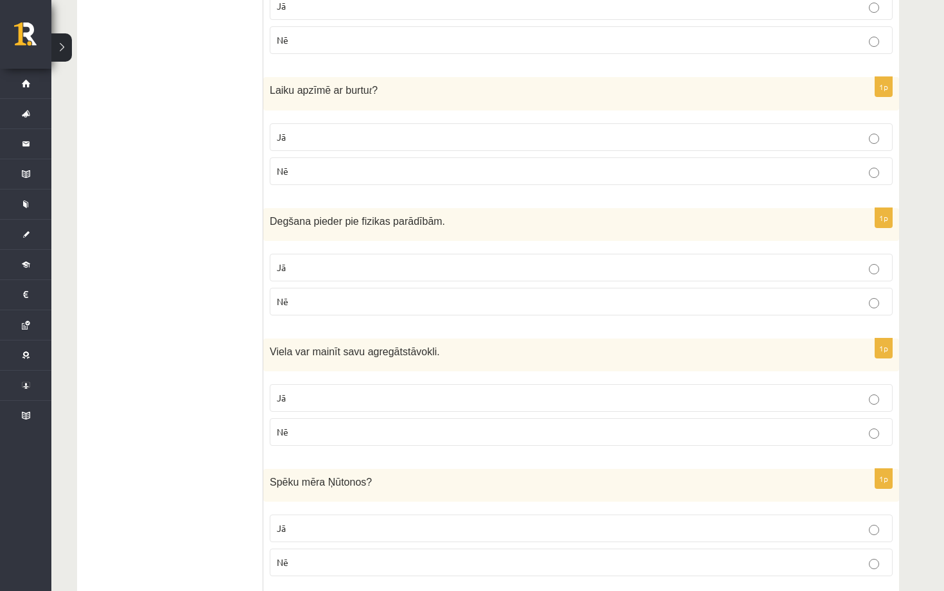
scroll to position [1878, 0]
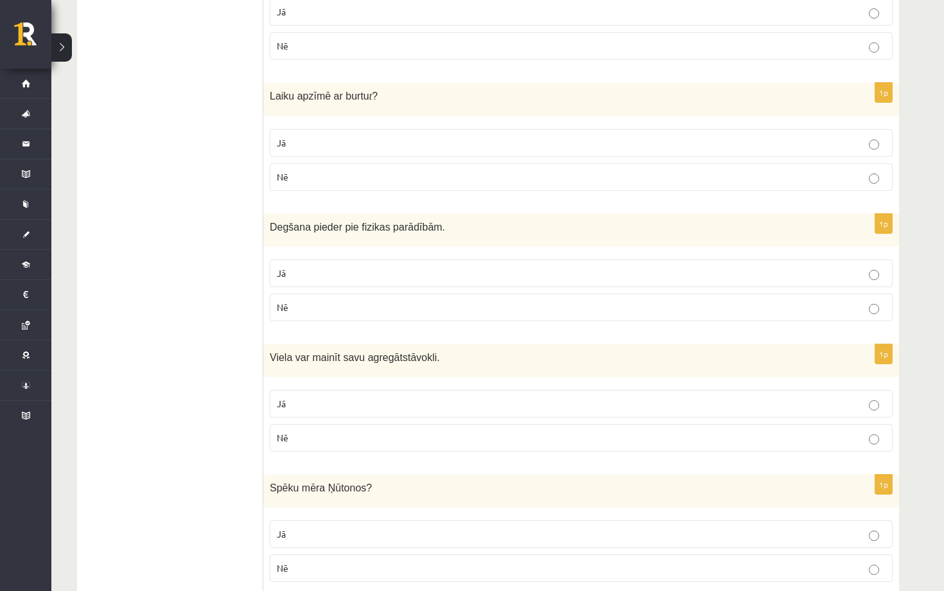
click at [500, 260] on label "Jā" at bounding box center [581, 274] width 623 height 28
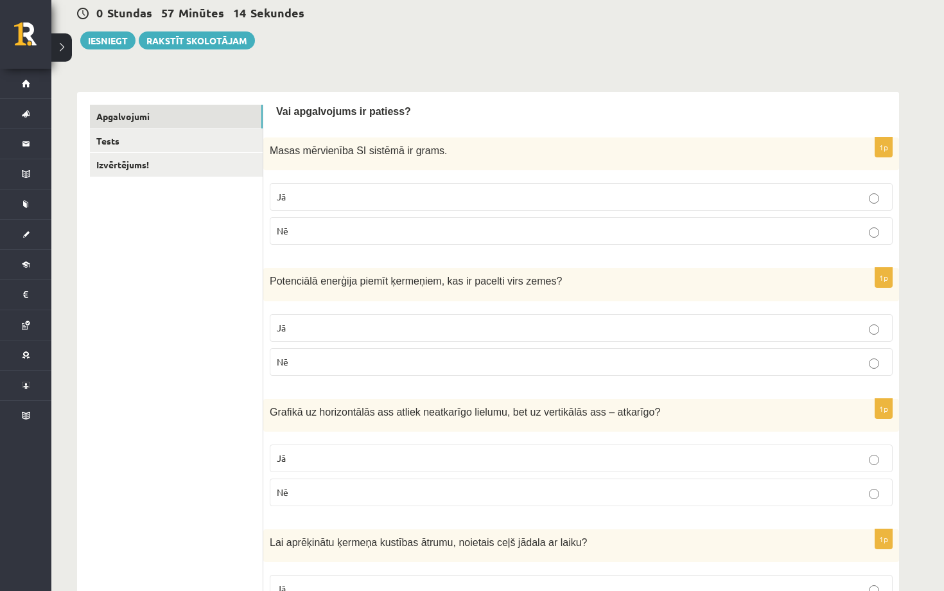
scroll to position [119, 0]
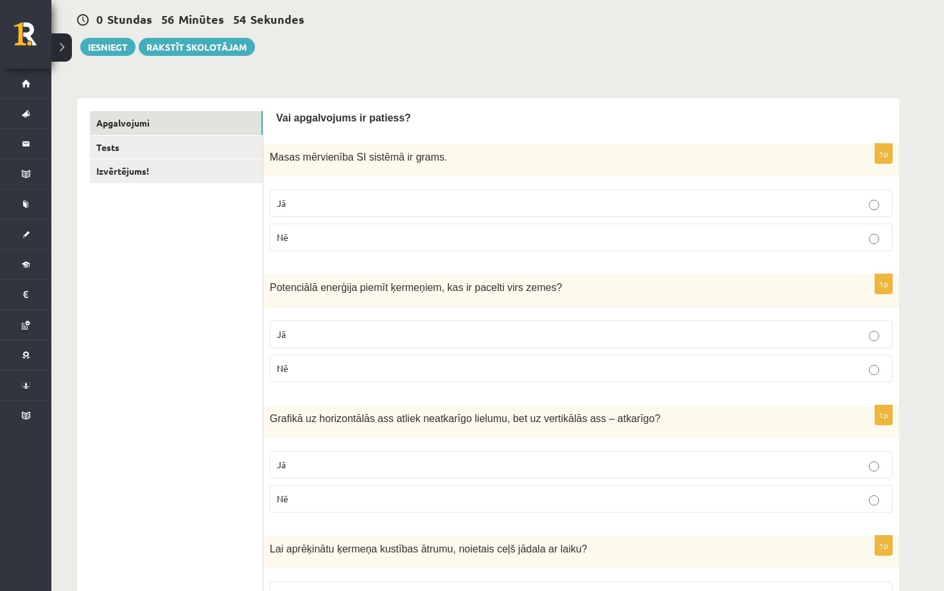
click at [490, 322] on label "Jā" at bounding box center [581, 335] width 623 height 28
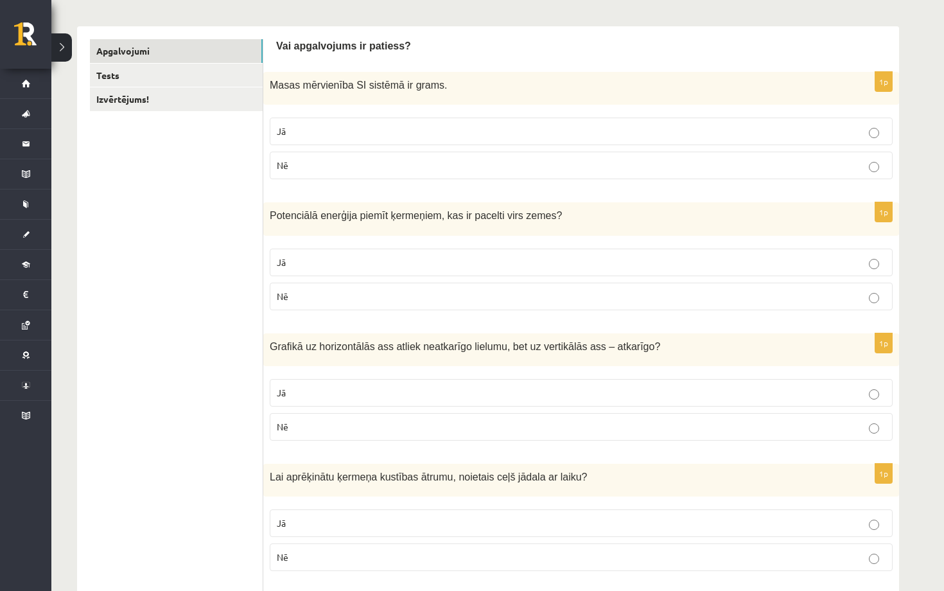
scroll to position [197, 0]
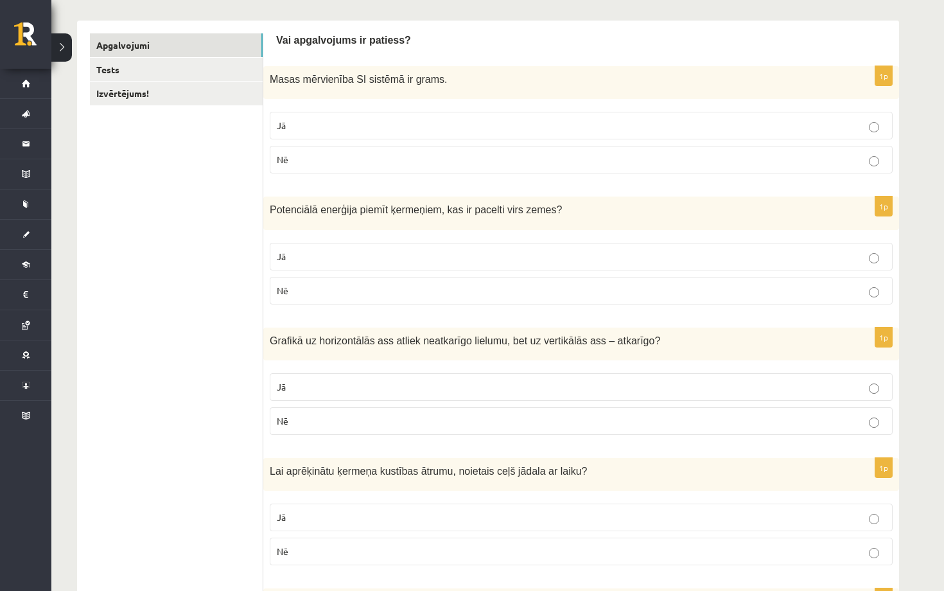
click at [506, 515] on p "Jā" at bounding box center [581, 517] width 609 height 13
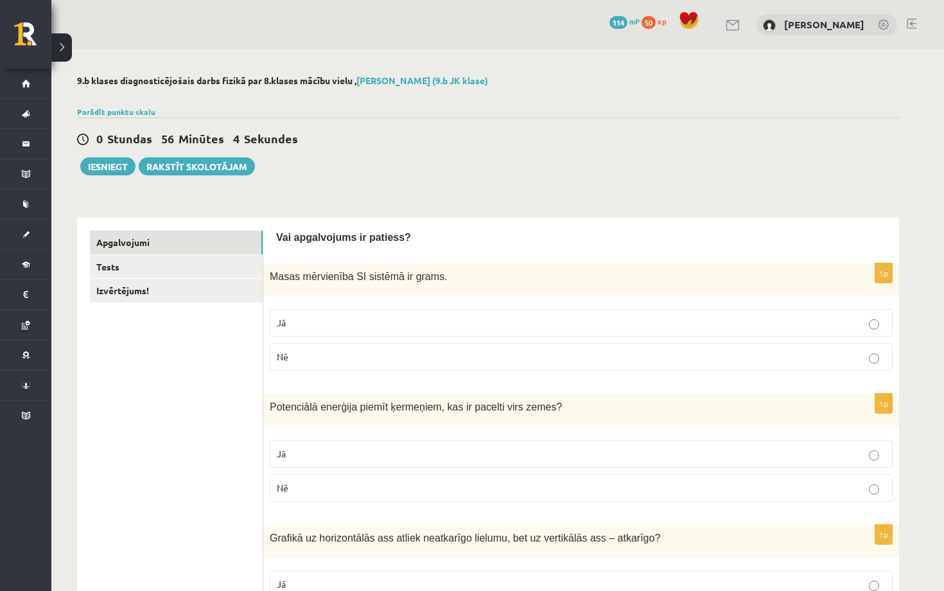
click at [389, 358] on p "Nē" at bounding box center [581, 356] width 609 height 13
click at [390, 325] on p "Jā" at bounding box center [581, 322] width 609 height 13
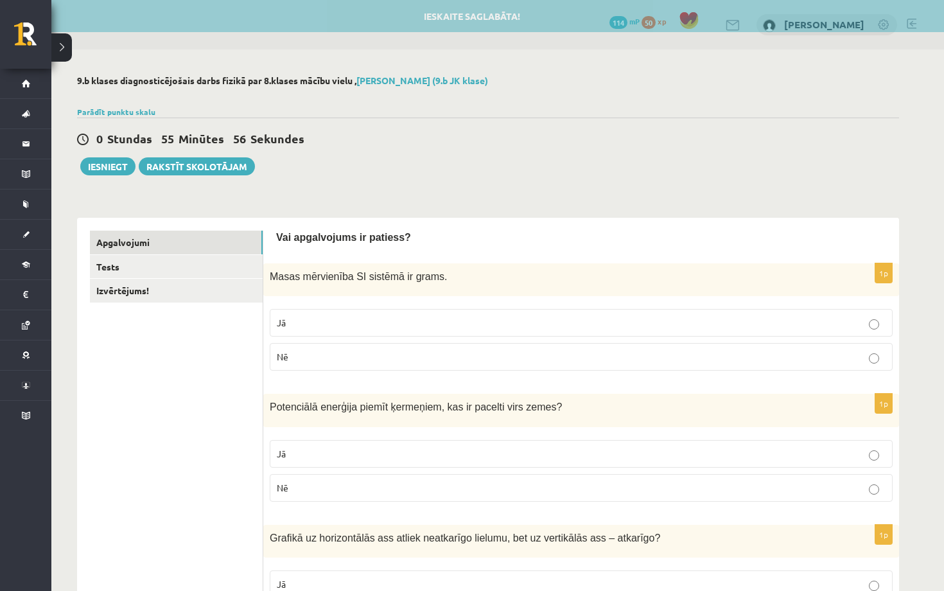
click at [393, 349] on label "Nē" at bounding box center [581, 357] width 623 height 28
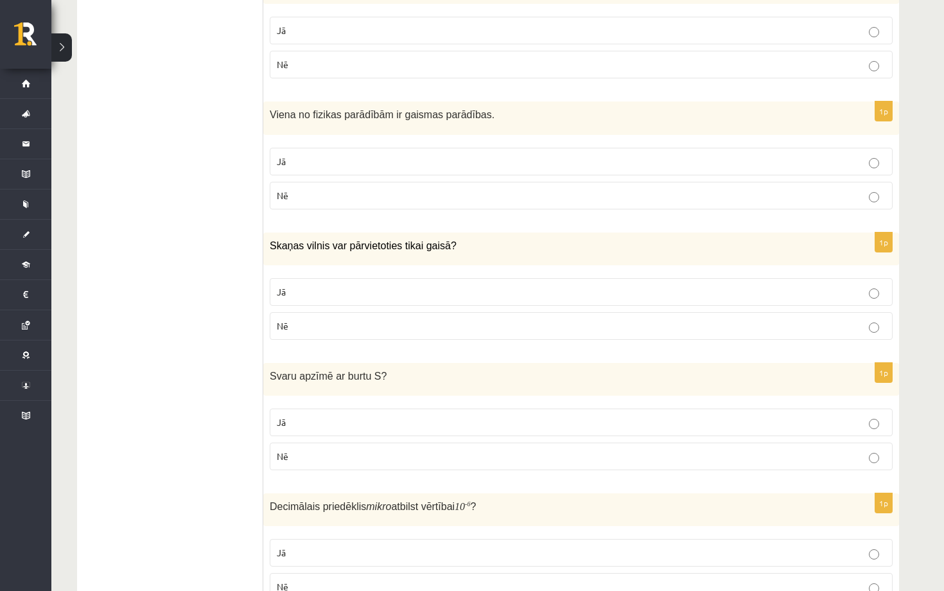
scroll to position [1341, 0]
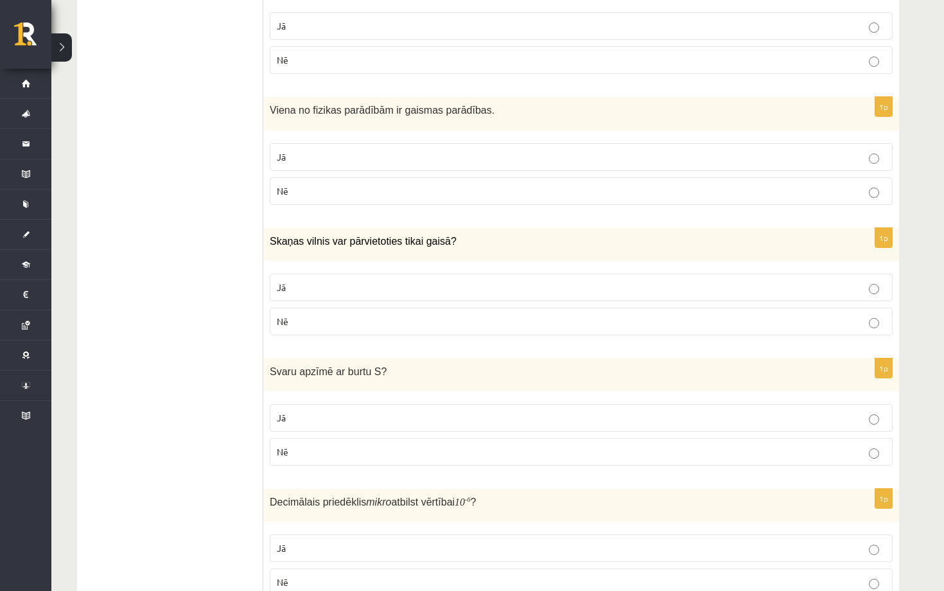
click at [380, 447] on p "Nē" at bounding box center [581, 451] width 609 height 13
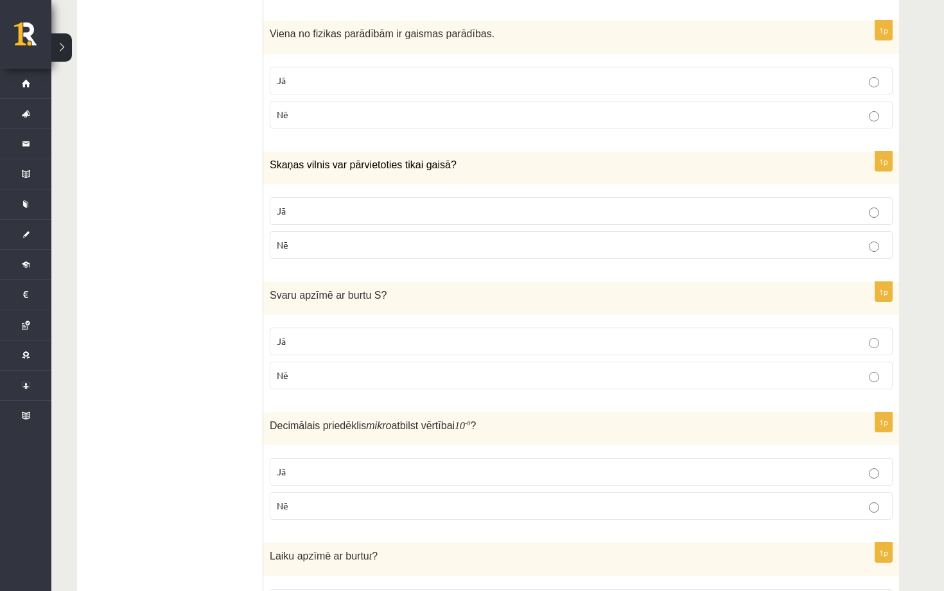
scroll to position [1420, 0]
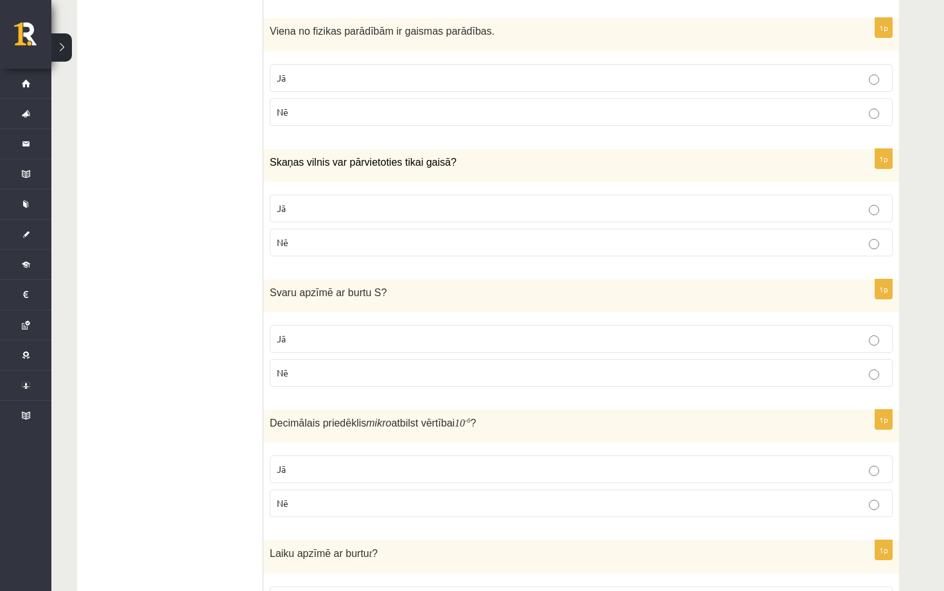
click at [697, 238] on p "Nē" at bounding box center [581, 242] width 609 height 13
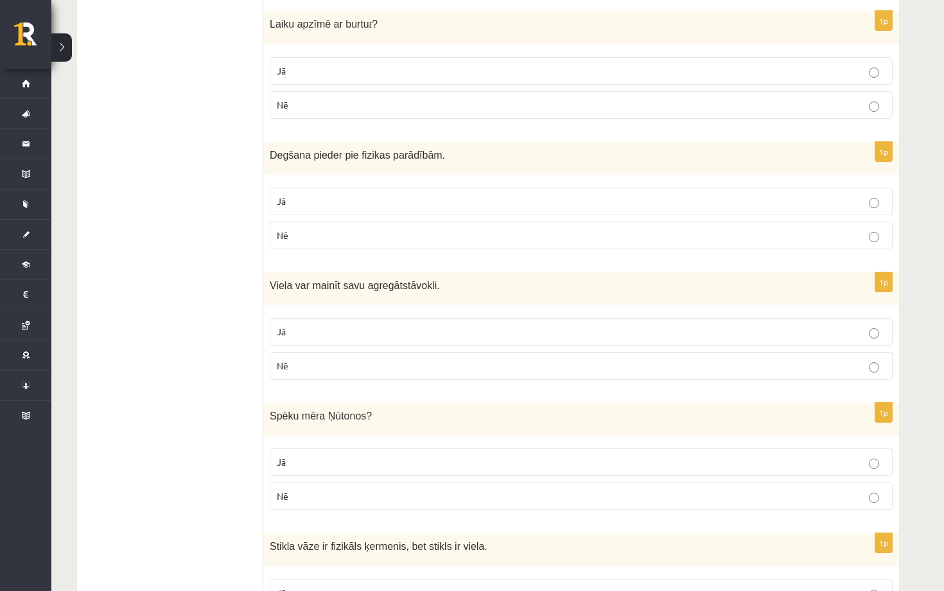
scroll to position [2041, 0]
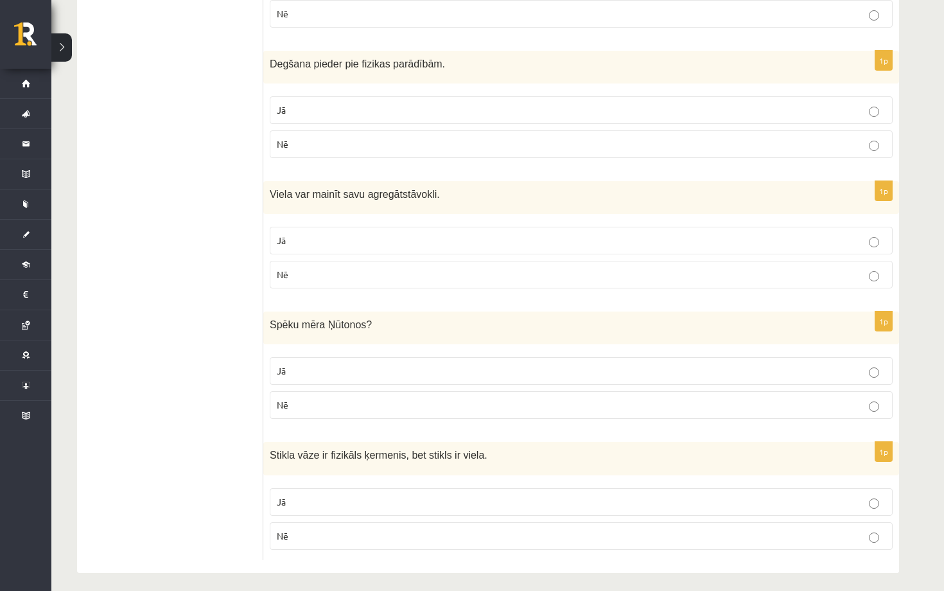
click at [583, 488] on label "Jā" at bounding box center [581, 502] width 623 height 28
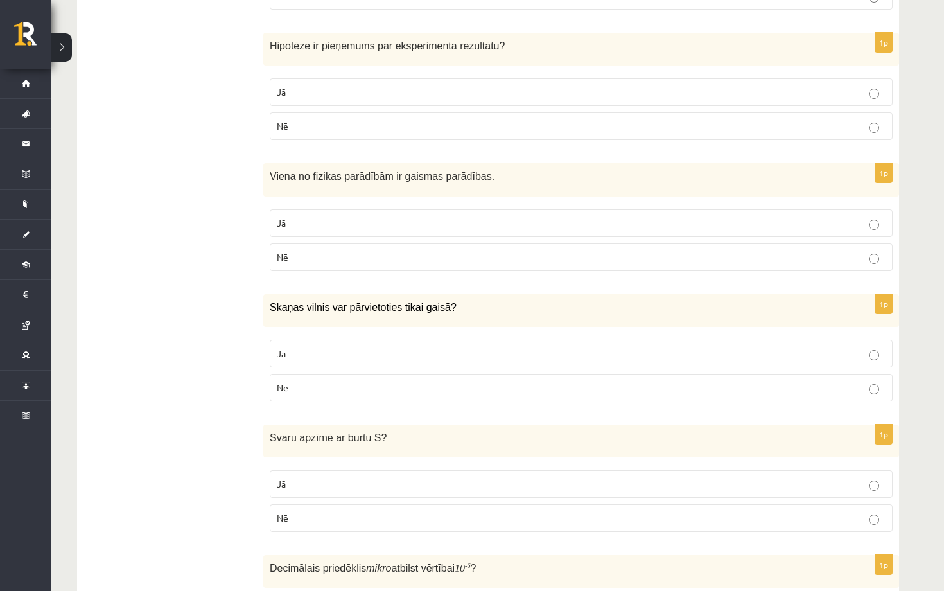
scroll to position [1275, 0]
click at [403, 217] on p "Jā" at bounding box center [581, 223] width 609 height 13
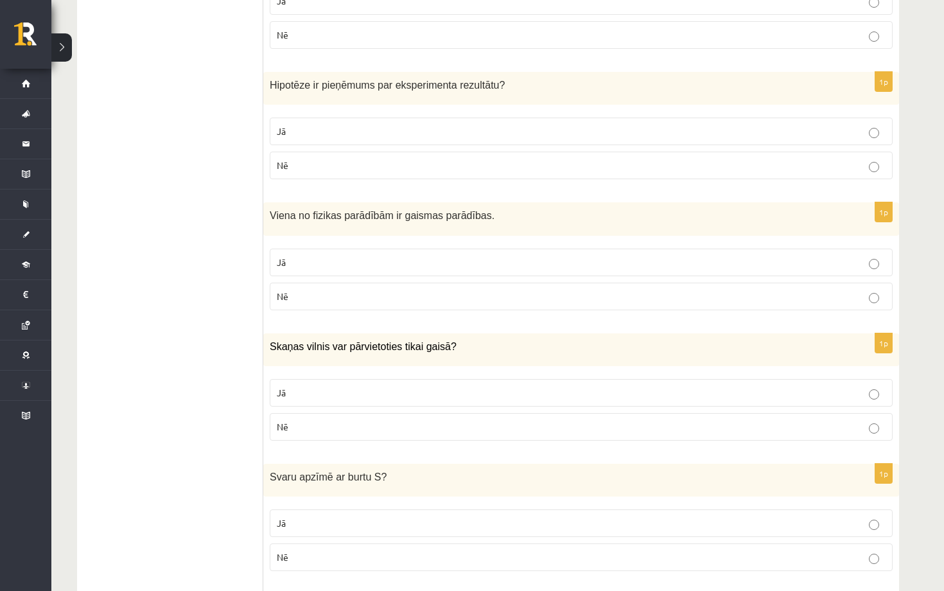
scroll to position [1234, 0]
click at [398, 127] on p "Jā" at bounding box center [581, 133] width 609 height 13
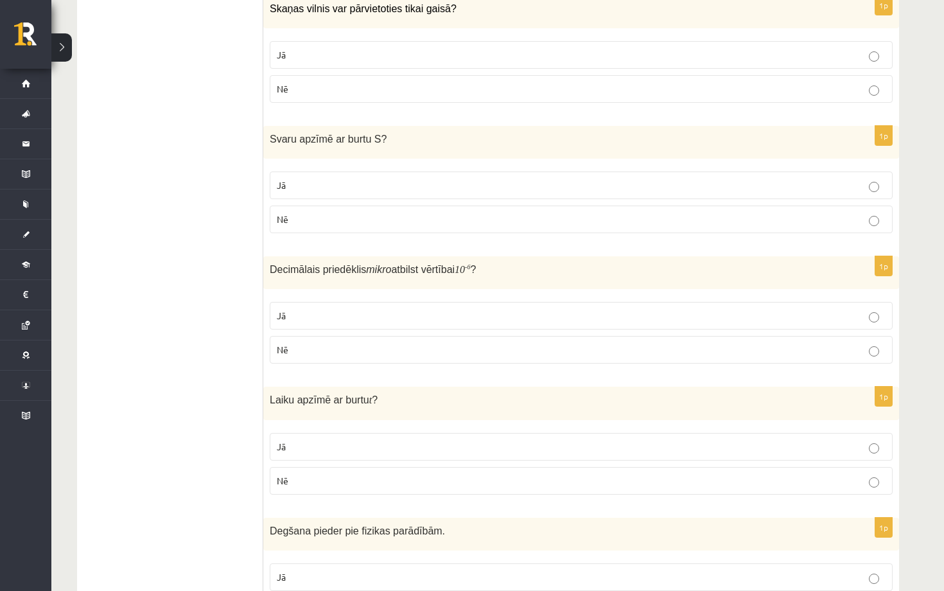
scroll to position [1595, 0]
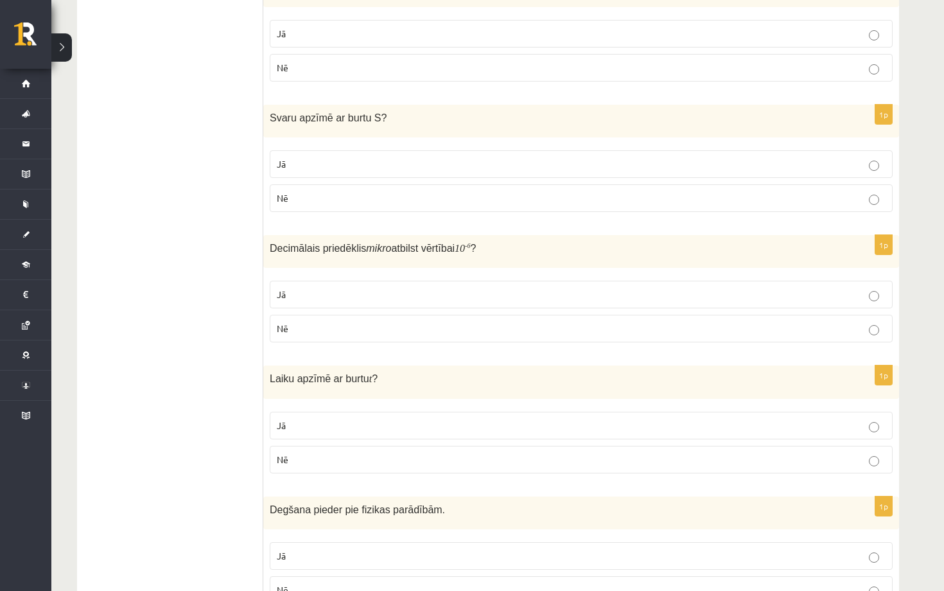
click at [494, 326] on p "Nē" at bounding box center [581, 328] width 609 height 13
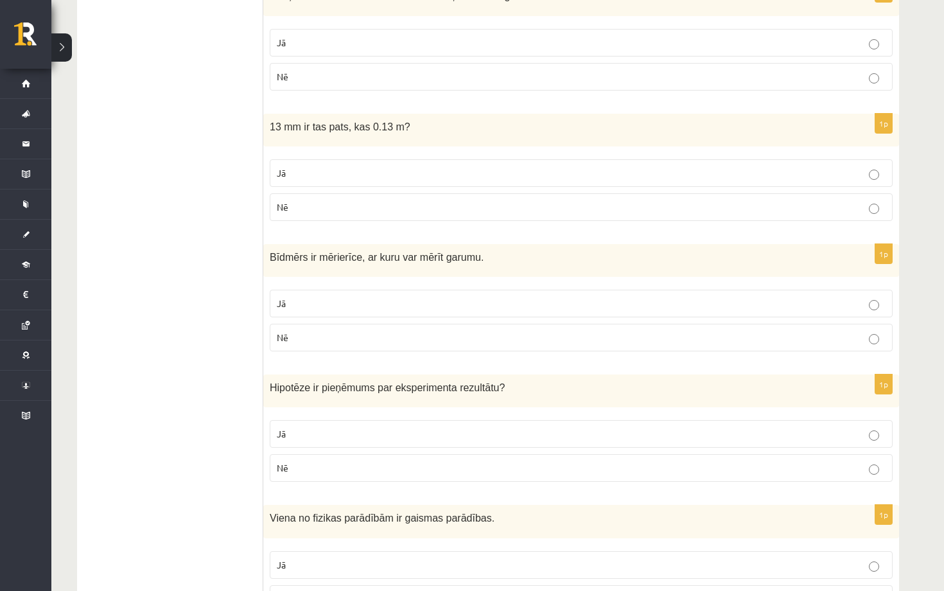
scroll to position [932, 0]
click at [442, 338] on p "Nē" at bounding box center [581, 338] width 609 height 13
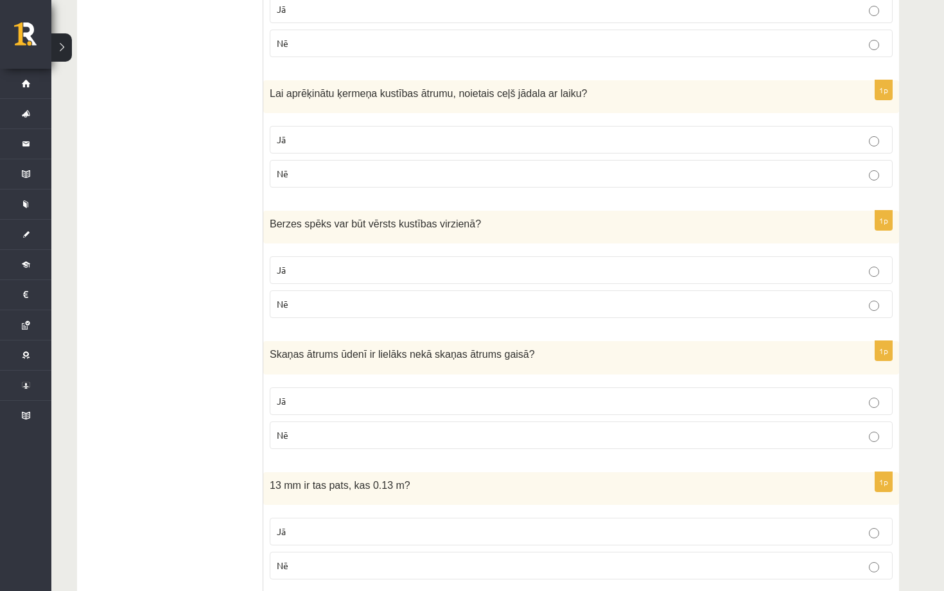
scroll to position [574, 0]
click at [314, 298] on p "Nē" at bounding box center [581, 304] width 609 height 13
click at [326, 430] on p "Nē" at bounding box center [581, 435] width 609 height 13
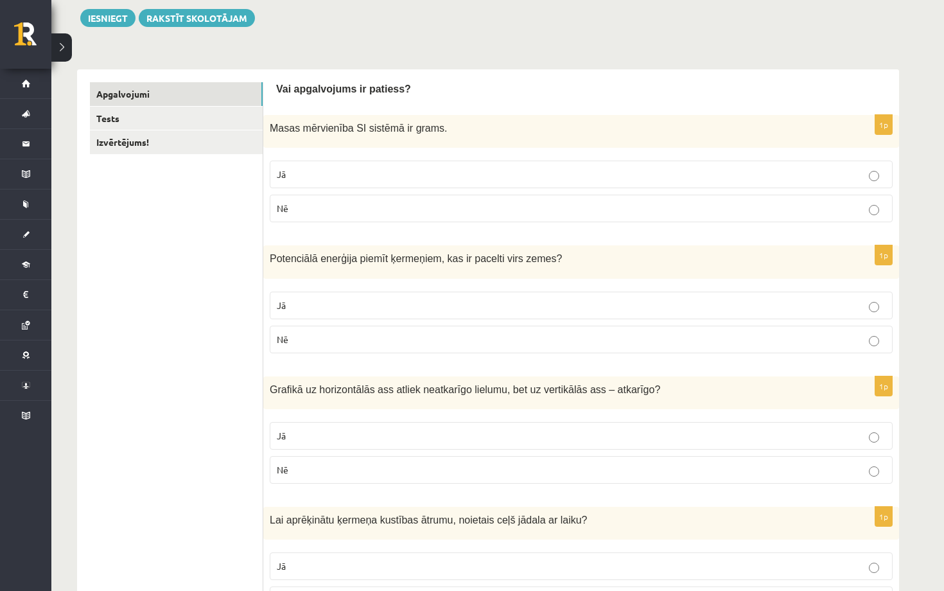
scroll to position [148, 0]
click at [432, 450] on fieldset "Jā Nē" at bounding box center [581, 452] width 623 height 72
click at [432, 437] on p "Jā" at bounding box center [581, 435] width 609 height 13
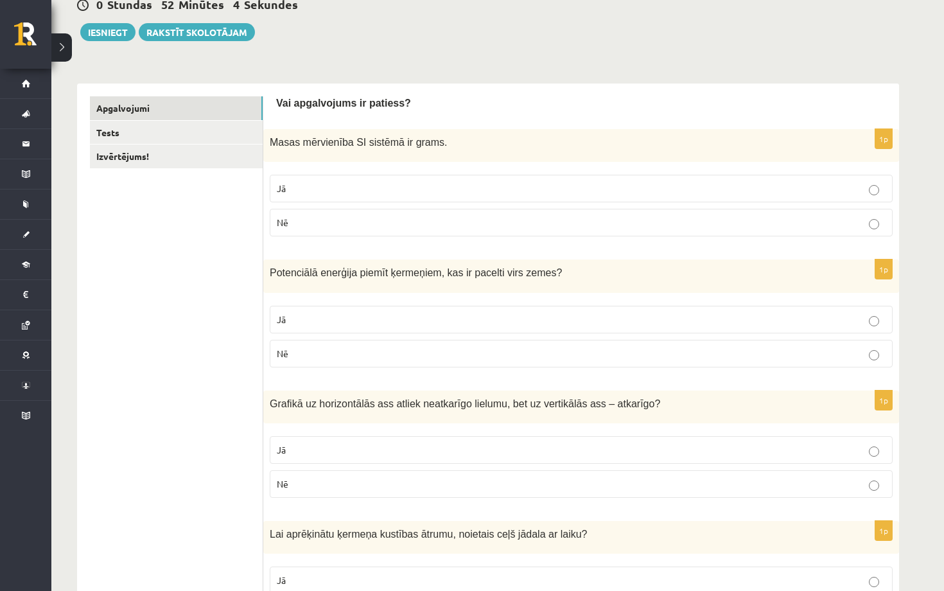
scroll to position [0, 0]
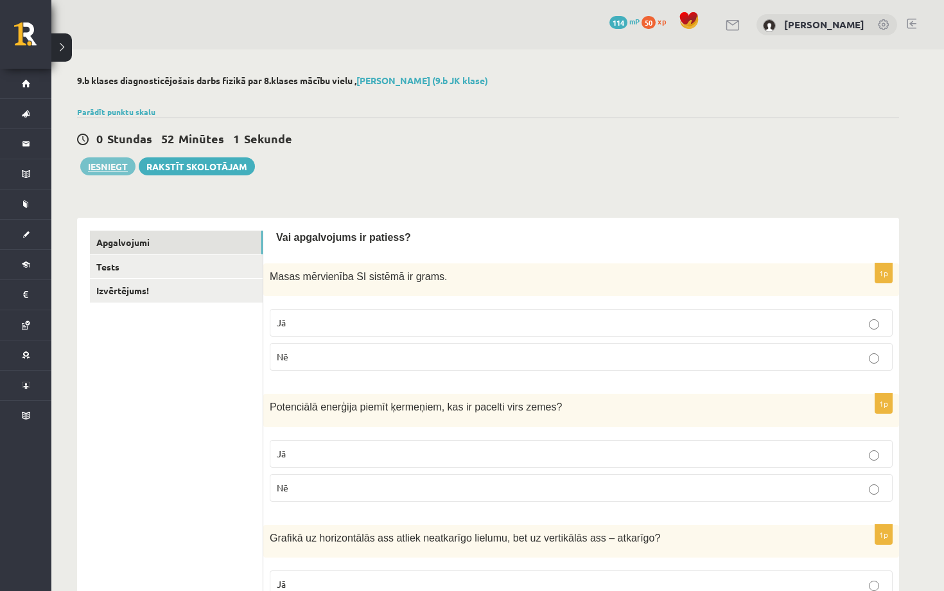
click at [110, 172] on button "Iesniegt" at bounding box center [107, 166] width 55 height 18
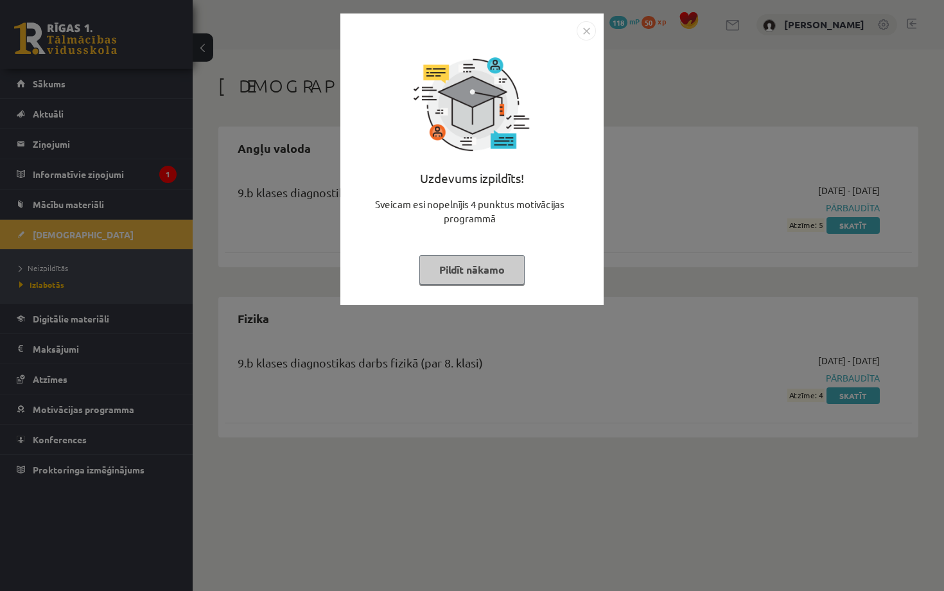
click at [590, 37] on img "Close" at bounding box center [586, 30] width 19 height 19
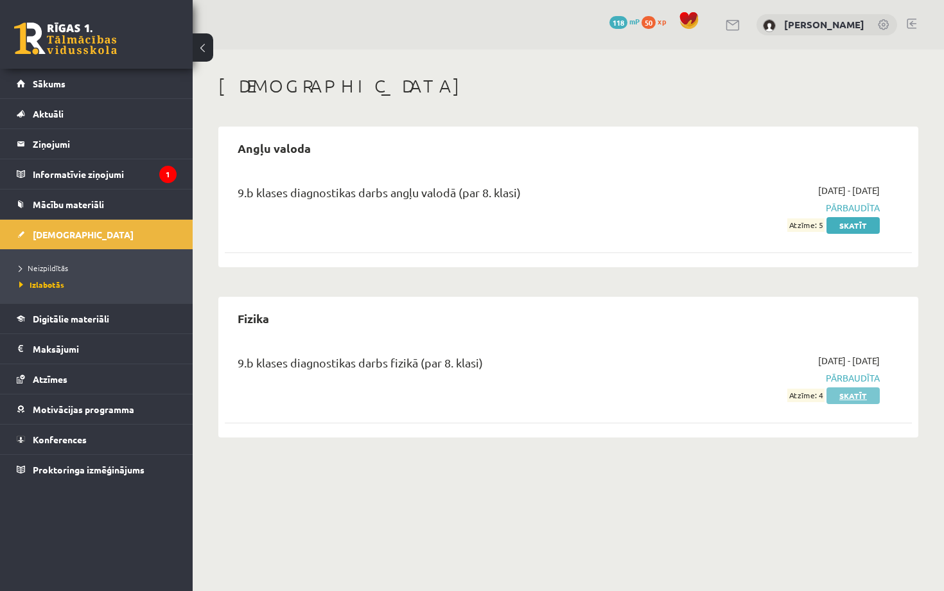
click at [847, 392] on link "Skatīt" at bounding box center [853, 395] width 53 height 17
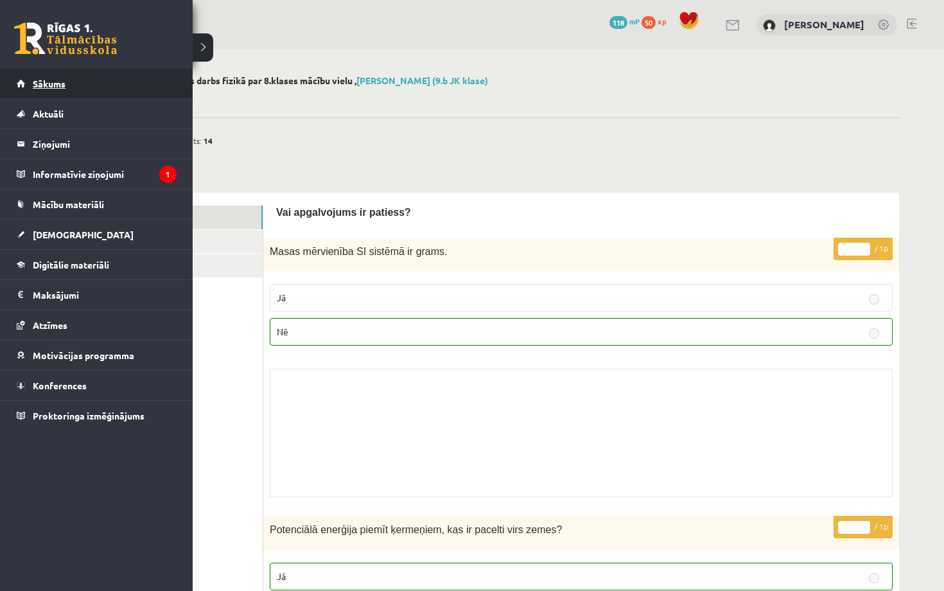
click at [35, 84] on span "Sākums" at bounding box center [49, 84] width 33 height 12
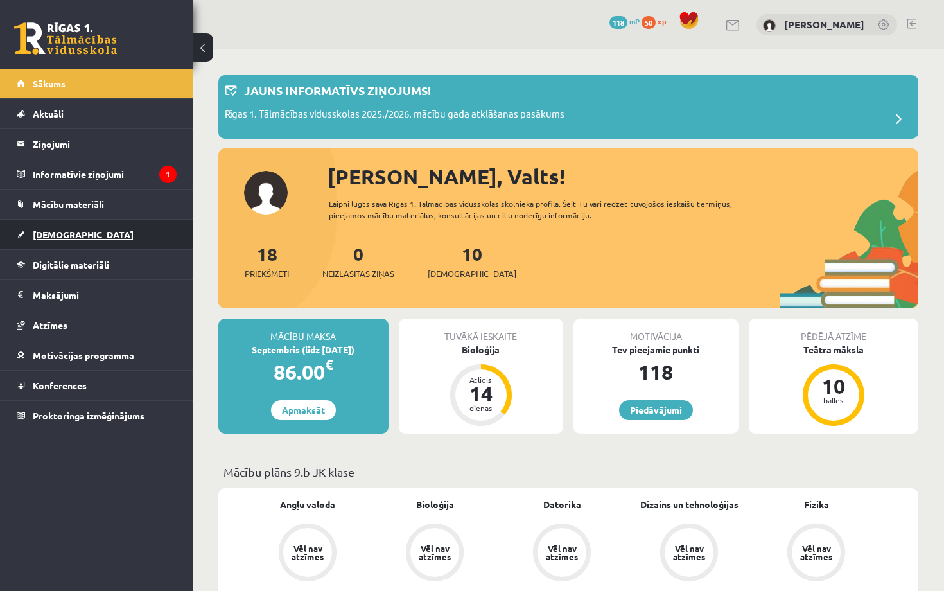
click at [73, 230] on link "[DEMOGRAPHIC_DATA]" at bounding box center [97, 235] width 160 height 30
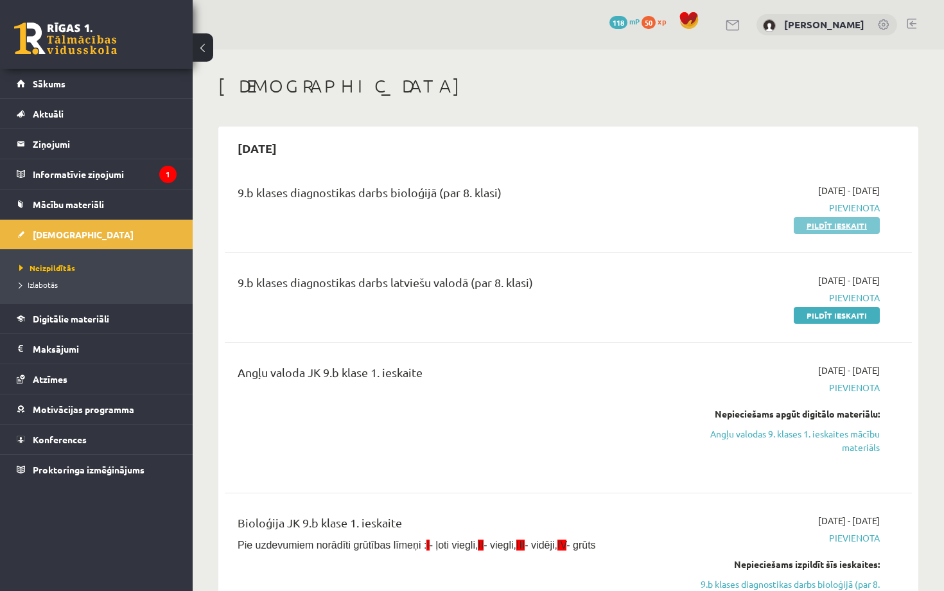
click at [821, 222] on link "Pildīt ieskaiti" at bounding box center [837, 225] width 86 height 17
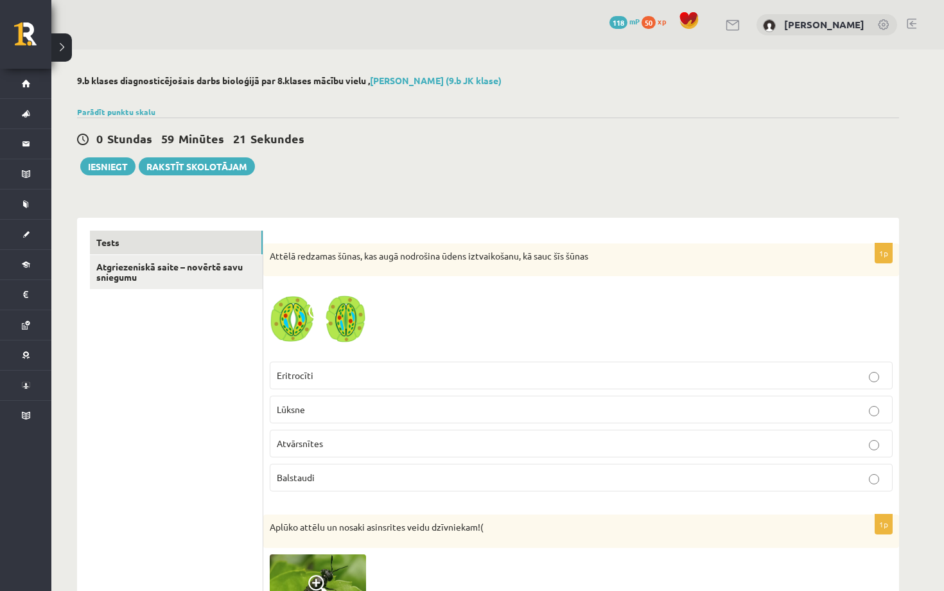
click at [441, 440] on p "Atvārsnītes" at bounding box center [581, 443] width 609 height 13
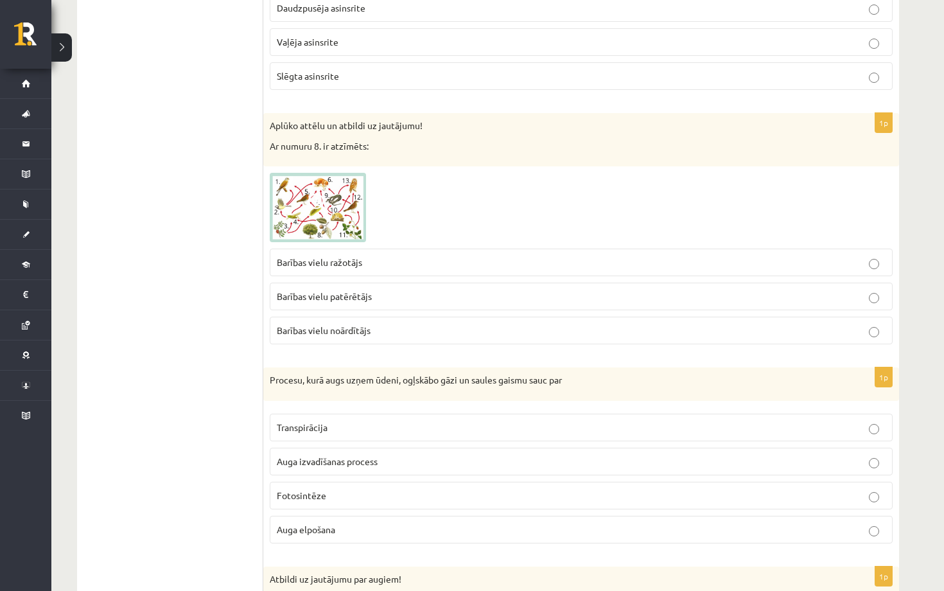
scroll to position [676, 0]
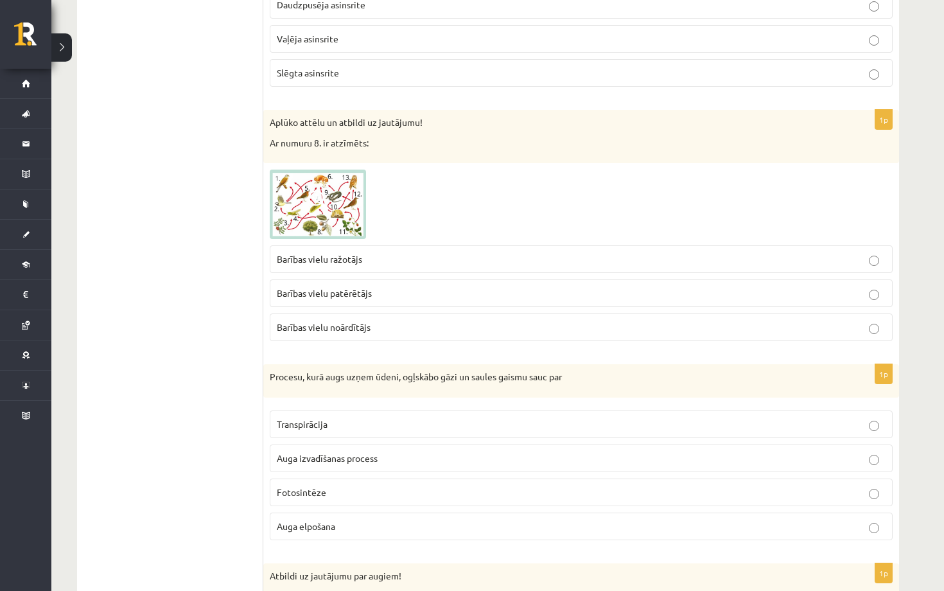
click at [341, 490] on p "Fotosintēze" at bounding box center [581, 492] width 609 height 13
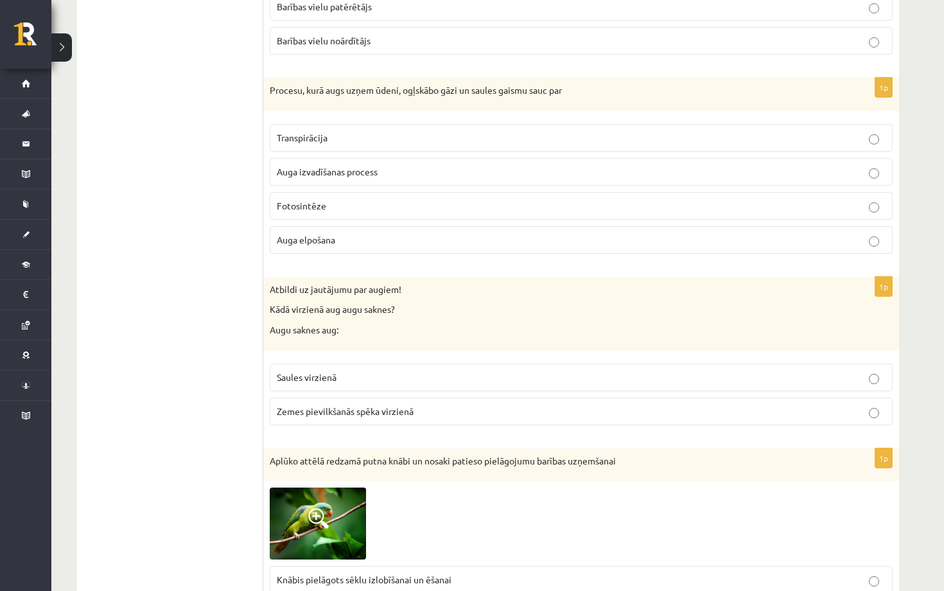
scroll to position [969, 0]
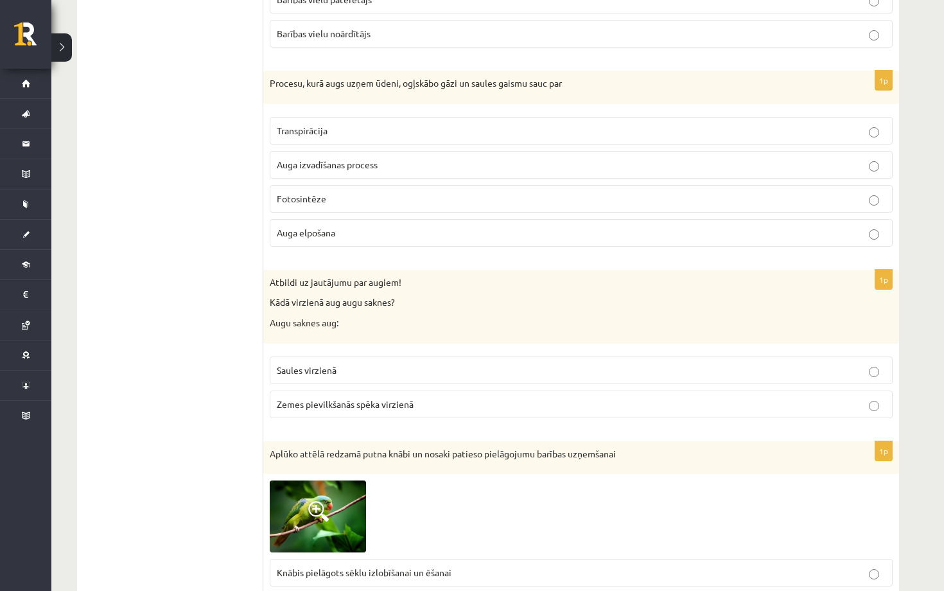
click at [421, 404] on p "Zemes pievilkšanās spēka virzienā" at bounding box center [581, 404] width 609 height 13
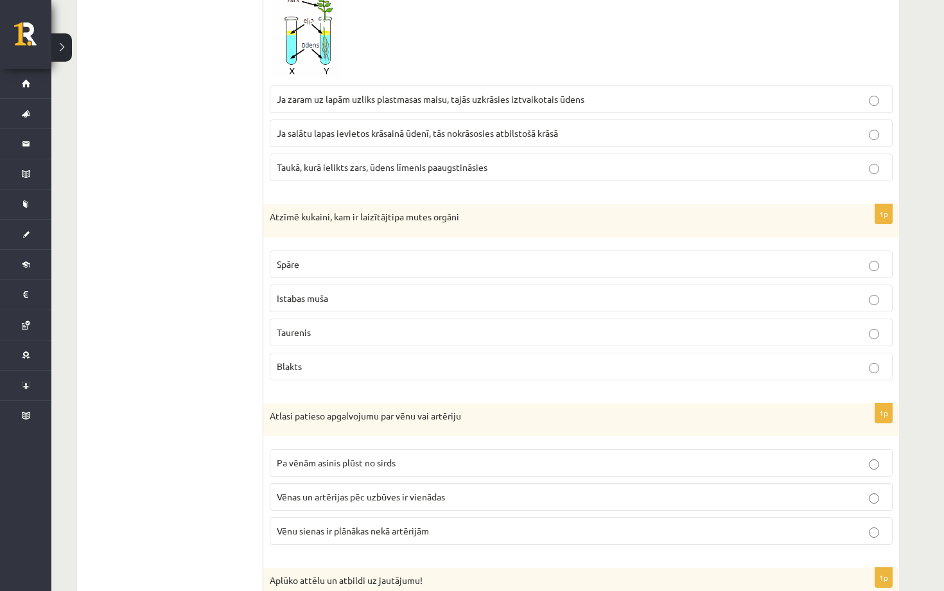
scroll to position [1770, 0]
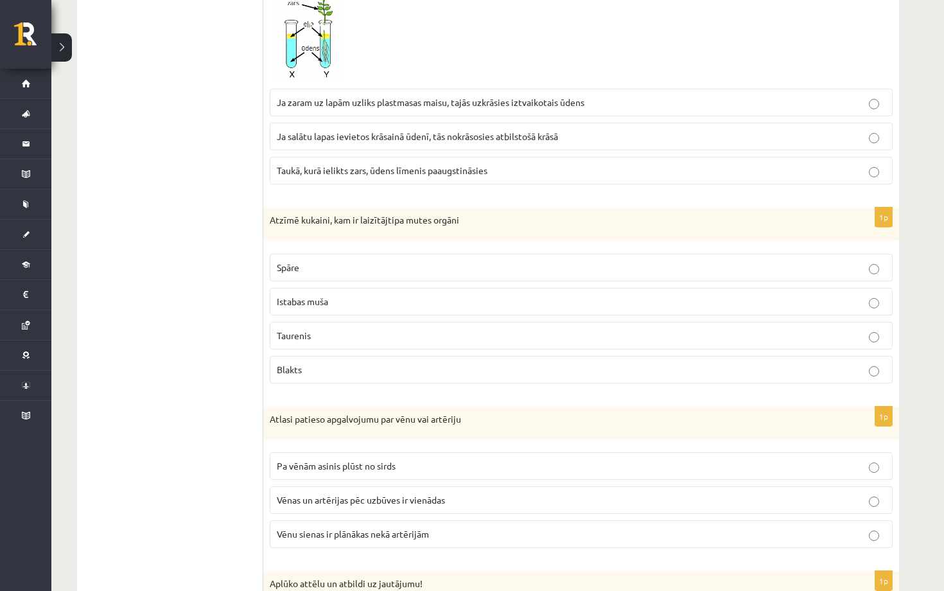
click at [384, 299] on p "Istabas muša" at bounding box center [581, 301] width 609 height 13
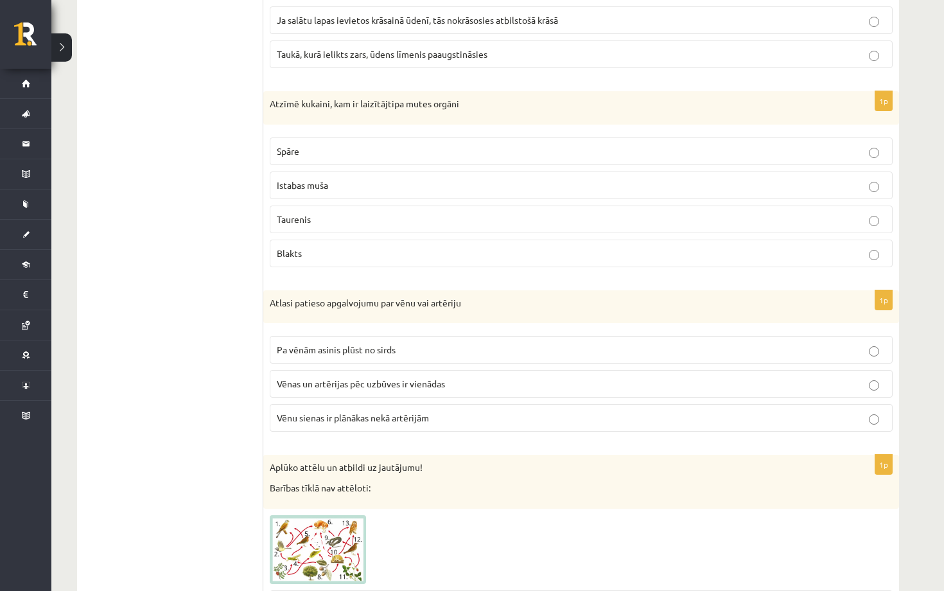
scroll to position [1889, 0]
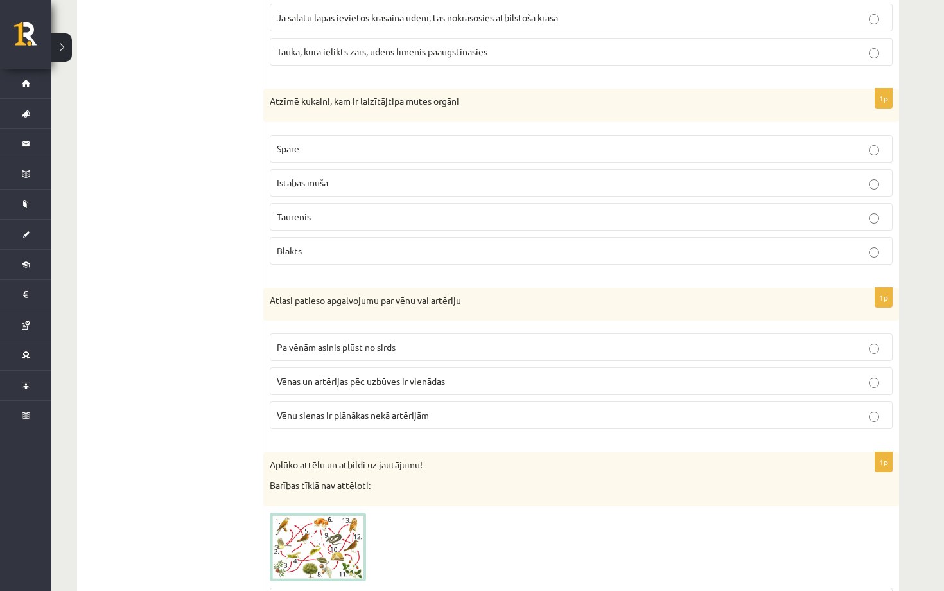
click at [364, 412] on span "Vēnu sienas ir plānākas nekā artērijām" at bounding box center [353, 415] width 152 height 12
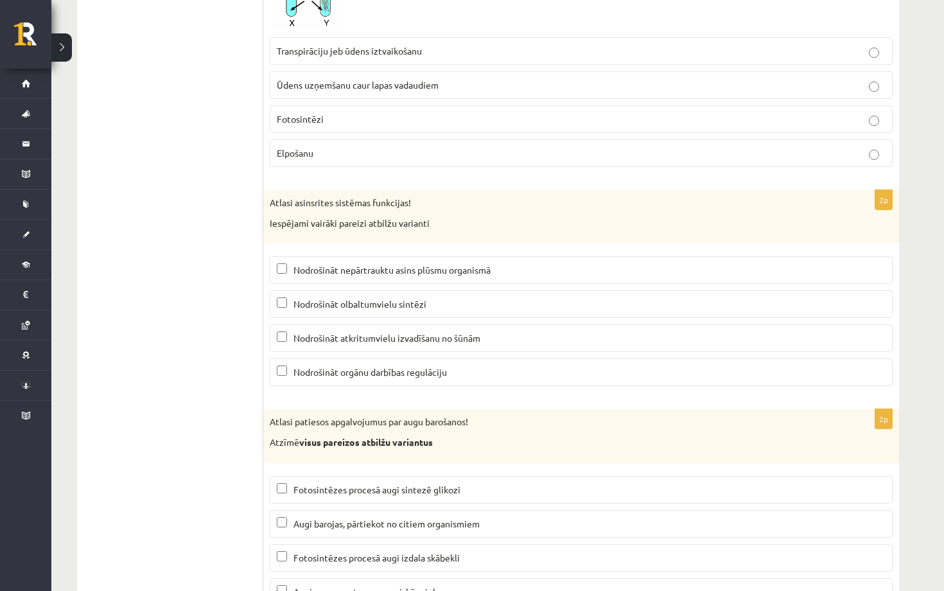
scroll to position [6044, 0]
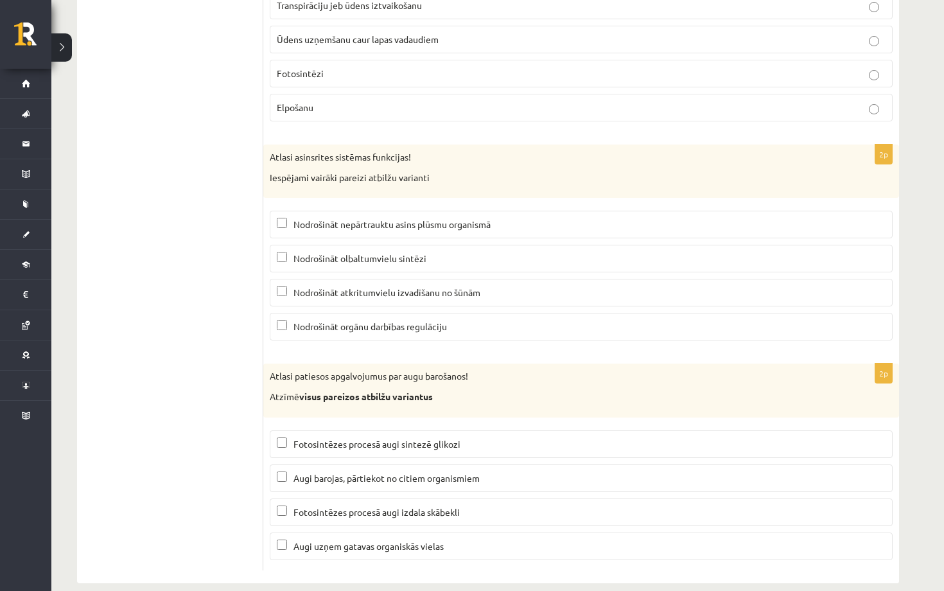
click at [310, 433] on label "Fotosintēzes procesā augi sintezē glikozi" at bounding box center [581, 444] width 623 height 28
click at [310, 472] on span "Augi barojas, pārtiekot no citiem organismiem" at bounding box center [387, 478] width 186 height 12
click at [319, 438] on span "Fotosintēzes procesā augi sintezē glikozi" at bounding box center [377, 444] width 167 height 12
click at [315, 464] on label "Augi barojas, pārtiekot no citiem organismiem" at bounding box center [581, 478] width 623 height 28
click at [366, 501] on label "Fotosintēzes procesā augi izdala skābekli" at bounding box center [581, 512] width 623 height 28
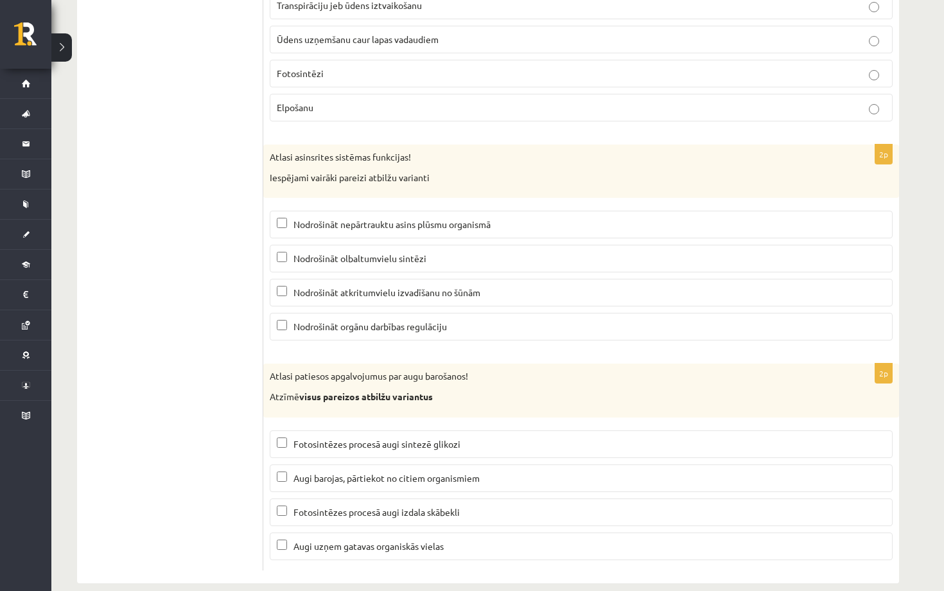
click at [367, 438] on span "Fotosintēzes procesā augi sintezē glikozi" at bounding box center [377, 444] width 167 height 12
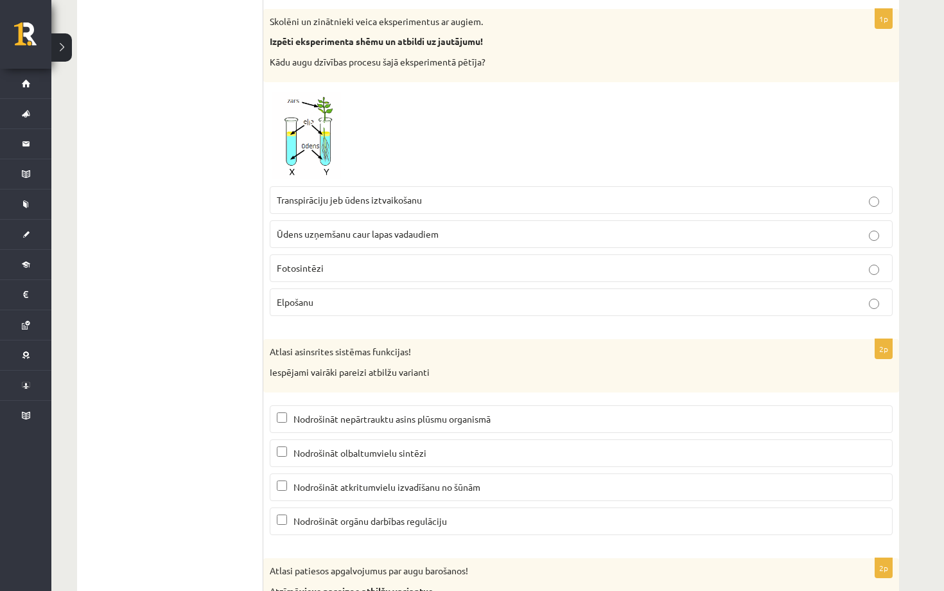
scroll to position [5846, 0]
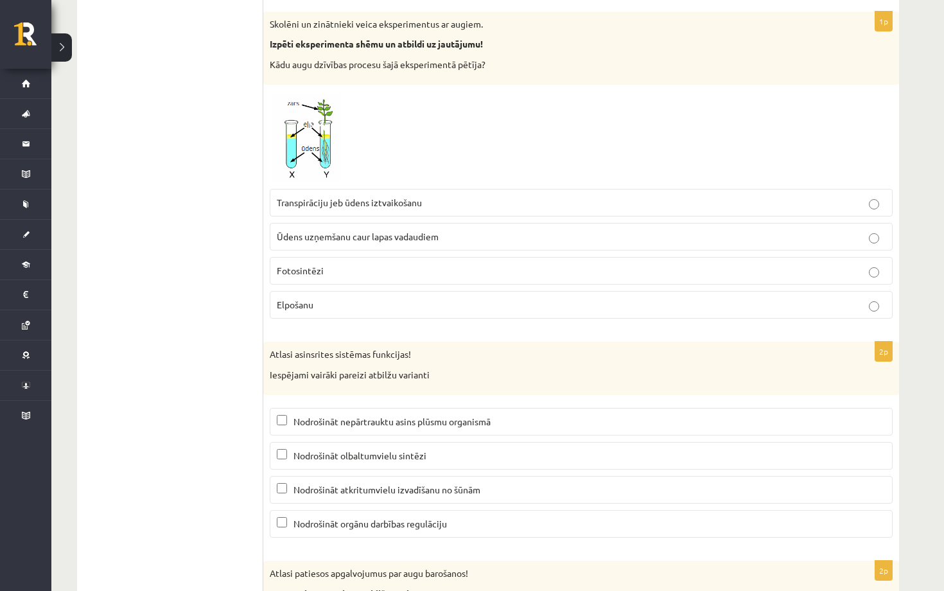
click at [339, 416] on span "Nodrošināt nepārtrauktu asins plūsmu organismā" at bounding box center [392, 422] width 197 height 12
click at [380, 518] on span "Nodrošināt orgānu darbības regulāciju" at bounding box center [371, 524] width 154 height 12
click at [389, 416] on span "Nodrošināt nepārtrauktu asins plūsmu organismā" at bounding box center [392, 422] width 197 height 12
click at [368, 484] on span "Nodrošināt atkritumvielu izvadīšanu no šūnām" at bounding box center [387, 490] width 187 height 12
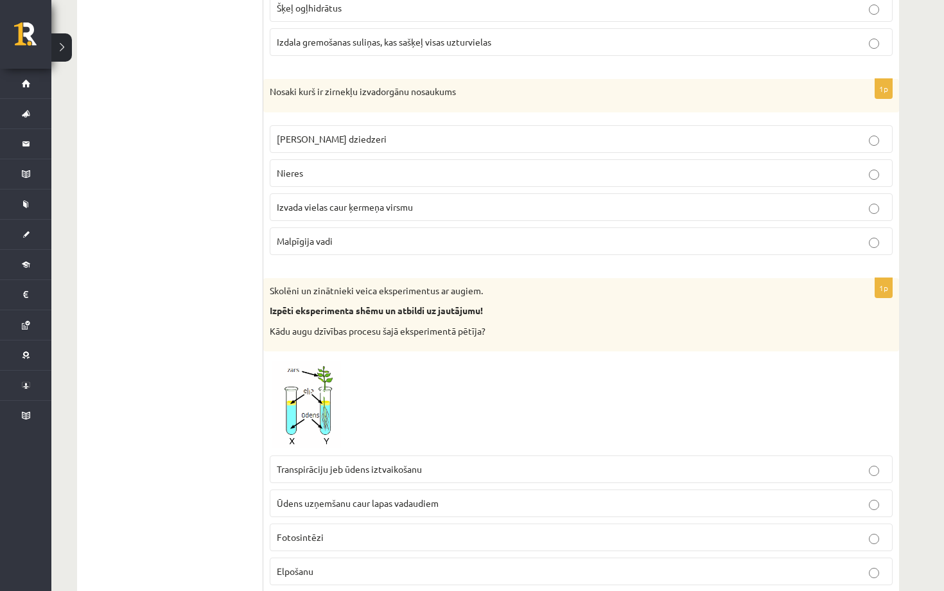
scroll to position [5584, 0]
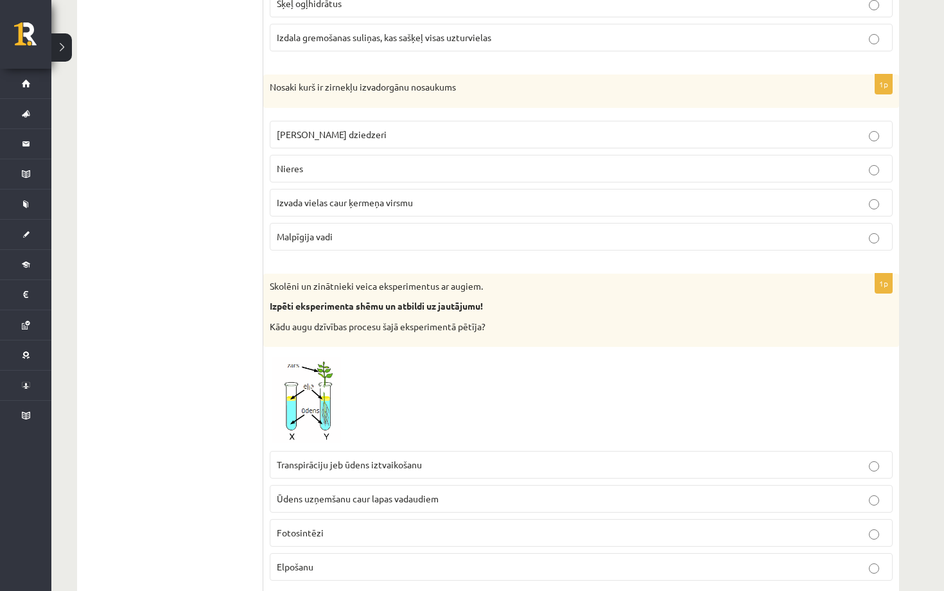
click at [363, 459] on span "Transpirāciju jeb ūdens iztvaikošanu" at bounding box center [349, 465] width 145 height 12
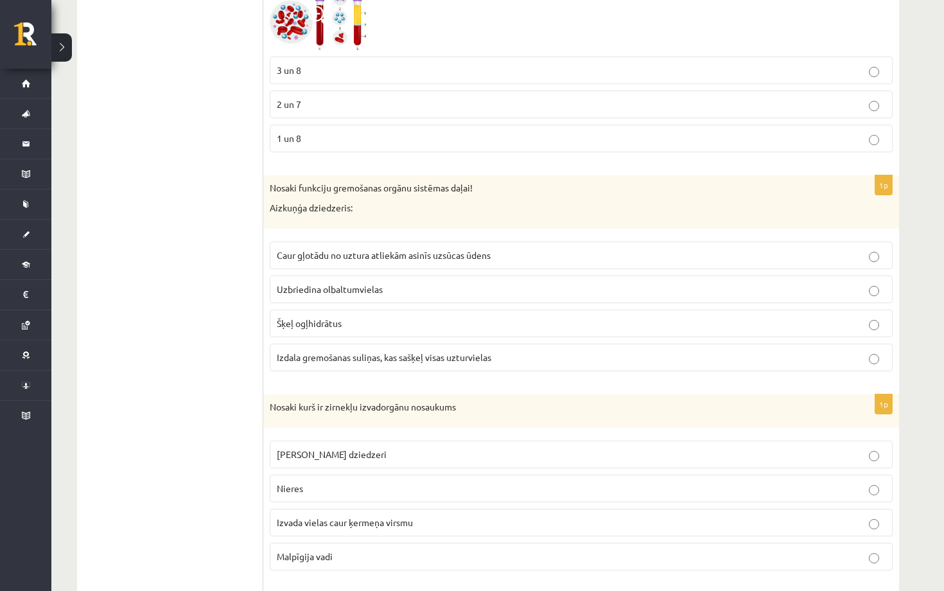
scroll to position [5265, 0]
click at [350, 549] on p "Malpīgija vadi" at bounding box center [581, 555] width 609 height 13
click at [306, 516] on span "Izvada vielas caur ķermeņa virsmu" at bounding box center [345, 522] width 136 height 12
click at [304, 549] on p "Malpīgija vadi" at bounding box center [581, 555] width 609 height 13
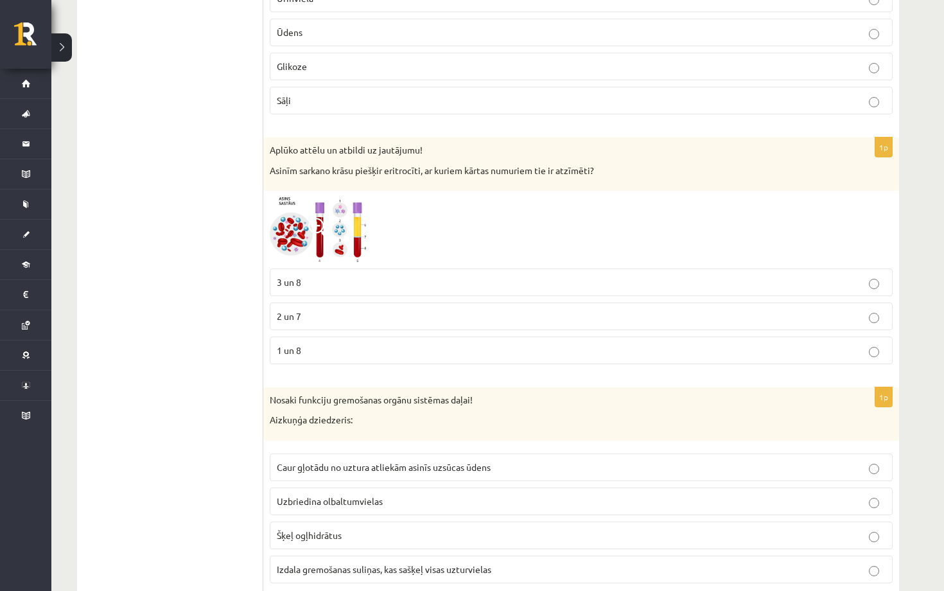
scroll to position [5052, 0]
click at [312, 564] on span "Izdala gremošanas suliņas, kas sašķeļ visas uzturvielas" at bounding box center [384, 570] width 215 height 12
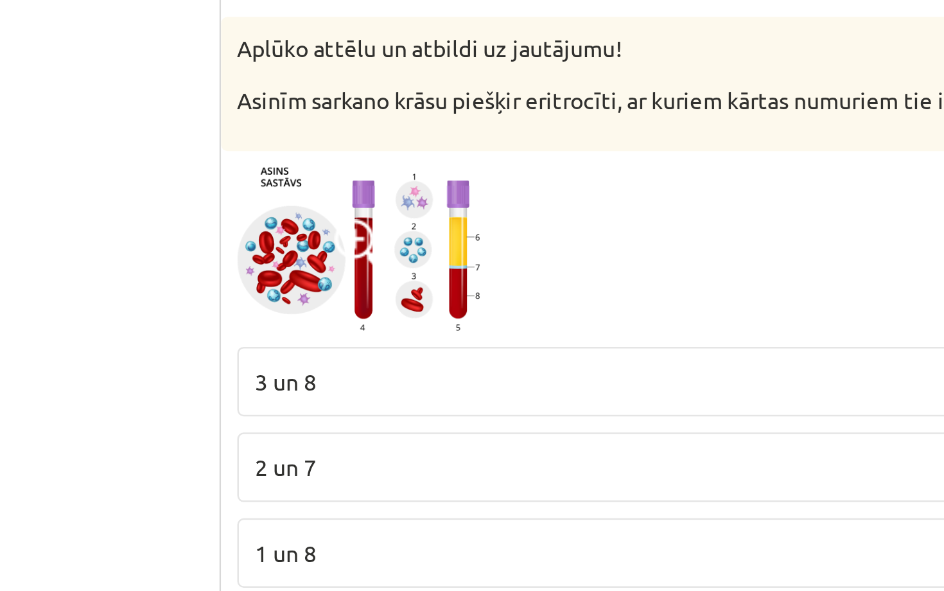
scroll to position [4806, 0]
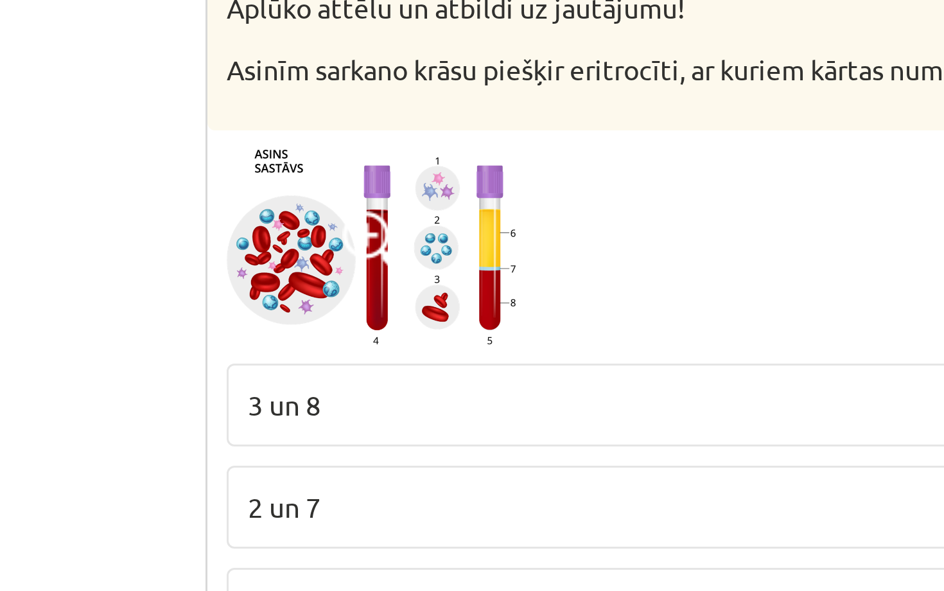
click at [277, 522] on p "3 un 8" at bounding box center [581, 528] width 609 height 13
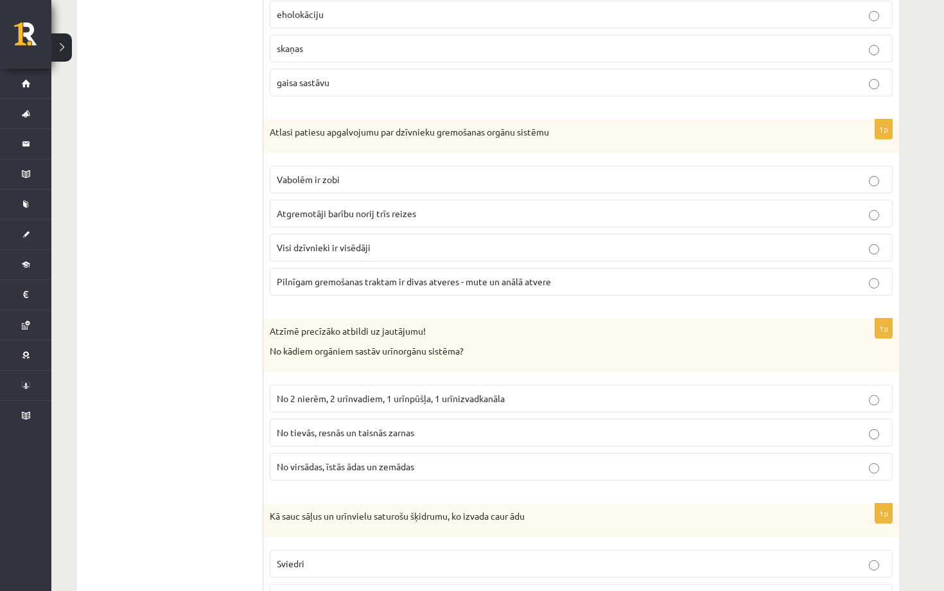
scroll to position [3900, 0]
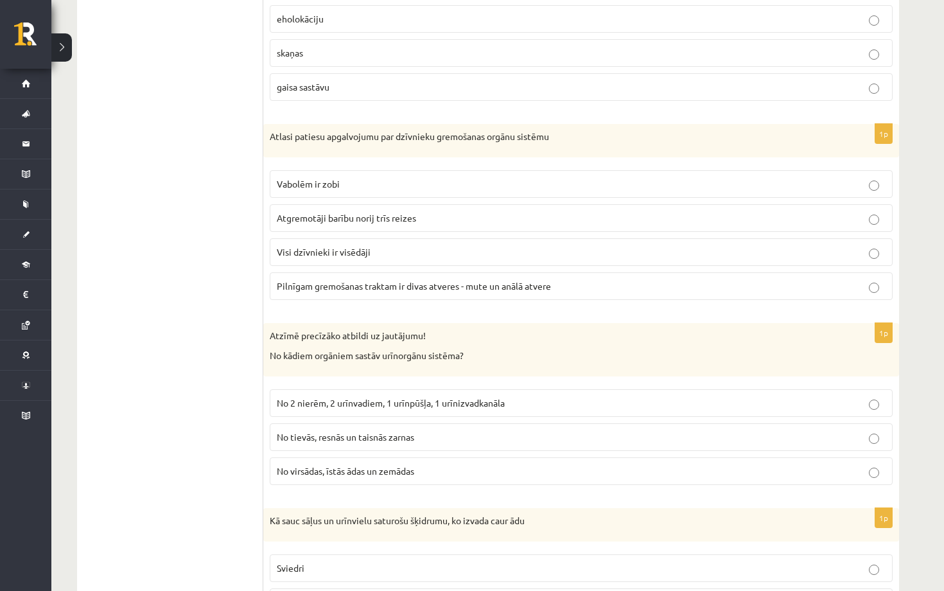
click at [647, 396] on p "No 2 nierēm, 2 urīnvadiem, 1 urīnpūšļa, 1 urīnizvadkanāla" at bounding box center [581, 402] width 609 height 13
click at [490, 287] on label "Pilnīgam gremošanas traktam ir divas atveres - mute un anālā atvere" at bounding box center [581, 286] width 623 height 28
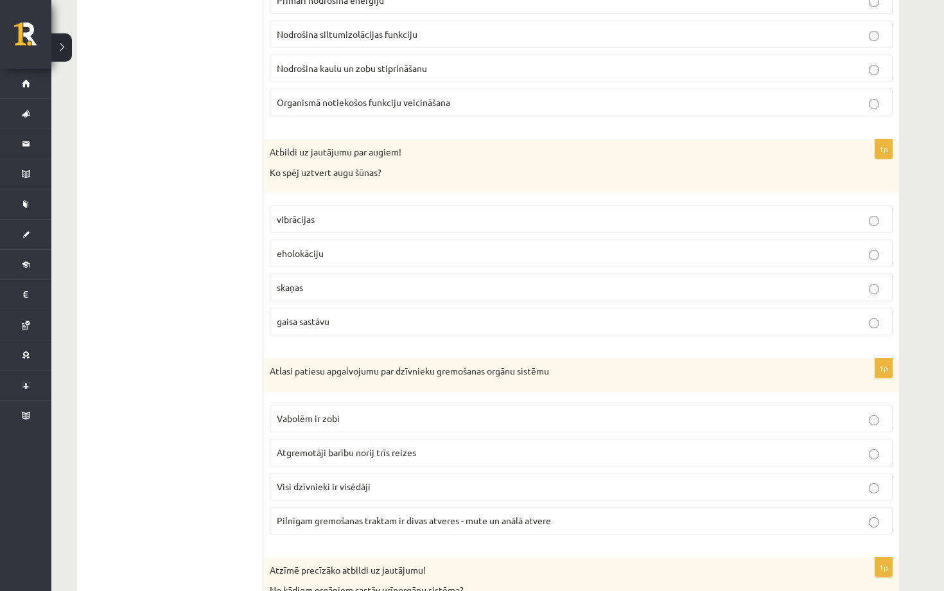
scroll to position [3664, 0]
click at [369, 317] on p "gaisa sastāvu" at bounding box center [581, 323] width 609 height 13
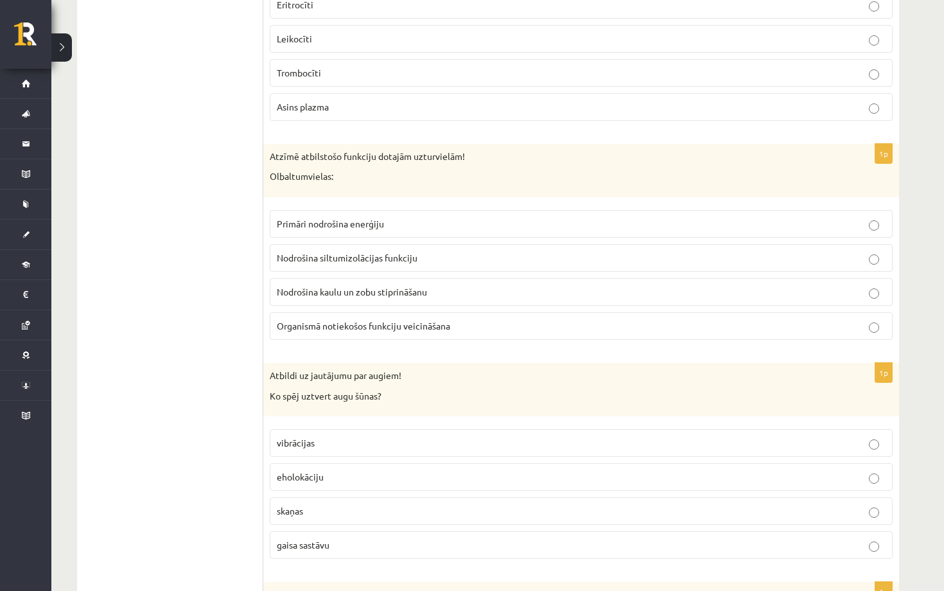
scroll to position [3432, 0]
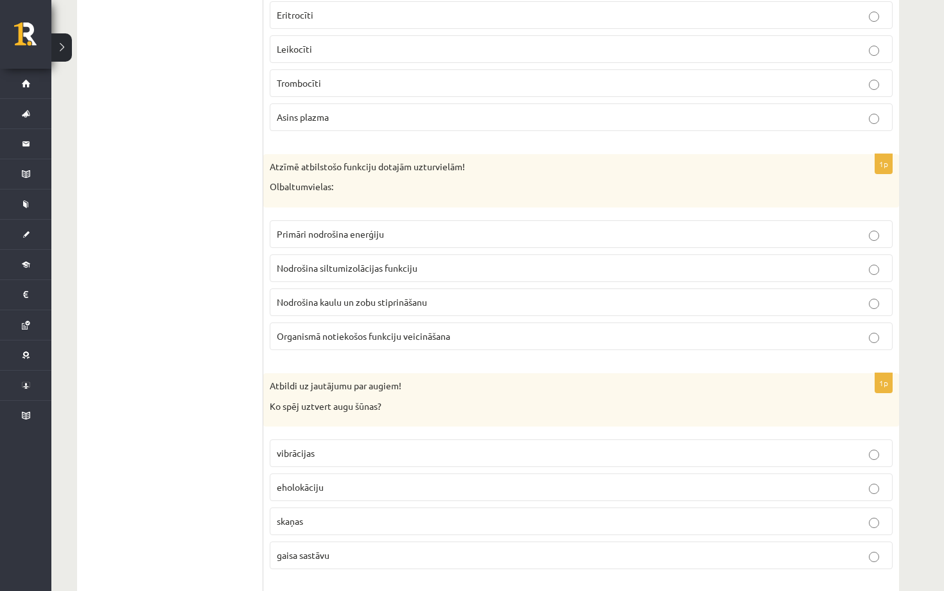
click at [306, 296] on span "Nodrošina kaulu un zobu stiprināšanu" at bounding box center [352, 302] width 150 height 12
click at [313, 228] on span "Primāri nodrošina enerģiju" at bounding box center [330, 234] width 107 height 12
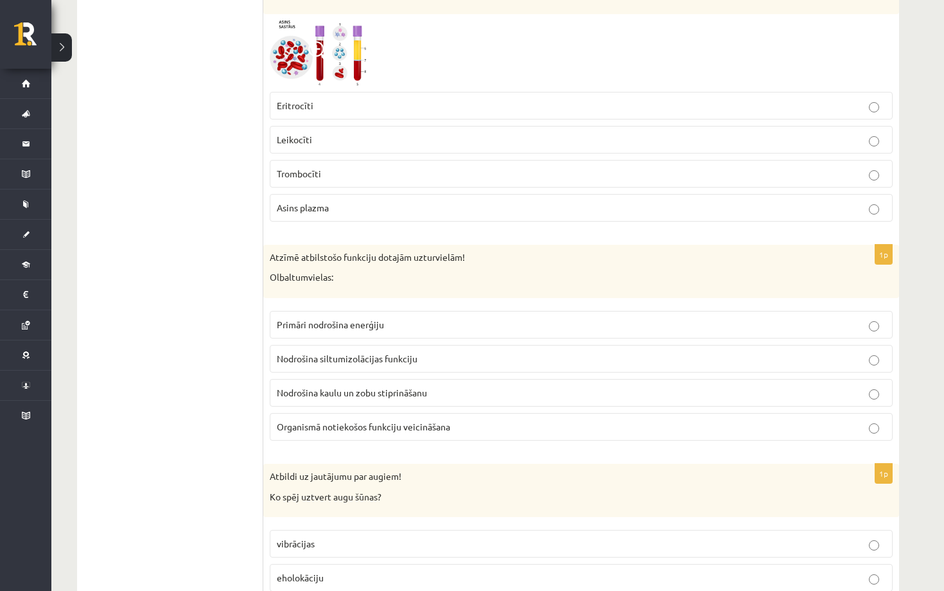
scroll to position [3347, 0]
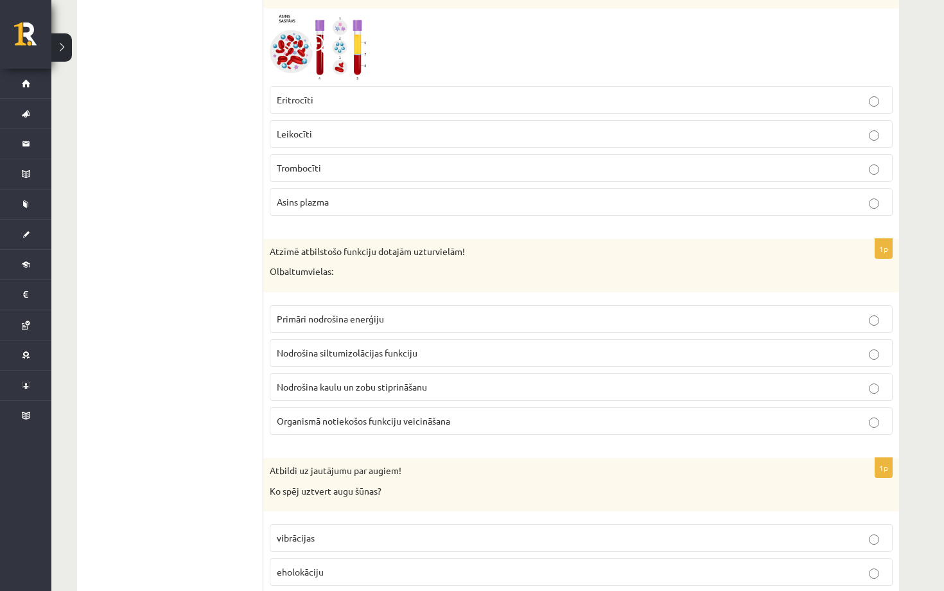
click at [331, 415] on span "Organismā notiekošos funkciju veicināšana" at bounding box center [363, 421] width 173 height 12
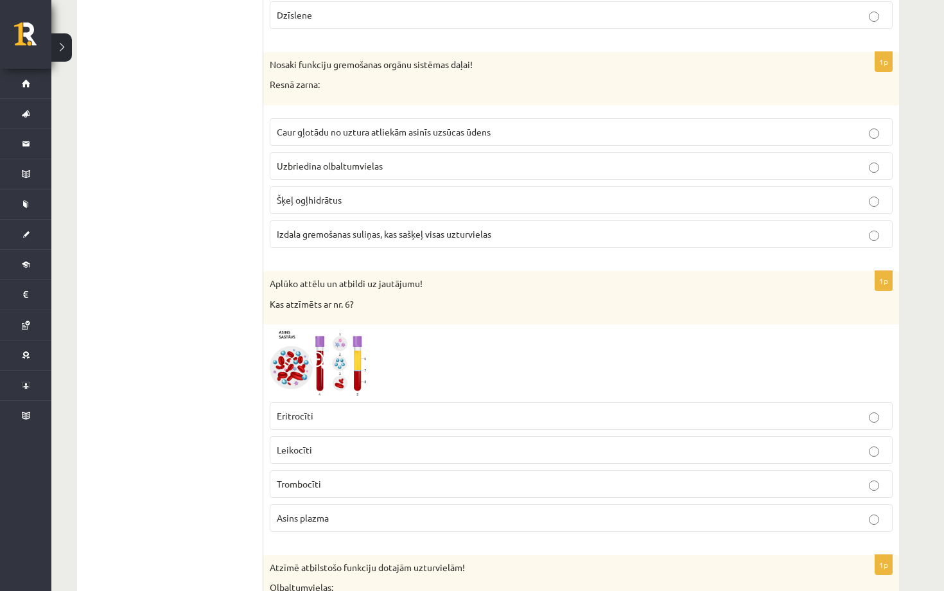
scroll to position [3033, 0]
click at [317, 407] on p "Eritrocīti" at bounding box center [581, 413] width 609 height 13
click at [319, 477] on span "Trombocīti" at bounding box center [299, 482] width 44 height 12
click at [366, 441] on p "Leikocīti" at bounding box center [581, 447] width 609 height 13
click at [342, 509] on p "Asins plazma" at bounding box center [581, 515] width 609 height 13
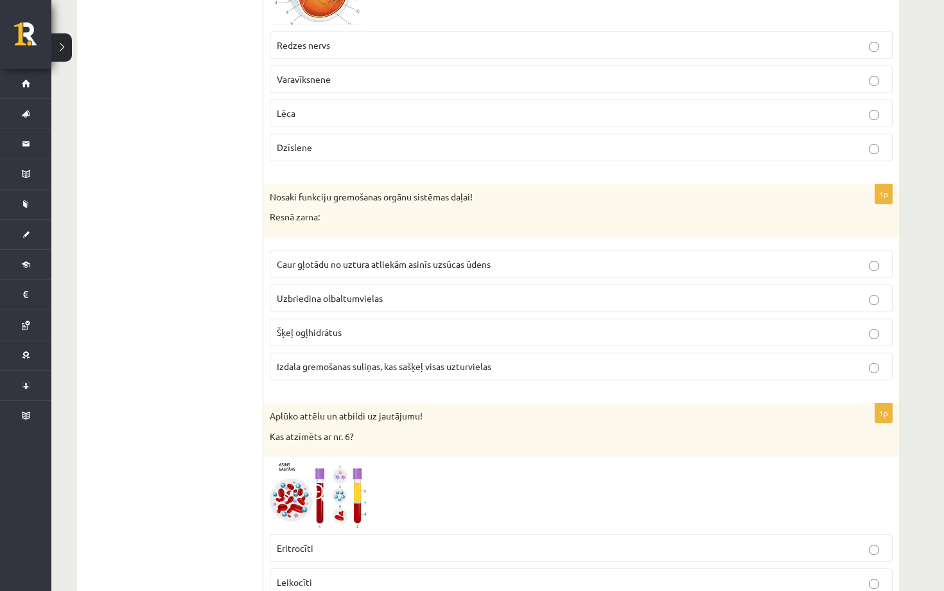
scroll to position [2897, 0]
click at [420, 265] on label "Caur gļotādu no uztura atliekām asinīs uzsūcas ūdens" at bounding box center [581, 266] width 623 height 28
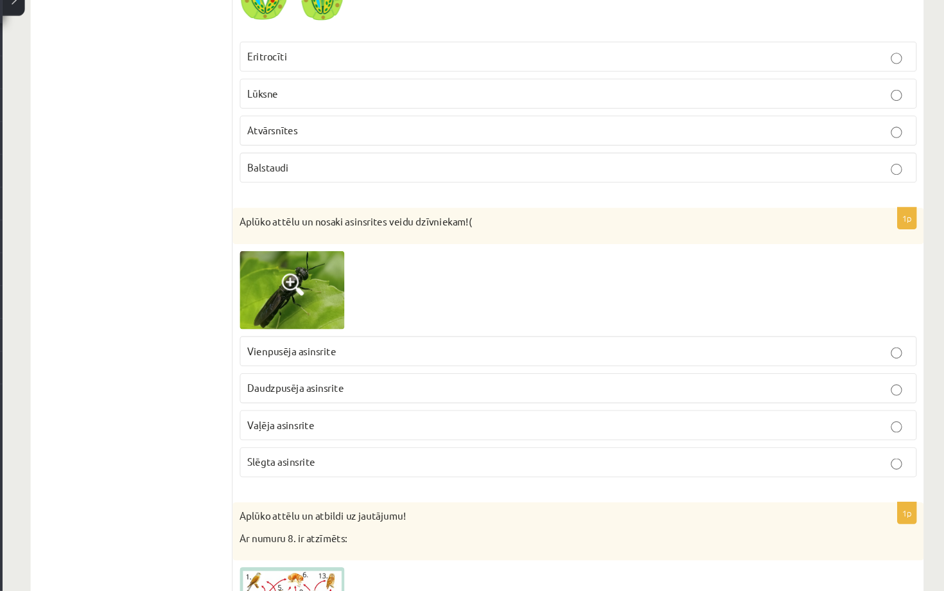
scroll to position [281, 0]
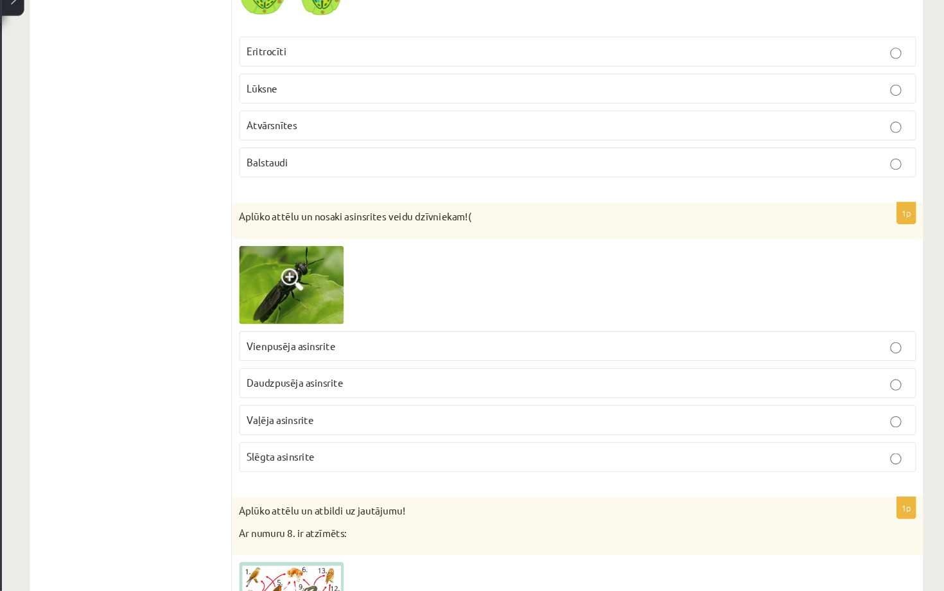
click at [308, 294] on span at bounding box center [318, 304] width 21 height 21
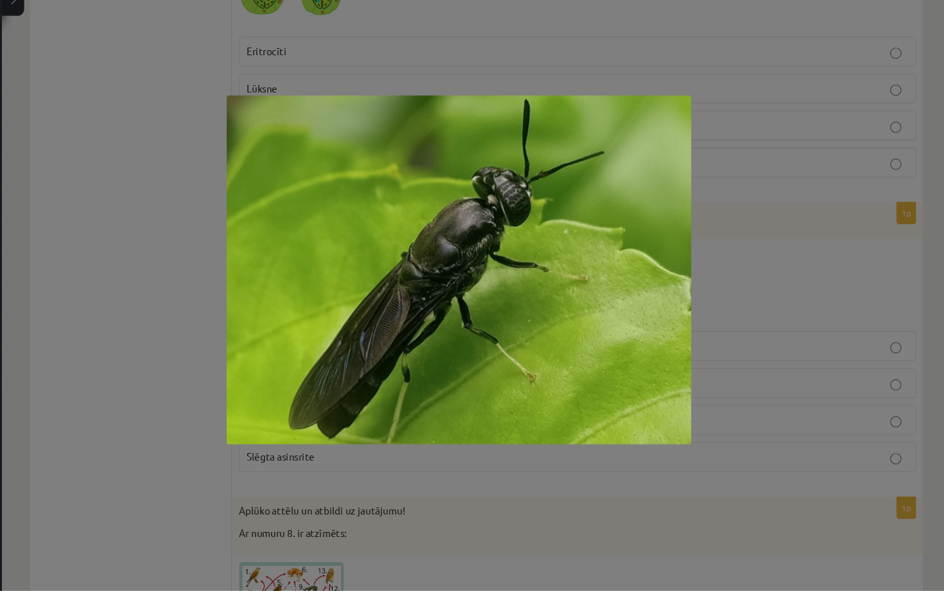
click at [666, 235] on div at bounding box center [472, 295] width 944 height 591
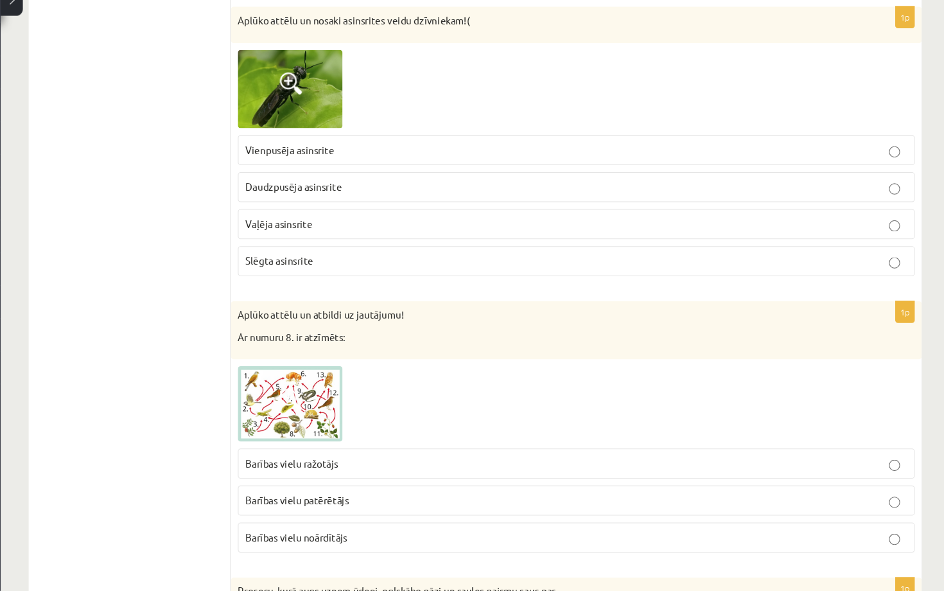
scroll to position [461, 0]
click at [277, 502] on span "Barības vielu patērētājs" at bounding box center [324, 508] width 95 height 12
click at [277, 467] on p "Barības vielu ražotājs" at bounding box center [581, 473] width 609 height 13
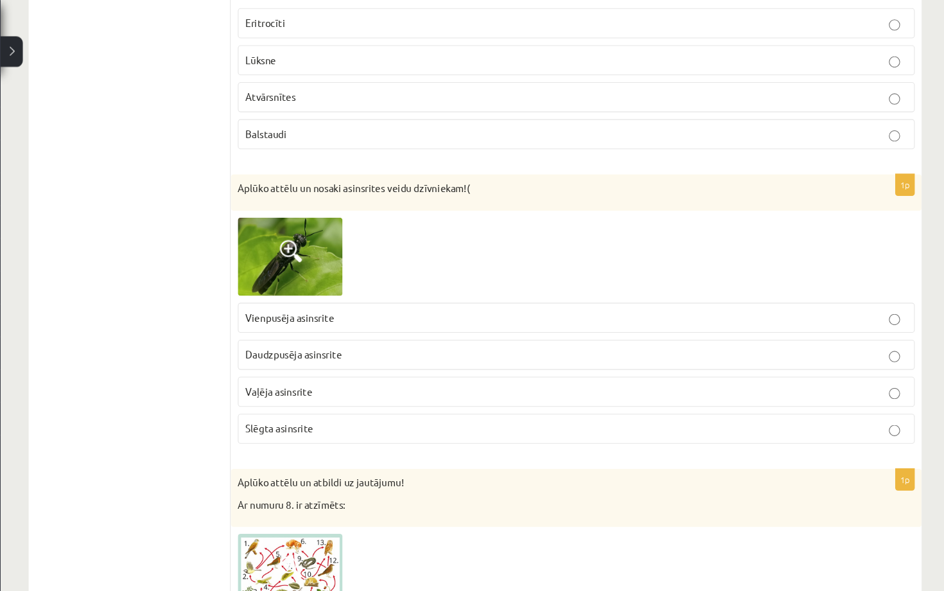
scroll to position [348, 0]
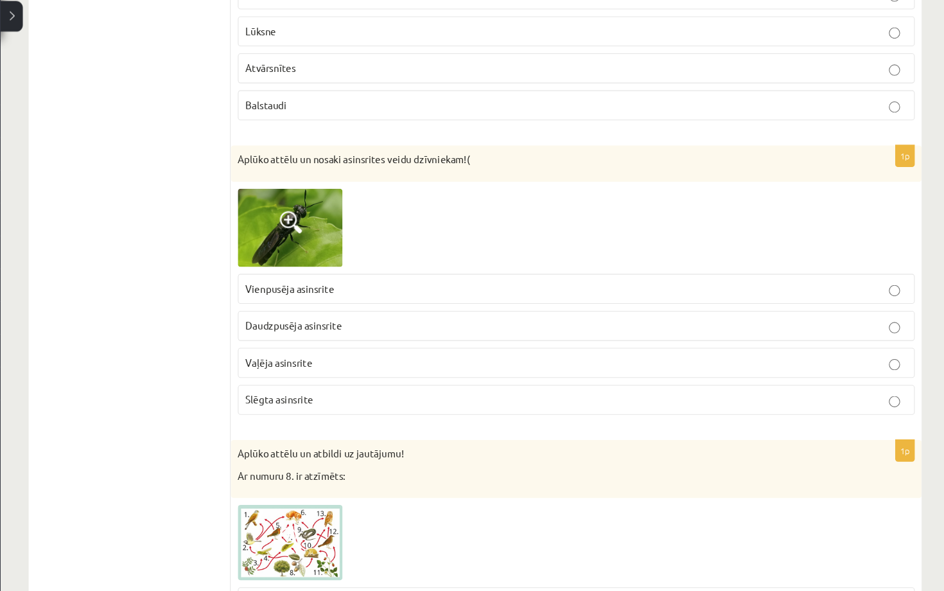
click at [317, 360] on p "Vaļēja asinsrite" at bounding box center [581, 366] width 609 height 13
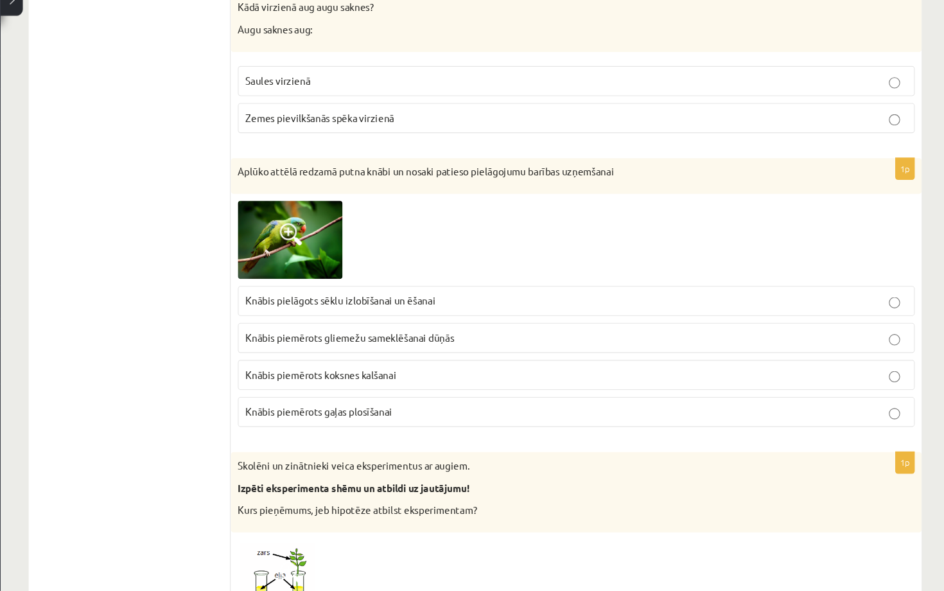
scroll to position [1233, 0]
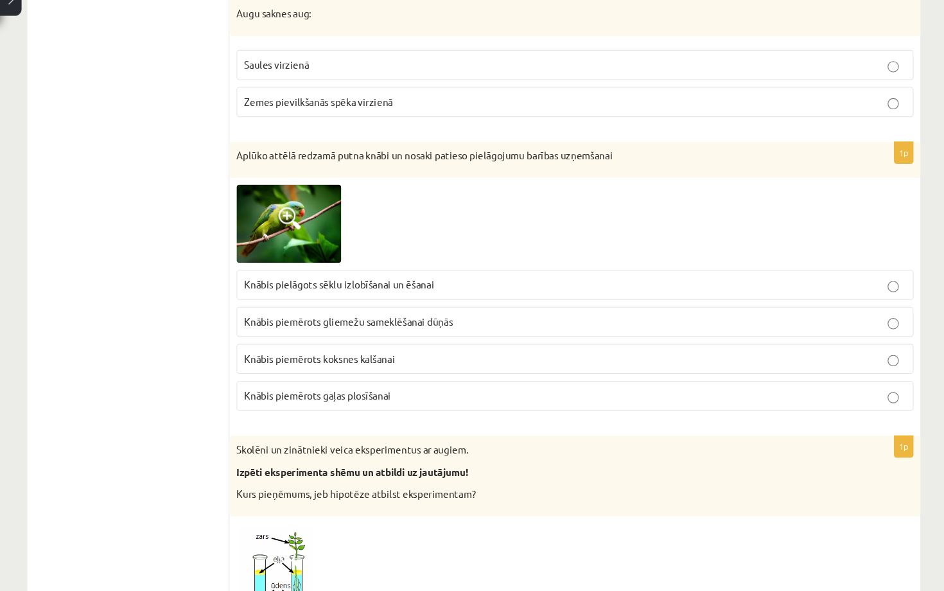
click at [308, 238] on span at bounding box center [318, 248] width 21 height 21
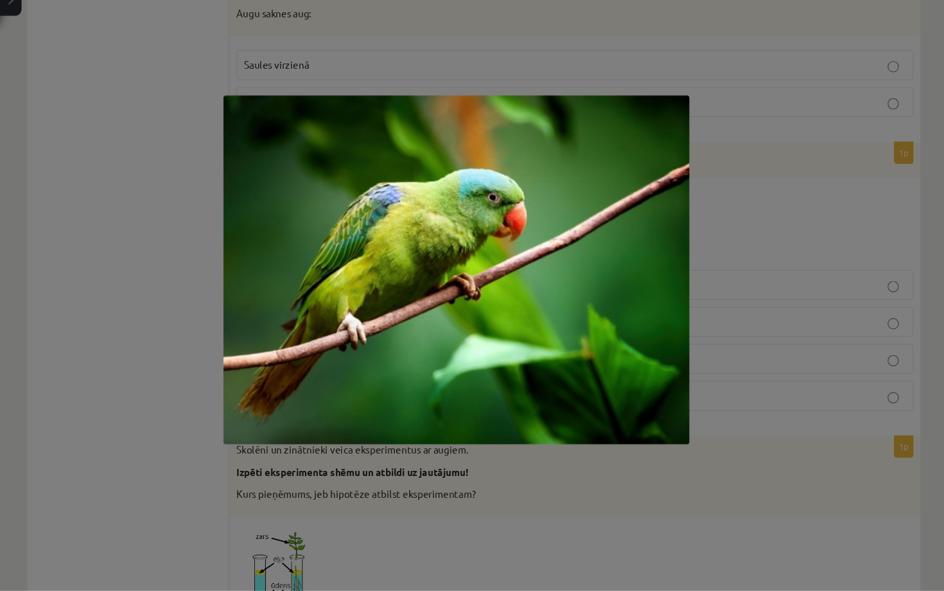
click at [683, 200] on div at bounding box center [472, 295] width 944 height 591
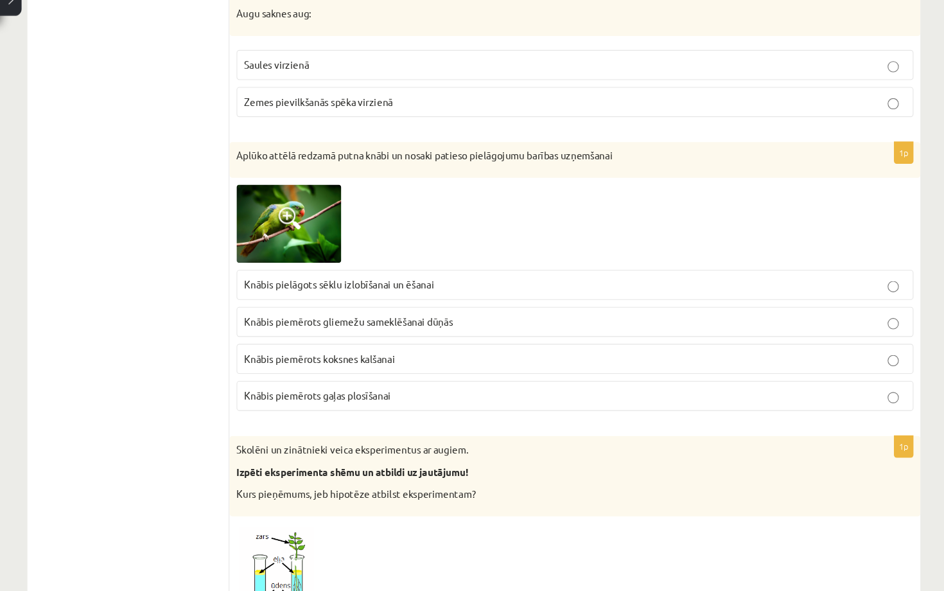
click at [321, 303] on span "Knābis pielāgots sēklu izlobīšanai un ēšanai" at bounding box center [364, 309] width 175 height 12
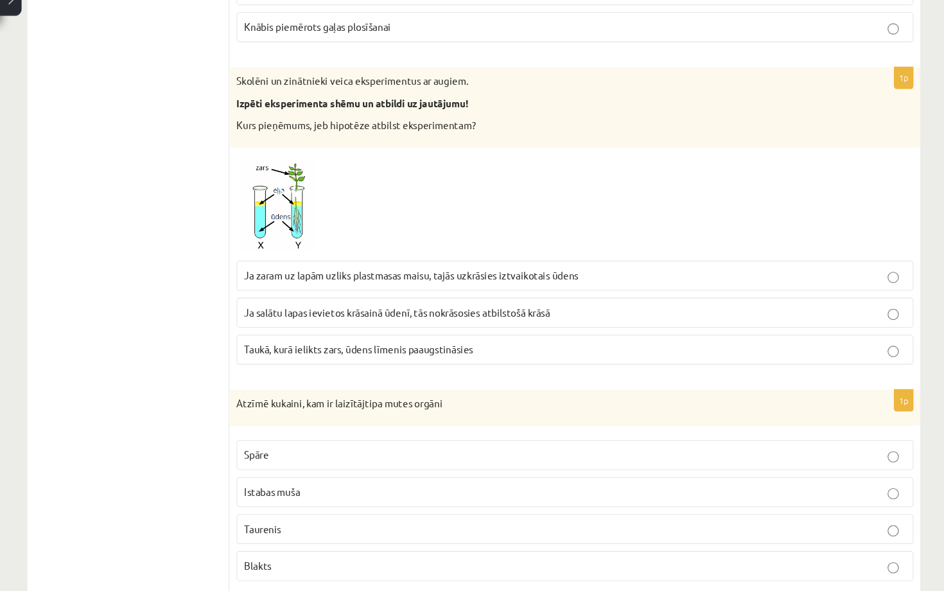
scroll to position [1583, 0]
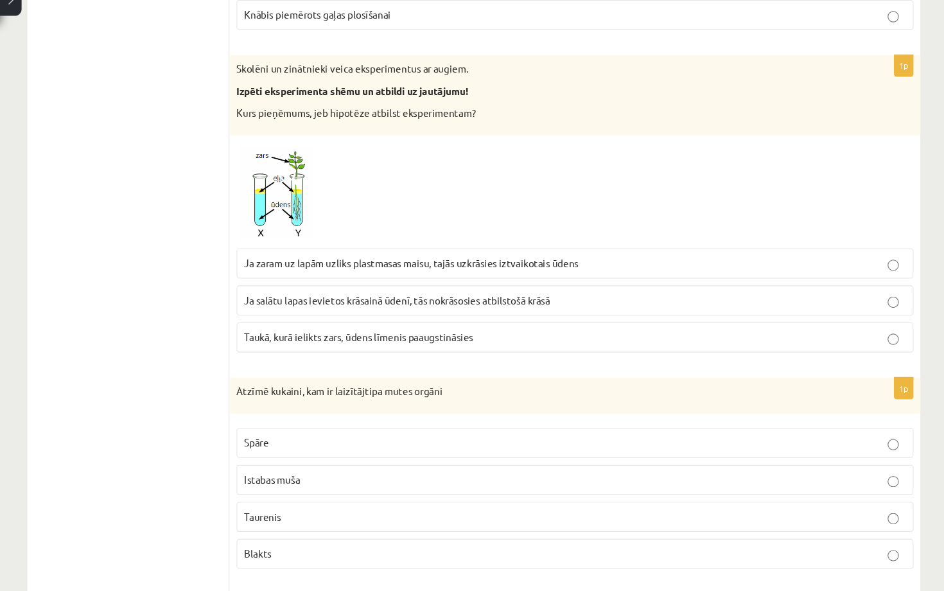
click at [380, 351] on span "Taukā, kurā ielikts zars, ūdens līmenis paaugstināsies" at bounding box center [382, 357] width 211 height 12
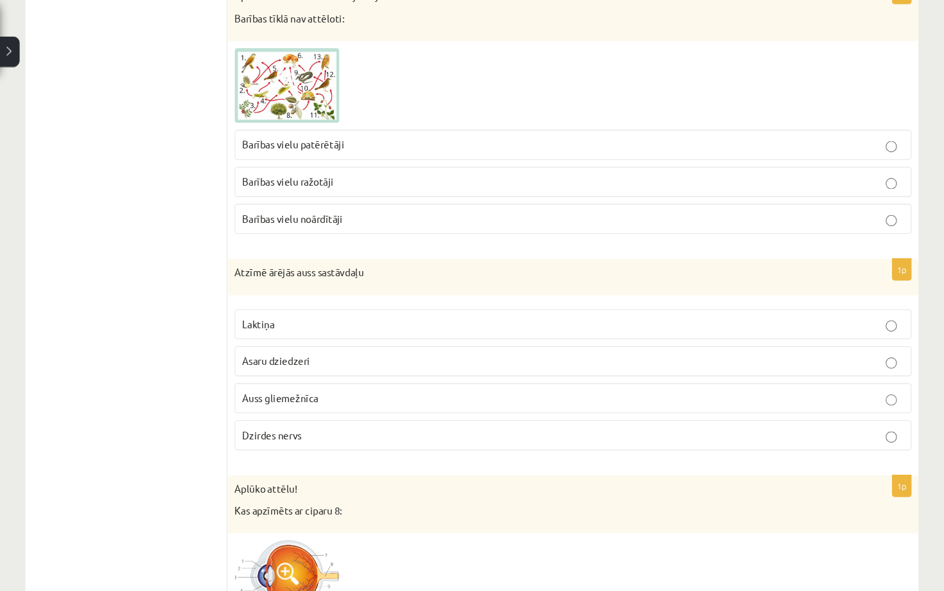
scroll to position [2356, 0]
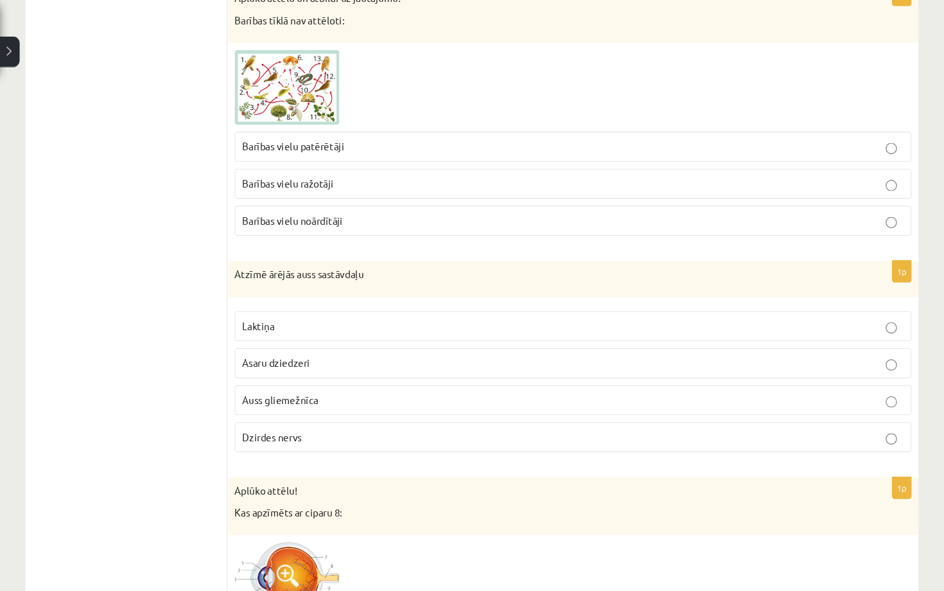
click at [306, 129] on span "Barības vielu patērētāji" at bounding box center [324, 135] width 94 height 12
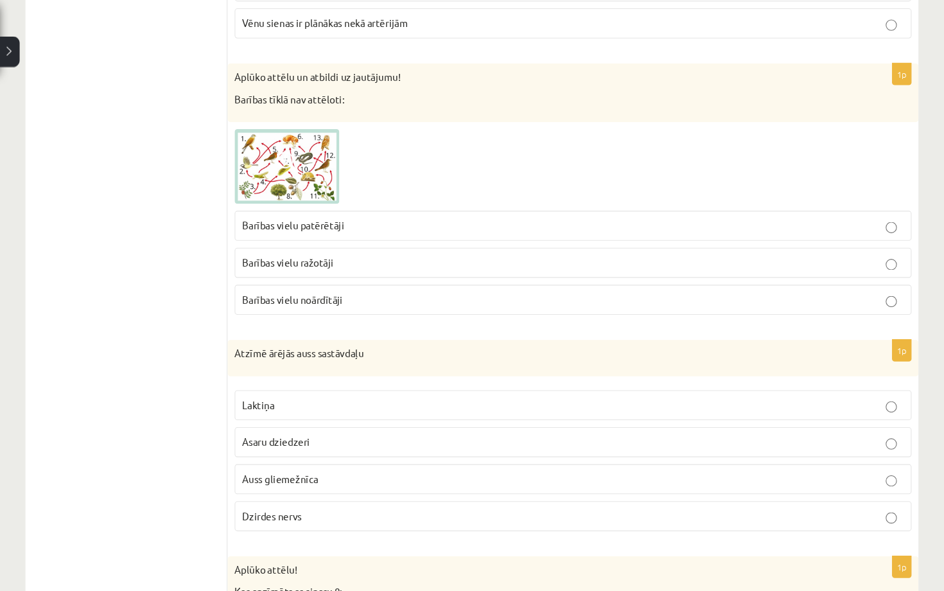
scroll to position [2279, 0]
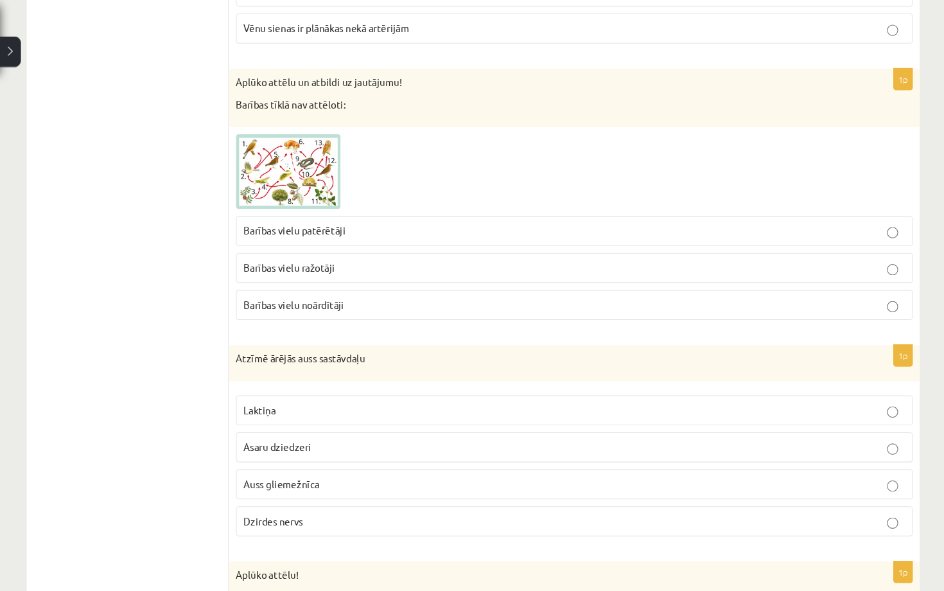
click at [277, 276] on span "Barības vielu noārdītāji" at bounding box center [323, 280] width 93 height 12
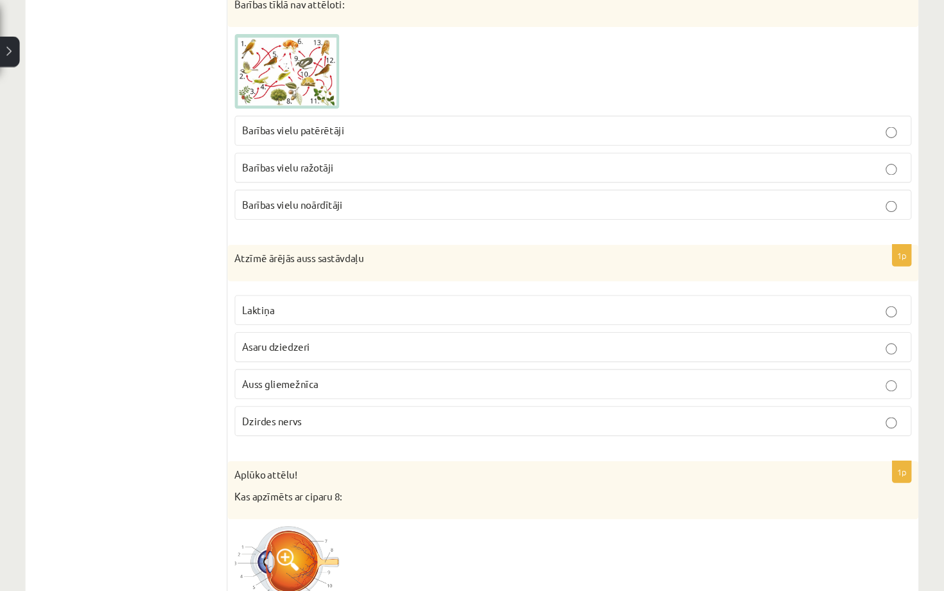
scroll to position [2365, 0]
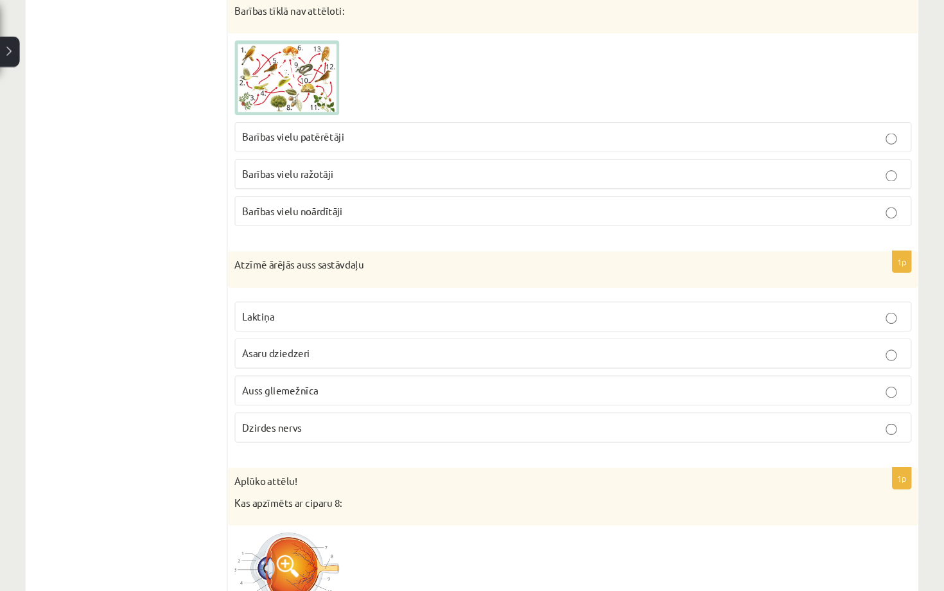
click at [270, 47] on img at bounding box center [318, 71] width 96 height 69
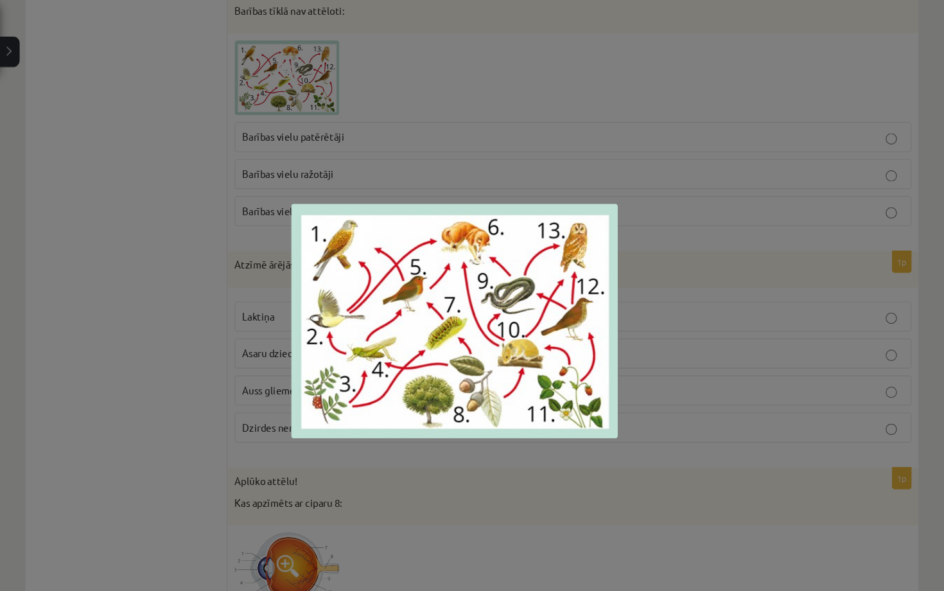
click at [441, 115] on div at bounding box center [472, 295] width 944 height 591
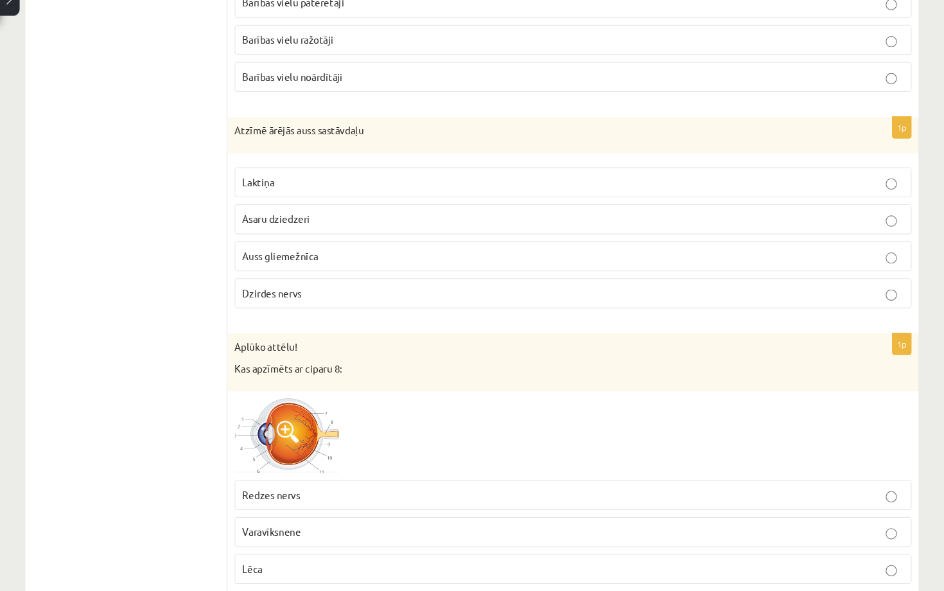
scroll to position [2443, 0]
click at [278, 309] on span "Dzirdes nervs" at bounding box center [304, 315] width 55 height 12
click at [270, 267] on label "Auss gliemežnīca" at bounding box center [581, 281] width 623 height 28
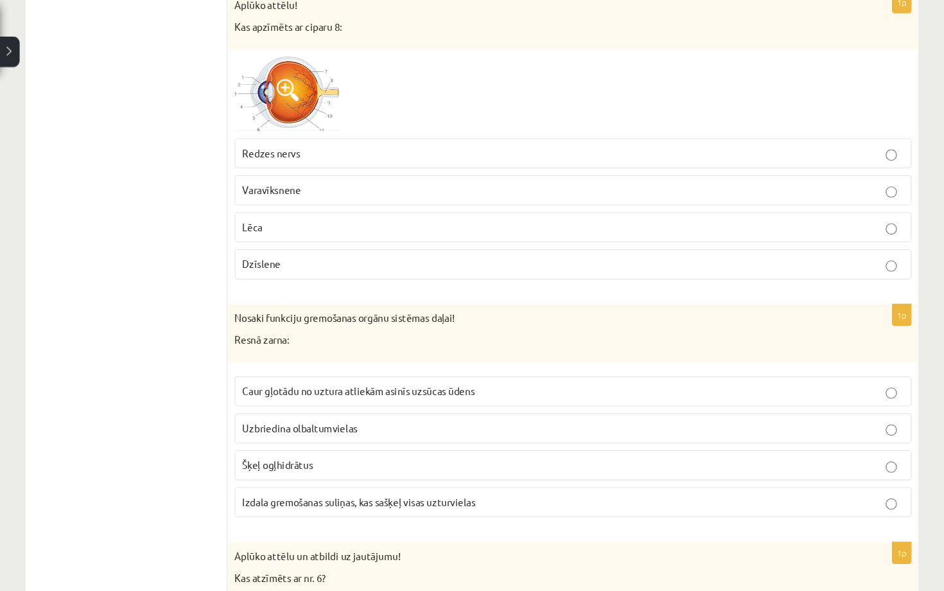
scroll to position [2798, 0]
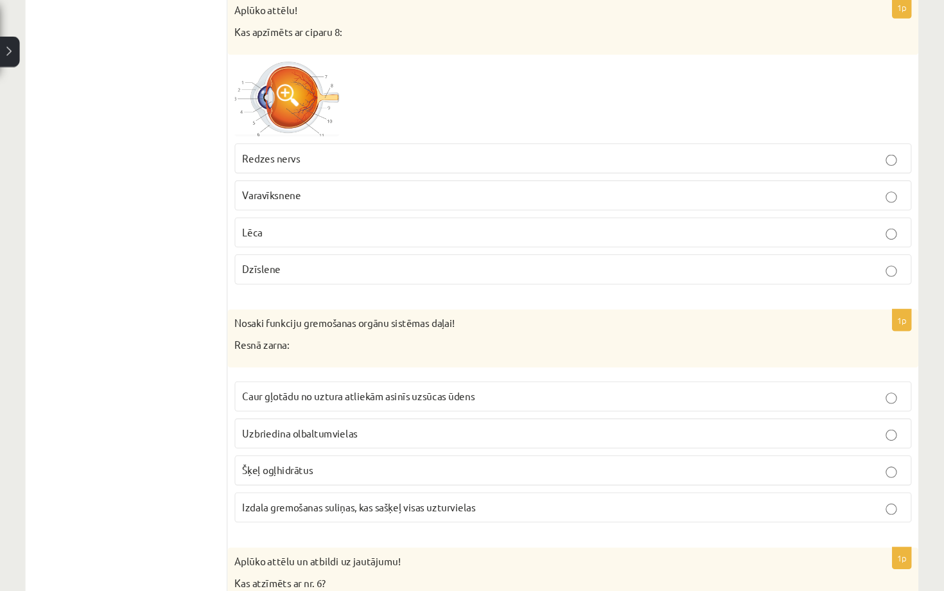
click at [277, 207] on p "Lēca" at bounding box center [581, 213] width 609 height 13
click at [277, 241] on p "Dzīslene" at bounding box center [581, 247] width 609 height 13
click at [278, 144] on p "Redzes nervs" at bounding box center [581, 145] width 609 height 13
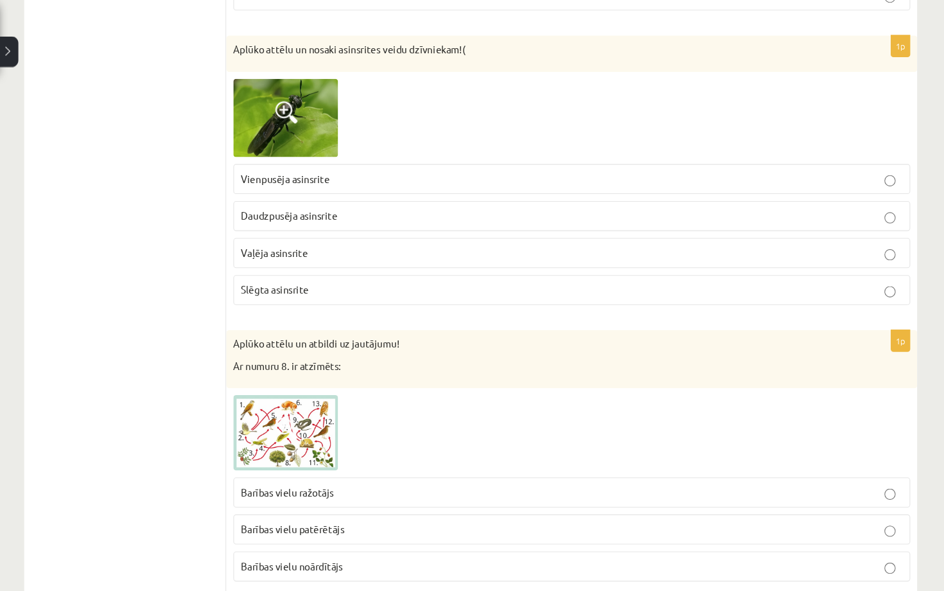
scroll to position [0, 0]
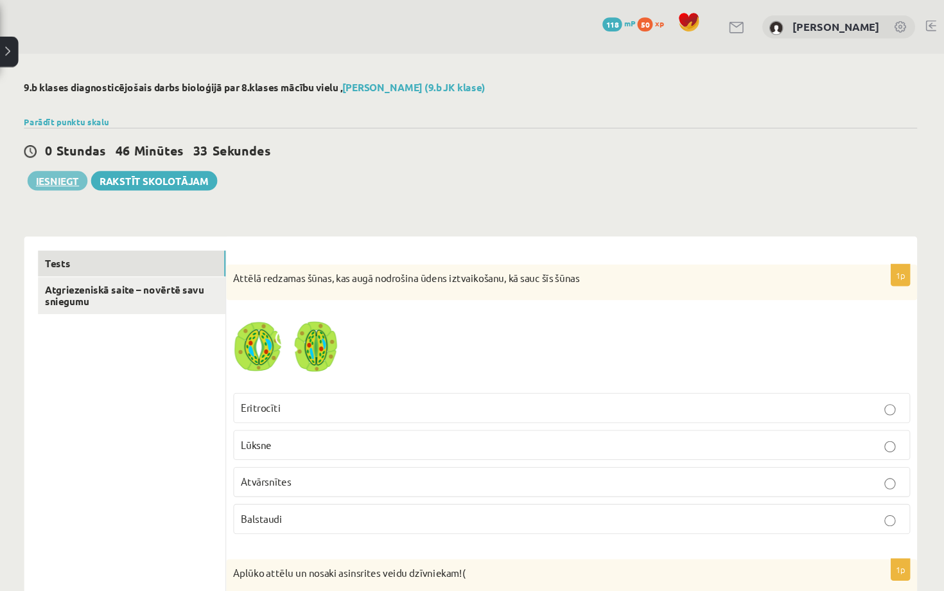
click at [80, 170] on button "Iesniegt" at bounding box center [107, 166] width 55 height 18
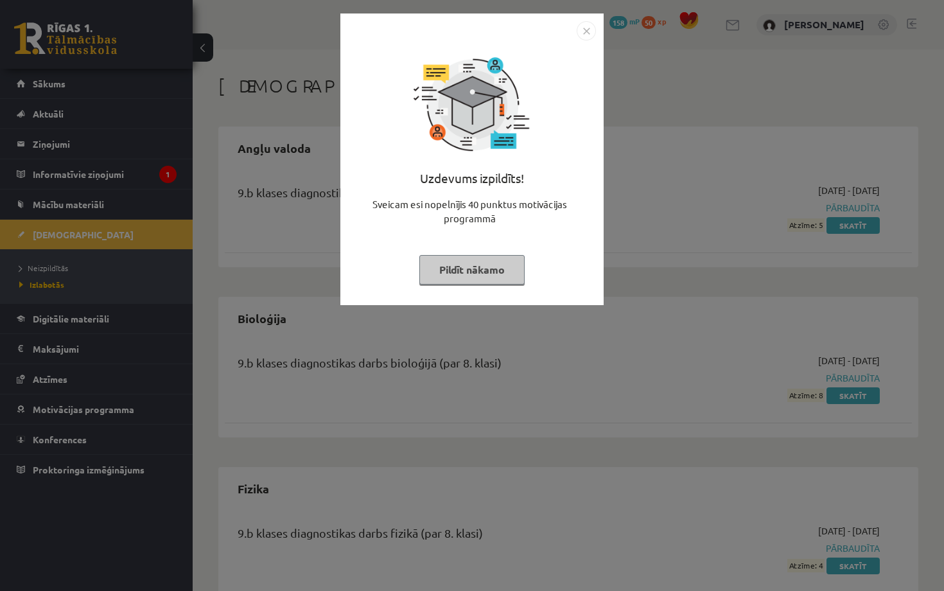
click at [470, 273] on button "Pildīt nākamo" at bounding box center [471, 270] width 105 height 30
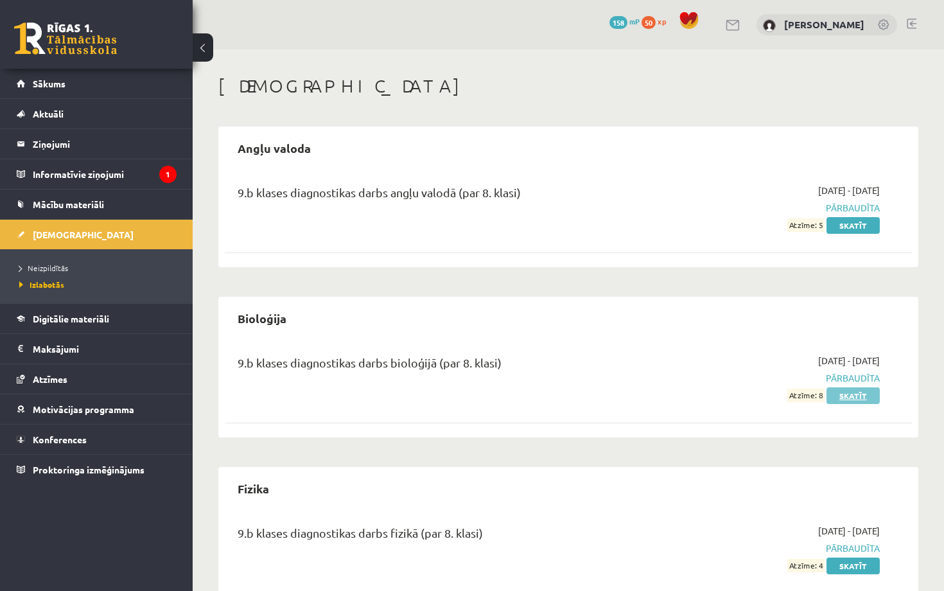
click at [852, 392] on link "Skatīt" at bounding box center [853, 395] width 53 height 17
click at [849, 221] on link "Skatīt" at bounding box center [853, 225] width 53 height 17
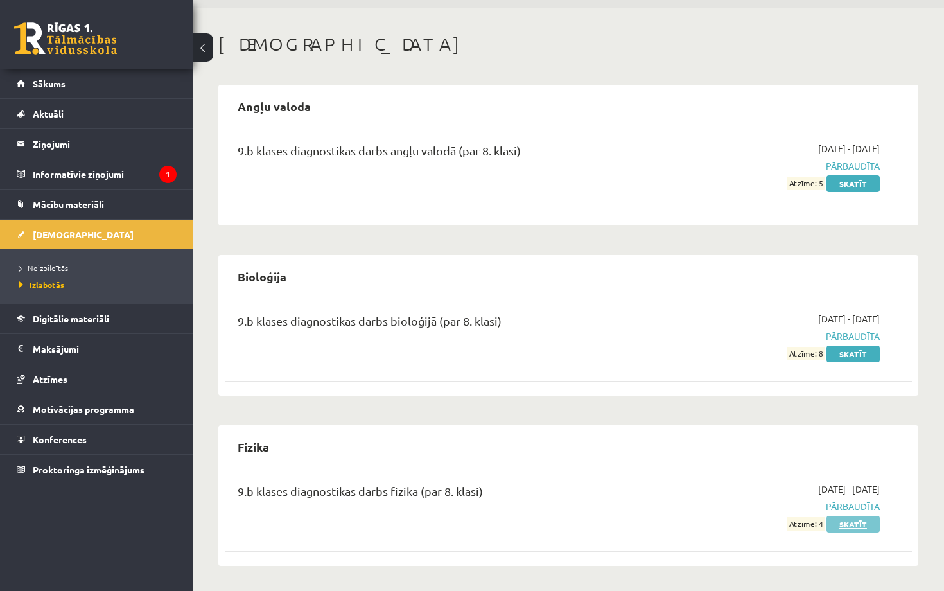
click at [837, 520] on link "Skatīt" at bounding box center [853, 524] width 53 height 17
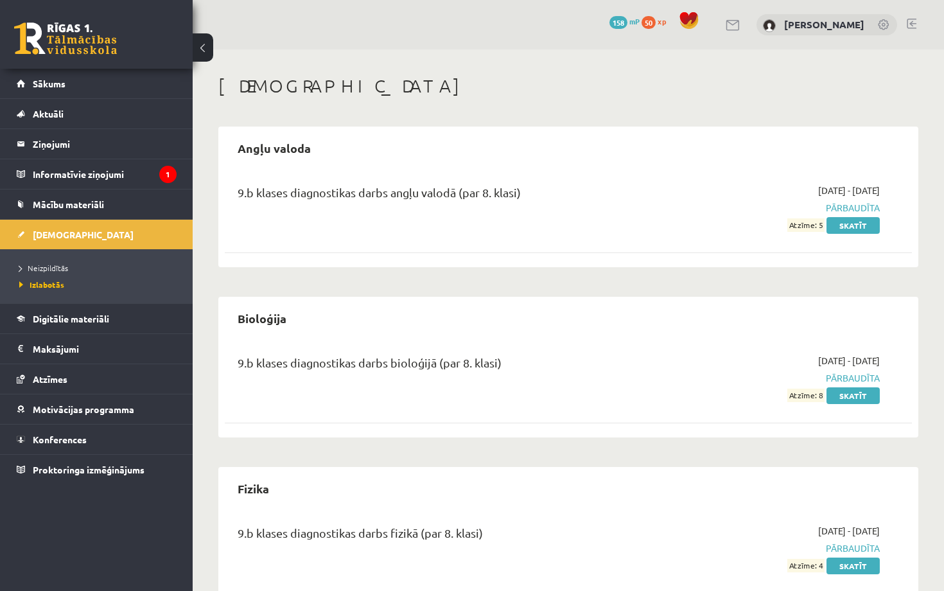
click at [205, 56] on button at bounding box center [203, 47] width 21 height 28
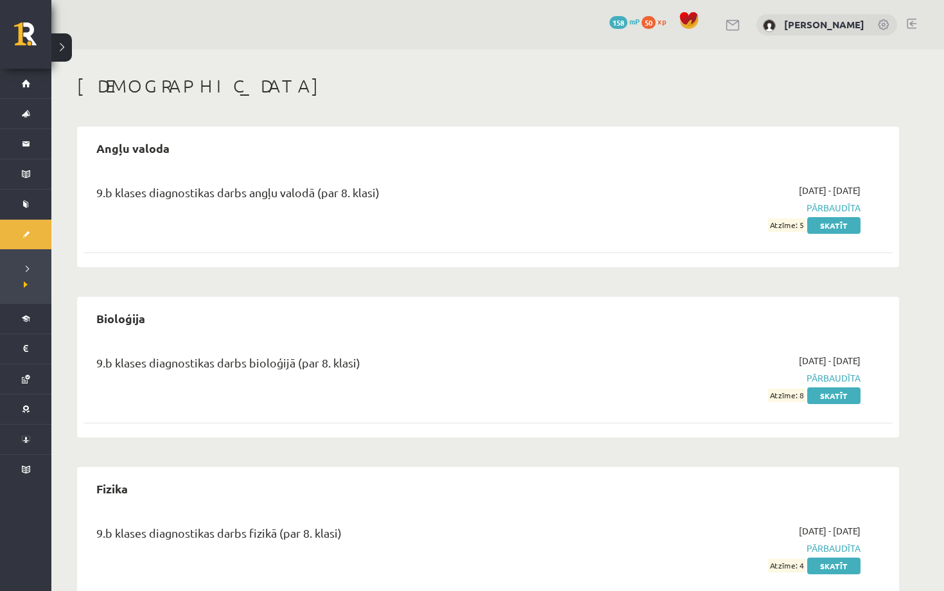
scroll to position [42, 0]
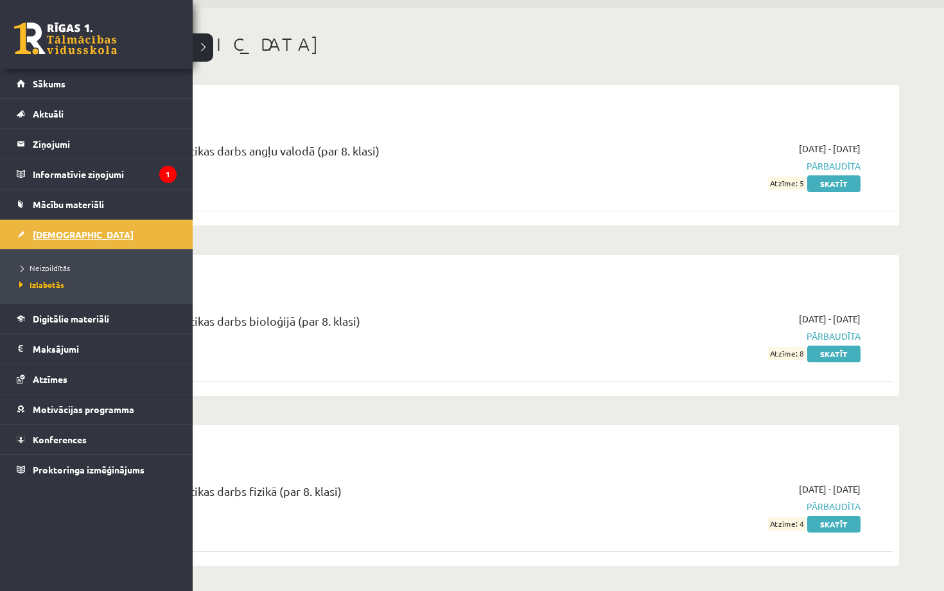
click at [46, 236] on span "[DEMOGRAPHIC_DATA]" at bounding box center [83, 235] width 101 height 12
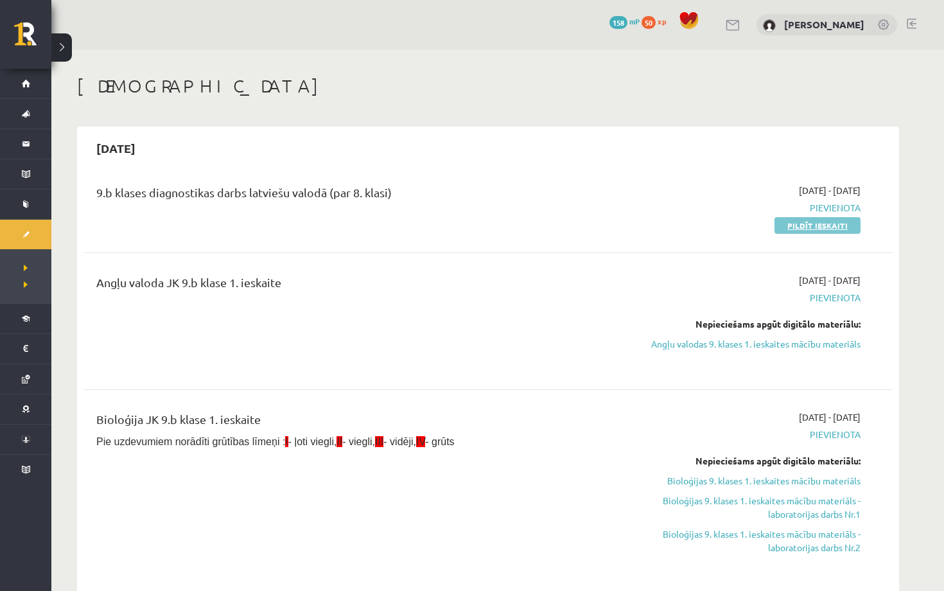
click at [815, 229] on link "Pildīt ieskaiti" at bounding box center [818, 225] width 86 height 17
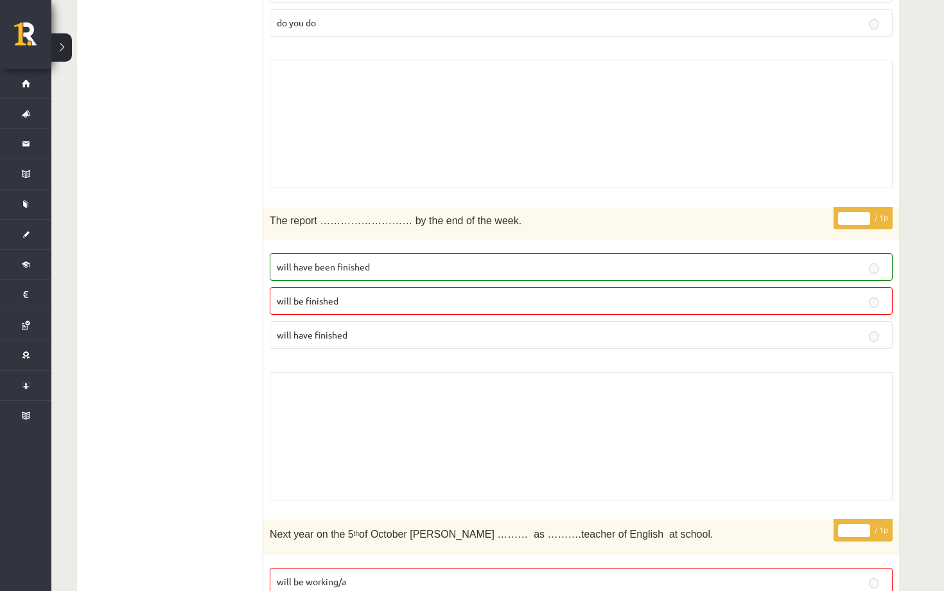
scroll to position [3157, 0]
click at [322, 263] on span "will have been finished" at bounding box center [323, 266] width 93 height 12
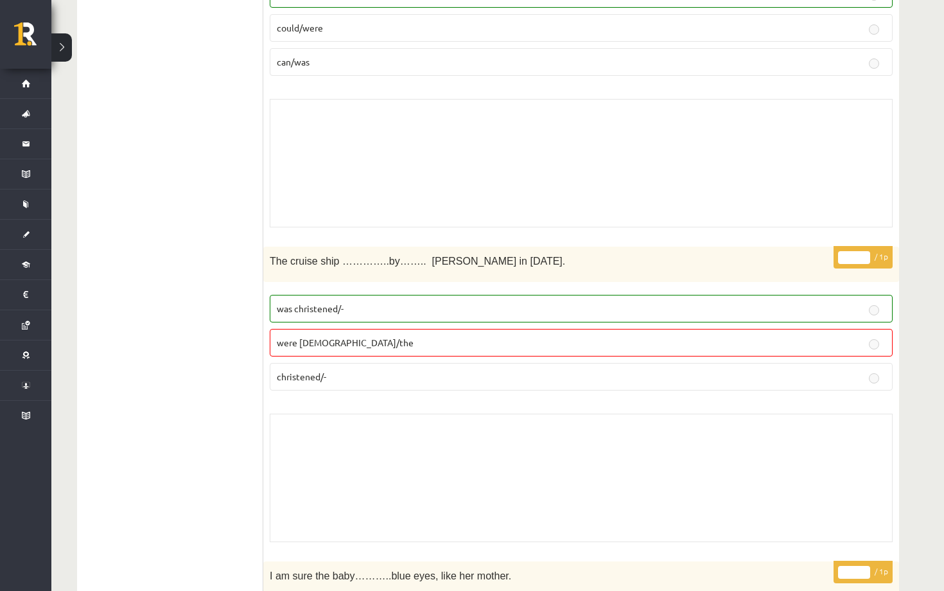
scroll to position [0, 0]
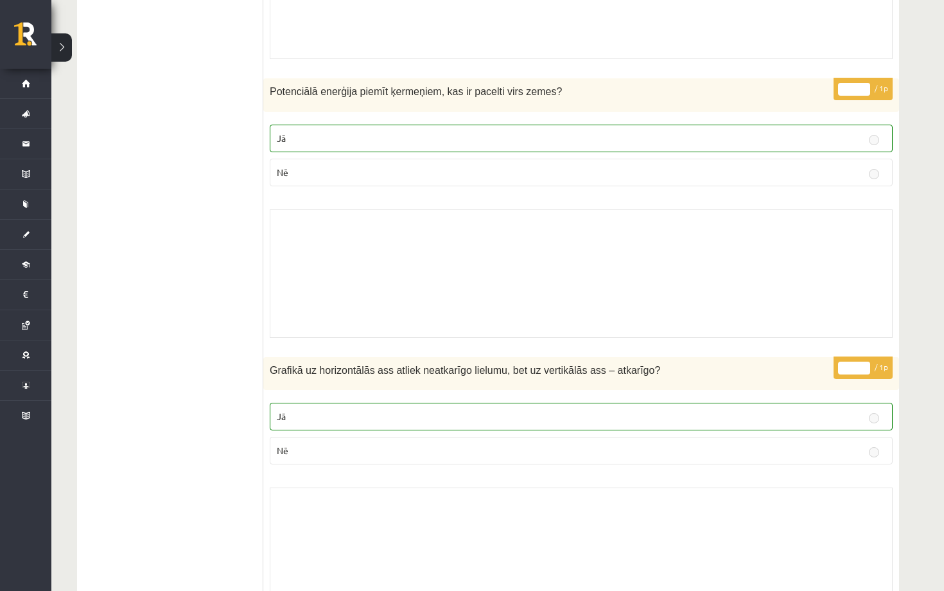
scroll to position [344, 0]
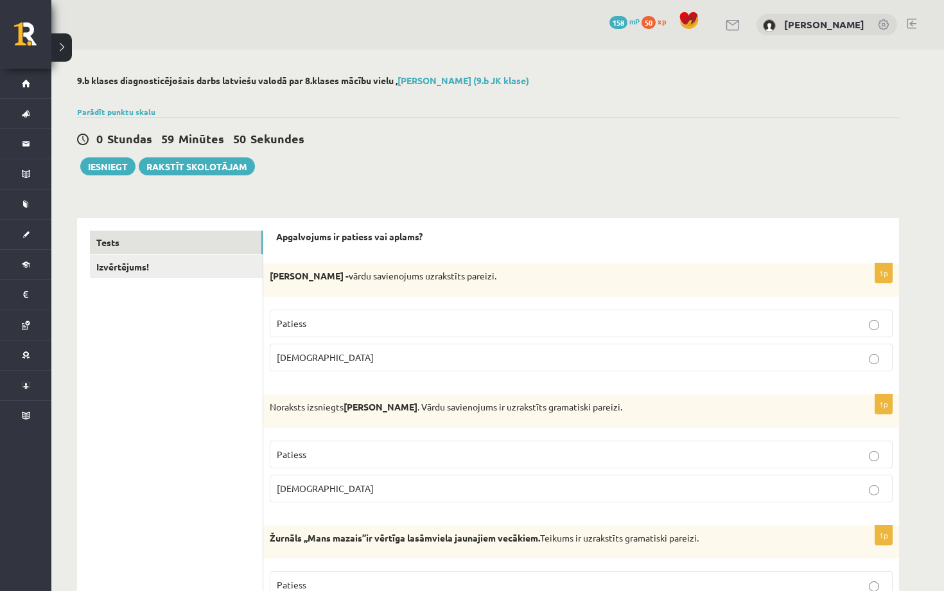
click at [427, 324] on p "Patiess" at bounding box center [581, 323] width 609 height 13
click at [305, 351] on p "Aplams" at bounding box center [581, 357] width 609 height 13
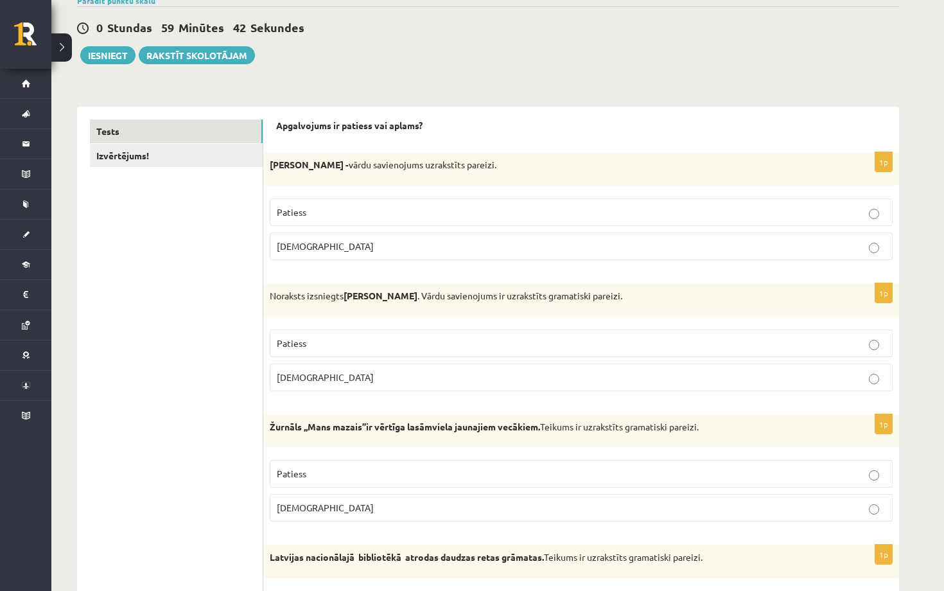
scroll to position [113, 0]
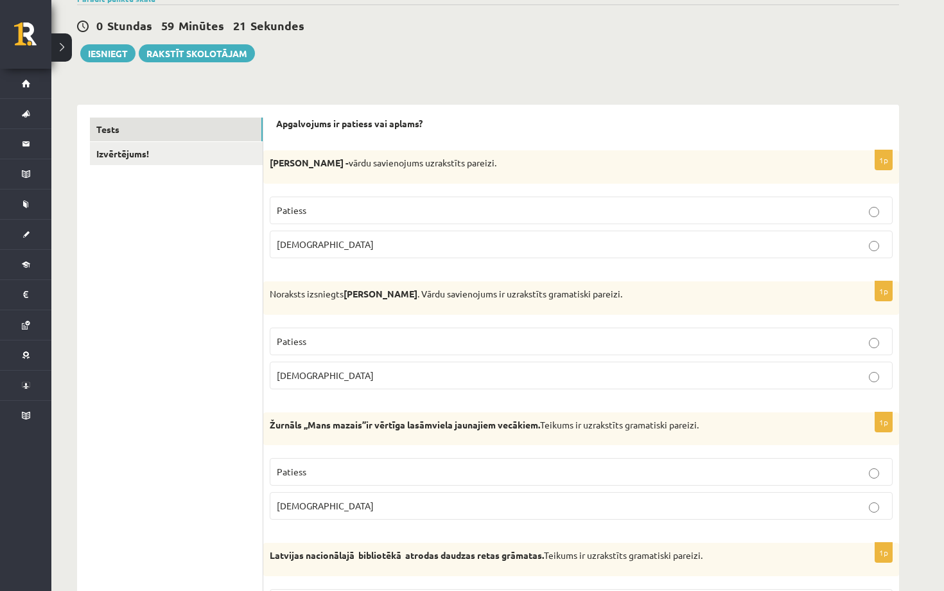
click at [439, 339] on p "Patiess" at bounding box center [581, 341] width 609 height 13
click at [461, 366] on label "Aplams" at bounding box center [581, 376] width 623 height 28
click at [483, 342] on p "Patiess" at bounding box center [581, 341] width 609 height 13
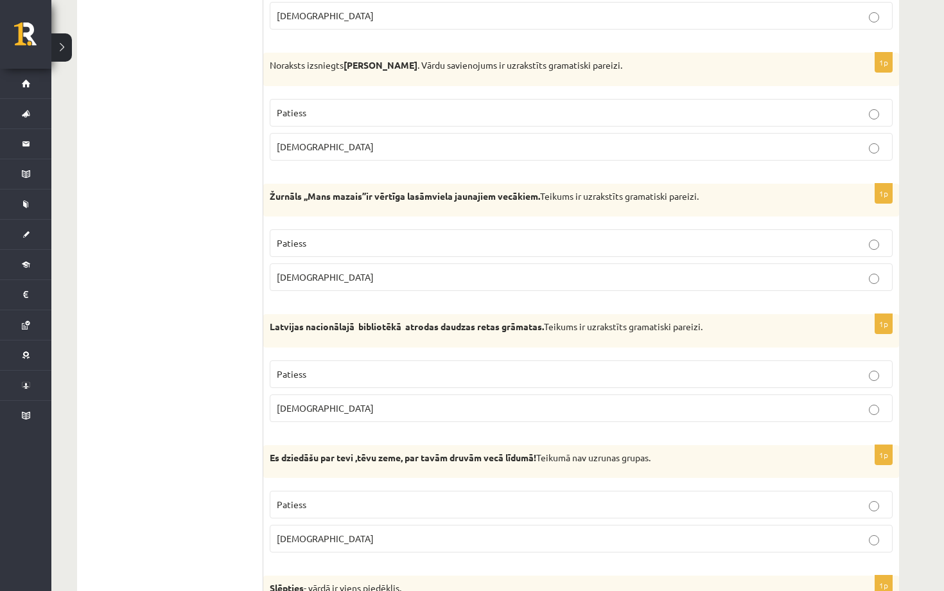
scroll to position [346, 0]
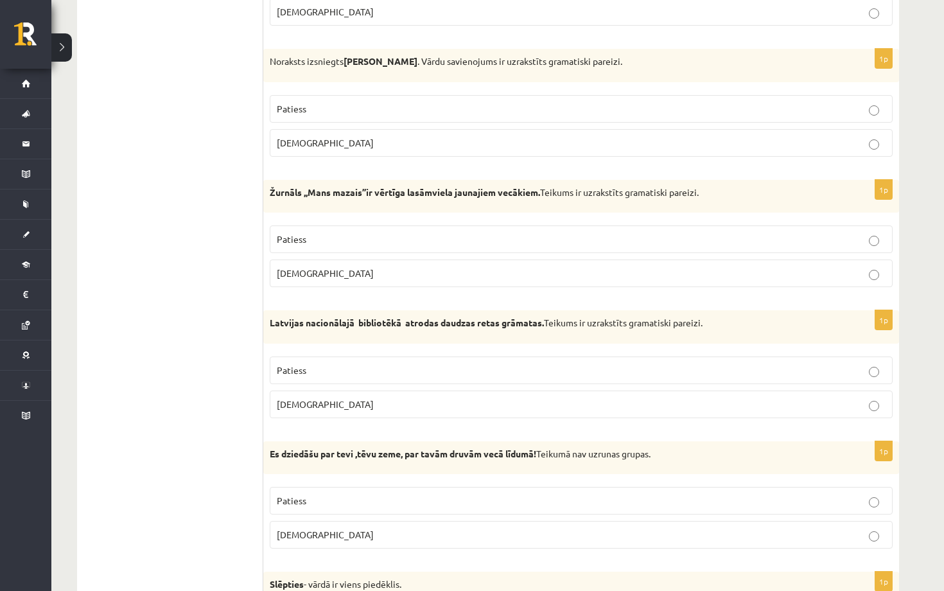
click at [515, 242] on p "Patiess" at bounding box center [581, 239] width 609 height 13
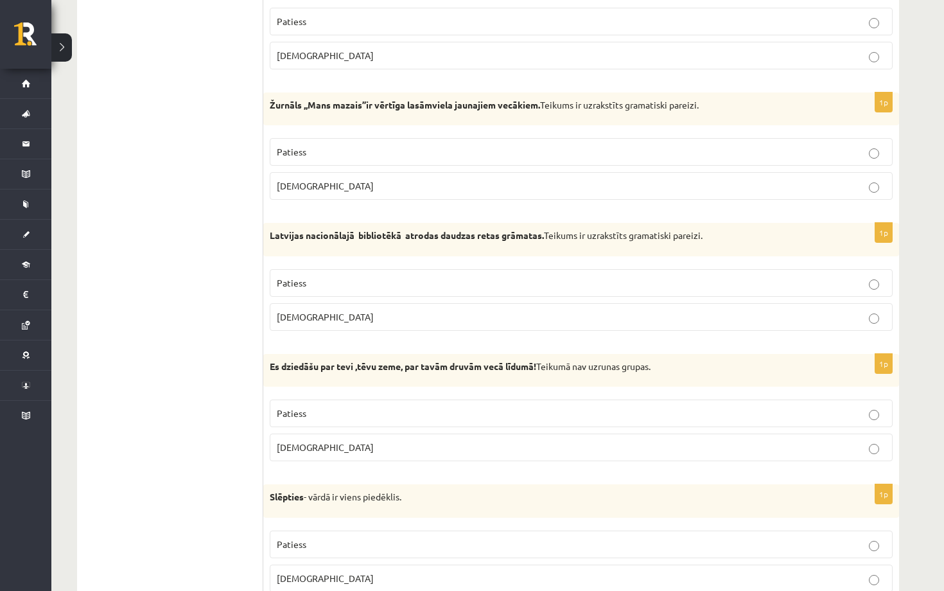
scroll to position [444, 0]
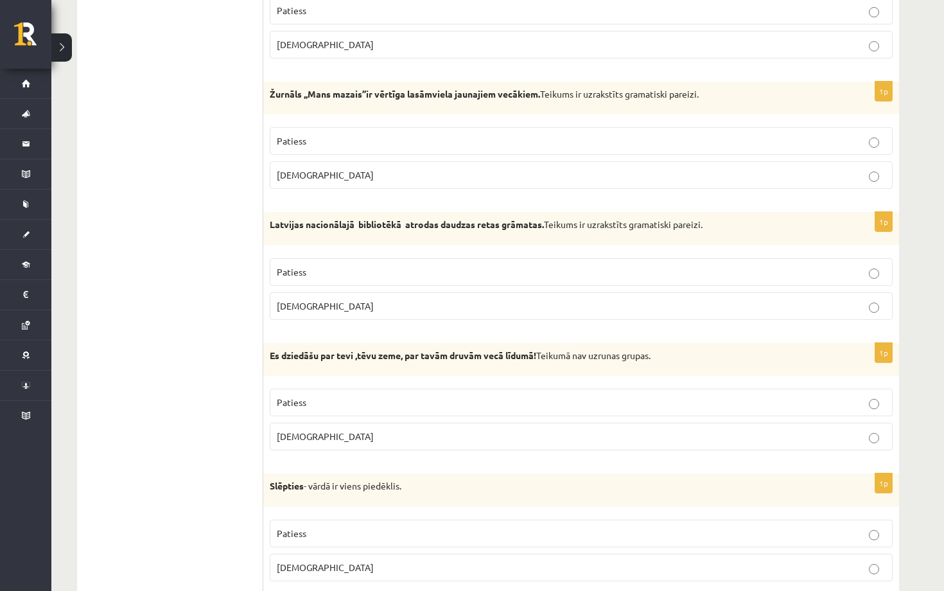
click at [483, 179] on p "[DEMOGRAPHIC_DATA]" at bounding box center [581, 174] width 609 height 13
click at [511, 294] on label "[DEMOGRAPHIC_DATA]" at bounding box center [581, 306] width 623 height 28
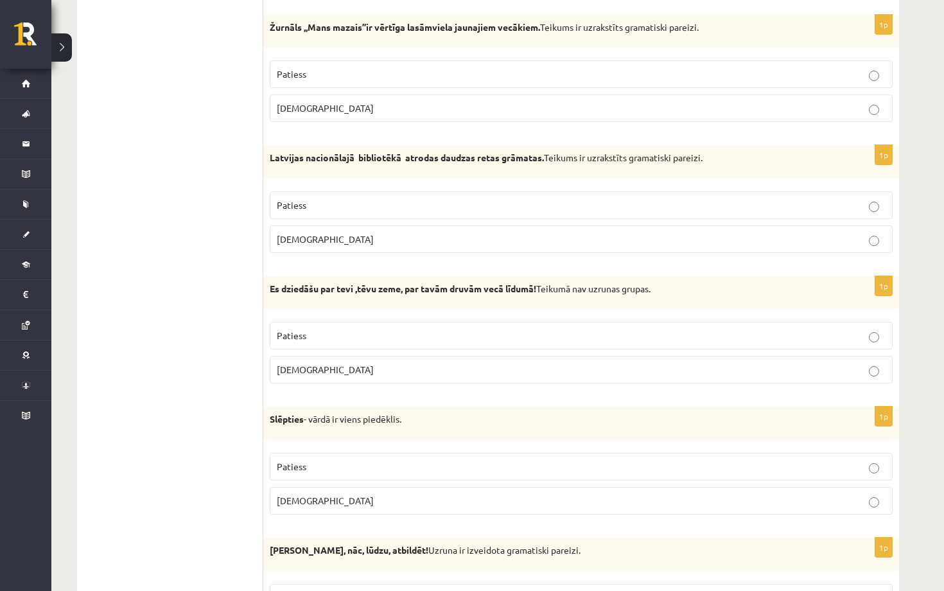
scroll to position [518, 0]
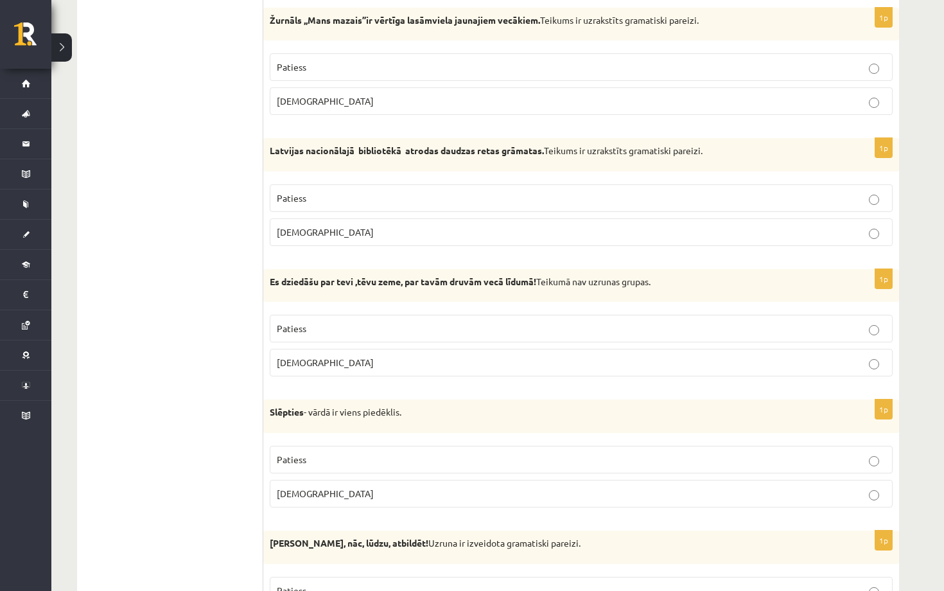
drag, startPoint x: 461, startPoint y: 327, endPoint x: 448, endPoint y: 334, distance: 14.7
click at [458, 327] on p "Patiess" at bounding box center [581, 328] width 609 height 13
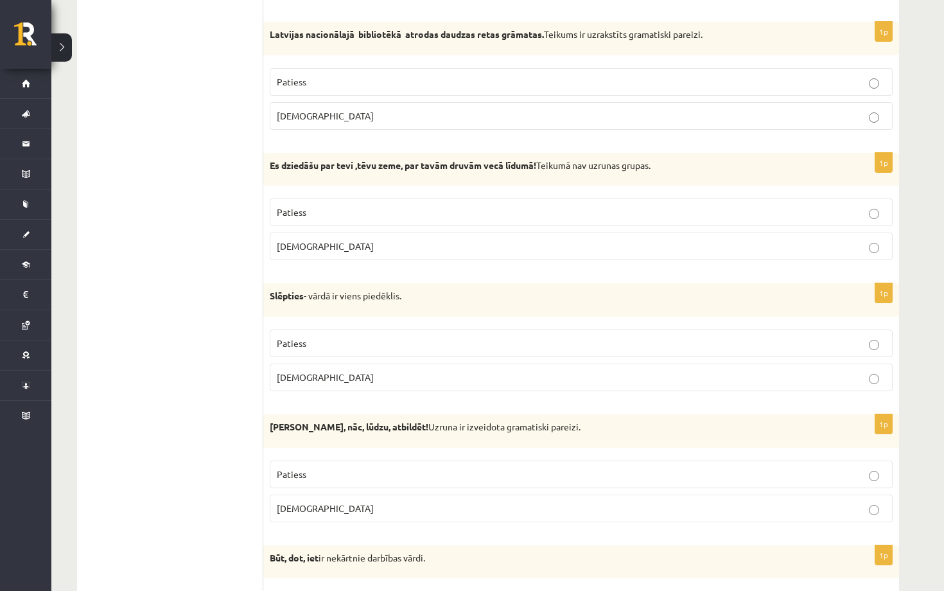
scroll to position [639, 0]
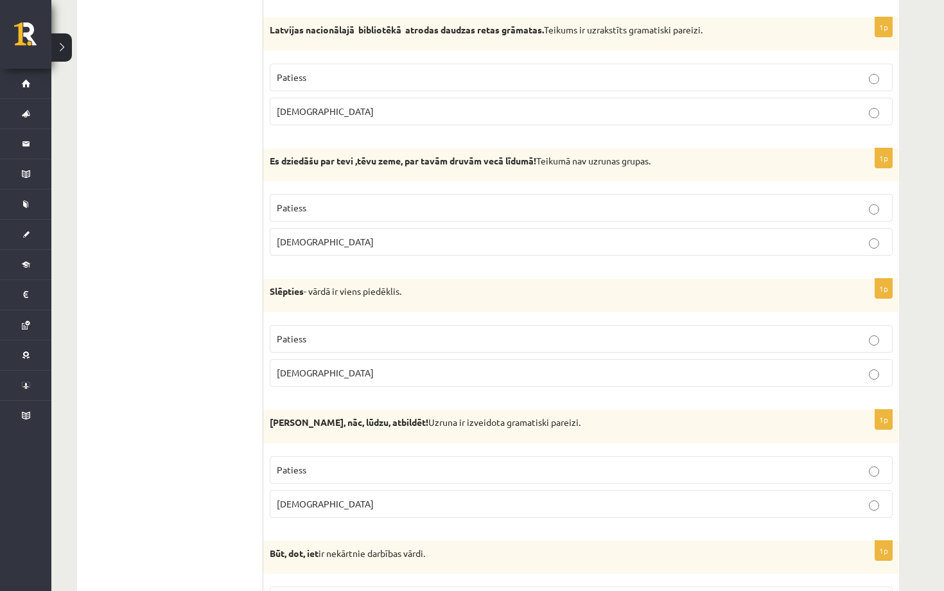
click at [448, 334] on p "Patiess" at bounding box center [581, 338] width 609 height 13
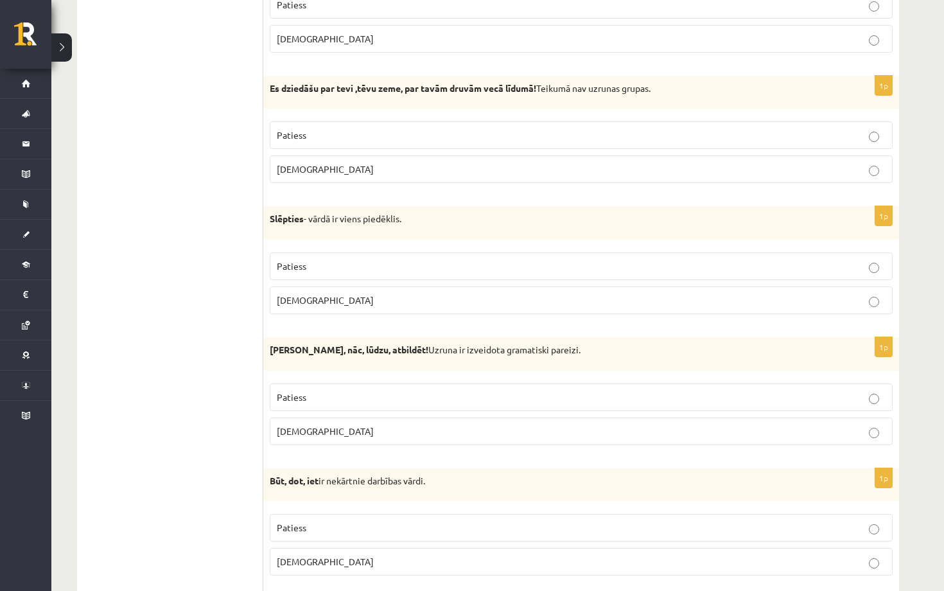
scroll to position [715, 0]
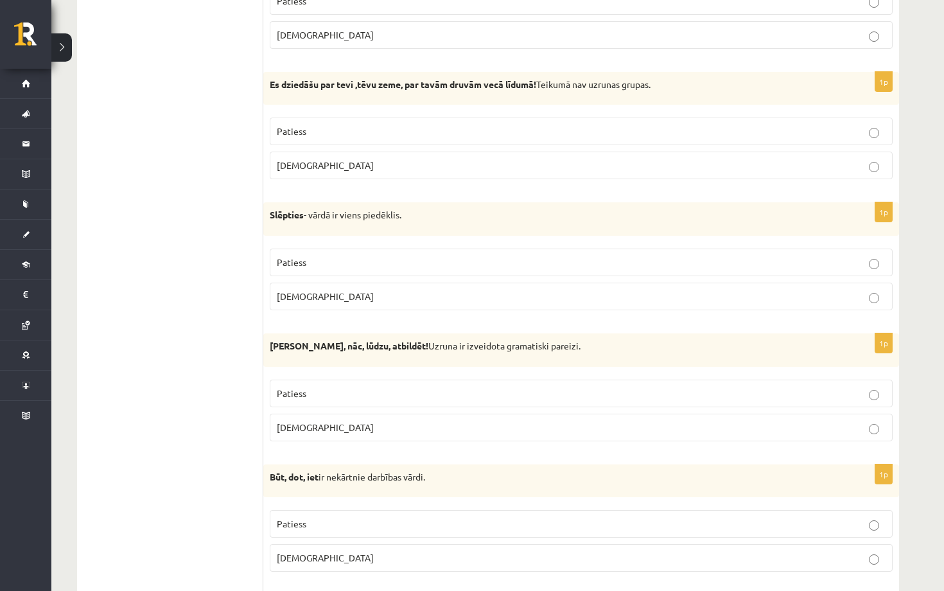
click at [338, 428] on p "Aplams" at bounding box center [581, 427] width 609 height 13
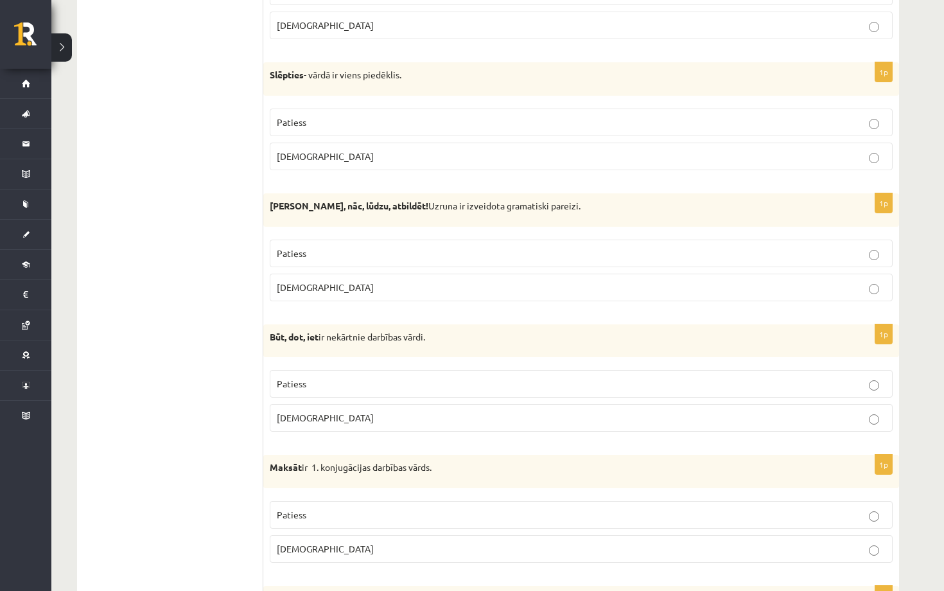
scroll to position [856, 0]
click at [411, 383] on p "Patiess" at bounding box center [581, 382] width 609 height 13
click at [389, 501] on label "Patiess" at bounding box center [581, 514] width 623 height 28
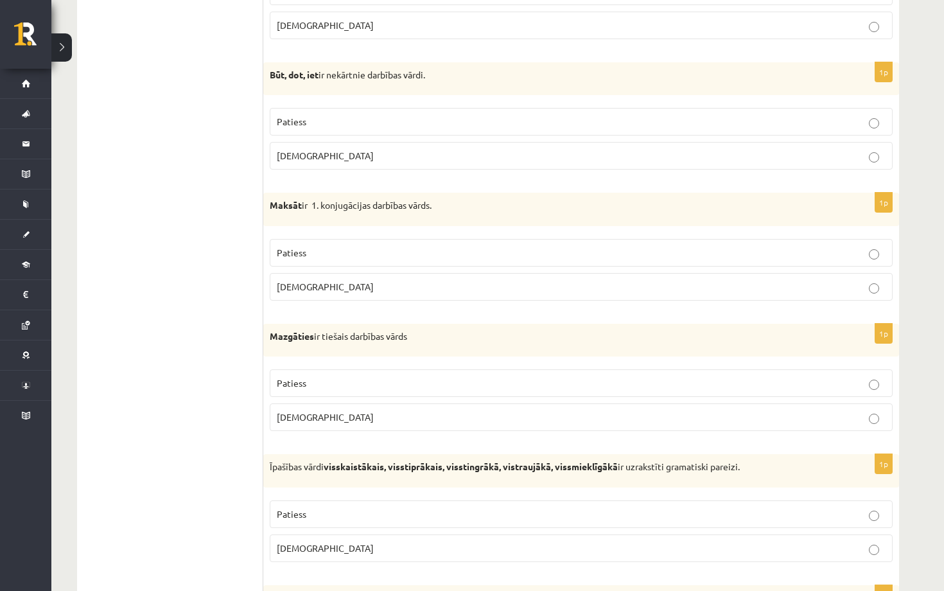
scroll to position [1117, 0]
click at [412, 379] on p "Patiess" at bounding box center [581, 382] width 609 height 13
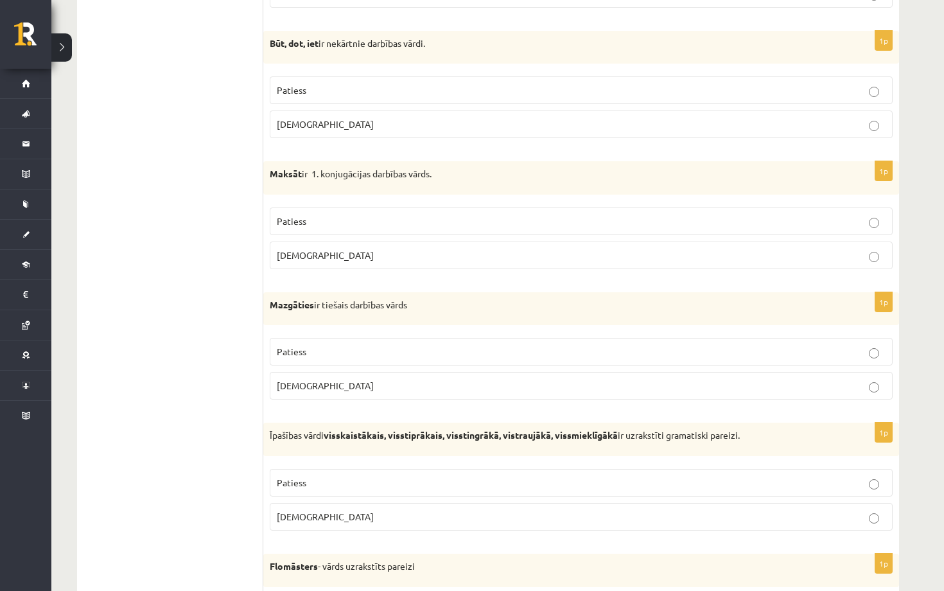
scroll to position [1151, 0]
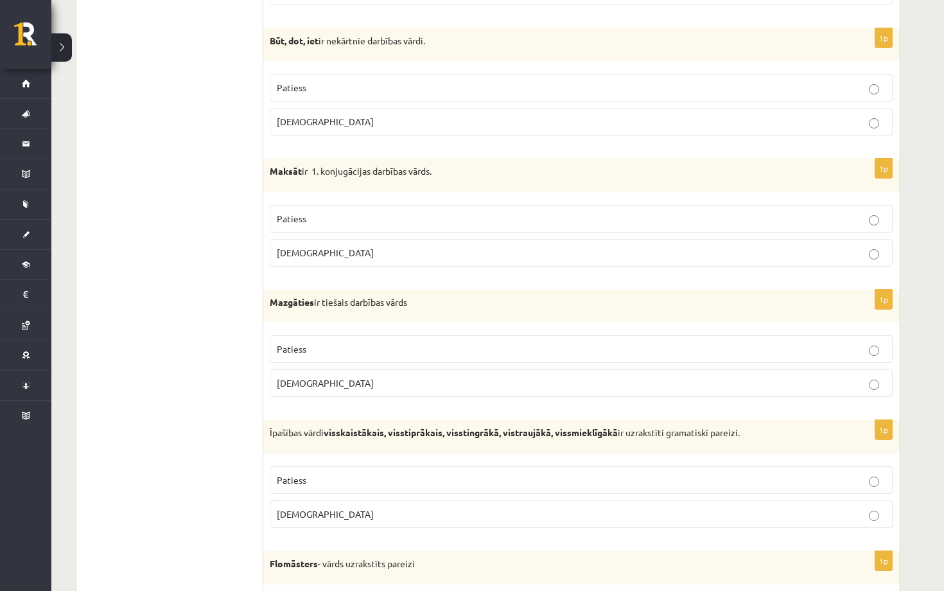
click at [415, 379] on p "Aplams" at bounding box center [581, 382] width 609 height 13
click at [423, 343] on p "Patiess" at bounding box center [581, 348] width 609 height 13
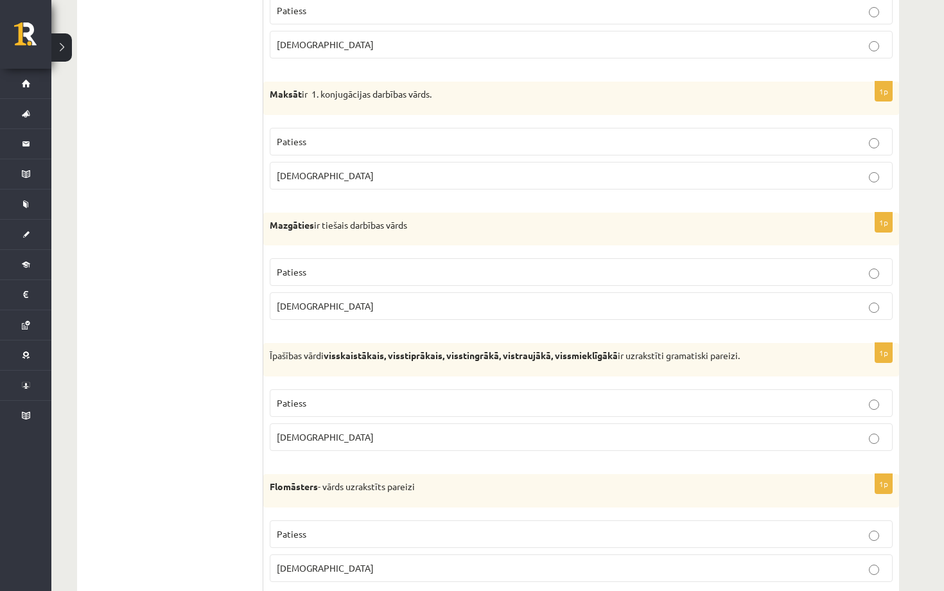
scroll to position [1230, 0]
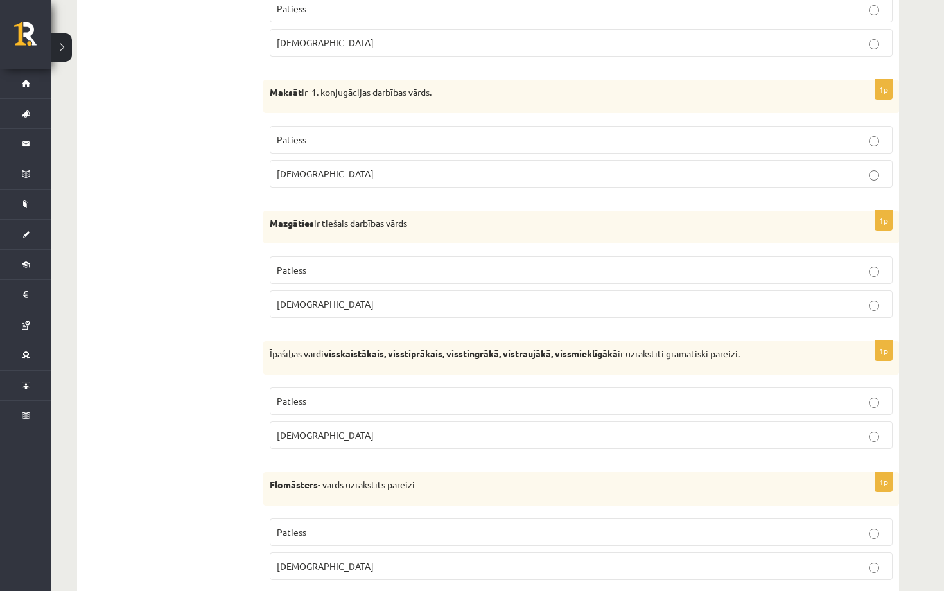
click at [491, 431] on p "Aplams" at bounding box center [581, 434] width 609 height 13
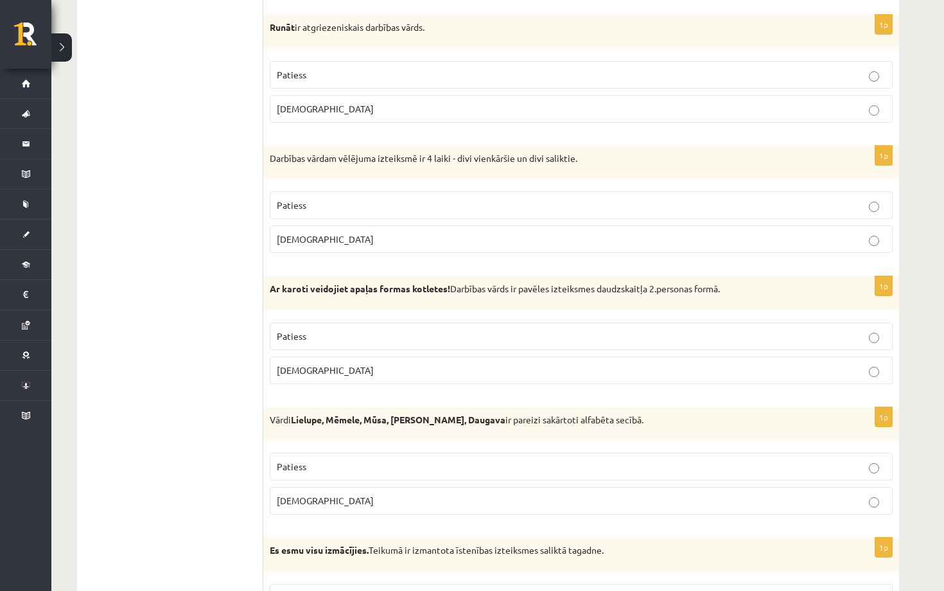
scroll to position [3610, 0]
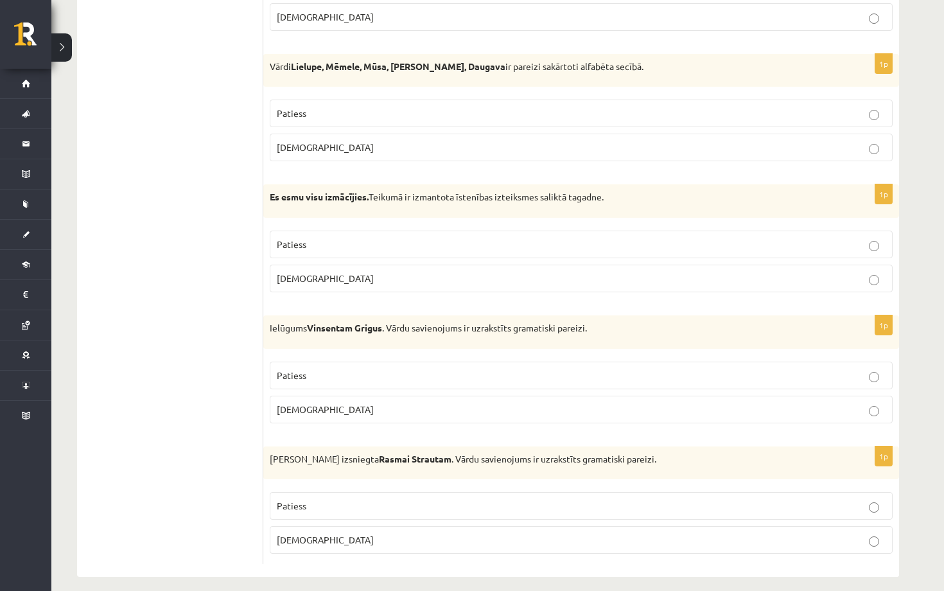
click at [389, 526] on label "Aplams" at bounding box center [581, 540] width 623 height 28
click at [397, 403] on p "Aplams" at bounding box center [581, 409] width 609 height 13
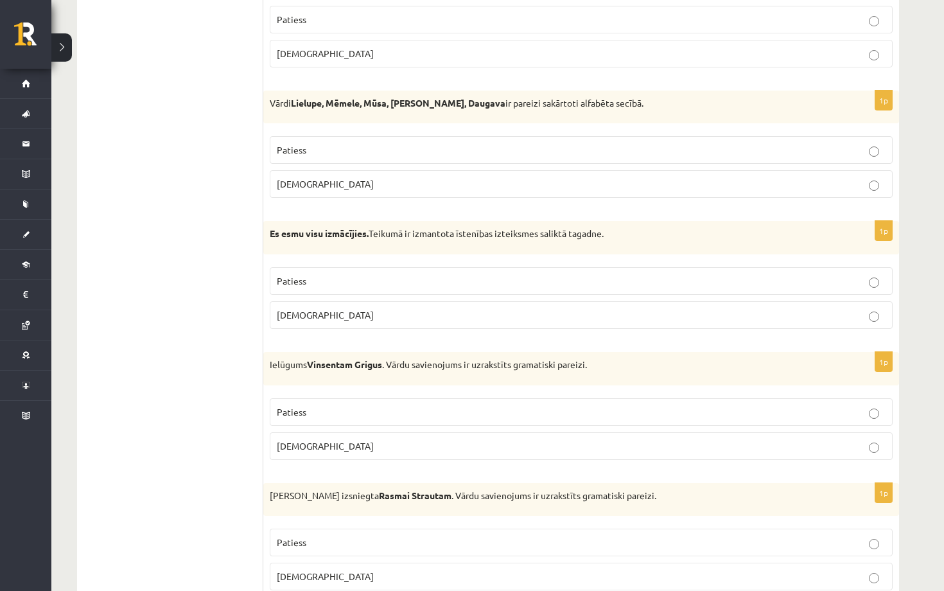
scroll to position [3572, 0]
click at [488, 276] on p "Patiess" at bounding box center [581, 282] width 609 height 13
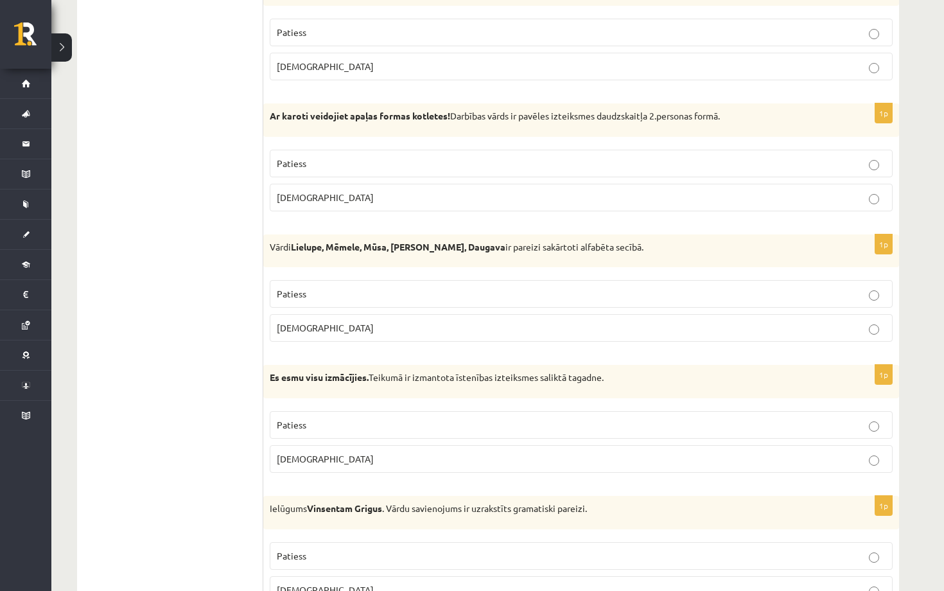
scroll to position [3423, 0]
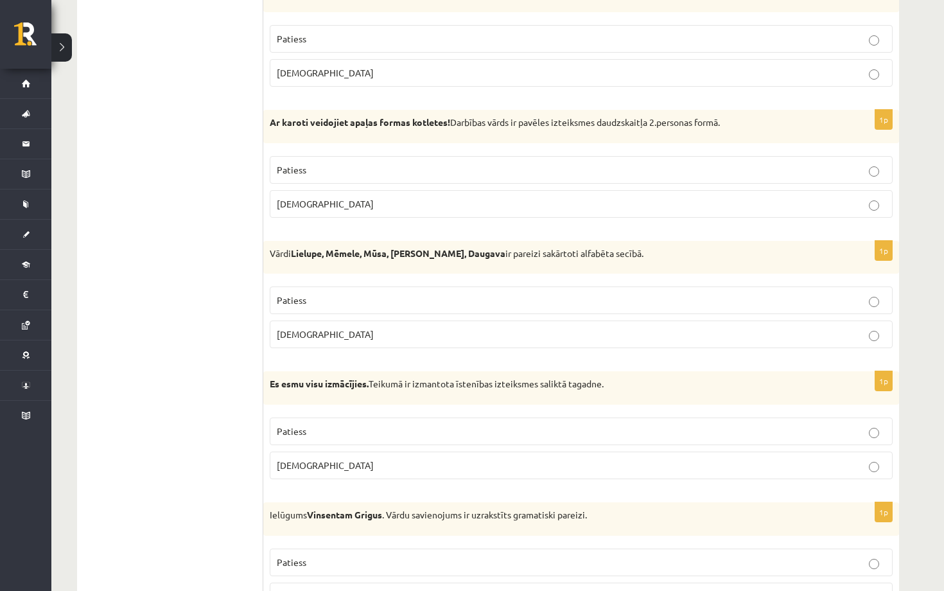
click at [387, 328] on p "Aplams" at bounding box center [581, 334] width 609 height 13
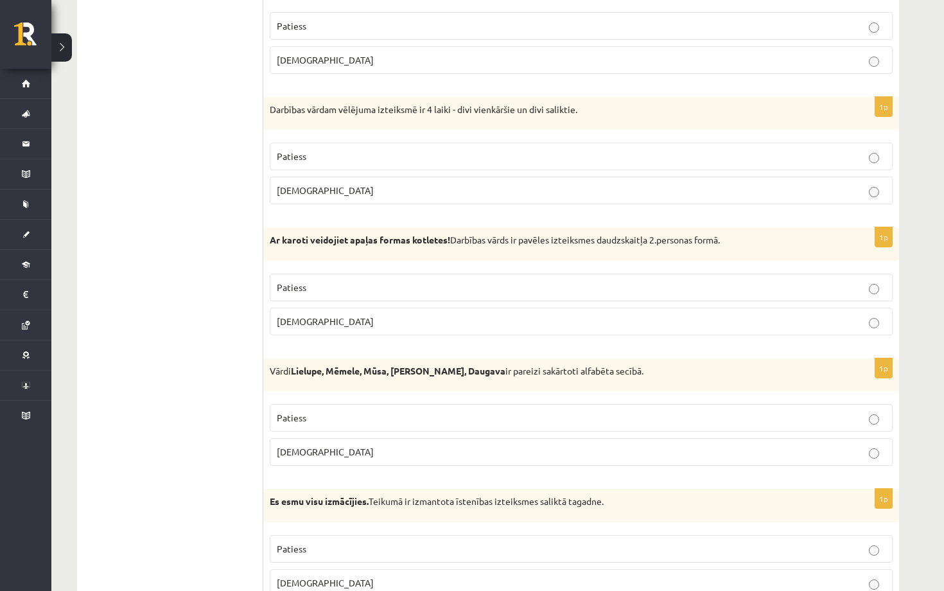
scroll to position [3304, 0]
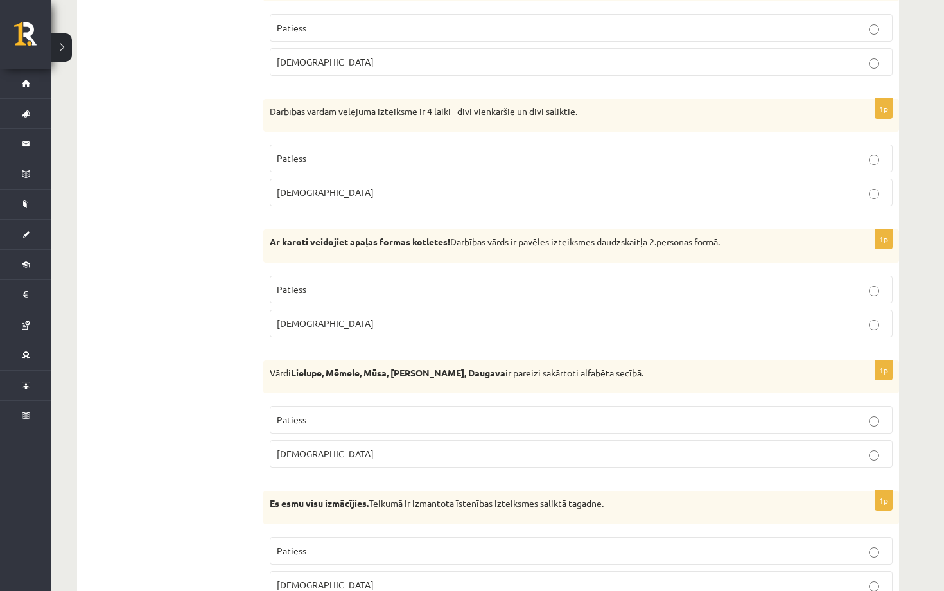
click at [401, 283] on p "Patiess" at bounding box center [581, 289] width 609 height 13
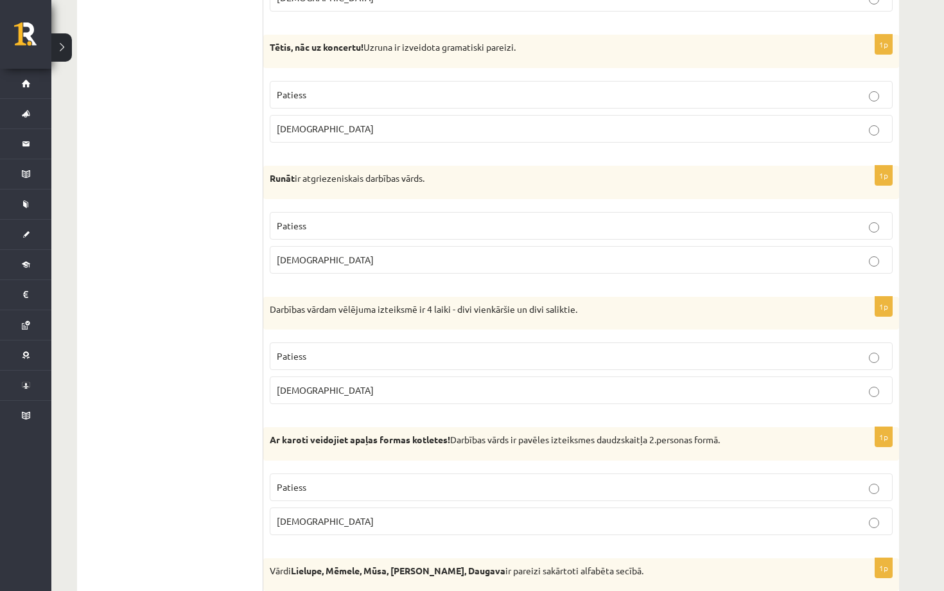
scroll to position [3105, 0]
click at [343, 385] on p "Aplams" at bounding box center [581, 390] width 609 height 13
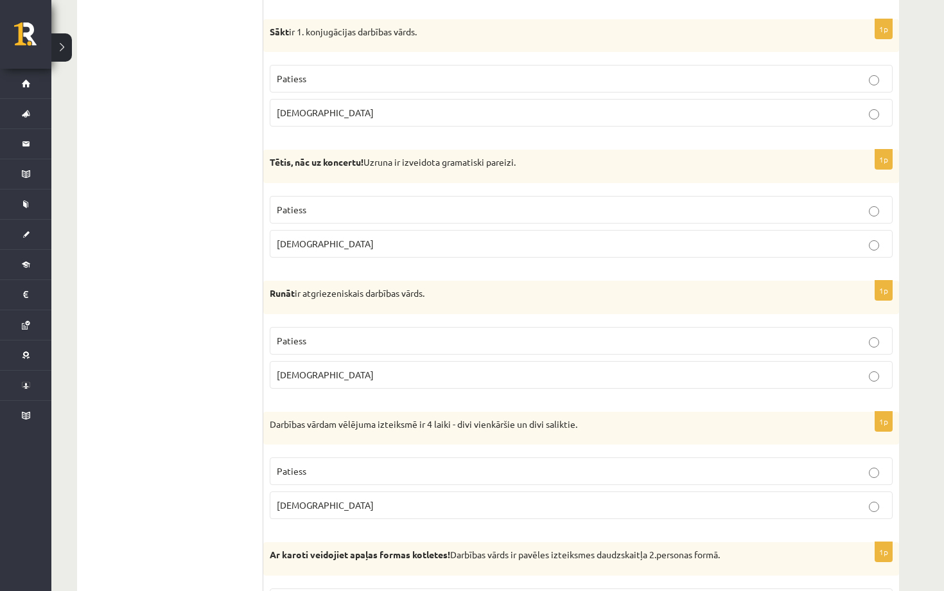
scroll to position [2988, 0]
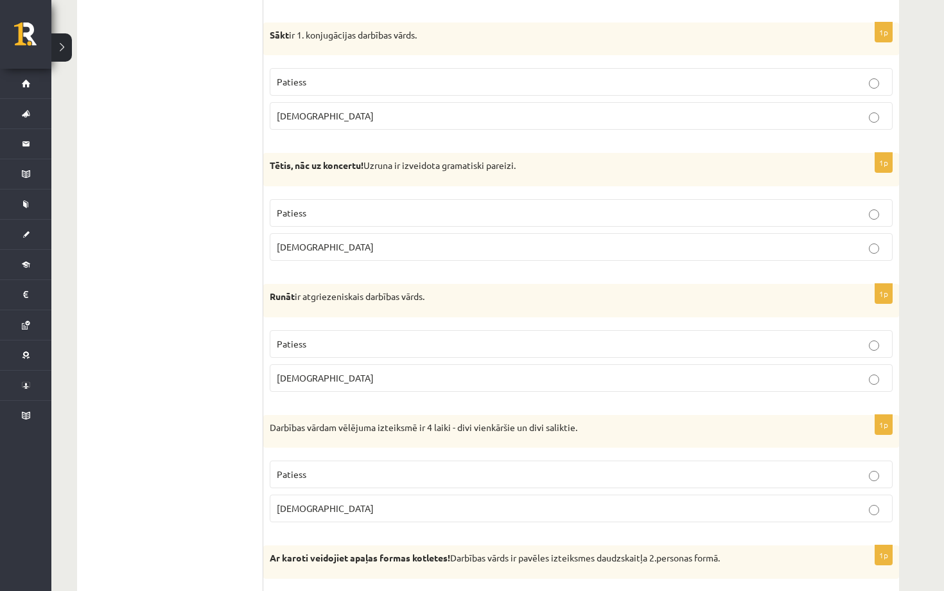
click at [350, 340] on p "Patiess" at bounding box center [581, 343] width 609 height 13
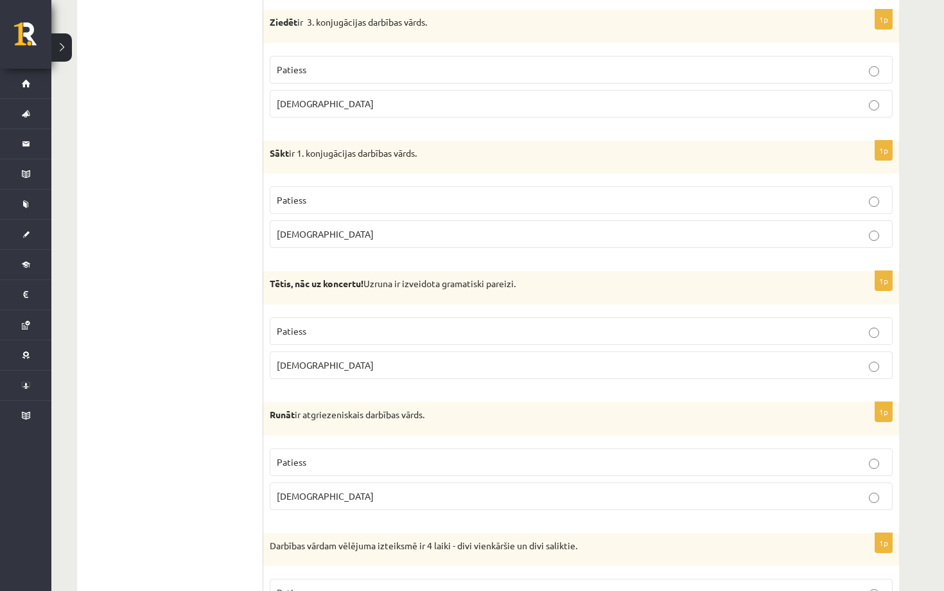
scroll to position [2868, 0]
click at [335, 360] on p "Aplams" at bounding box center [581, 366] width 609 height 13
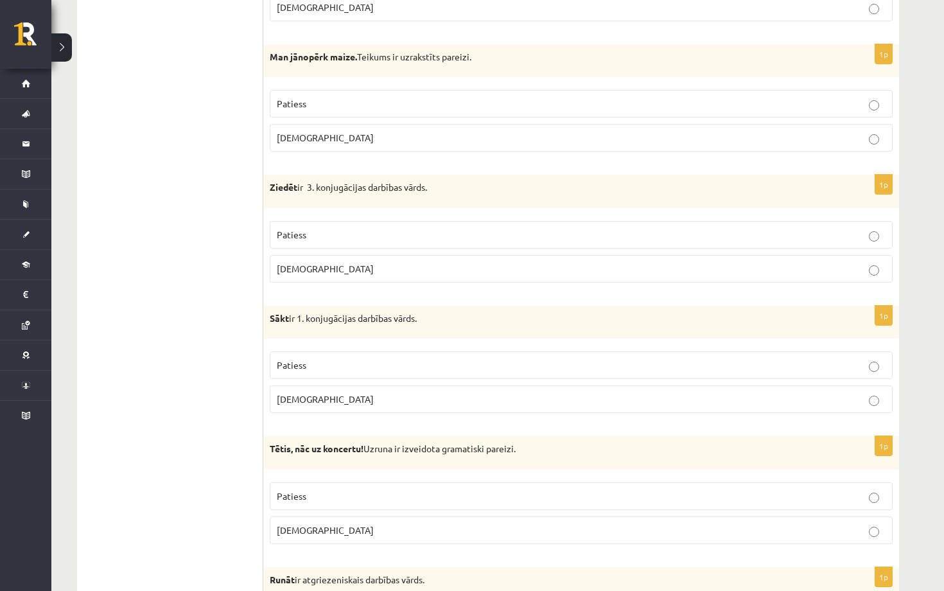
scroll to position [2701, 0]
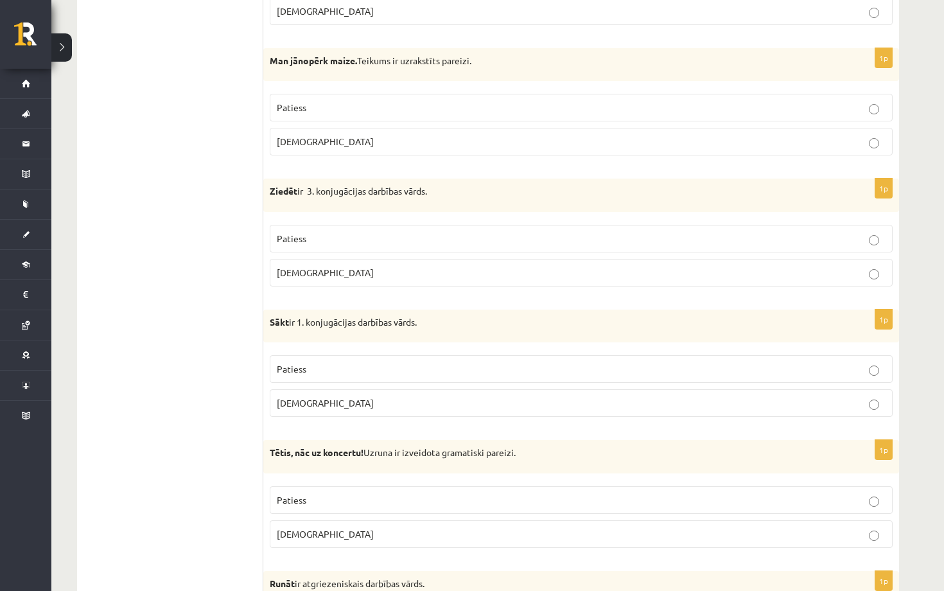
click at [335, 362] on p "Patiess" at bounding box center [581, 368] width 609 height 13
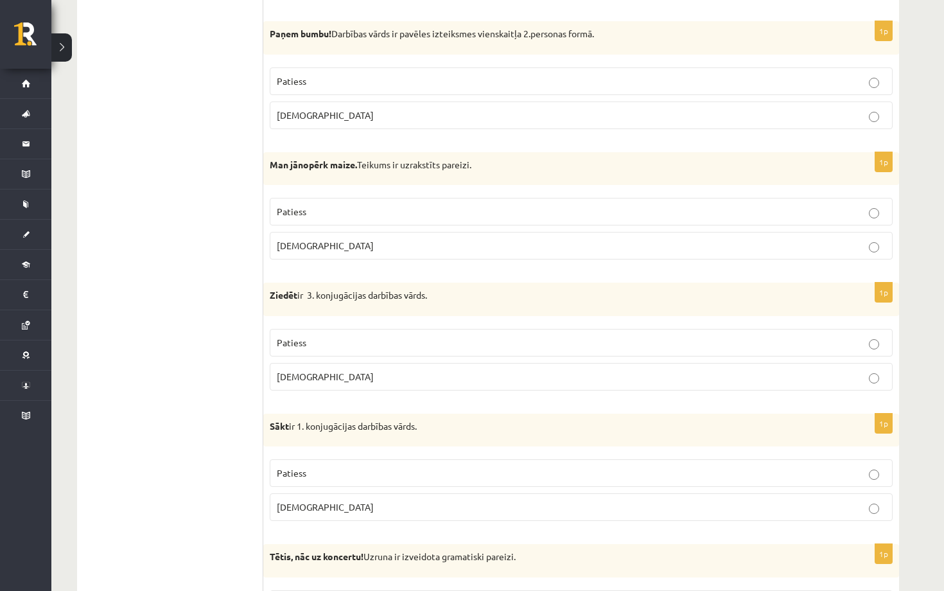
scroll to position [2592, 0]
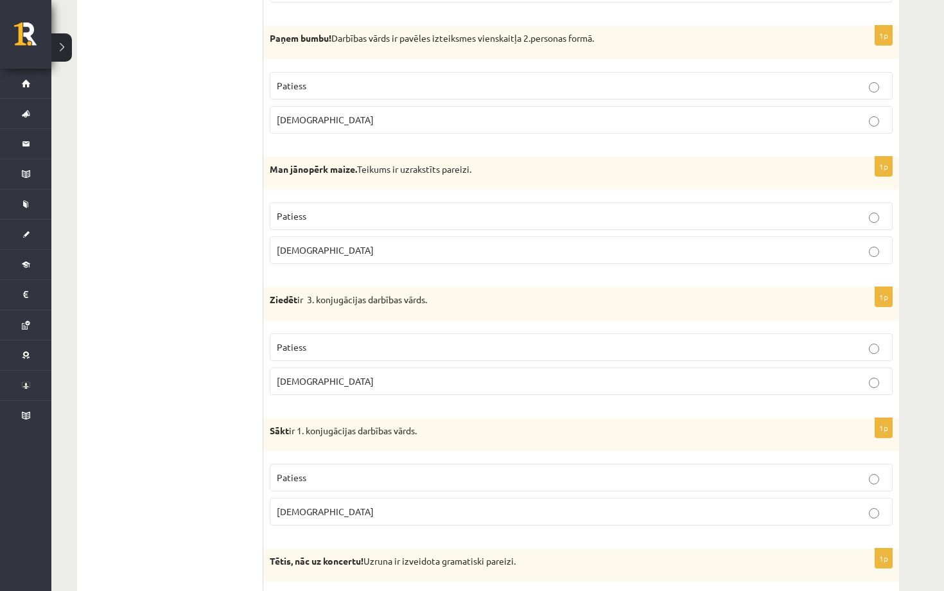
click at [331, 375] on p "Aplams" at bounding box center [581, 381] width 609 height 13
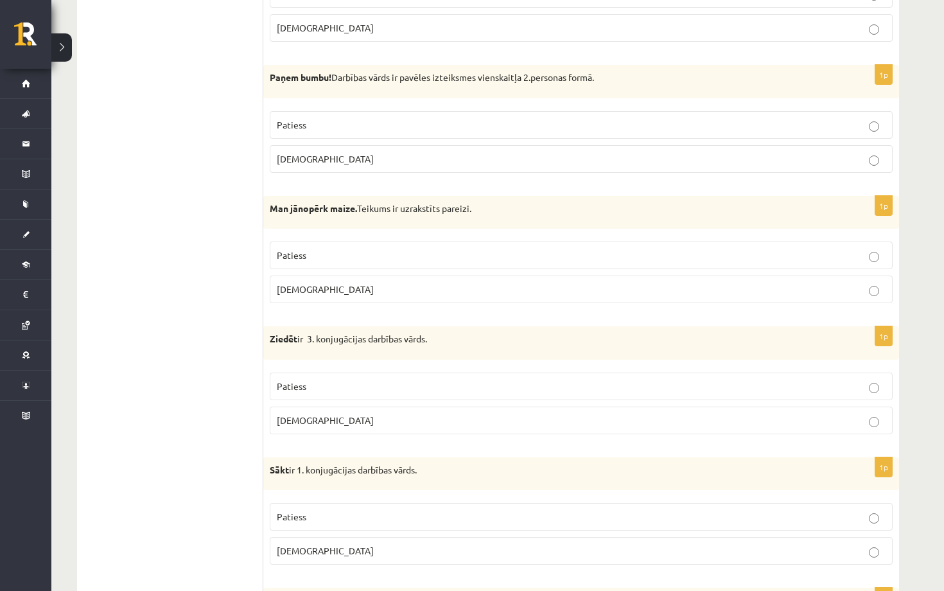
scroll to position [2498, 0]
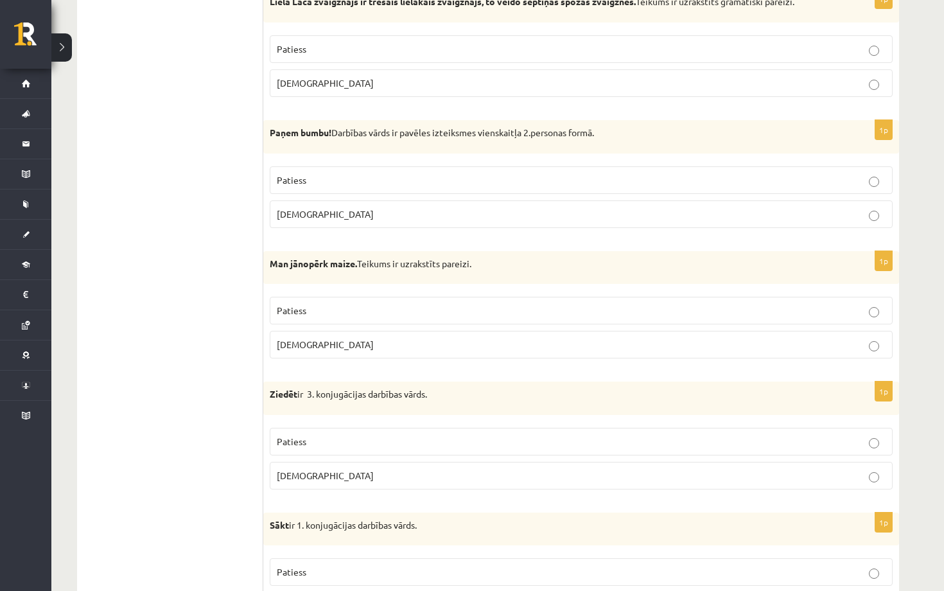
click at [321, 304] on p "Patiess" at bounding box center [581, 310] width 609 height 13
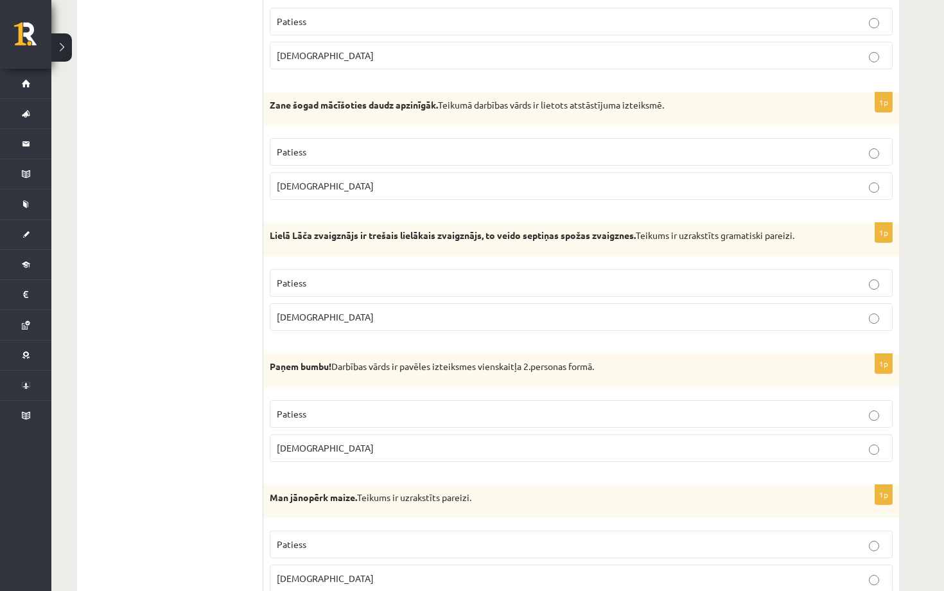
scroll to position [2263, 0]
click at [319, 408] on p "Patiess" at bounding box center [581, 414] width 609 height 13
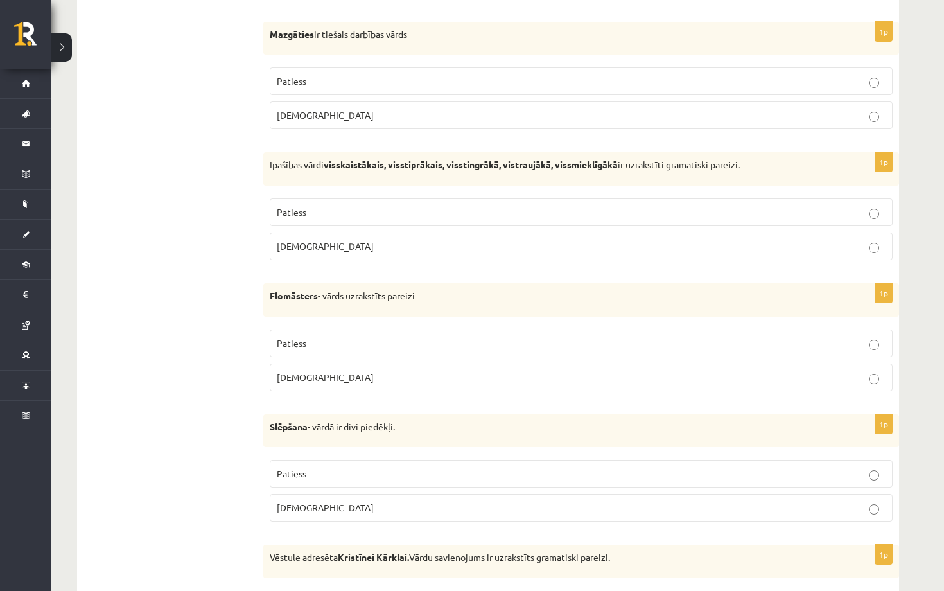
scroll to position [1422, 0]
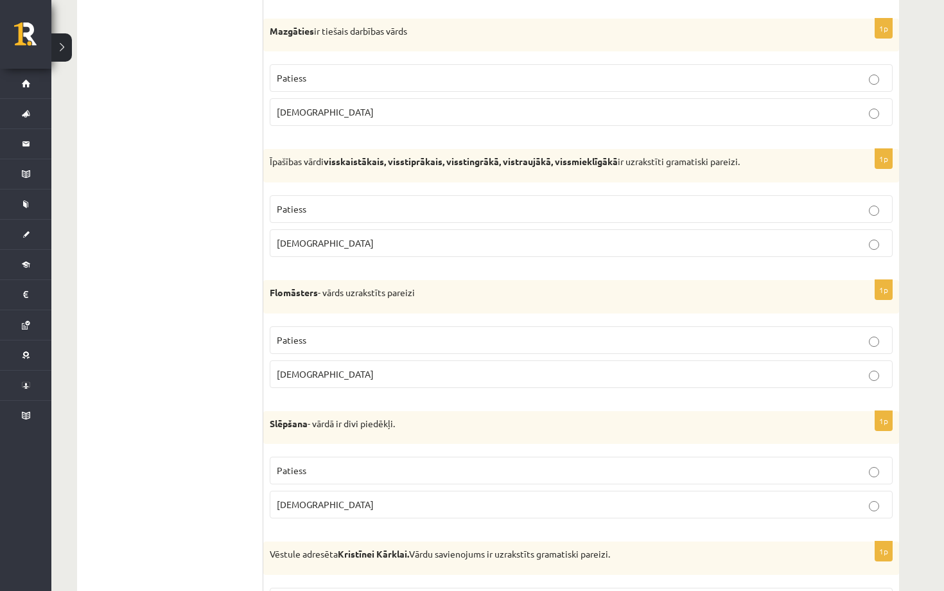
click at [335, 333] on p "Patiess" at bounding box center [581, 339] width 609 height 13
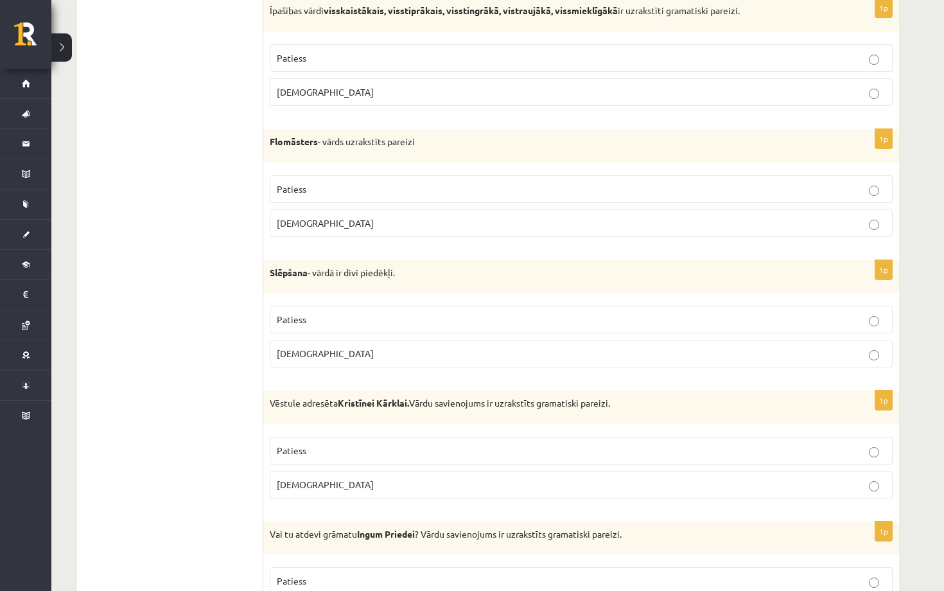
scroll to position [1574, 0]
click at [336, 351] on p "Aplams" at bounding box center [581, 352] width 609 height 13
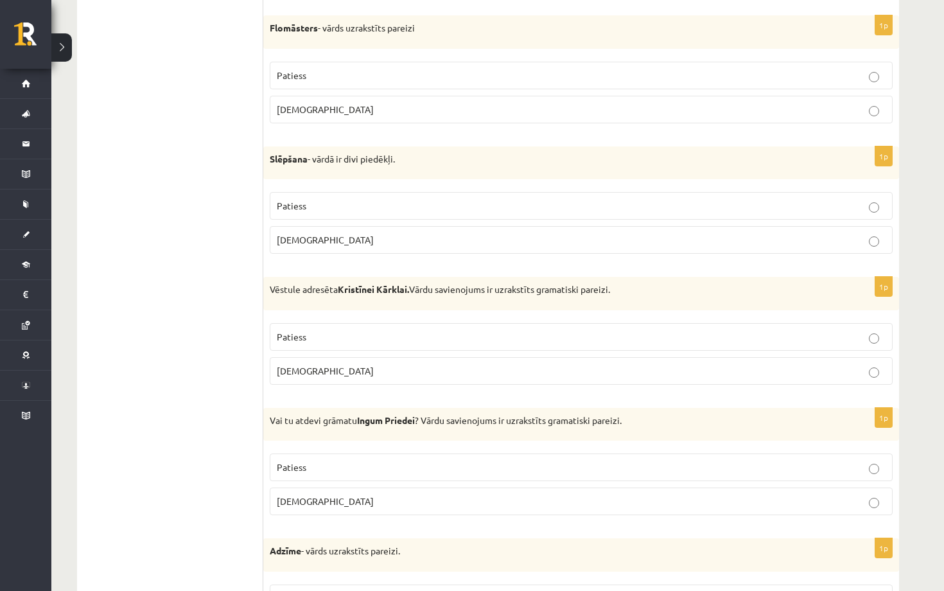
scroll to position [1692, 0]
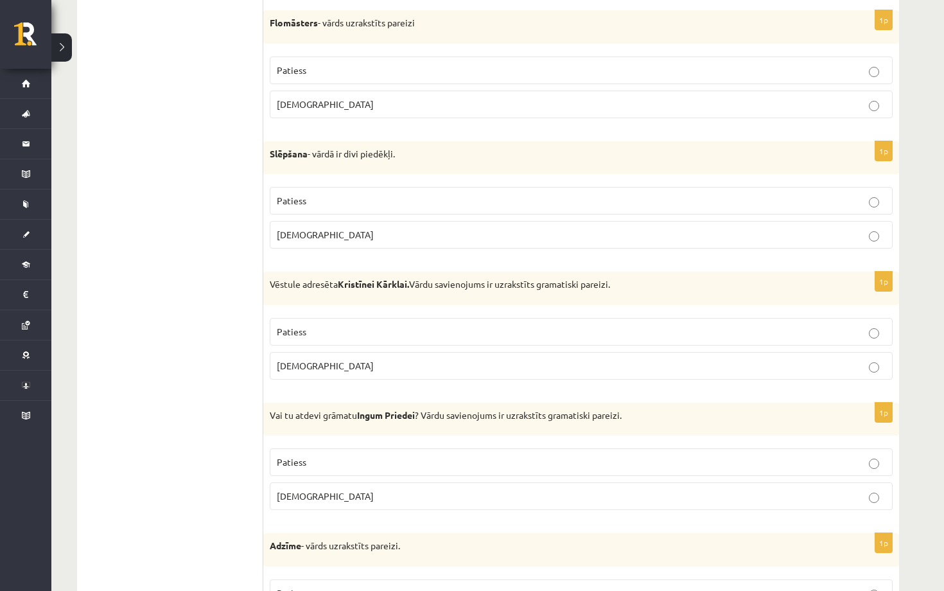
click at [357, 326] on p "Patiess" at bounding box center [581, 331] width 609 height 13
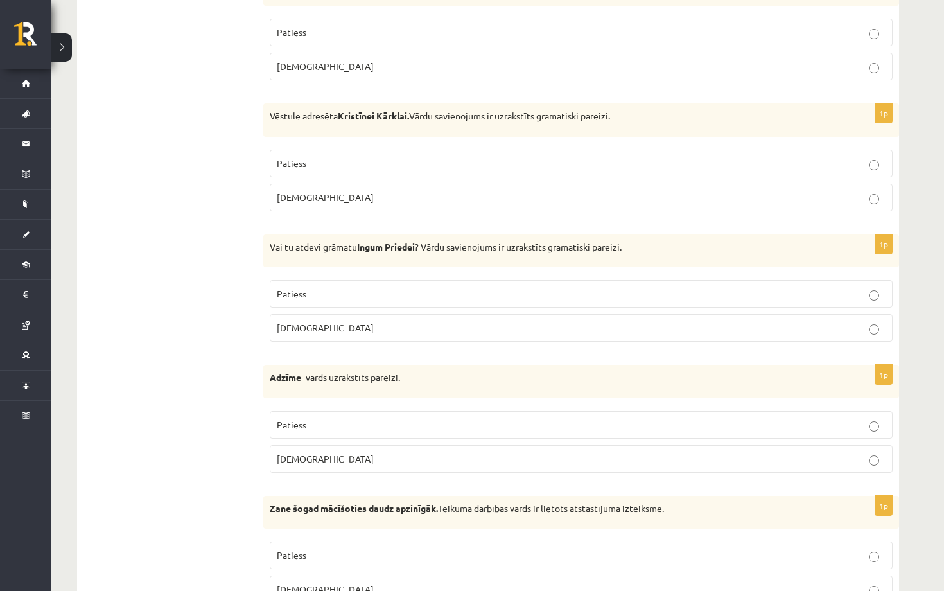
scroll to position [1874, 0]
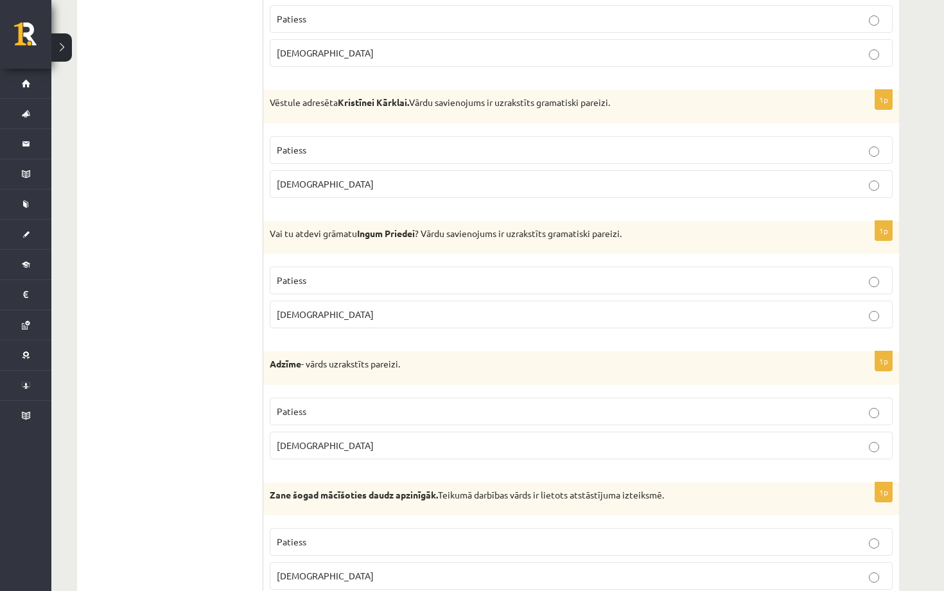
click at [418, 301] on label "Aplams" at bounding box center [581, 315] width 623 height 28
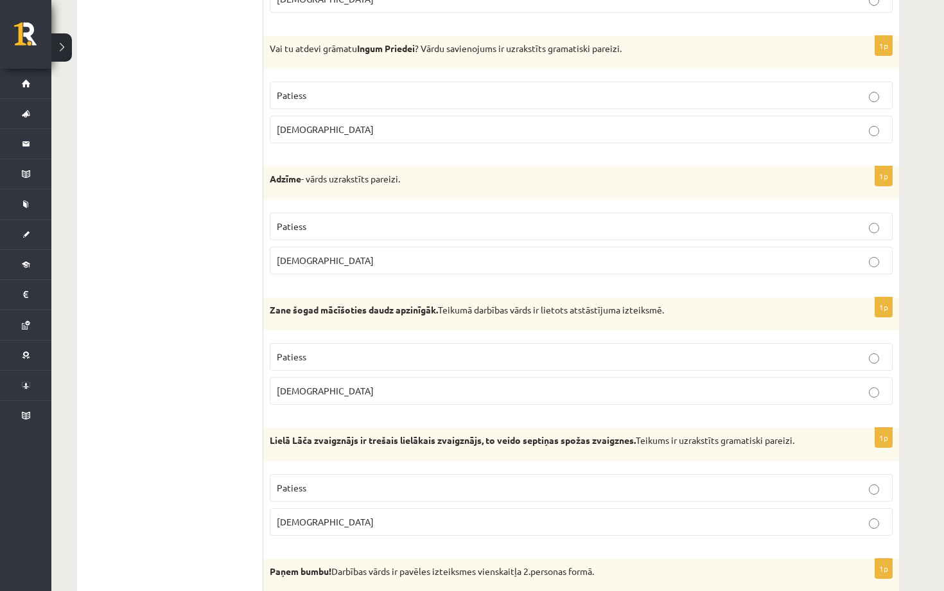
scroll to position [2056, 0]
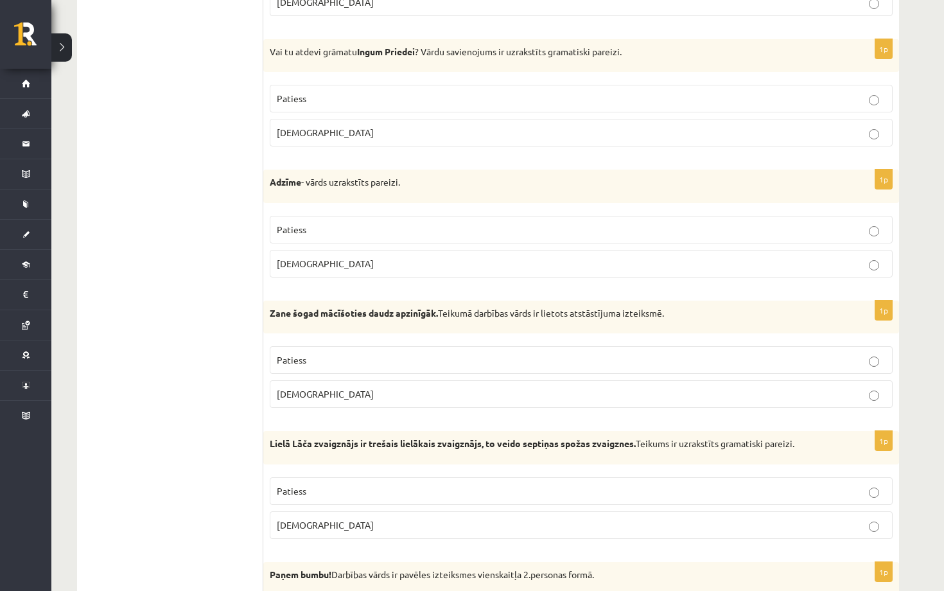
click at [336, 257] on p "Aplams" at bounding box center [581, 263] width 609 height 13
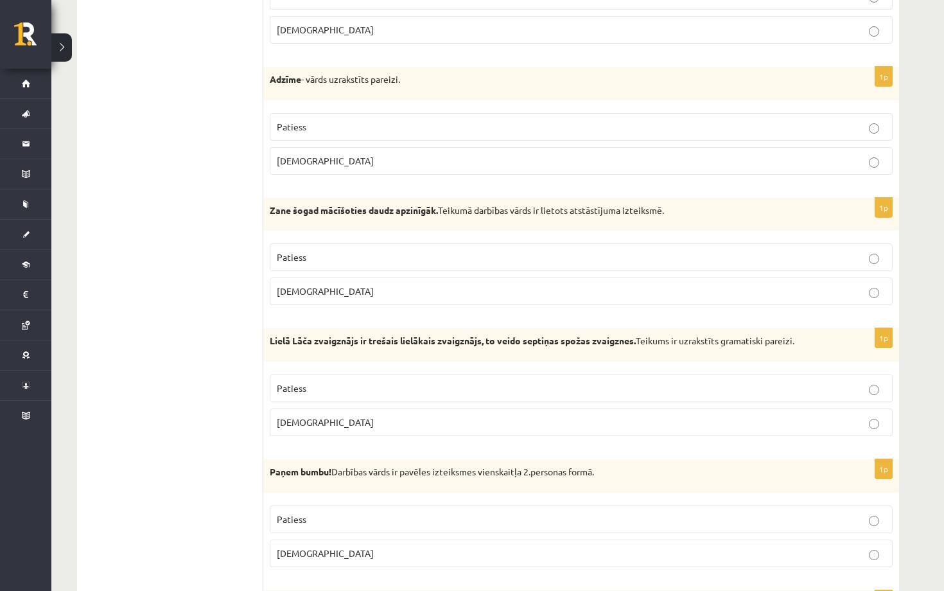
scroll to position [2163, 0]
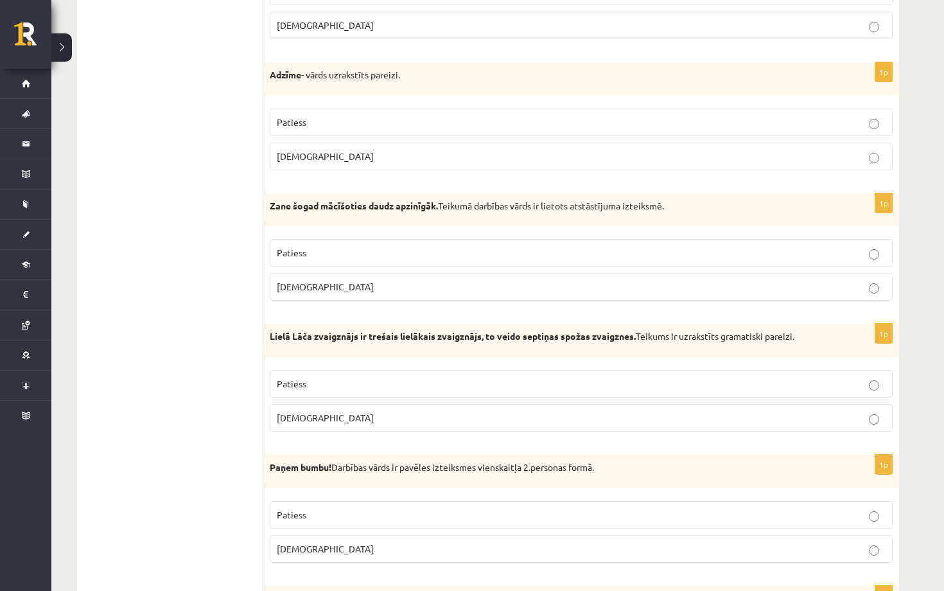
click at [329, 249] on p "Patiess" at bounding box center [581, 252] width 609 height 13
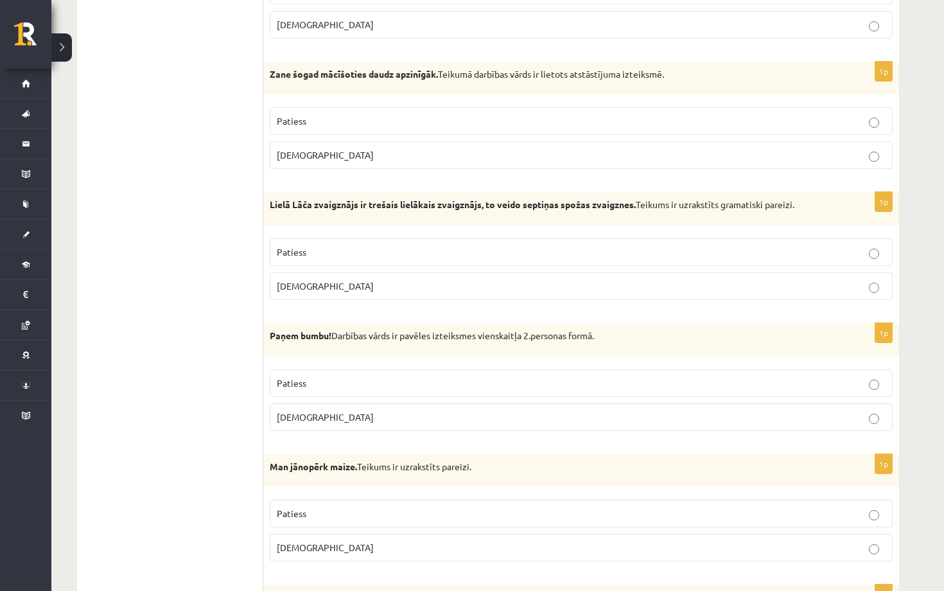
scroll to position [2295, 0]
click at [753, 279] on p "Aplams" at bounding box center [581, 285] width 609 height 13
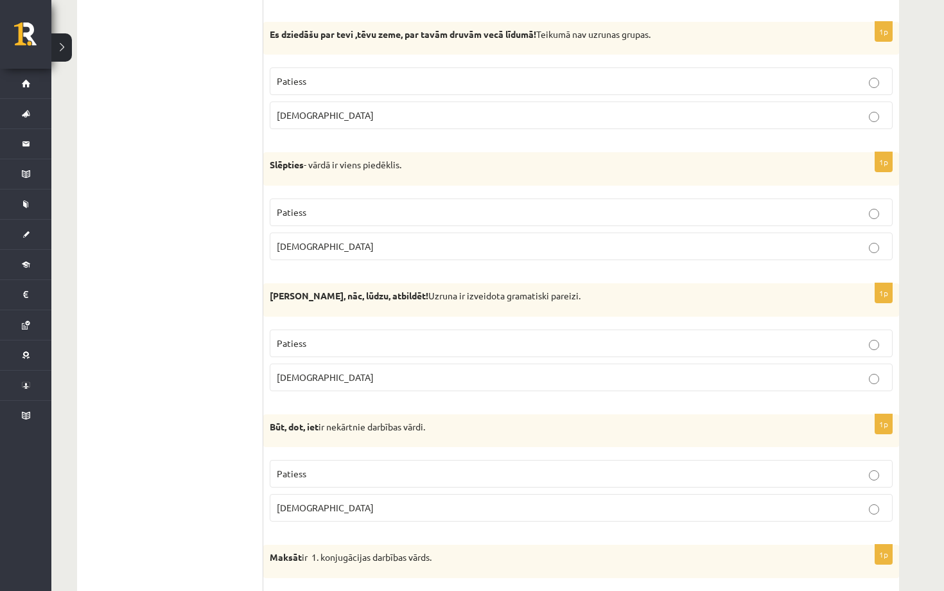
scroll to position [0, 0]
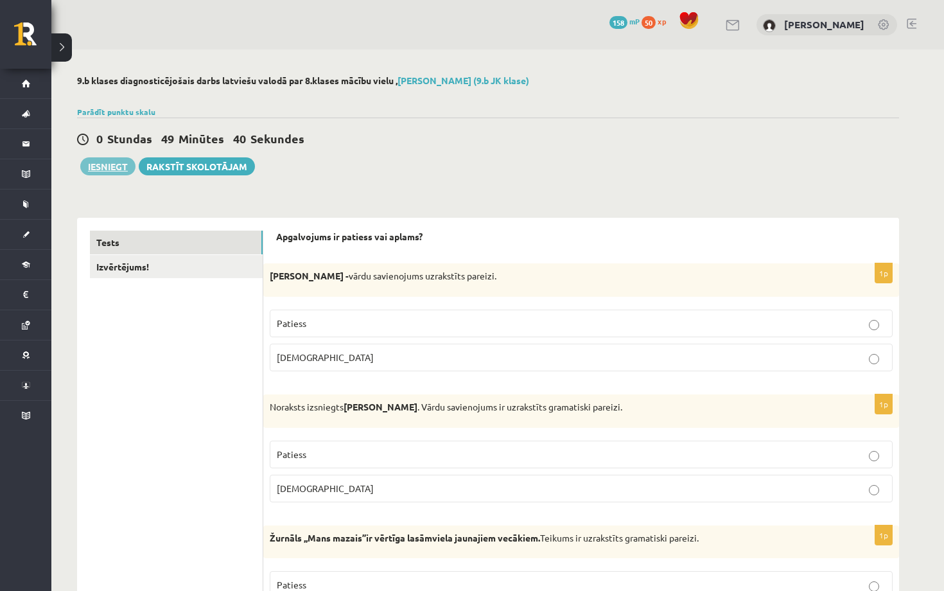
click at [108, 169] on button "Iesniegt" at bounding box center [107, 166] width 55 height 18
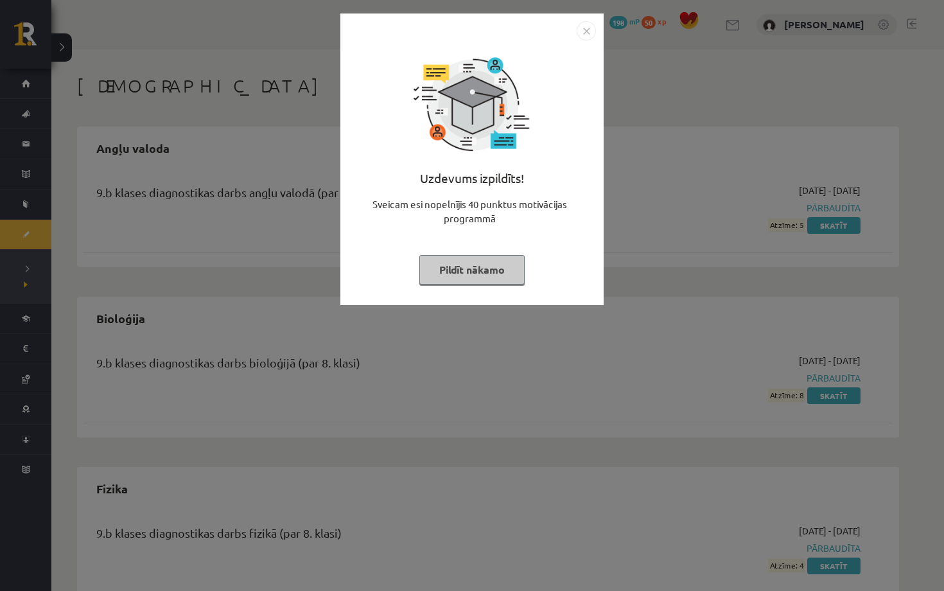
click at [590, 28] on img "Close" at bounding box center [586, 30] width 19 height 19
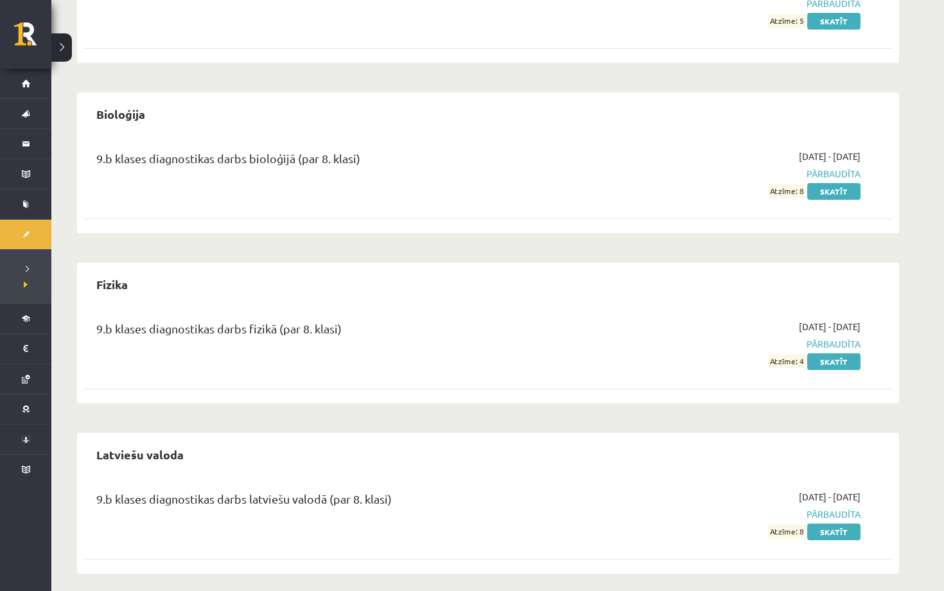
scroll to position [212, 0]
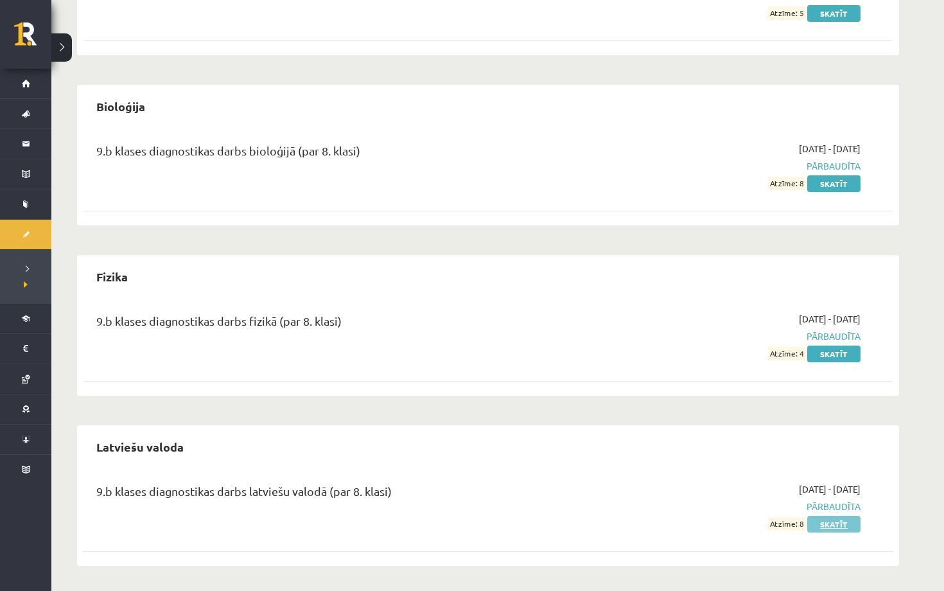
click at [827, 528] on link "Skatīt" at bounding box center [833, 524] width 53 height 17
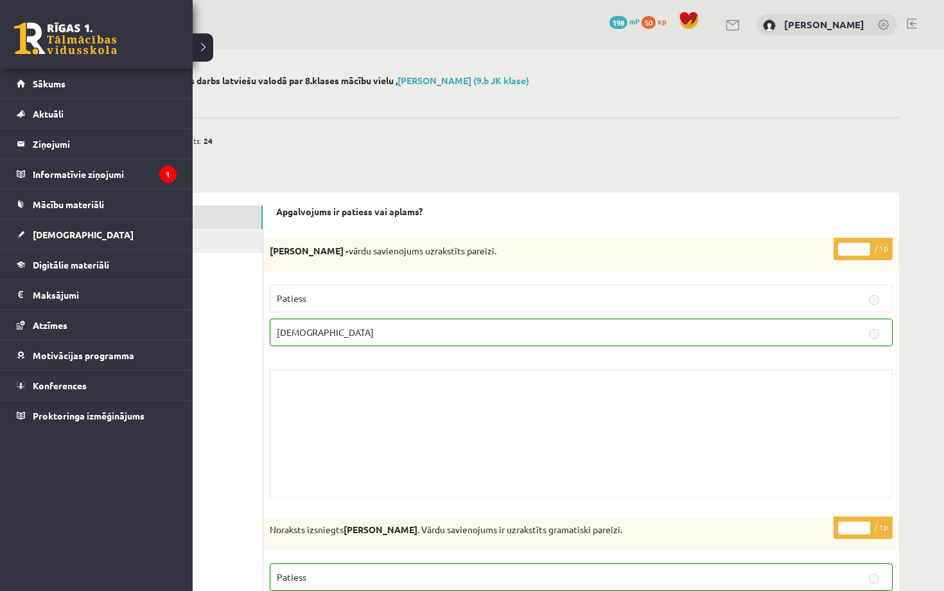
click at [28, 39] on link at bounding box center [65, 38] width 103 height 32
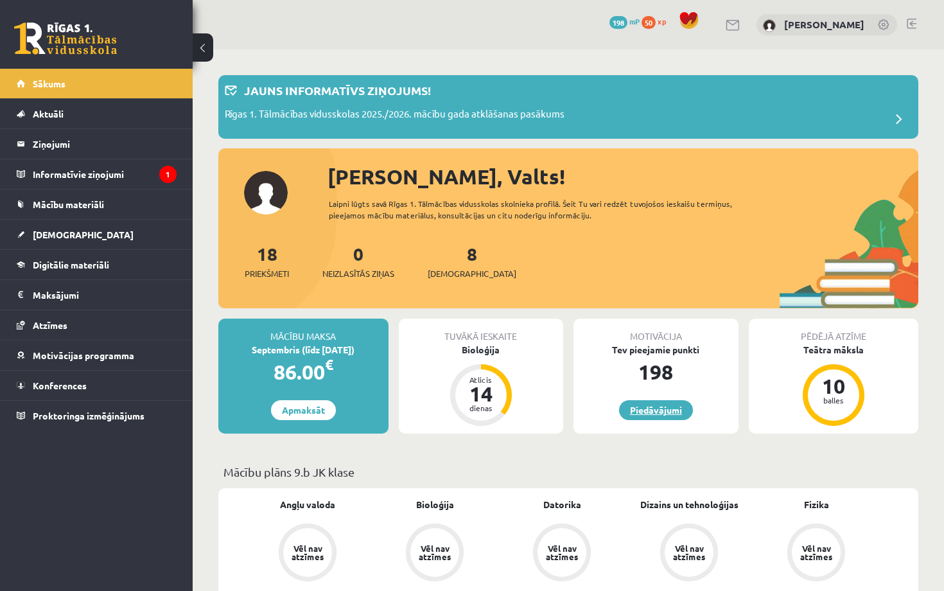
click at [658, 410] on link "Piedāvājumi" at bounding box center [656, 410] width 74 height 20
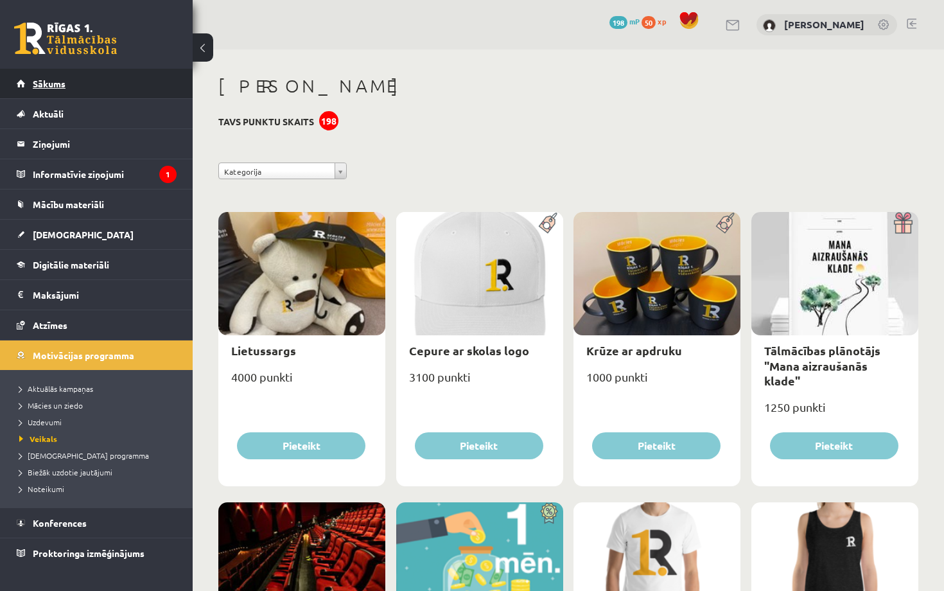
click at [85, 81] on link "Sākums" at bounding box center [97, 84] width 160 height 30
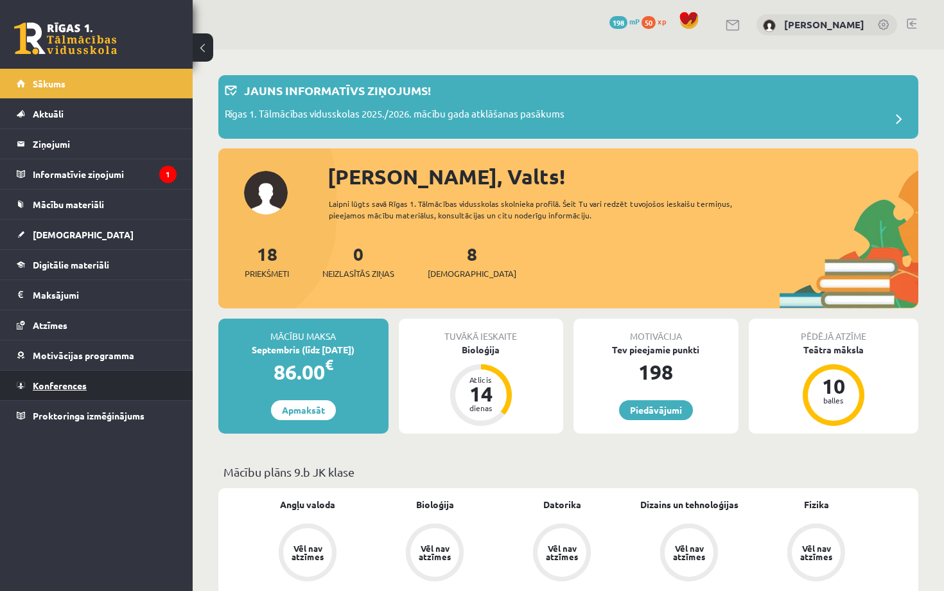
click at [81, 382] on span "Konferences" at bounding box center [60, 386] width 54 height 12
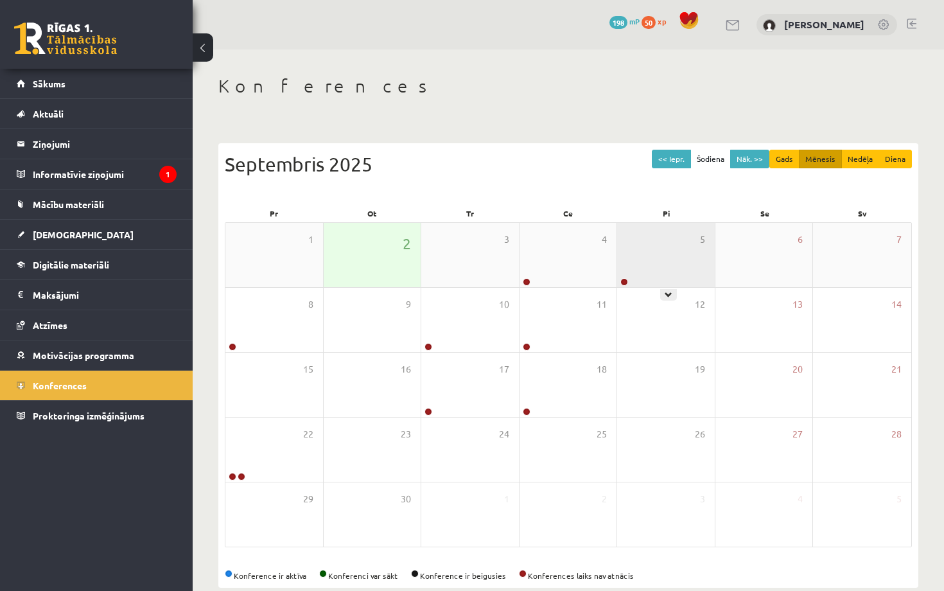
click at [664, 252] on div "5" at bounding box center [666, 255] width 98 height 64
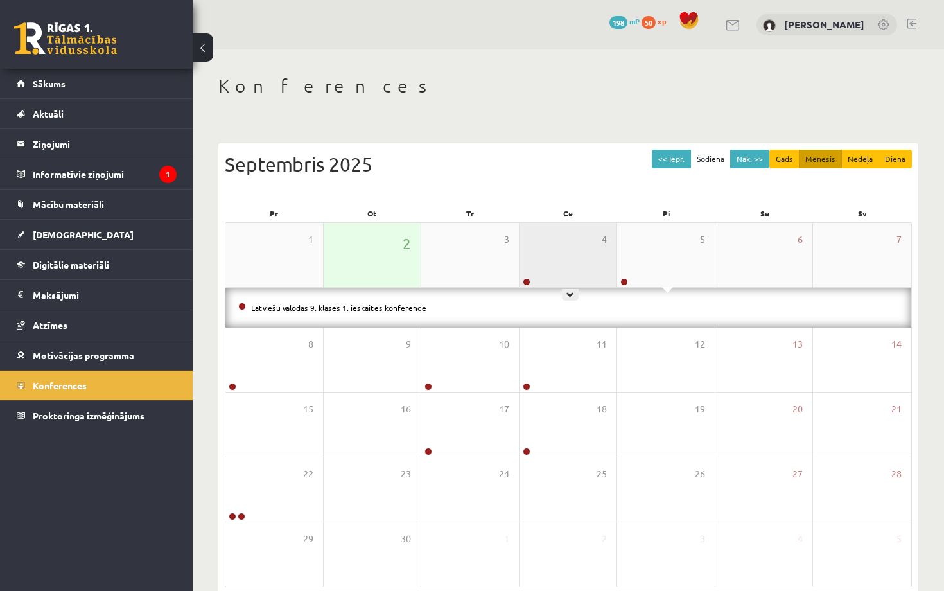
click at [549, 266] on div "4" at bounding box center [569, 255] width 98 height 64
click at [387, 261] on div "2" at bounding box center [373, 255] width 98 height 64
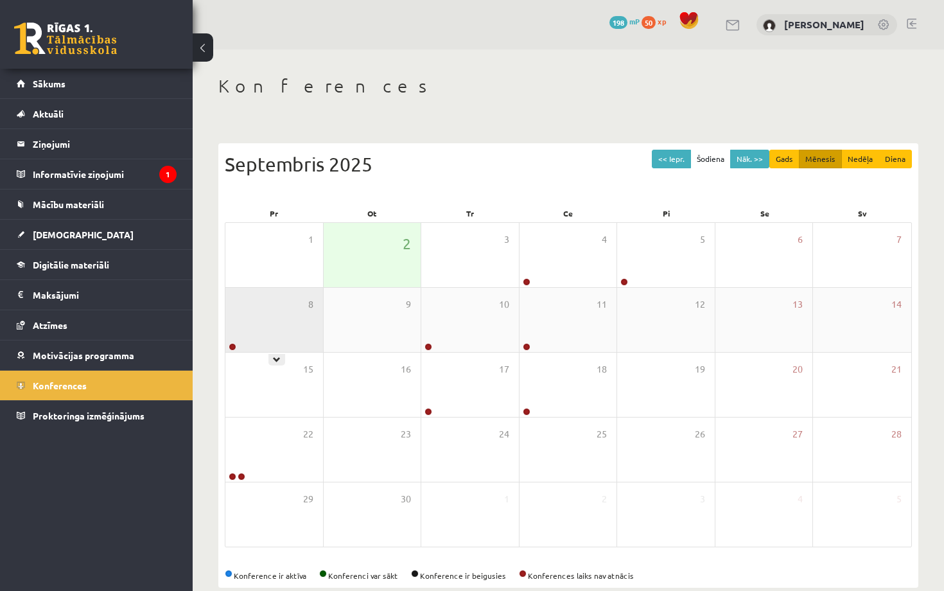
click at [285, 331] on div "8" at bounding box center [274, 320] width 98 height 64
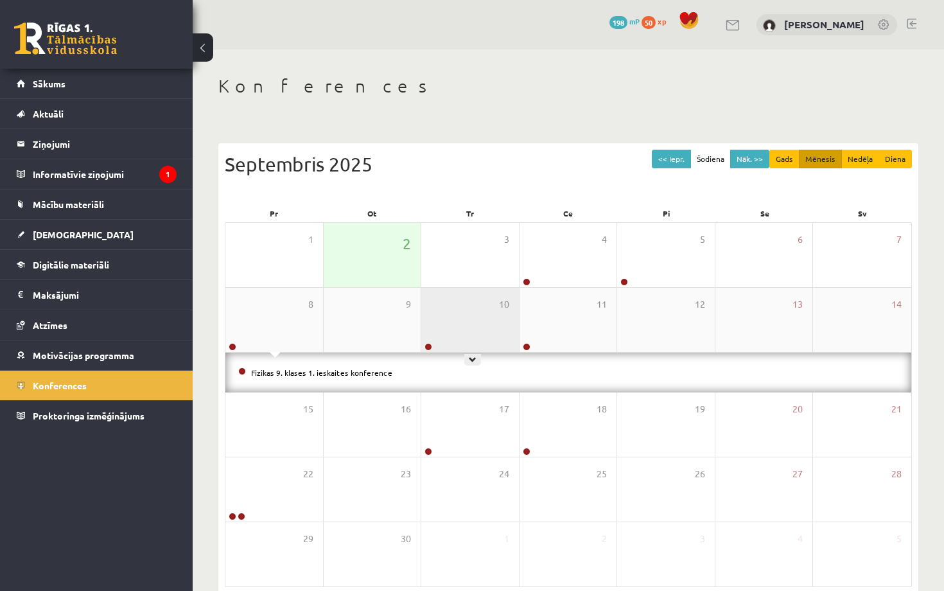
click at [452, 335] on div "10" at bounding box center [470, 320] width 98 height 64
click at [471, 179] on div "<< Iepr. Šodiena Nāk. >> Gads Mēnesis Nedēļa Diena [DATE]" at bounding box center [568, 177] width 687 height 55
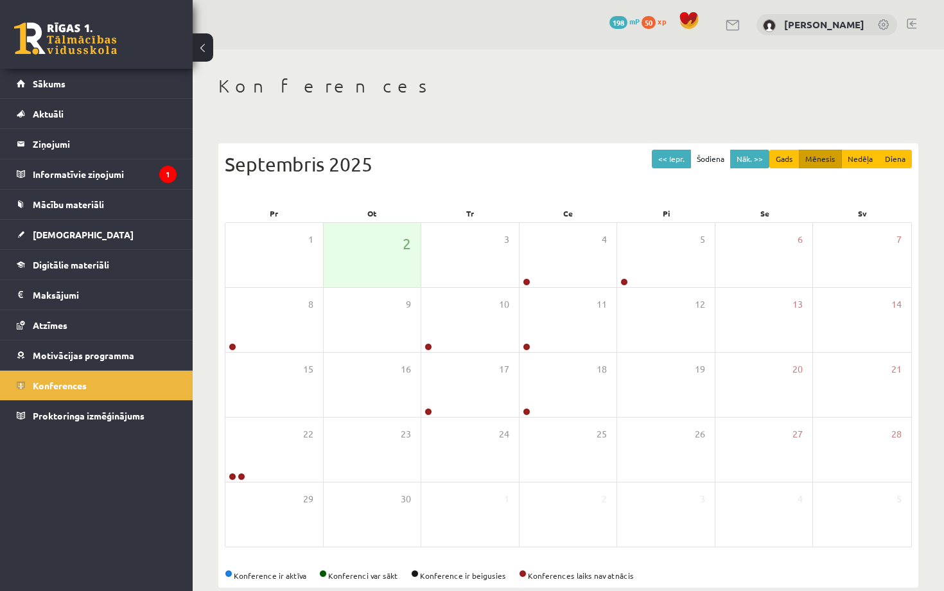
scroll to position [22, 0]
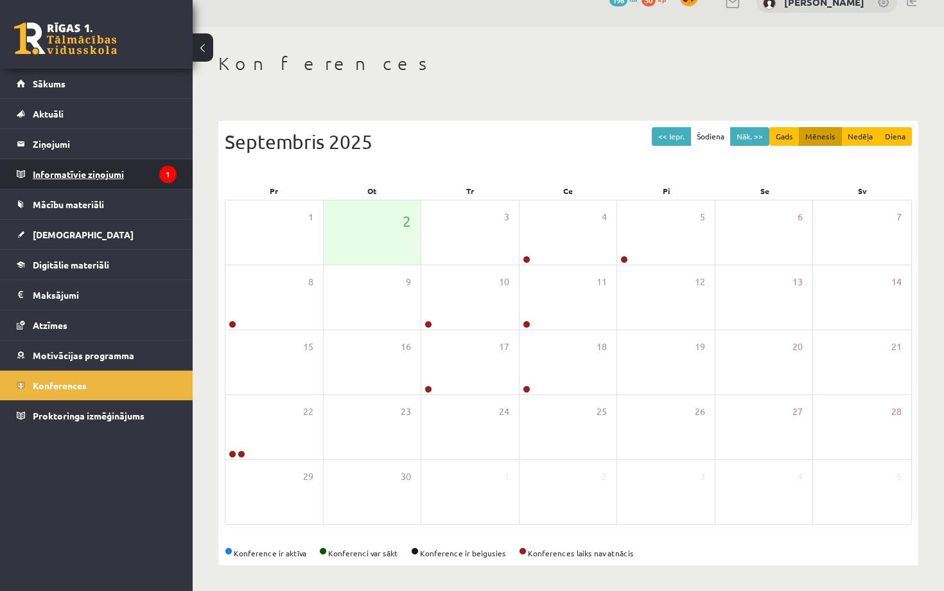
click at [162, 170] on icon "1" at bounding box center [167, 174] width 17 height 17
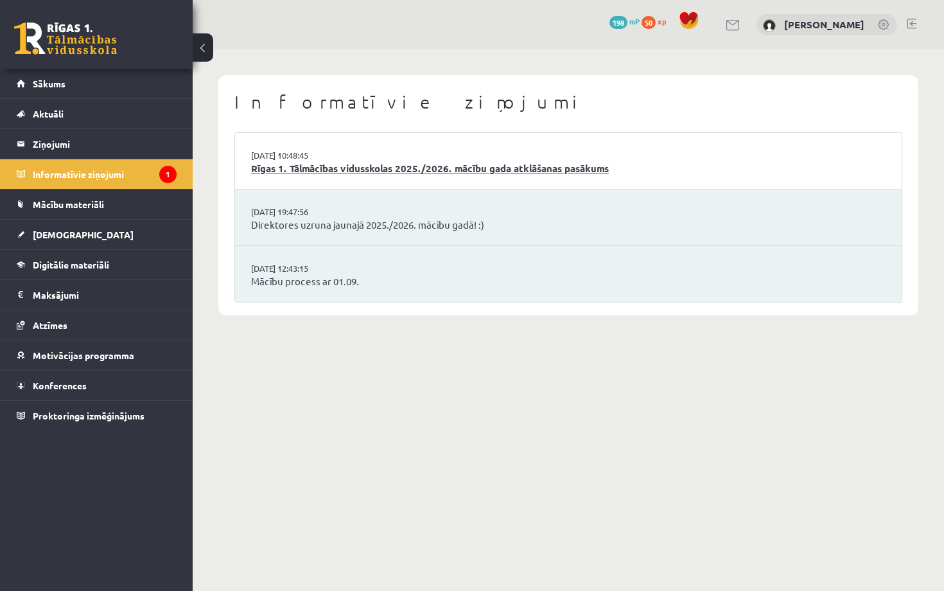
click at [355, 172] on link "Rīgas 1. Tālmācības vidusskolas 2025./2026. mācību gada atklāšanas pasākums" at bounding box center [568, 168] width 635 height 15
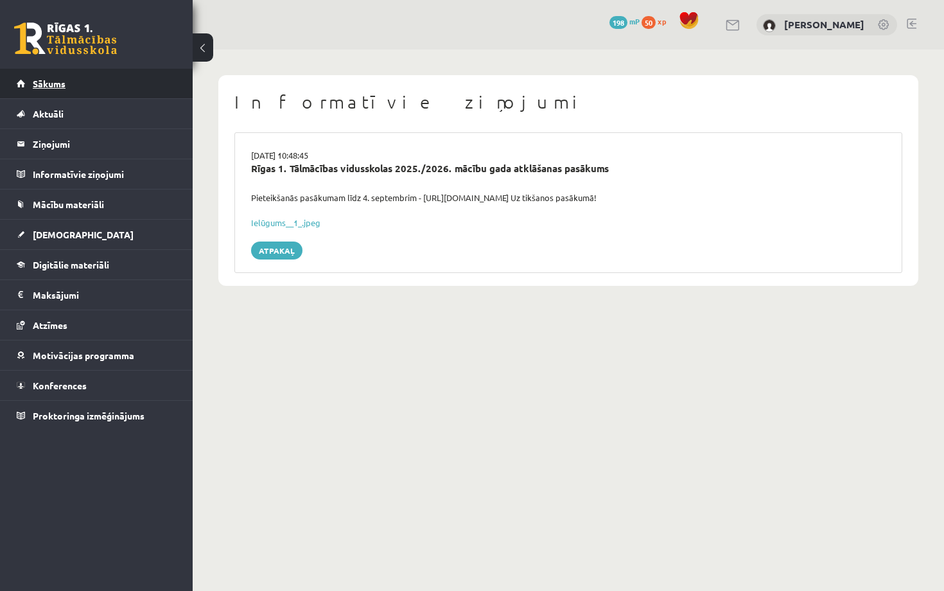
click at [75, 84] on link "Sākums" at bounding box center [97, 84] width 160 height 30
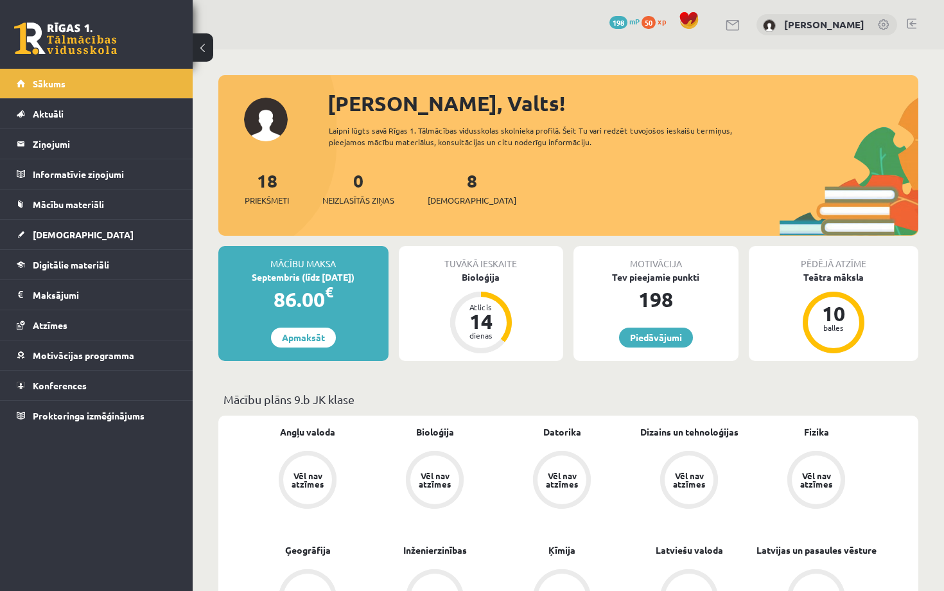
click at [628, 22] on span "198" at bounding box center [619, 22] width 18 height 13
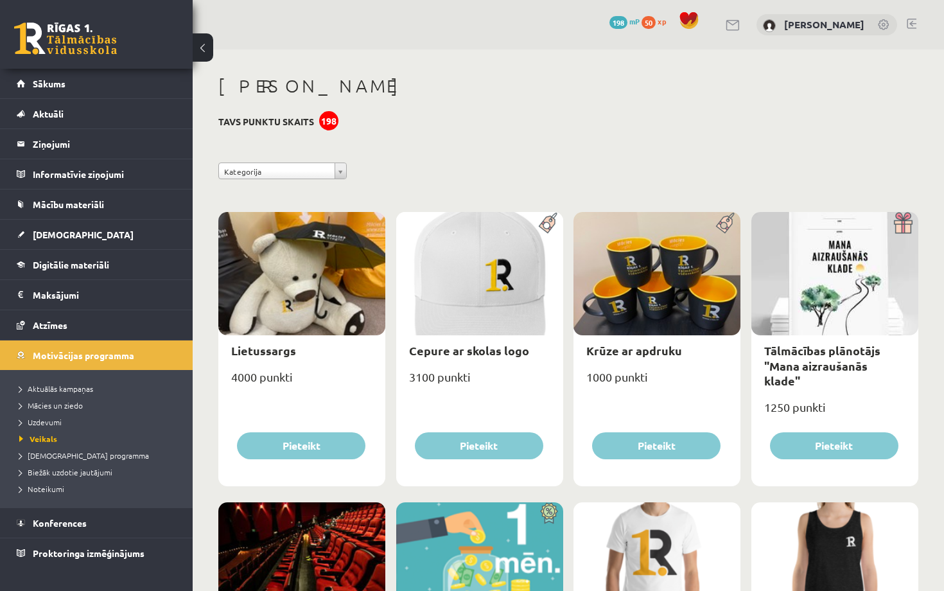
click at [198, 49] on button at bounding box center [203, 47] width 21 height 28
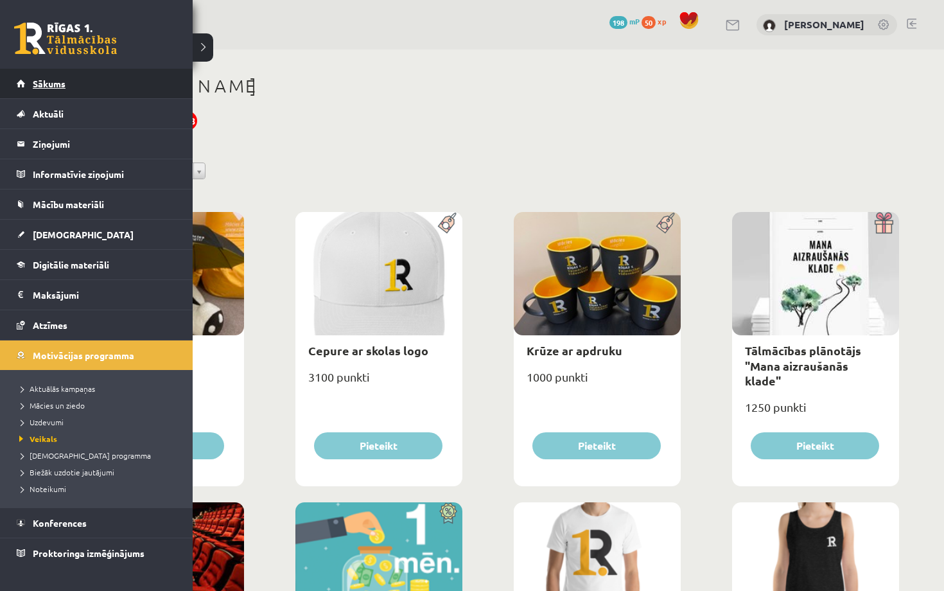
click at [39, 85] on span "Sākums" at bounding box center [49, 84] width 33 height 12
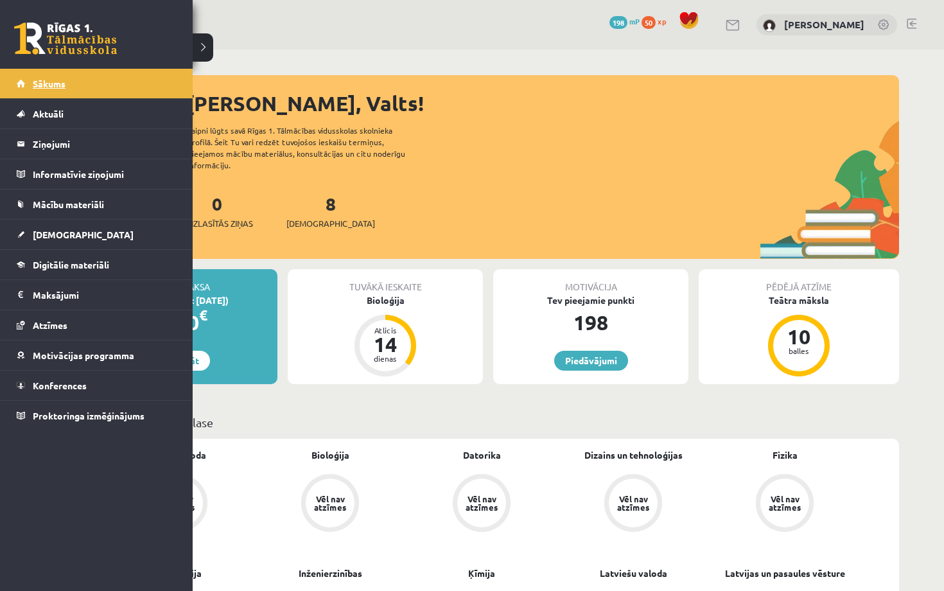
click at [51, 81] on span "Sākums" at bounding box center [49, 84] width 33 height 12
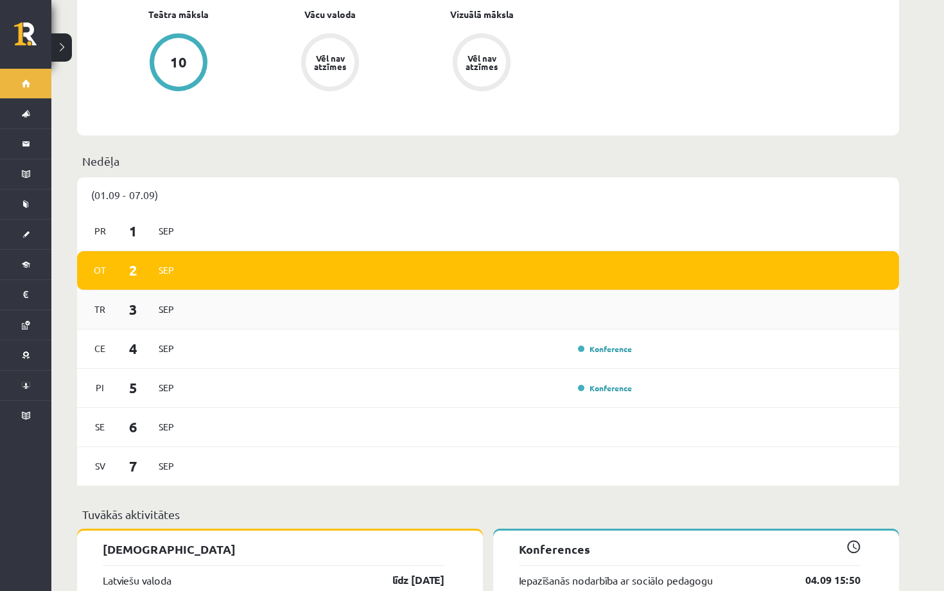
scroll to position [816, 0]
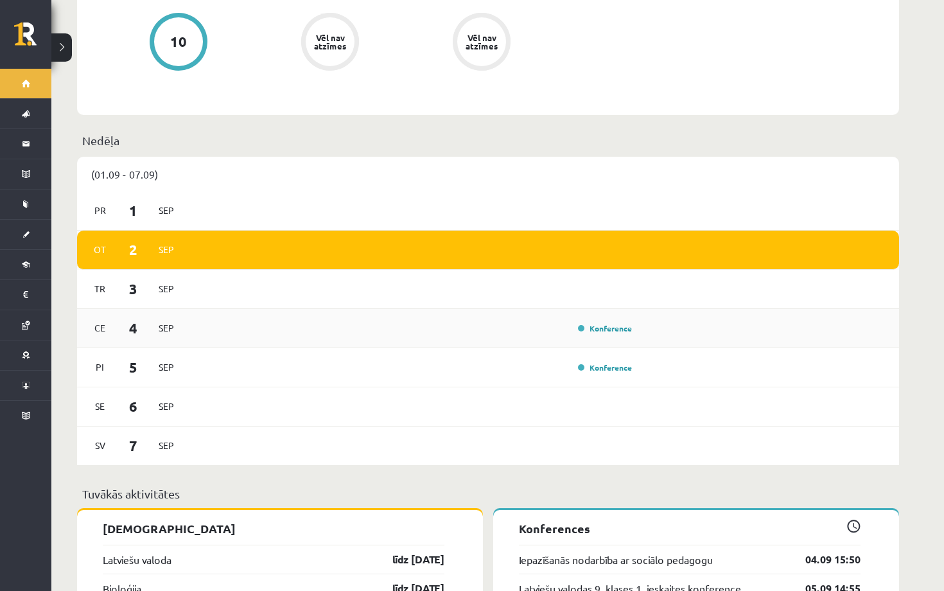
click at [224, 321] on div "Konference" at bounding box center [413, 328] width 447 height 14
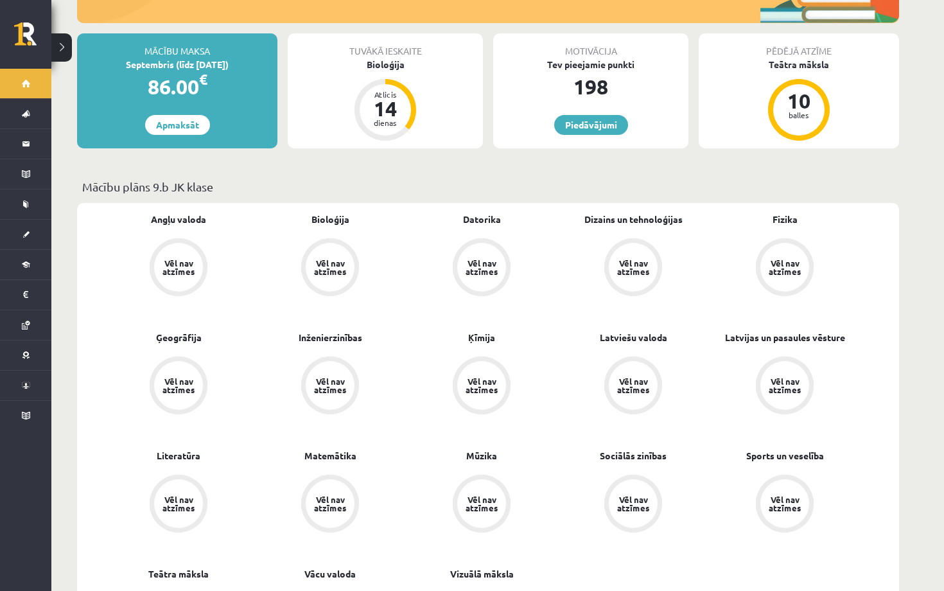
scroll to position [0, 0]
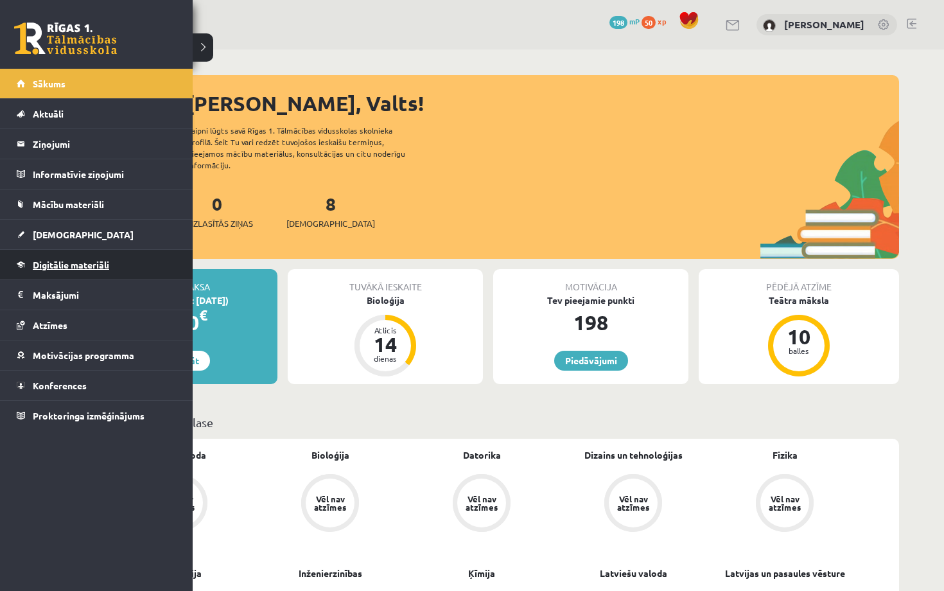
click at [61, 264] on span "Digitālie materiāli" at bounding box center [71, 265] width 76 height 12
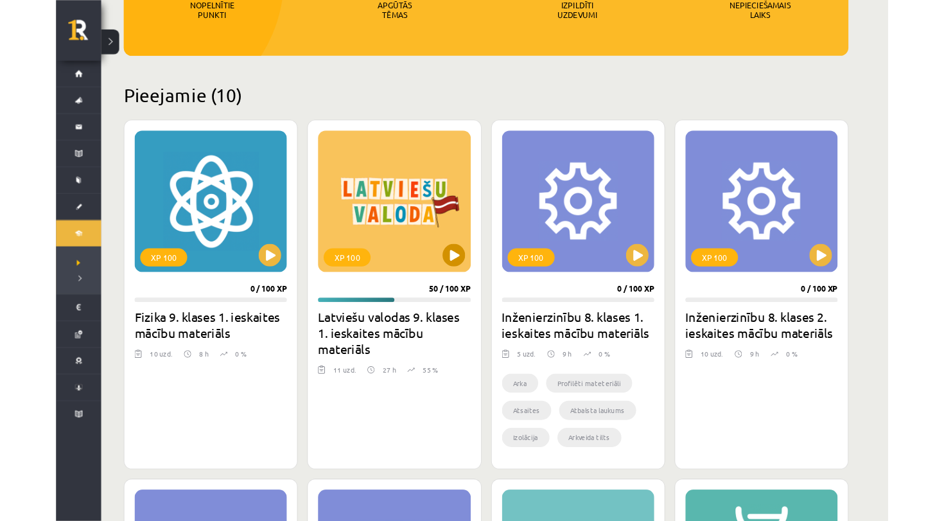
scroll to position [229, 0]
